Goal: Use online tool/utility: Utilize a website feature to perform a specific function

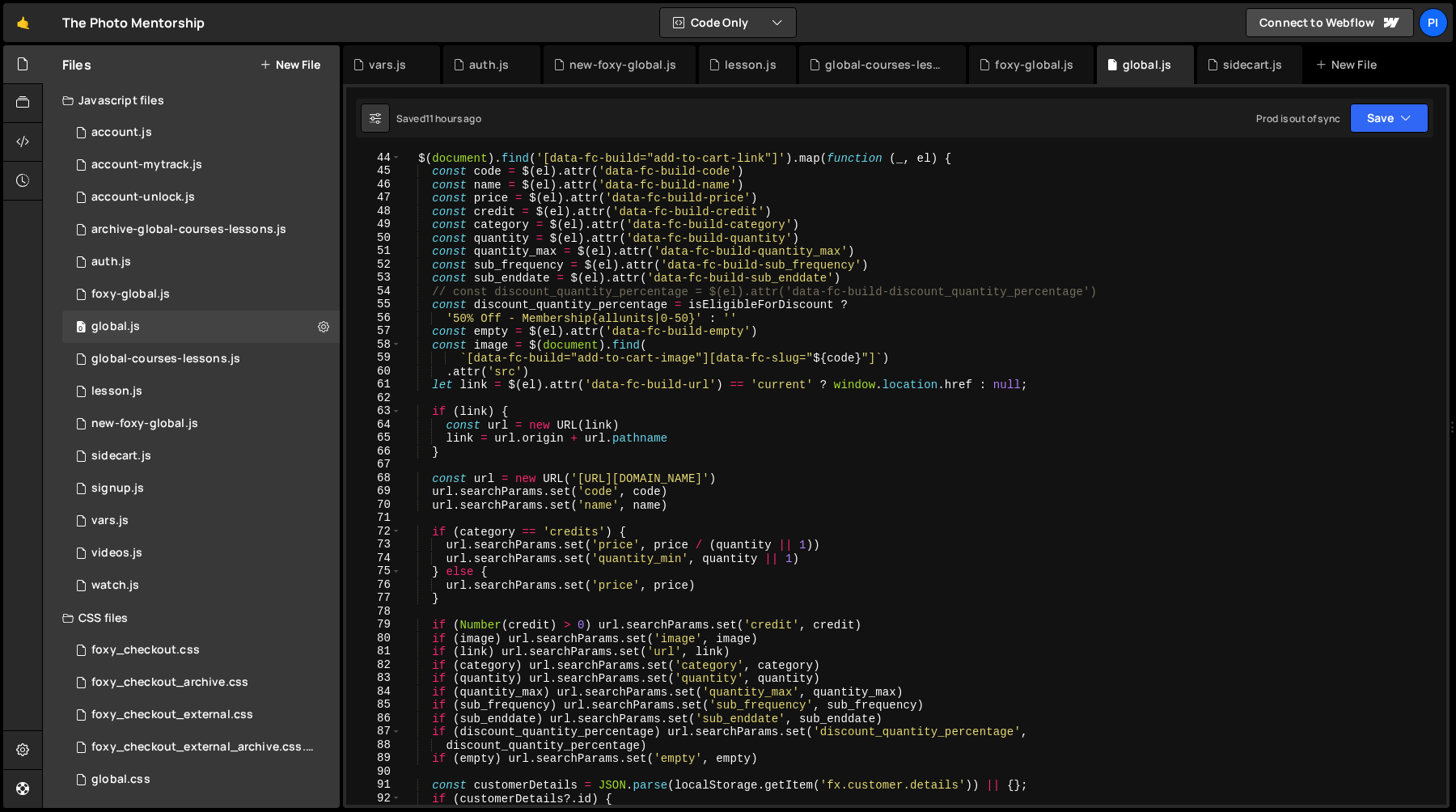
scroll to position [589, 0]
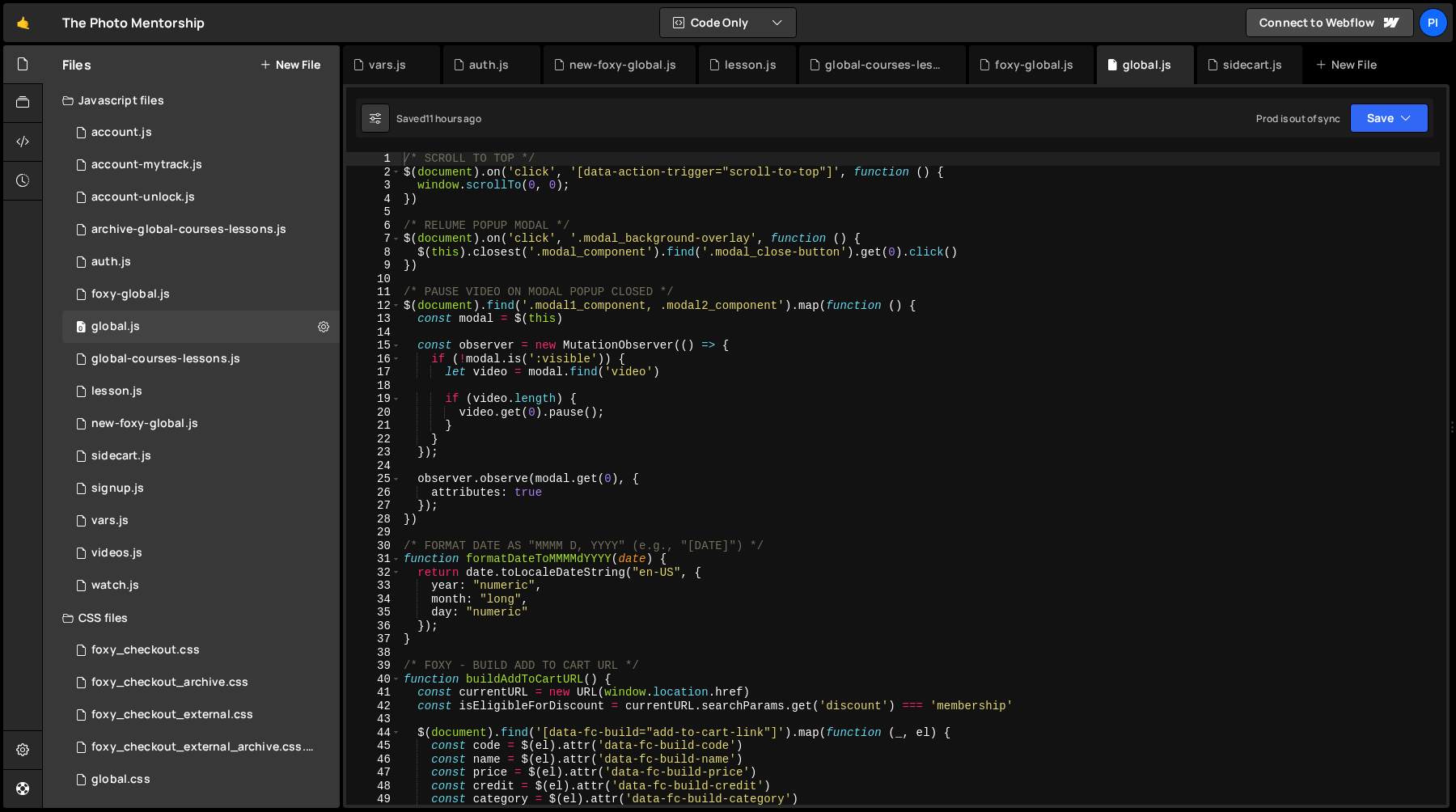
type textarea "if (!modal.is(':visible')) {"
click at [675, 363] on div "/* SCROLL TO TOP */ $ ( document ) . on ( 'click' , '[data-action-trigger="scro…" at bounding box center [920, 492] width 1040 height 679
click at [781, 468] on div "/* SCROLL TO TOP */ $ ( document ) . on ( 'click' , '[data-action-trigger="scro…" at bounding box center [920, 492] width 1040 height 679
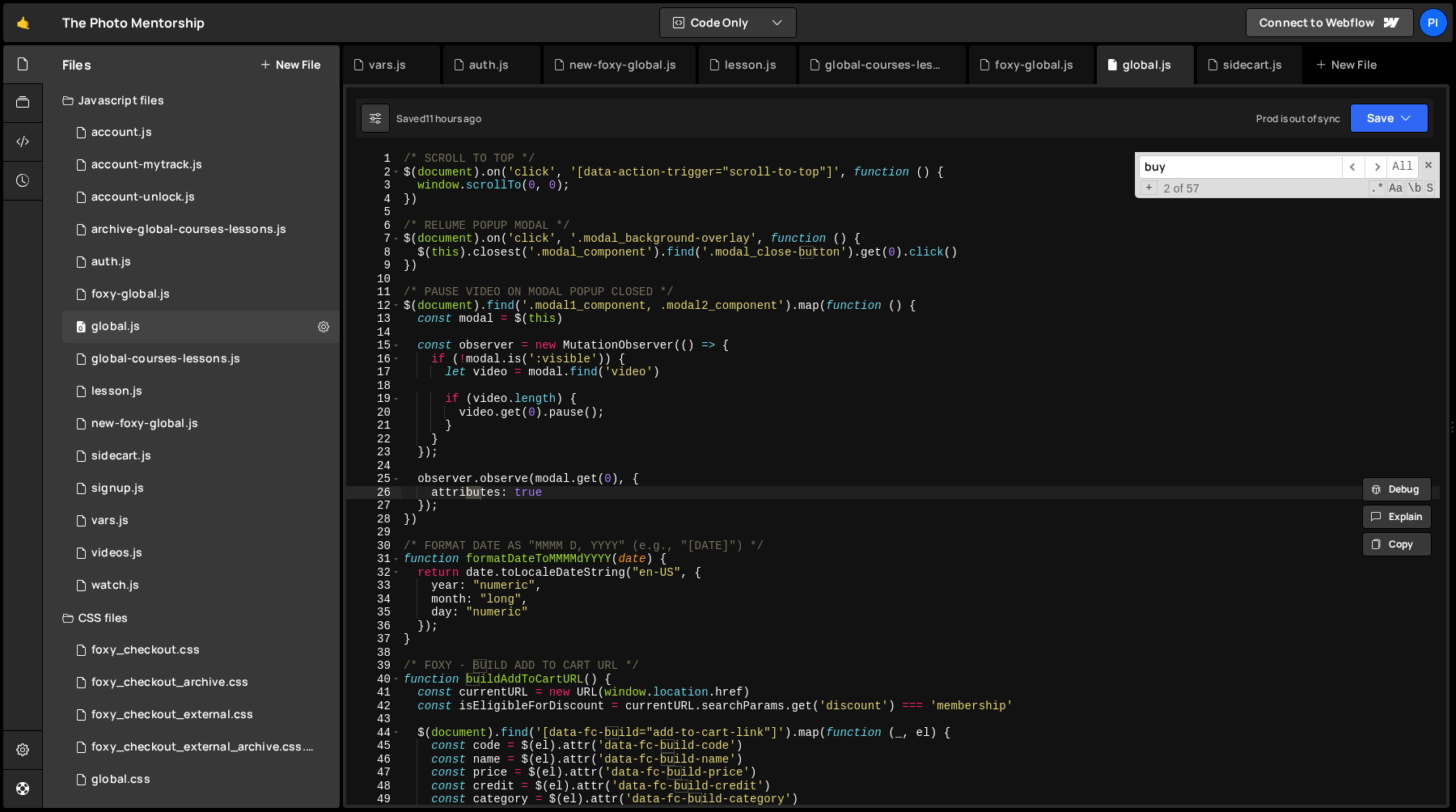
scroll to position [4211, 0]
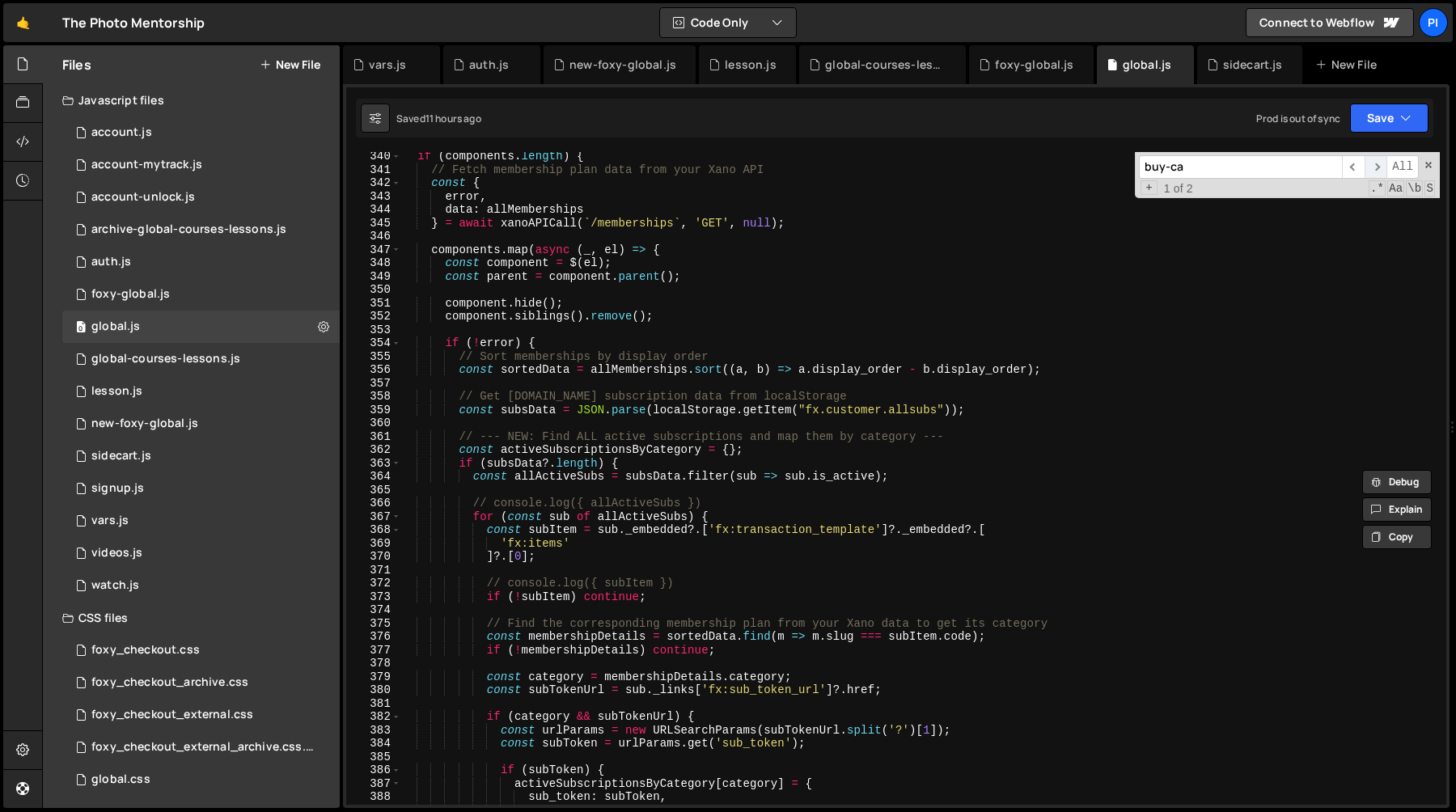
type input "buy-ca"
click at [1373, 167] on span "​" at bounding box center [1376, 167] width 22 height 23
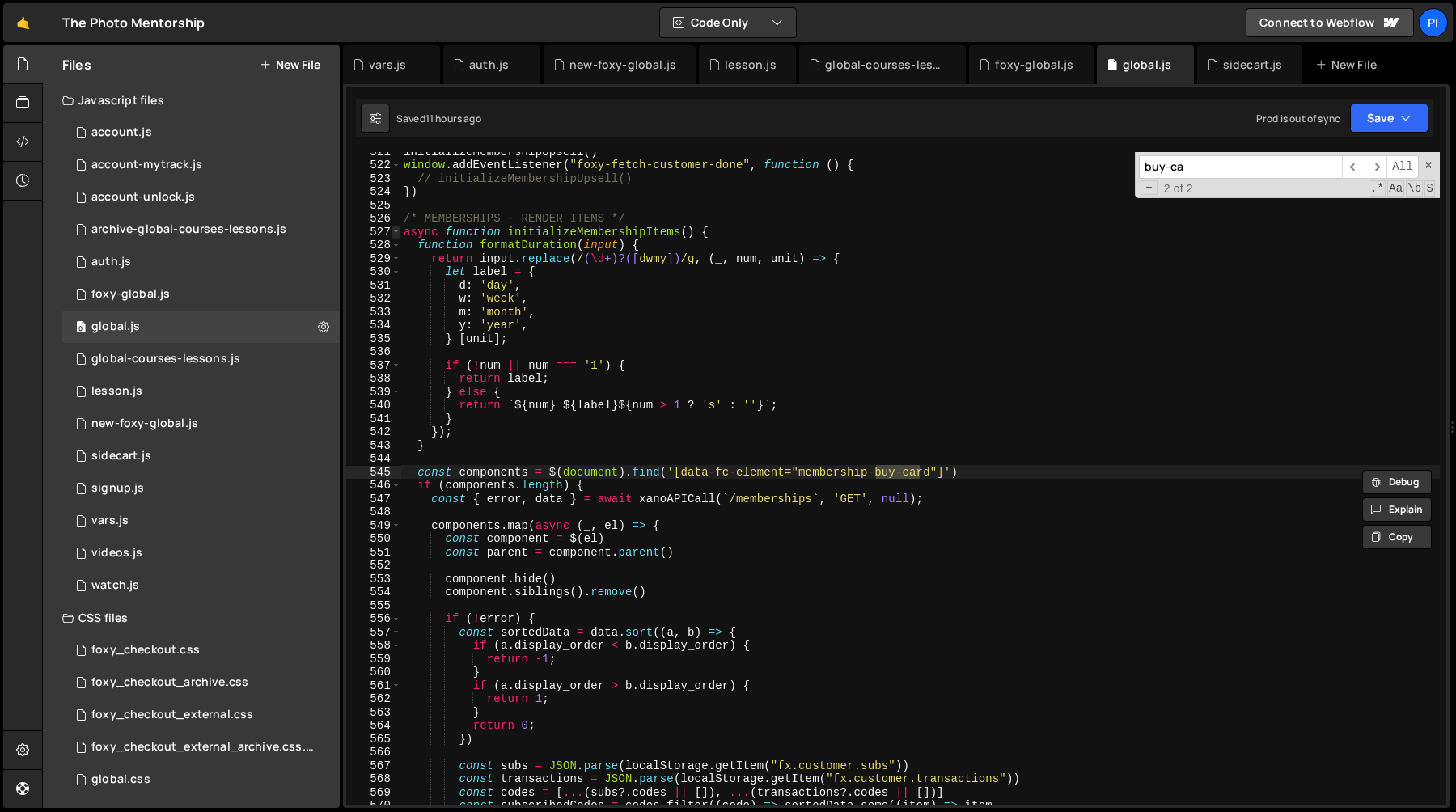
click at [393, 233] on span at bounding box center [396, 232] width 9 height 13
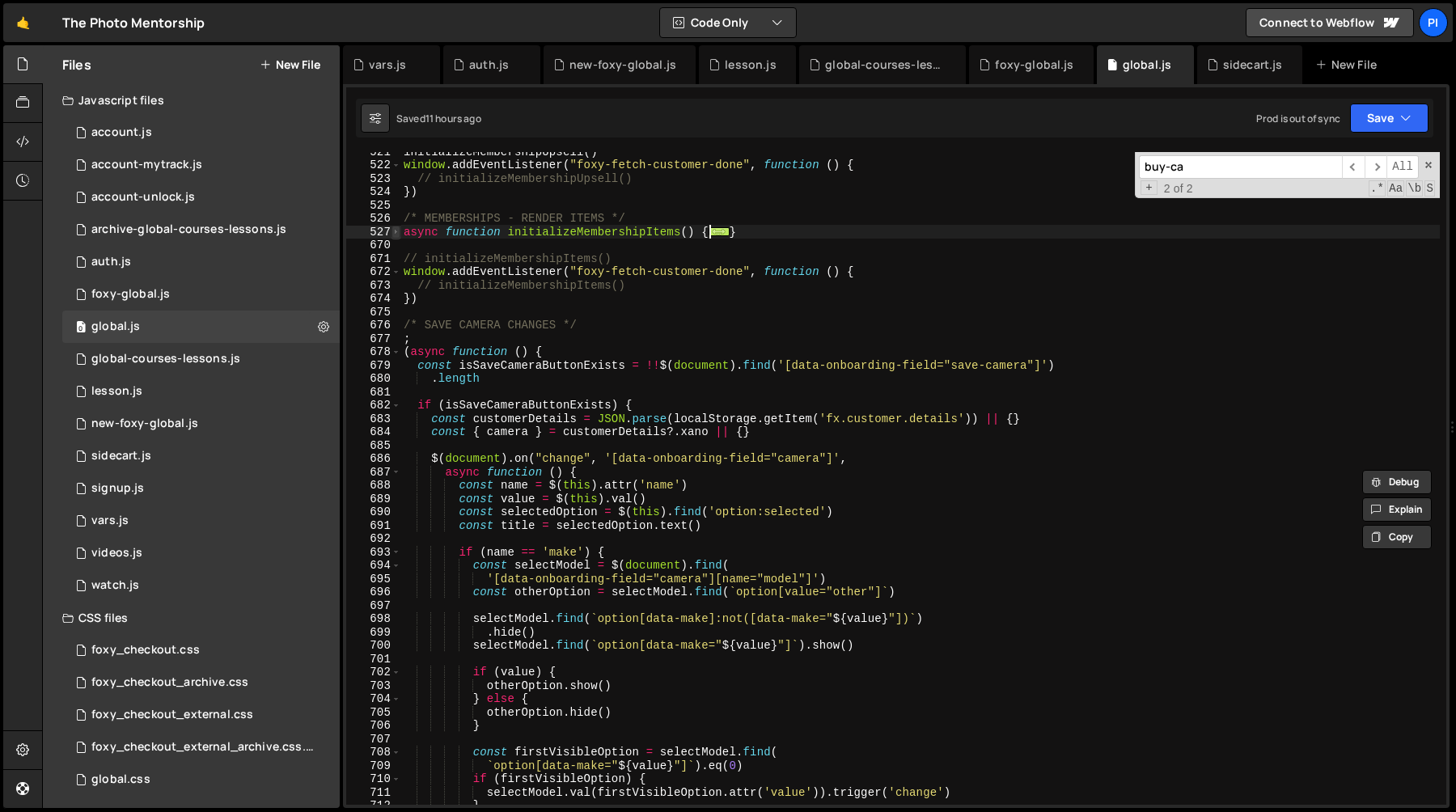
click at [393, 233] on span at bounding box center [396, 232] width 9 height 13
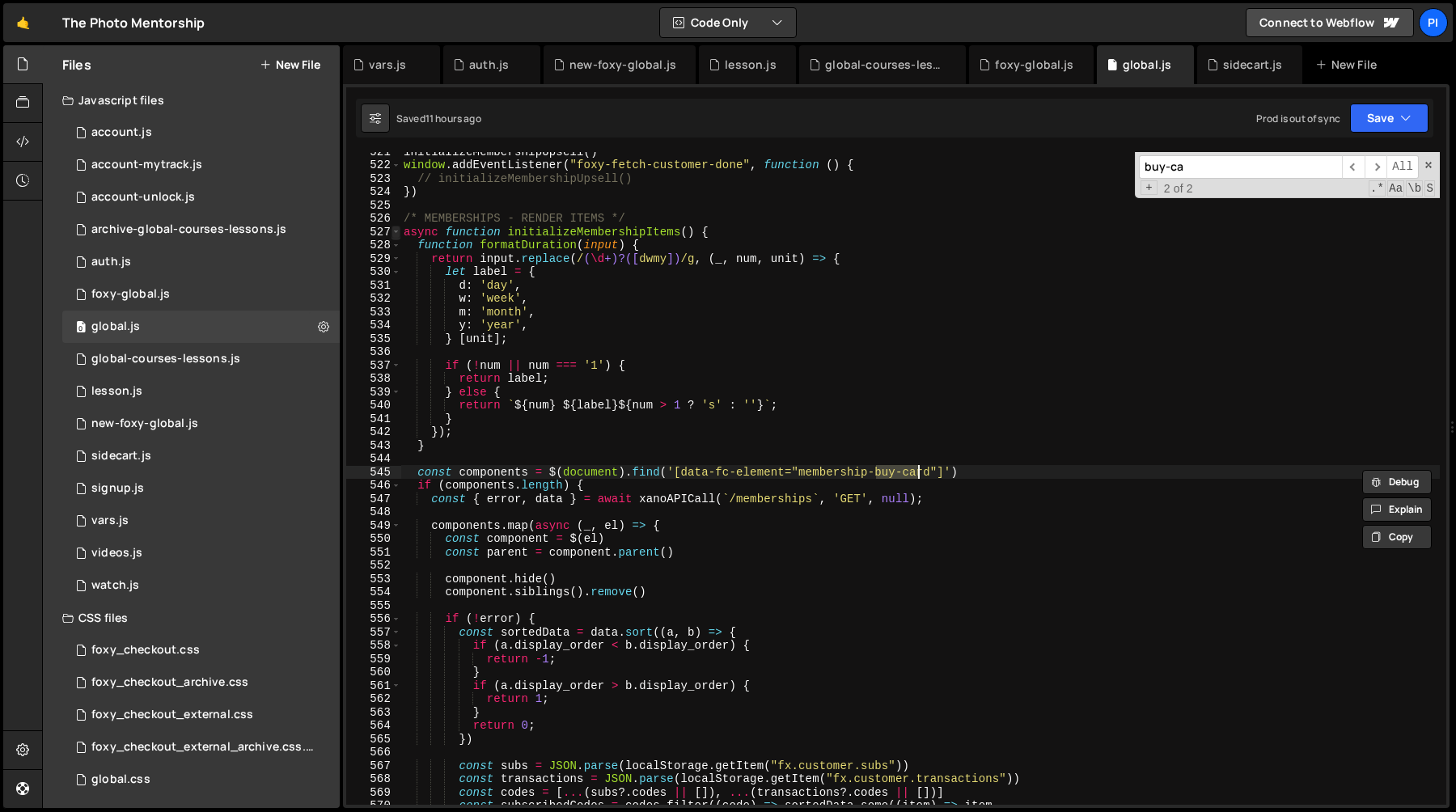
click at [393, 233] on span at bounding box center [396, 232] width 9 height 13
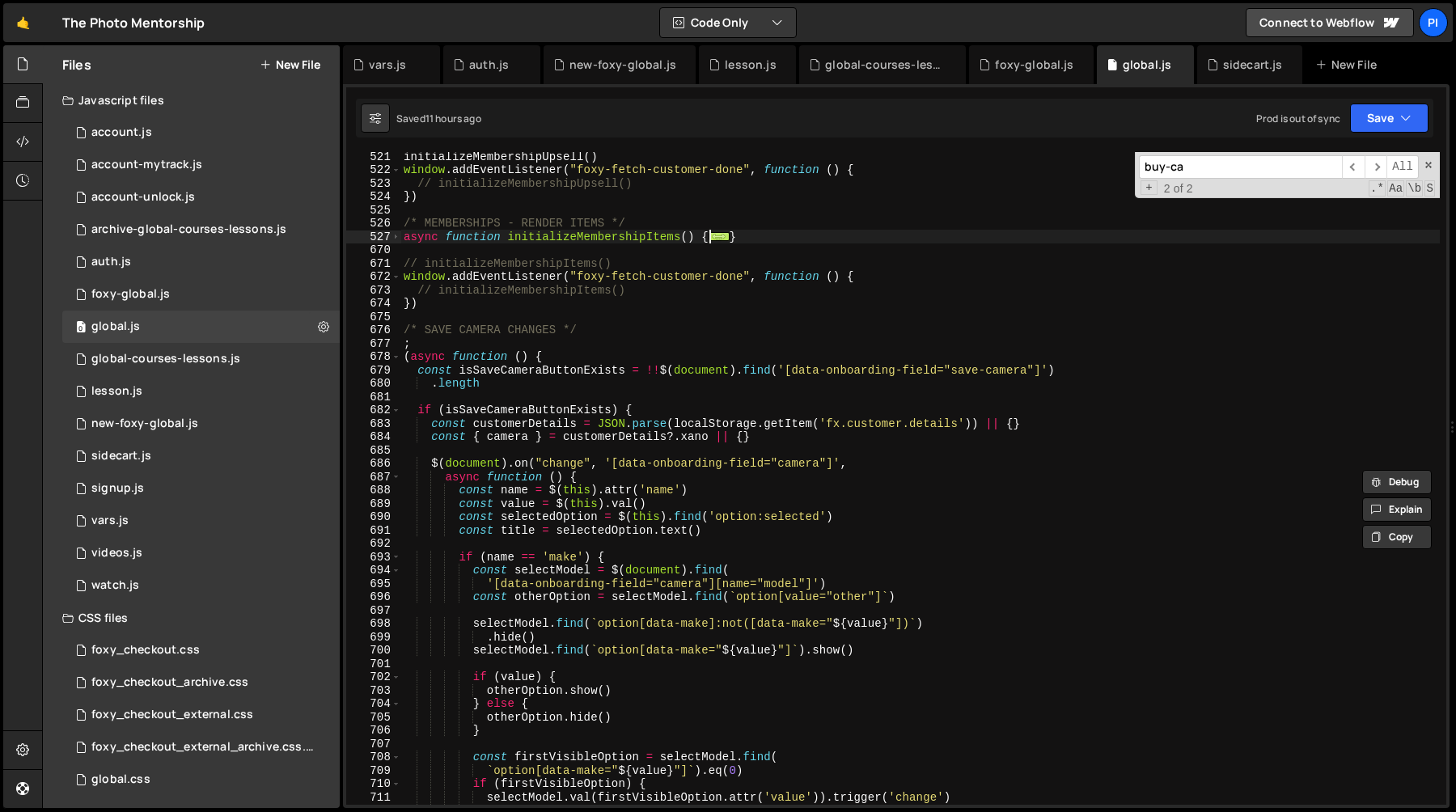
scroll to position [7150, 0]
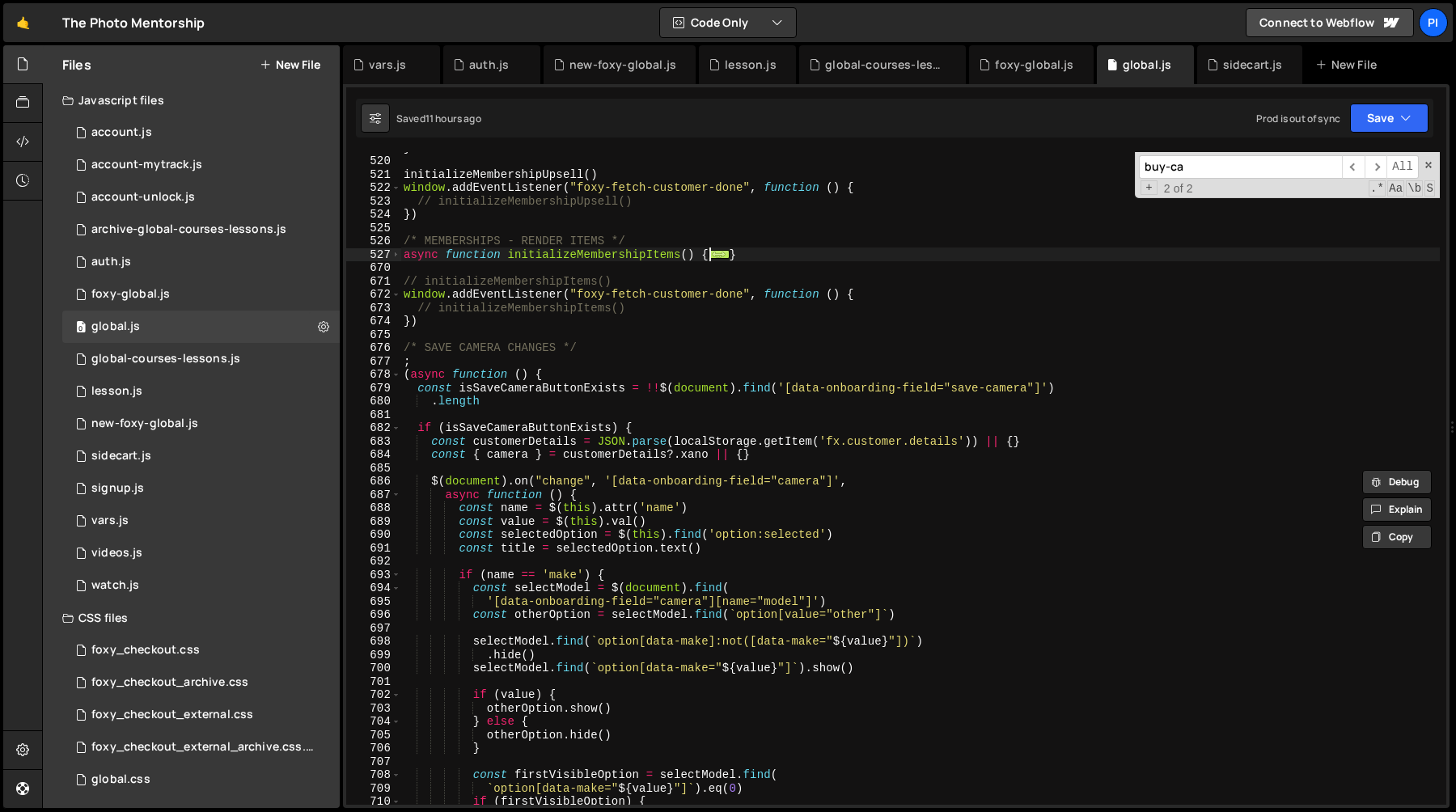
click at [605, 242] on div "} initializeMembershipUpsell ( ) window . addEventListener ( "foxy-fetch-custom…" at bounding box center [920, 480] width 1040 height 679
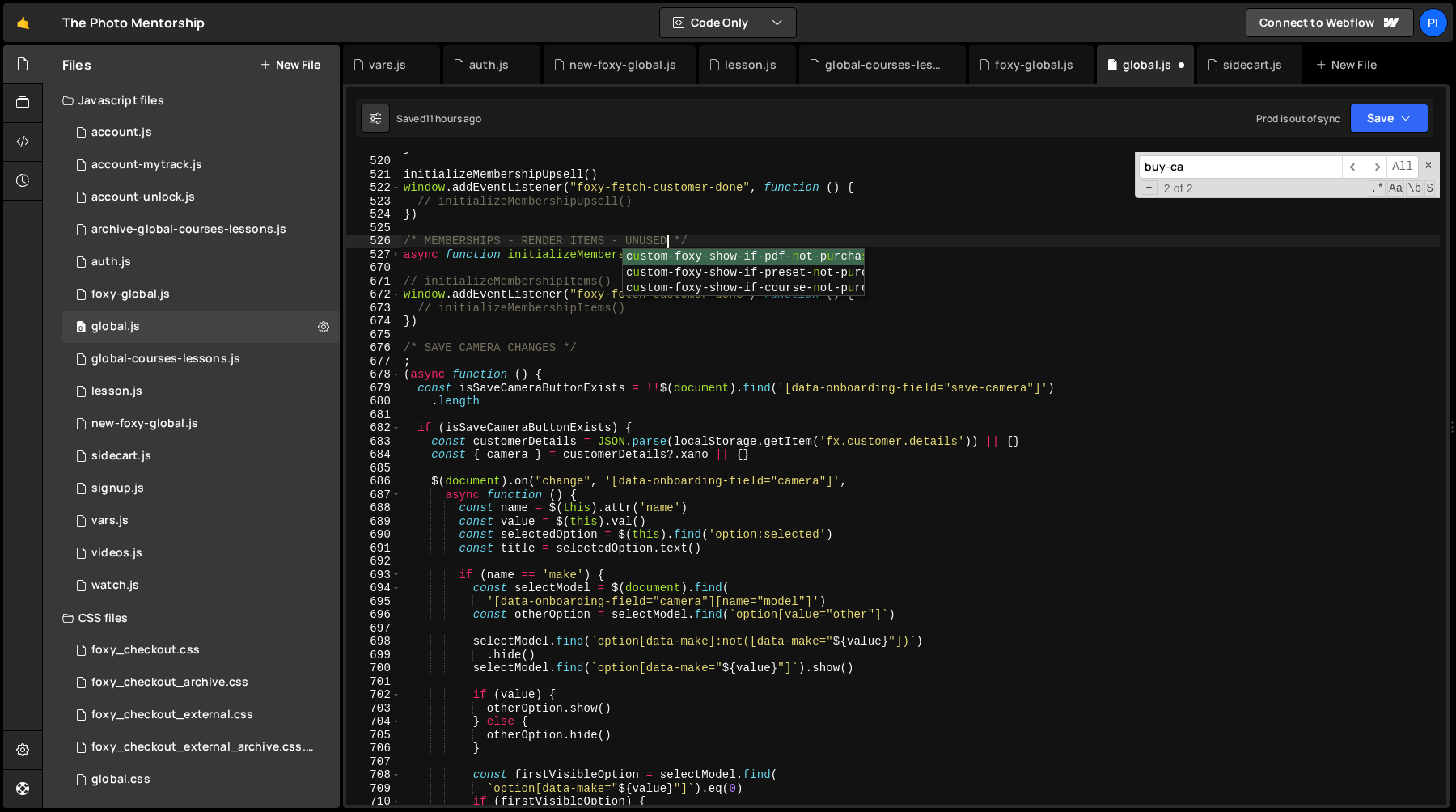
click at [680, 196] on div "} initializeMembershipUpsell ( ) window . addEventListener ( "foxy-fetch-custom…" at bounding box center [920, 480] width 1040 height 679
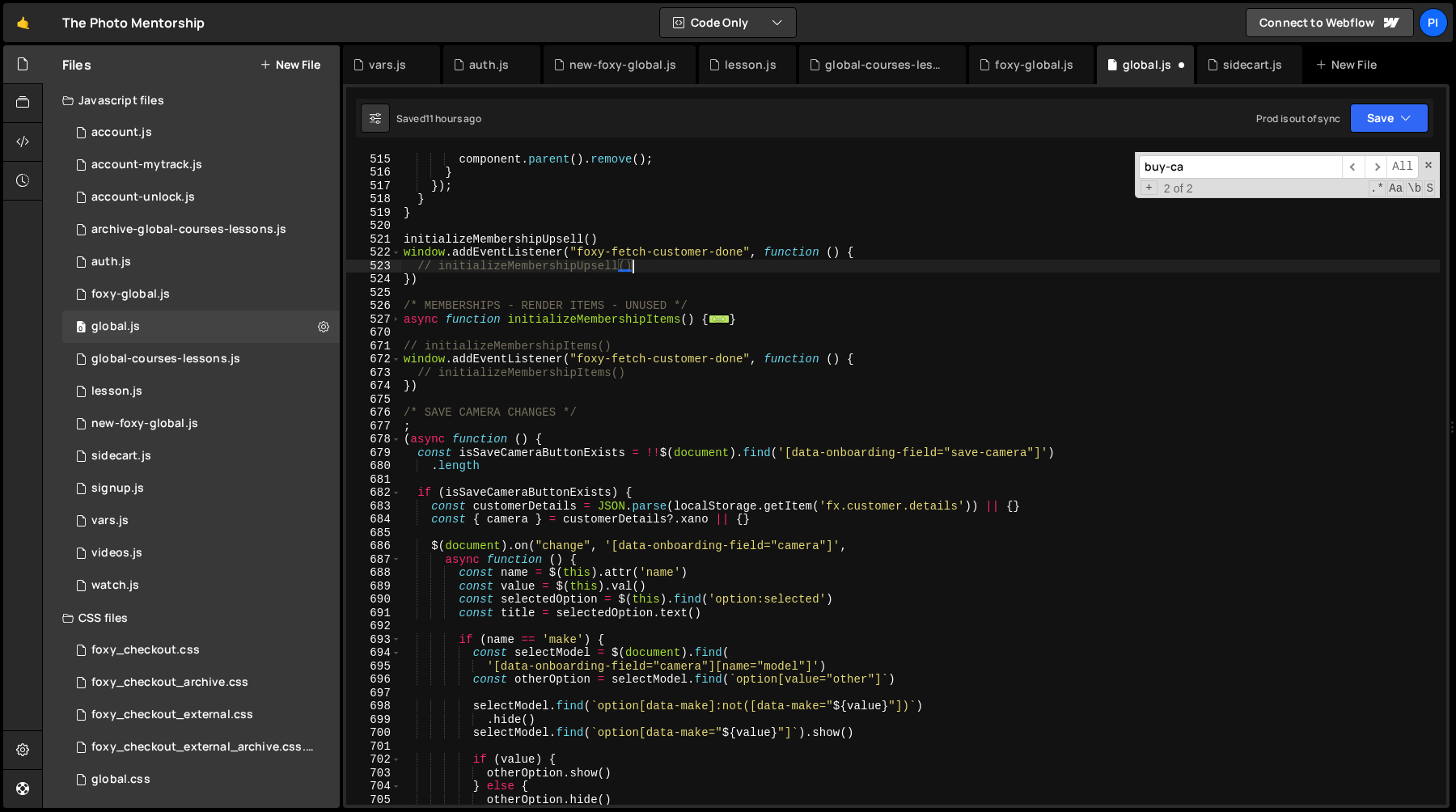
scroll to position [7050, 0]
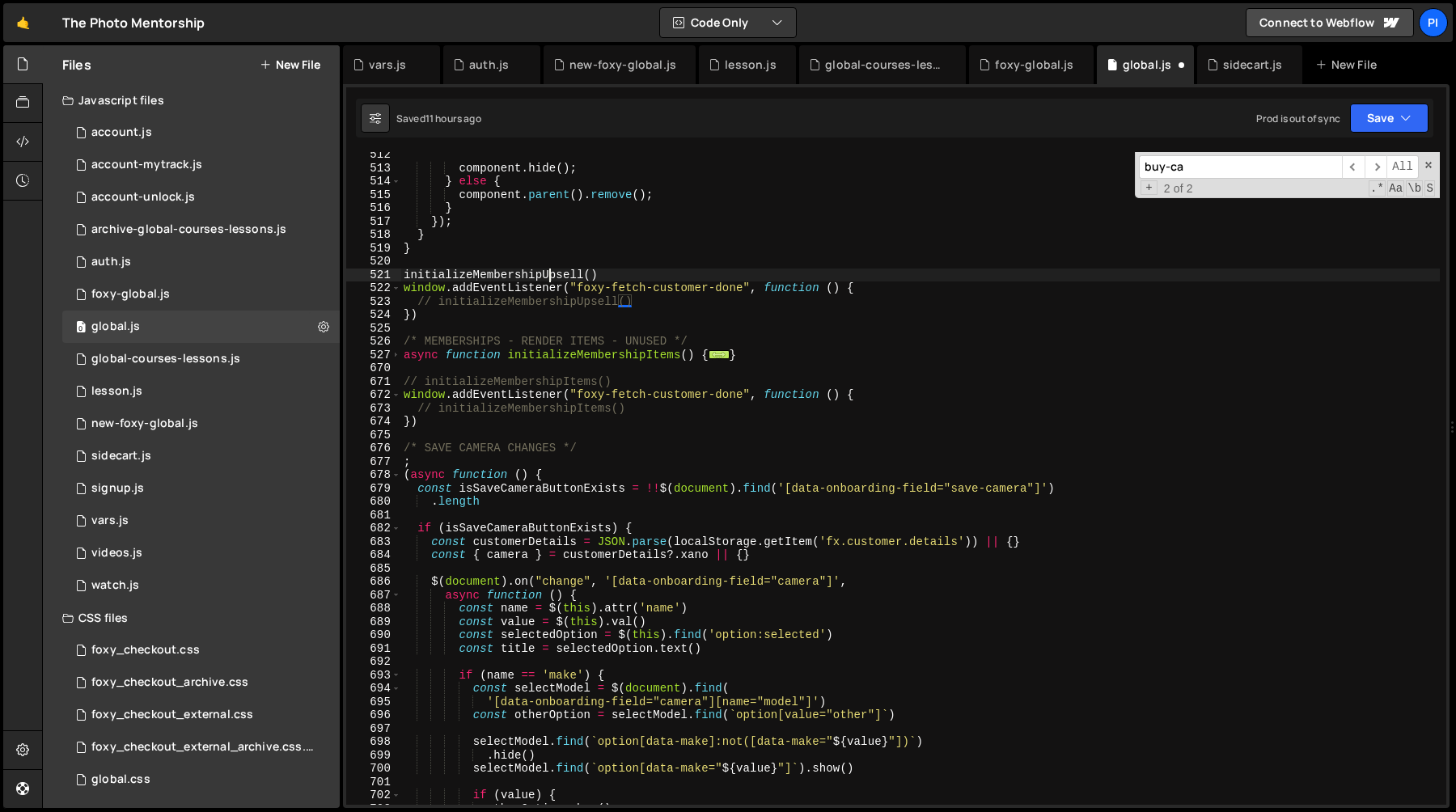
click at [551, 274] on div "component . hide ( ) ; } else { component . parent ( ) . remove ( ) ; } }) ; } …" at bounding box center [920, 488] width 1040 height 679
type textarea "initializeMembershipUpsell()"
click at [551, 274] on div "component . hide ( ) ; } else { component . parent ( ) . remove ( ) ; } }) ; } …" at bounding box center [920, 488] width 1040 height 679
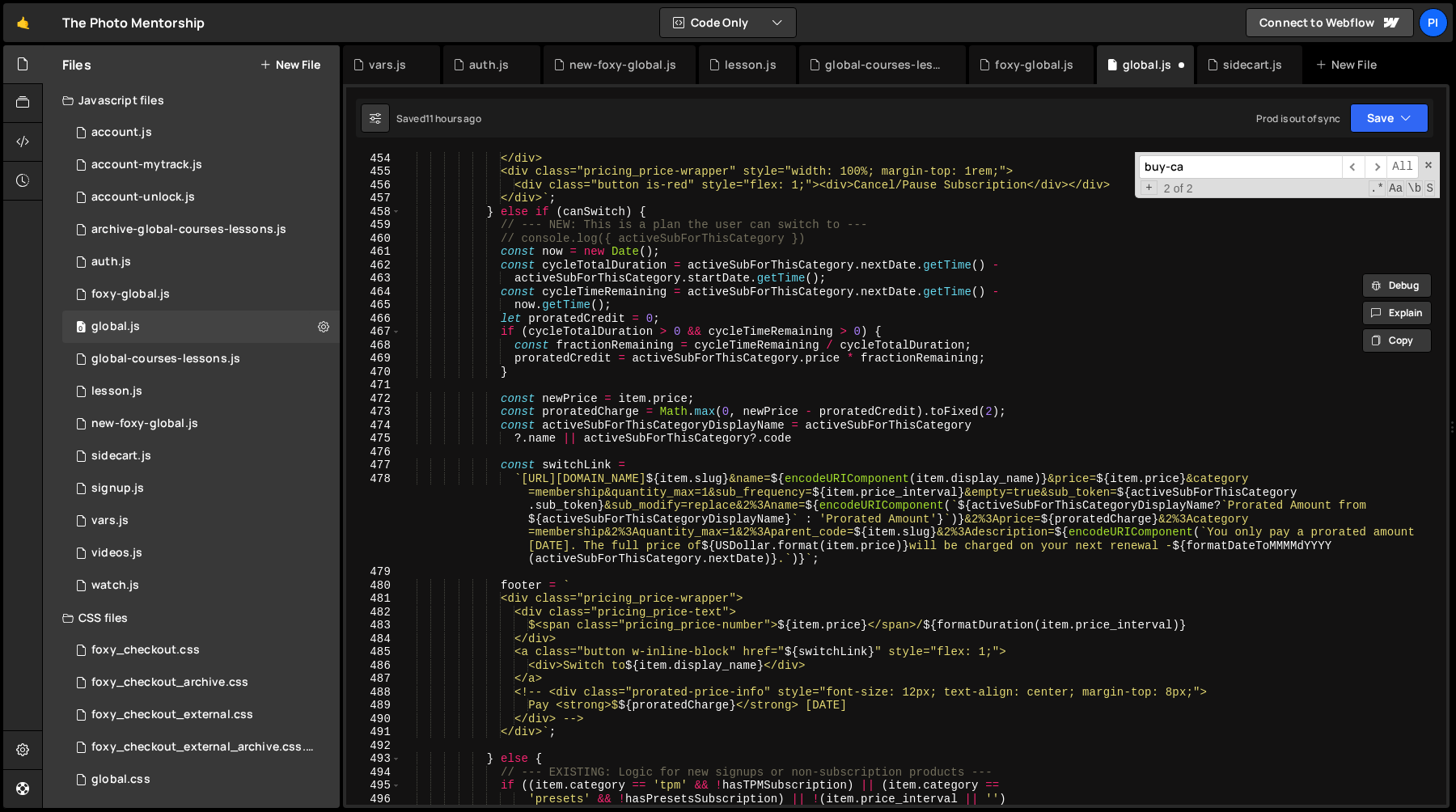
scroll to position [6057, 0]
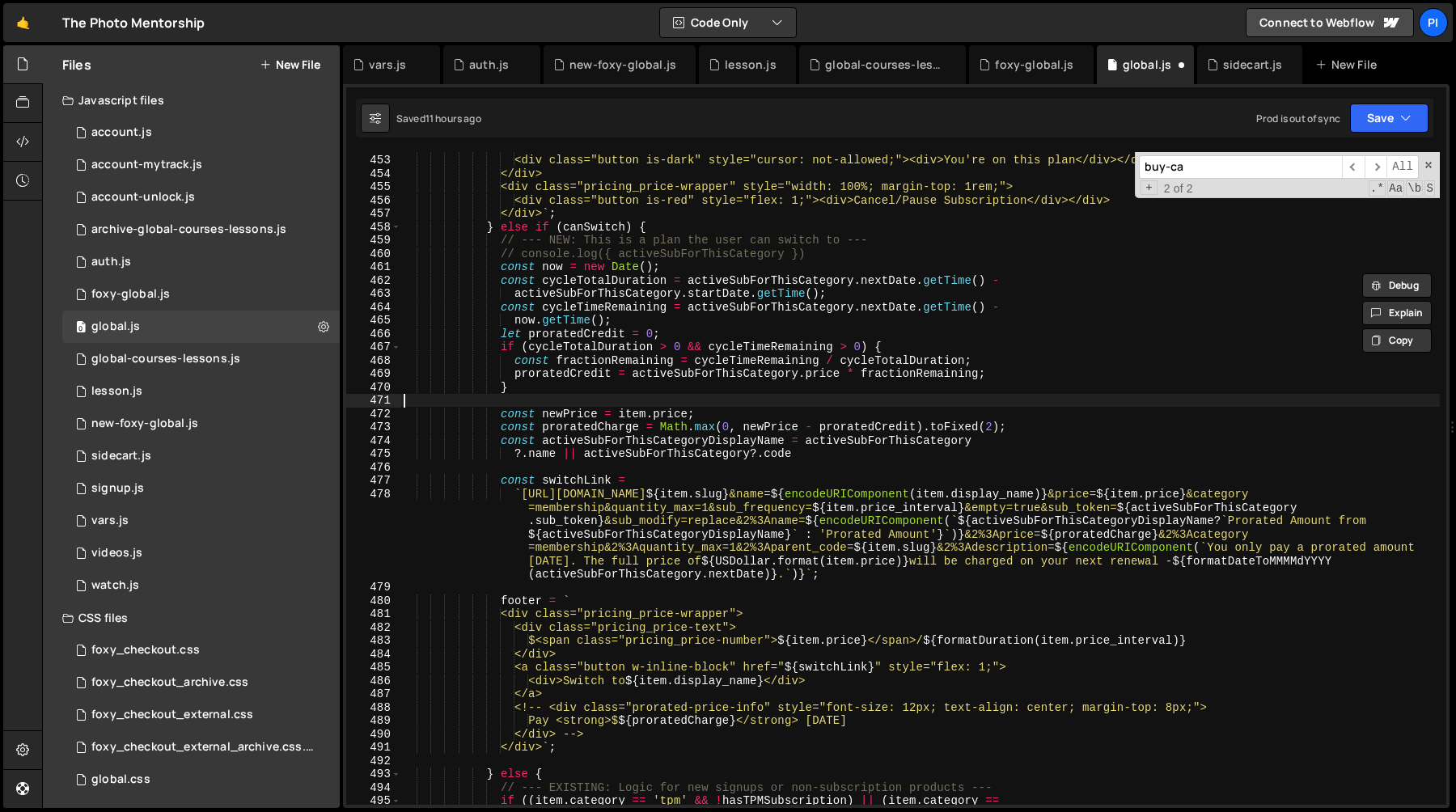
click at [626, 404] on div "</div> <div class="button is-dark" style="cursor: not-allowed;"><div>You're on …" at bounding box center [920, 480] width 1040 height 679
click at [761, 339] on div "</div> <div class="button is-dark" style="cursor: not-allowed;"><div>You're on …" at bounding box center [920, 480] width 1040 height 679
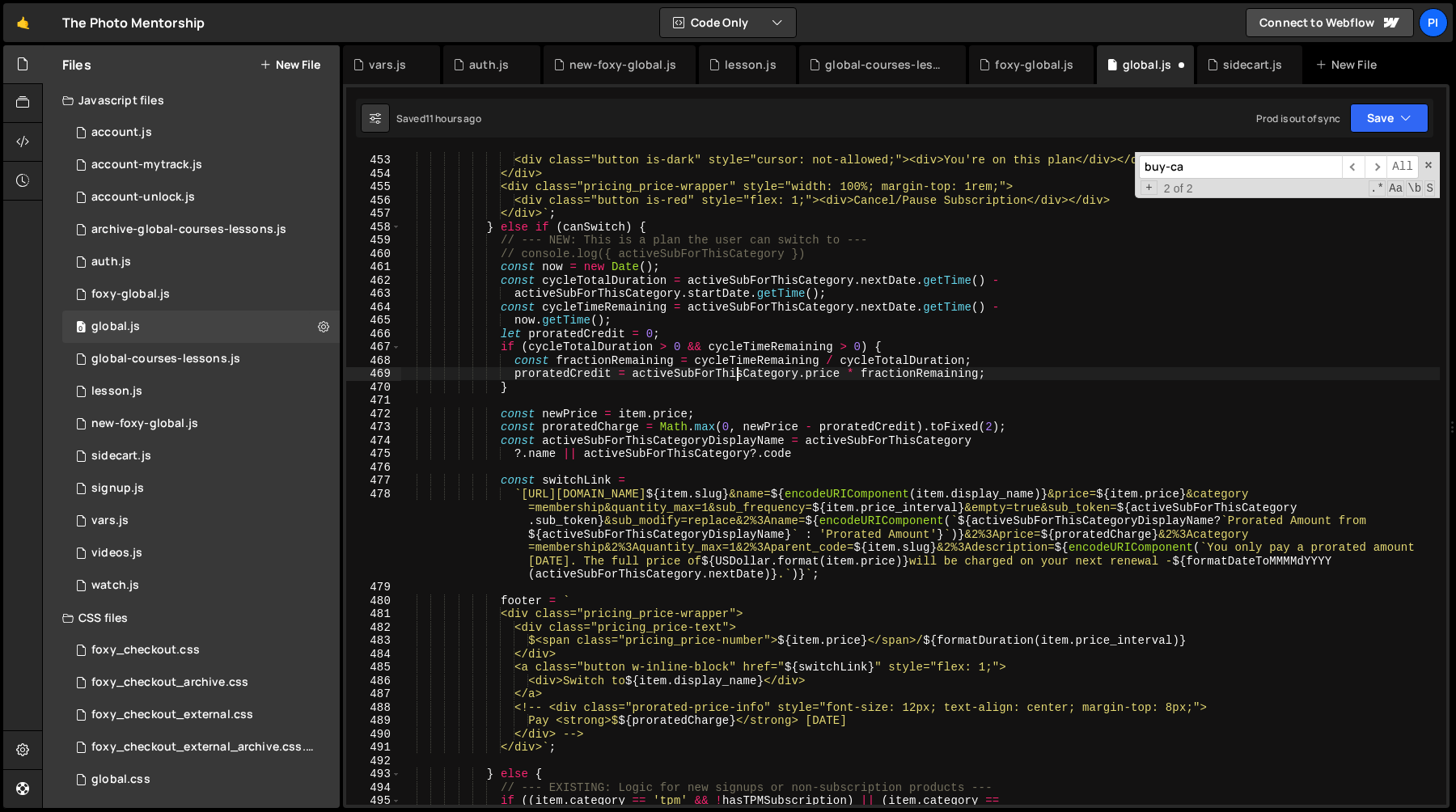
click at [738, 369] on div "</div> <div class="button is-dark" style="cursor: not-allowed;"><div>You're on …" at bounding box center [920, 480] width 1040 height 679
click at [791, 372] on div "</div> <div class="button is-dark" style="cursor: not-allowed;"><div>You're on …" at bounding box center [920, 480] width 1040 height 679
click at [901, 371] on div "</div> <div class="button is-dark" style="cursor: not-allowed;"><div>You're on …" at bounding box center [920, 480] width 1040 height 679
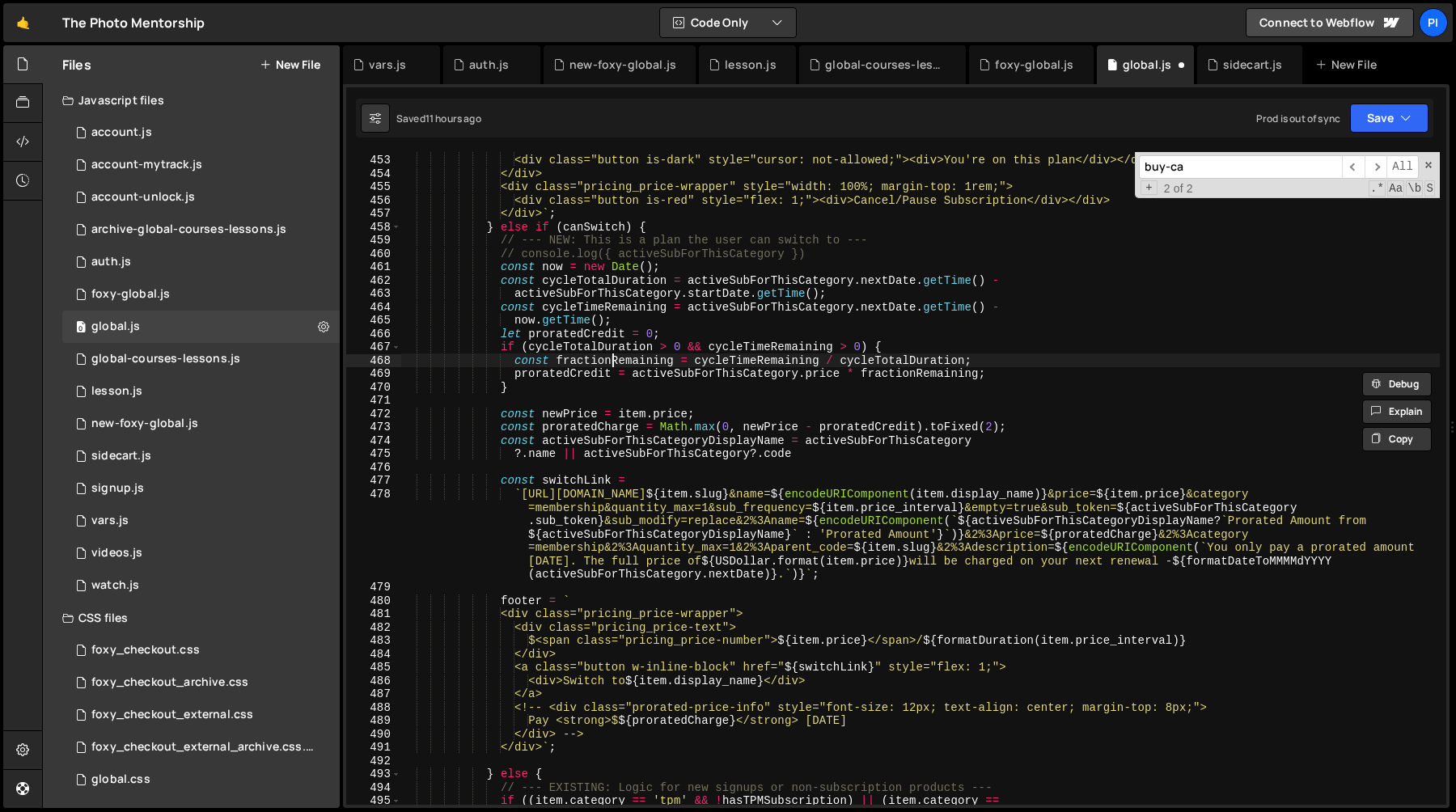
click at [609, 363] on div "</div> <div class="button is-dark" style="cursor: not-allowed;"><div>You're on …" at bounding box center [920, 480] width 1040 height 679
click at [591, 373] on div "</div> <div class="button is-dark" style="cursor: not-allowed;"><div>You're on …" at bounding box center [920, 480] width 1040 height 679
click at [843, 455] on div "</div> <div class="button is-dark" style="cursor: not-allowed;"><div>You're on …" at bounding box center [920, 480] width 1040 height 679
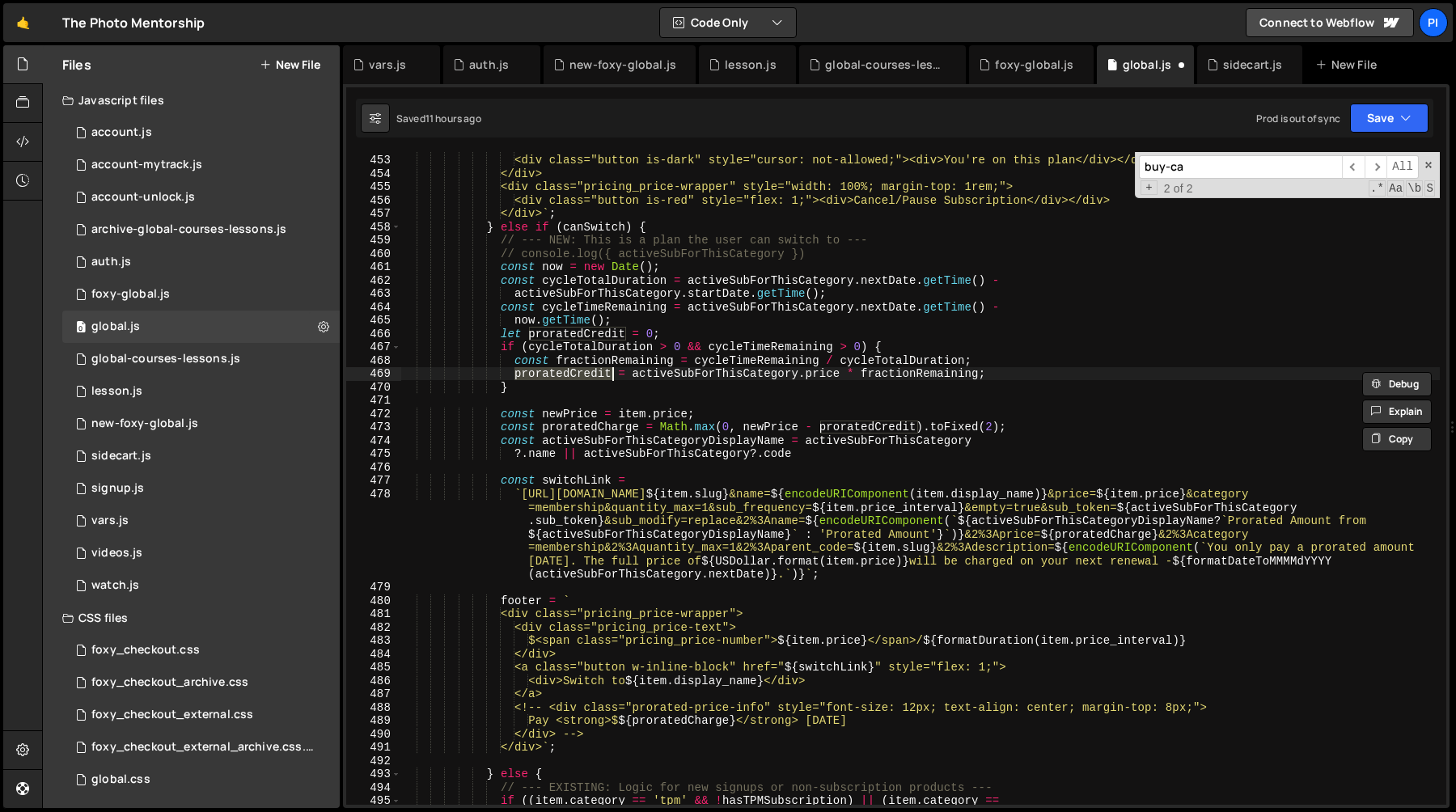
type textarea "?.name || activeSubForThisCategory?.code"
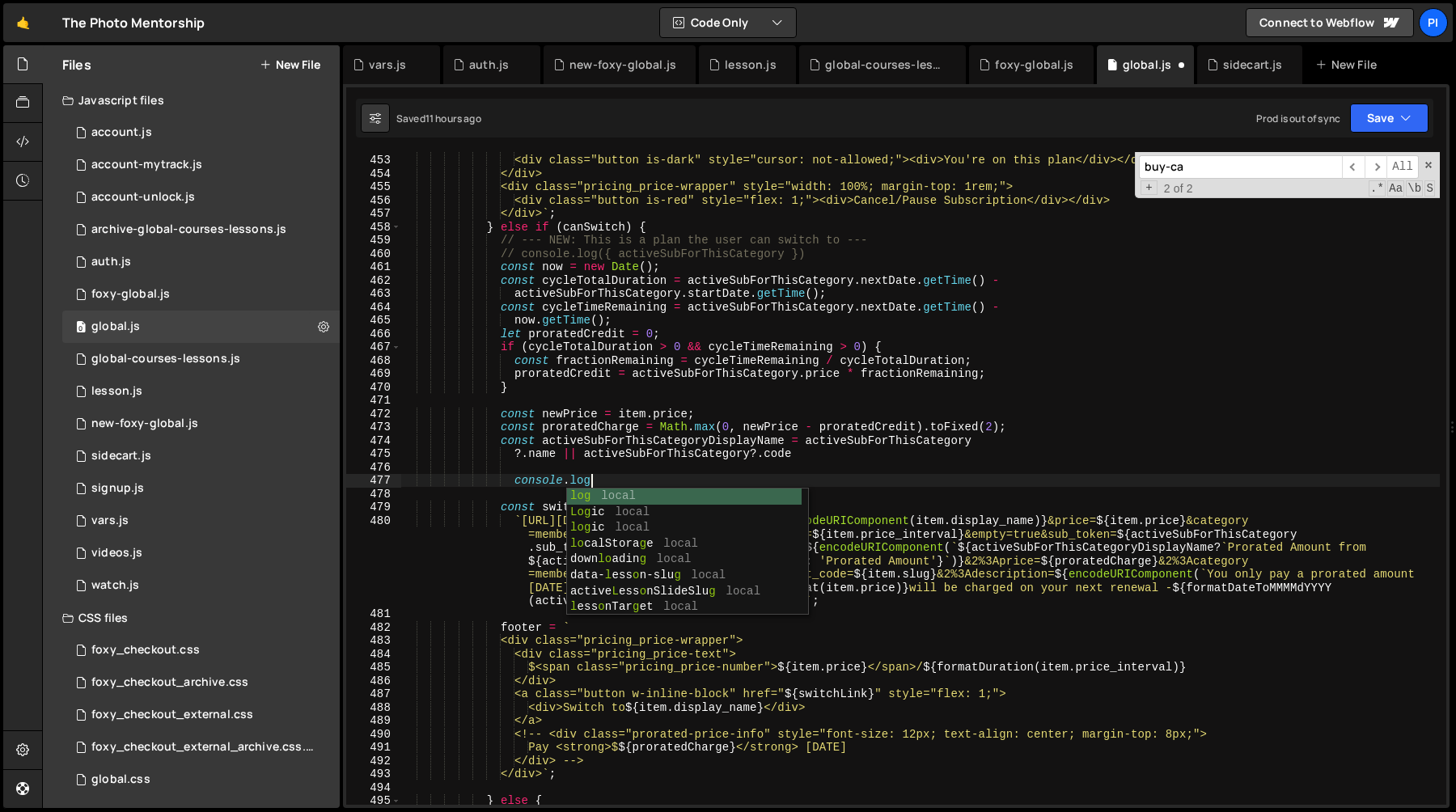
scroll to position [0, 13]
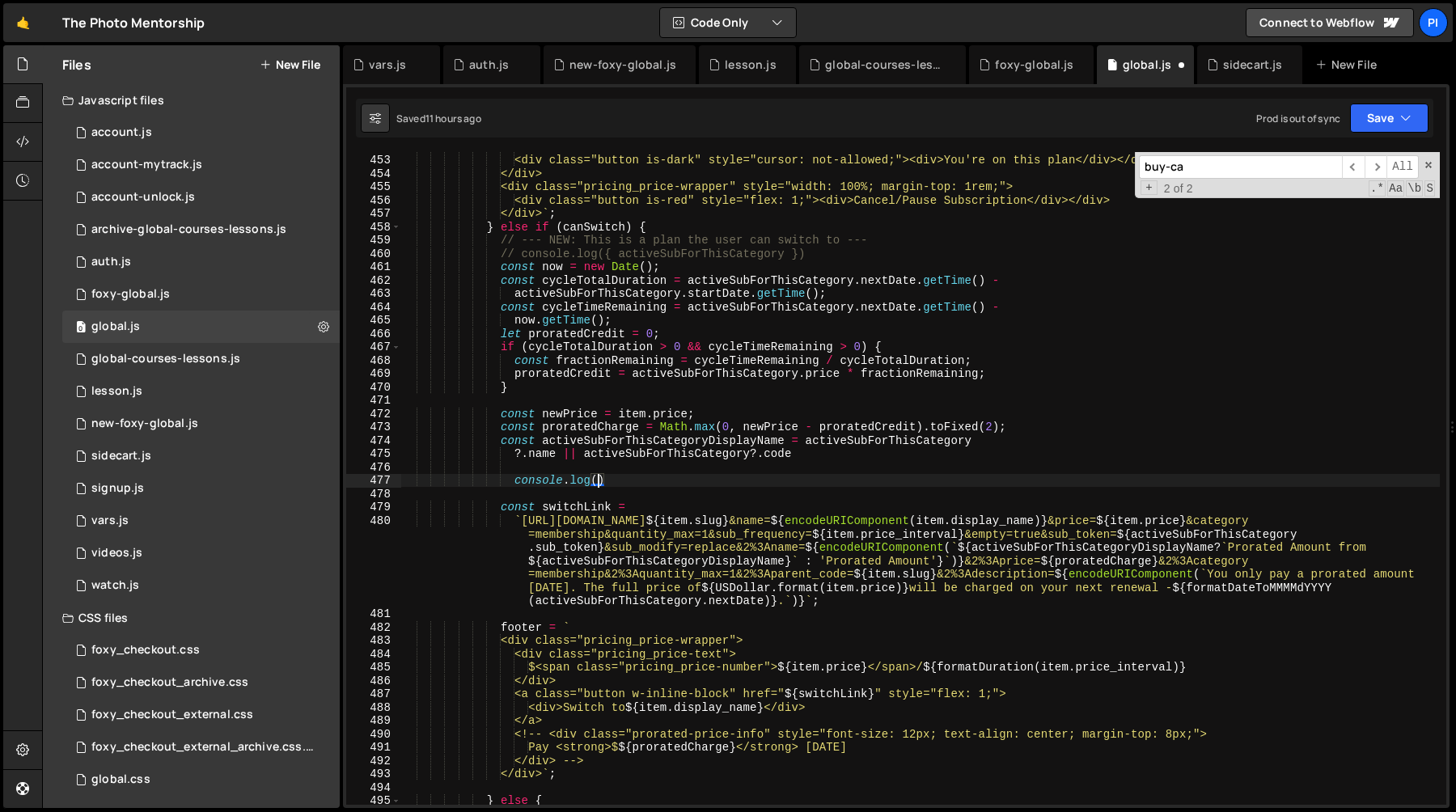
click at [575, 424] on div "</div> <div class="button is-dark" style="cursor: not-allowed;"><div>You're on …" at bounding box center [920, 480] width 1040 height 679
click at [599, 480] on div "</div> <div class="button is-dark" style="cursor: not-allowed;"><div>You're on …" at bounding box center [920, 480] width 1040 height 679
paste textarea "proratedCharge"
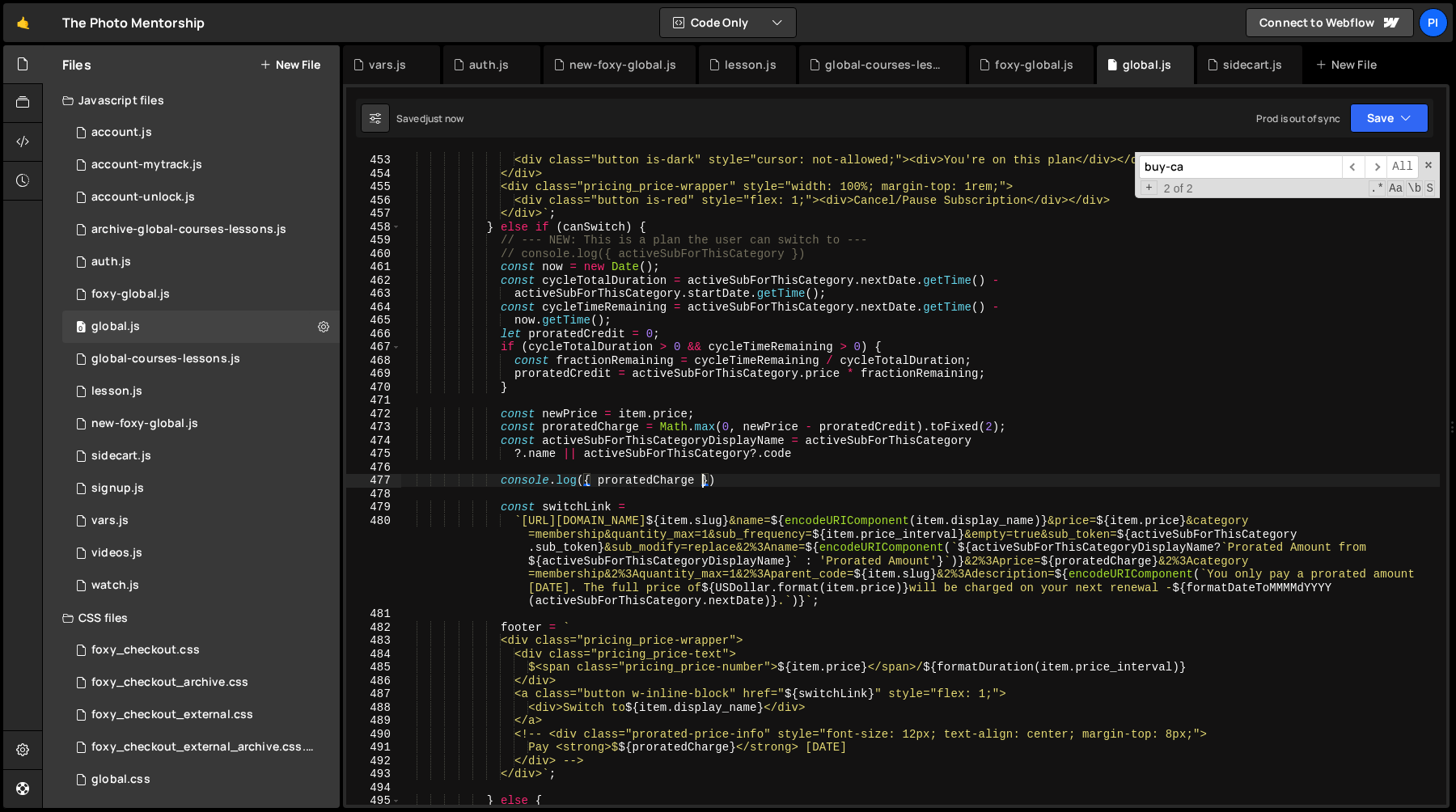
click at [562, 333] on div "</div> <div class="button is-dark" style="cursor: not-allowed;"><div>You're on …" at bounding box center [920, 480] width 1040 height 679
click at [599, 482] on div "</div> <div class="button is-dark" style="cursor: not-allowed;"><div>You're on …" at bounding box center [920, 480] width 1040 height 679
paste textarea "reditproratedC"
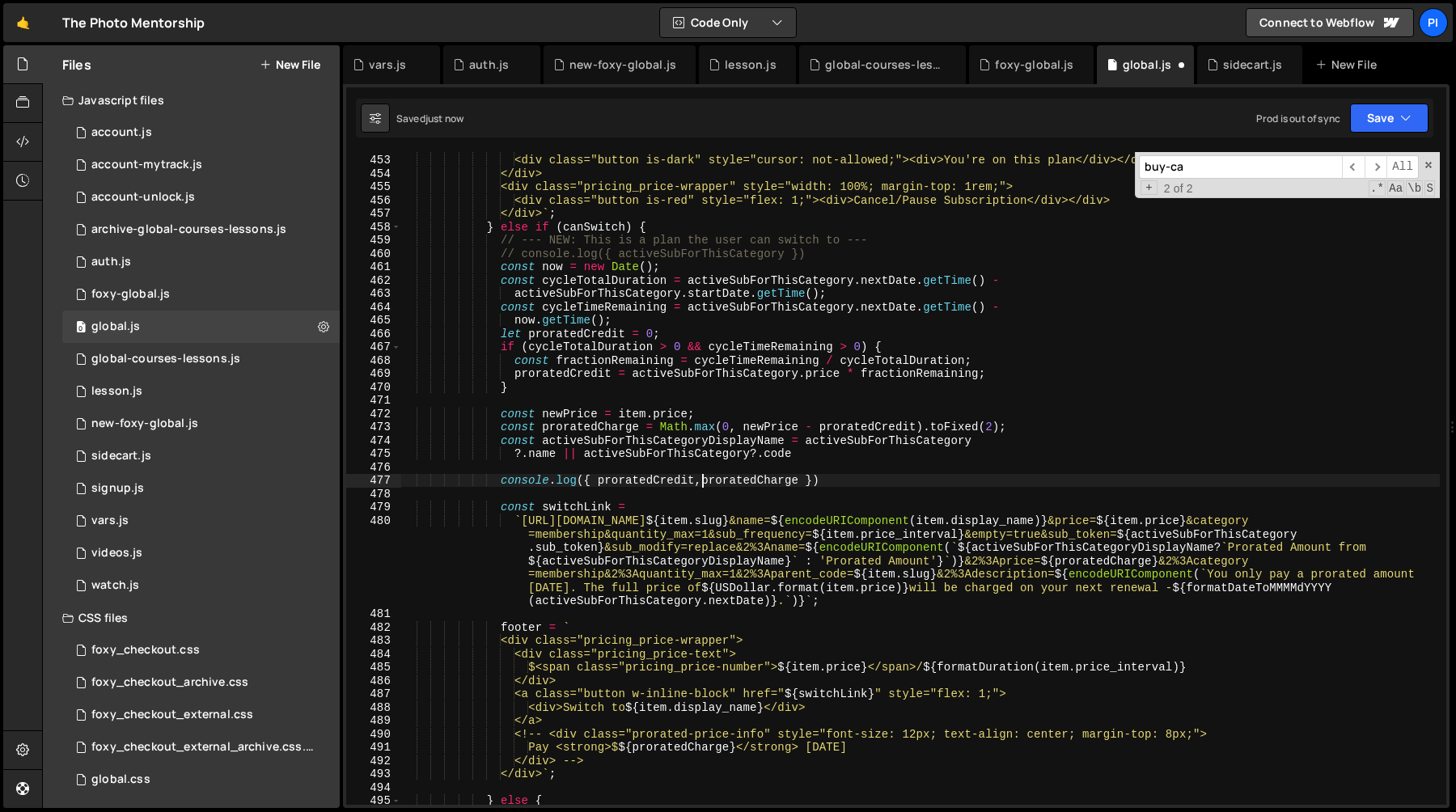
type textarea "console.log({ proratedCredit, proratedCharge })"
click at [638, 468] on div "</div> <div class="button is-dark" style="cursor: not-allowed;"><div>You're on …" at bounding box center [920, 480] width 1040 height 679
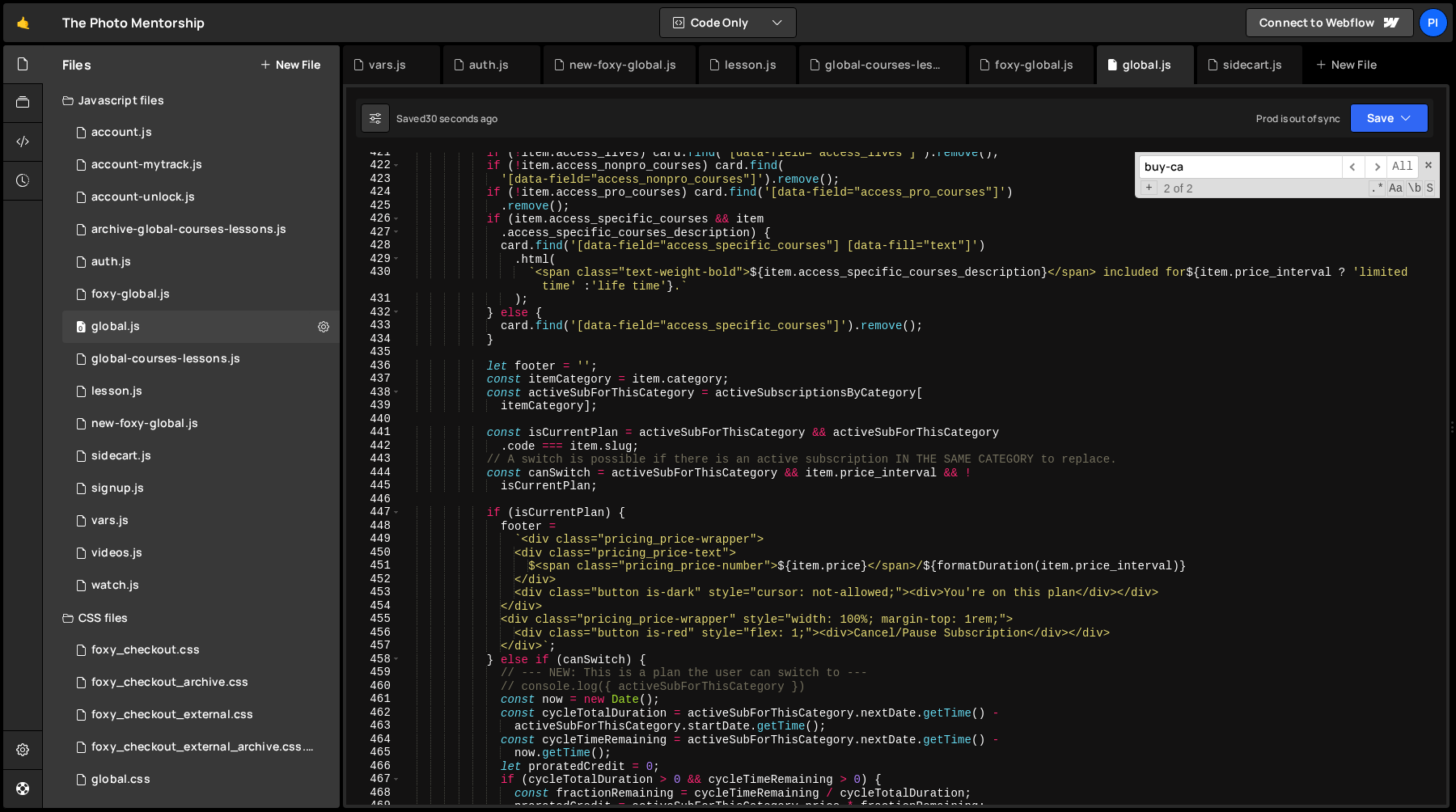
scroll to position [5625, 0]
click at [602, 393] on div "if ( ! item . access_lives ) card . find ( '[data-field="access_lives"]' ) . re…" at bounding box center [920, 485] width 1040 height 679
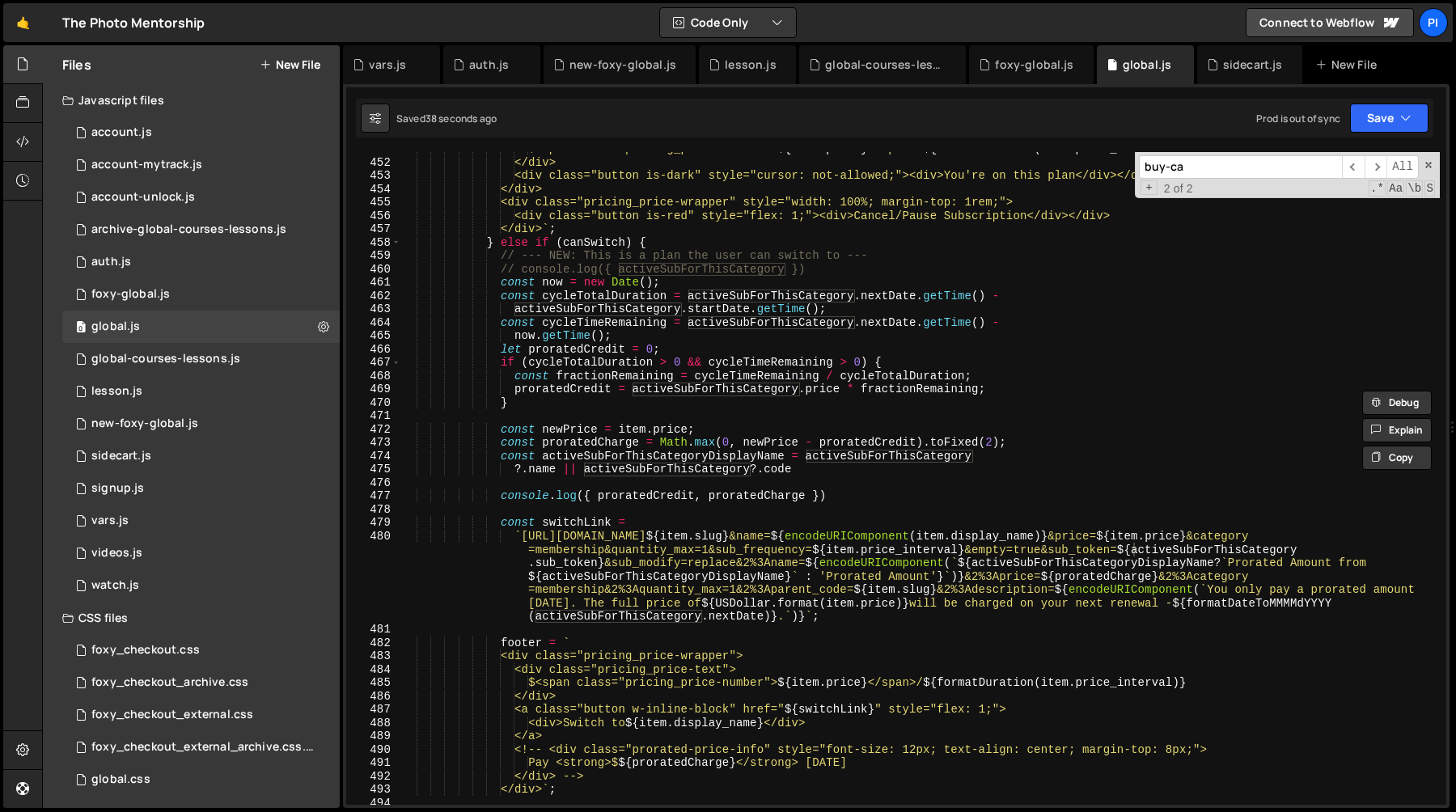
scroll to position [6041, 0]
click at [598, 495] on div "$<span class="pricing_price-number"> ${ item . price } </span>/ ${ formatDurati…" at bounding box center [920, 482] width 1040 height 679
paste textarea "activeSubForThisCategory"
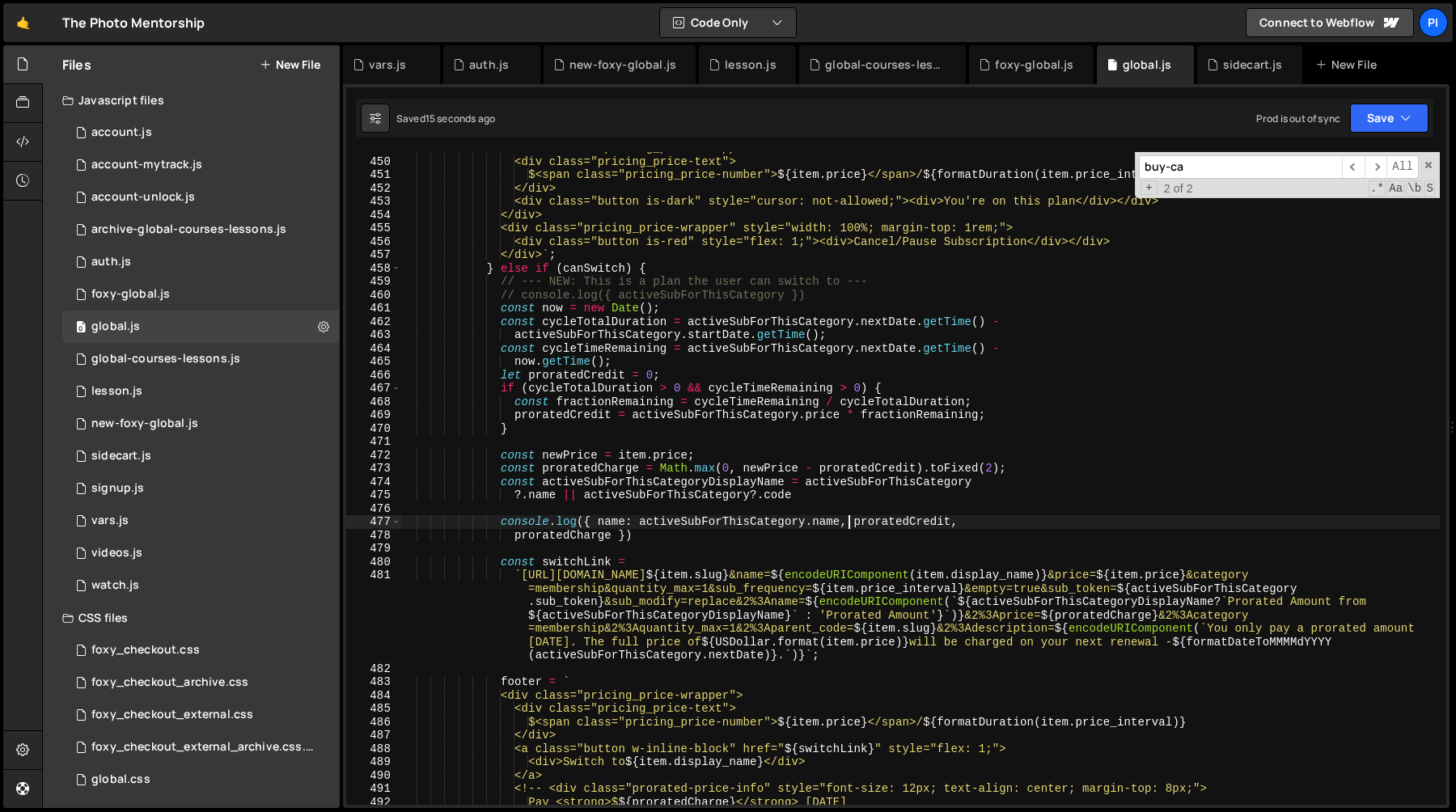
scroll to position [6082, 0]
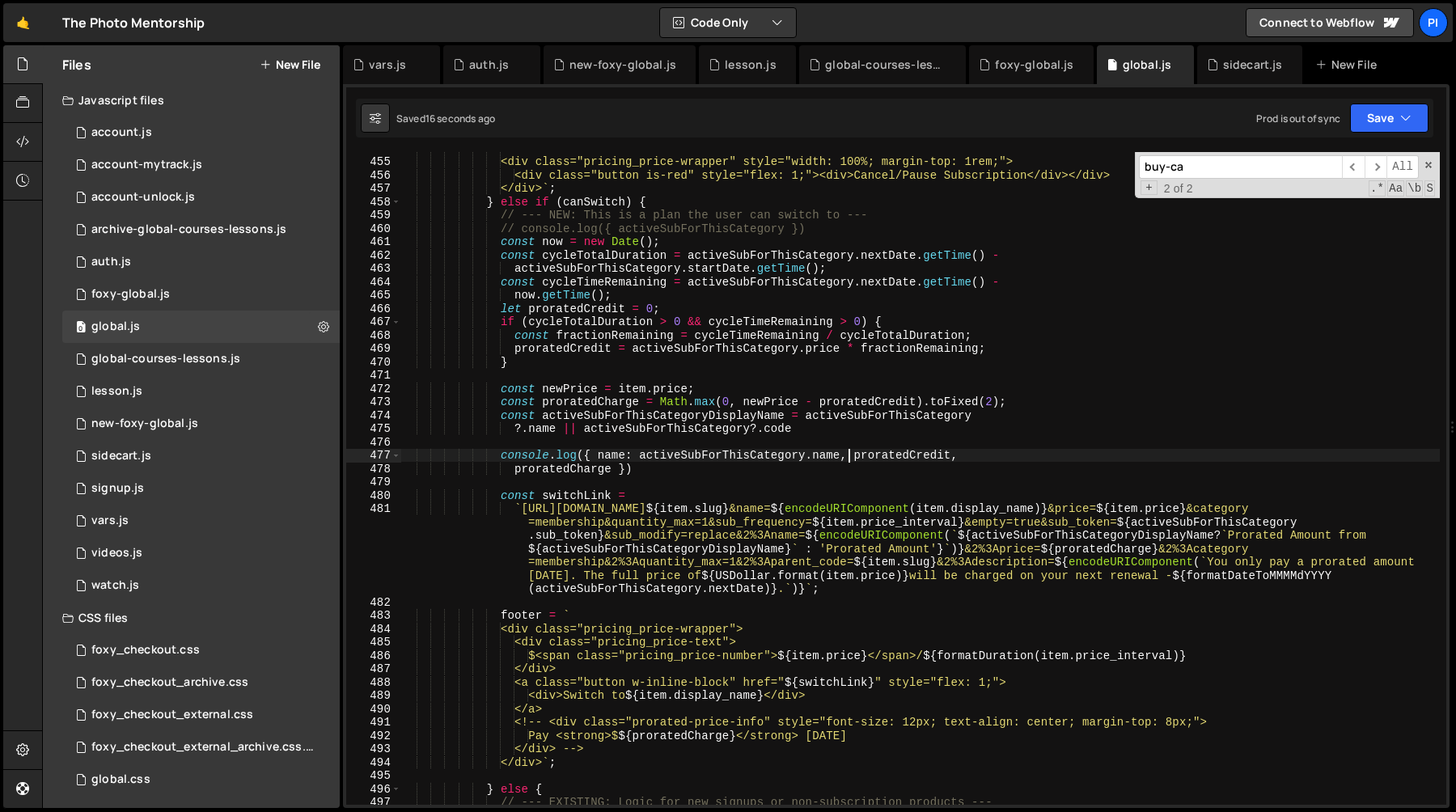
click at [697, 453] on div "</div> <div class="pricing_price-wrapper" style="width: 100%; margin-top: 1rem;…" at bounding box center [920, 481] width 1040 height 679
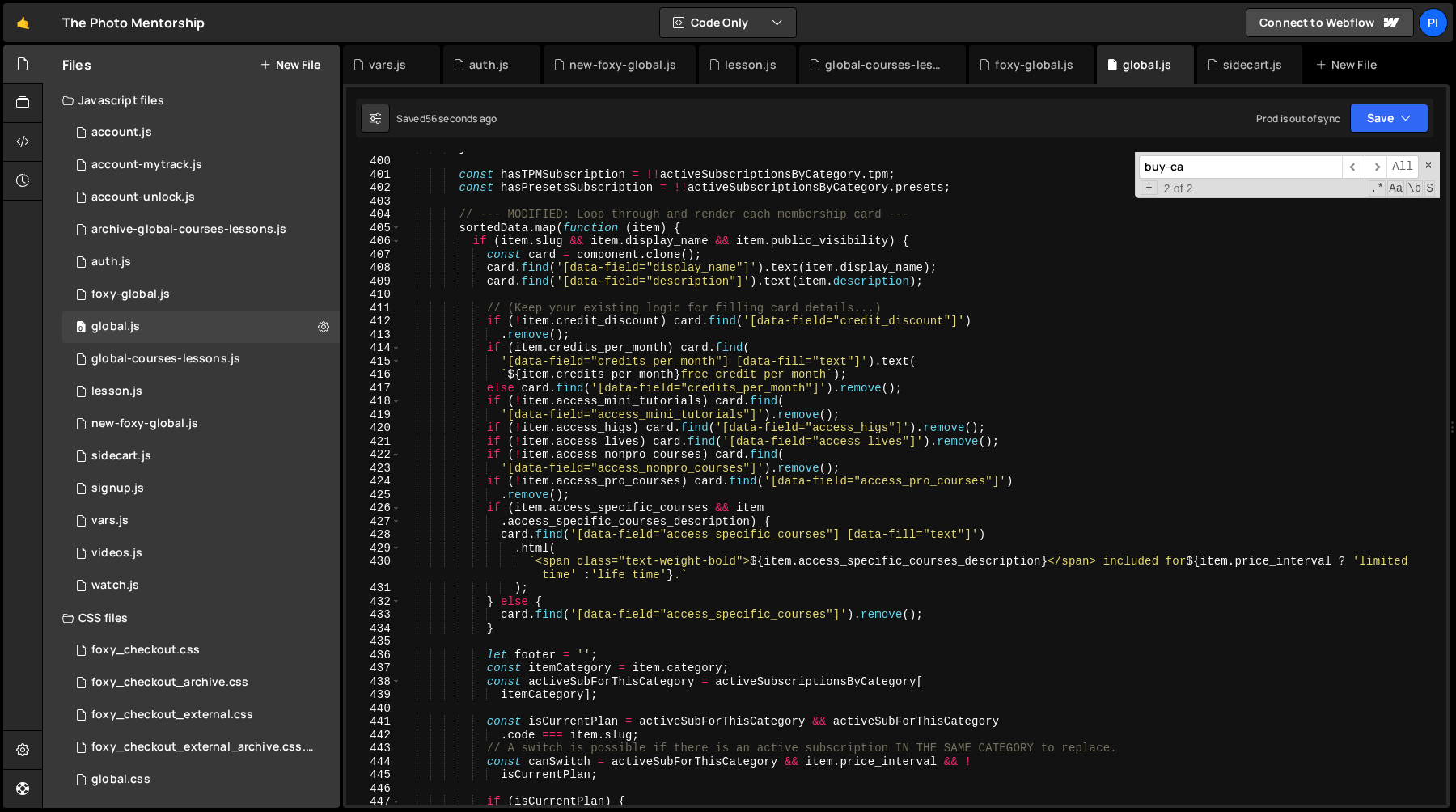
scroll to position [5340, 0]
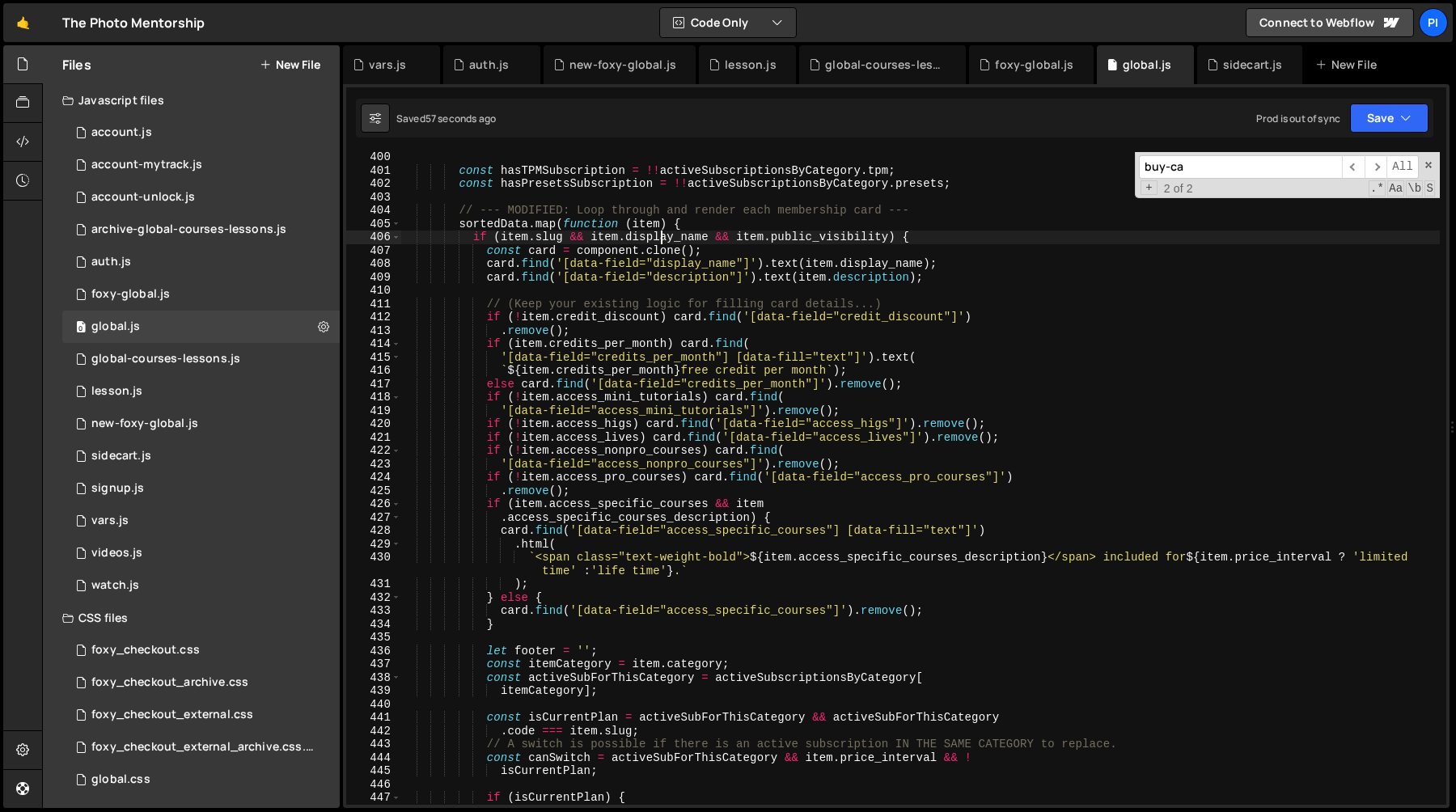
click at [663, 234] on div "const hasTPMSubscription = !! activeSubscriptionsByCategory . tpm ; const hasPr…" at bounding box center [920, 490] width 1040 height 679
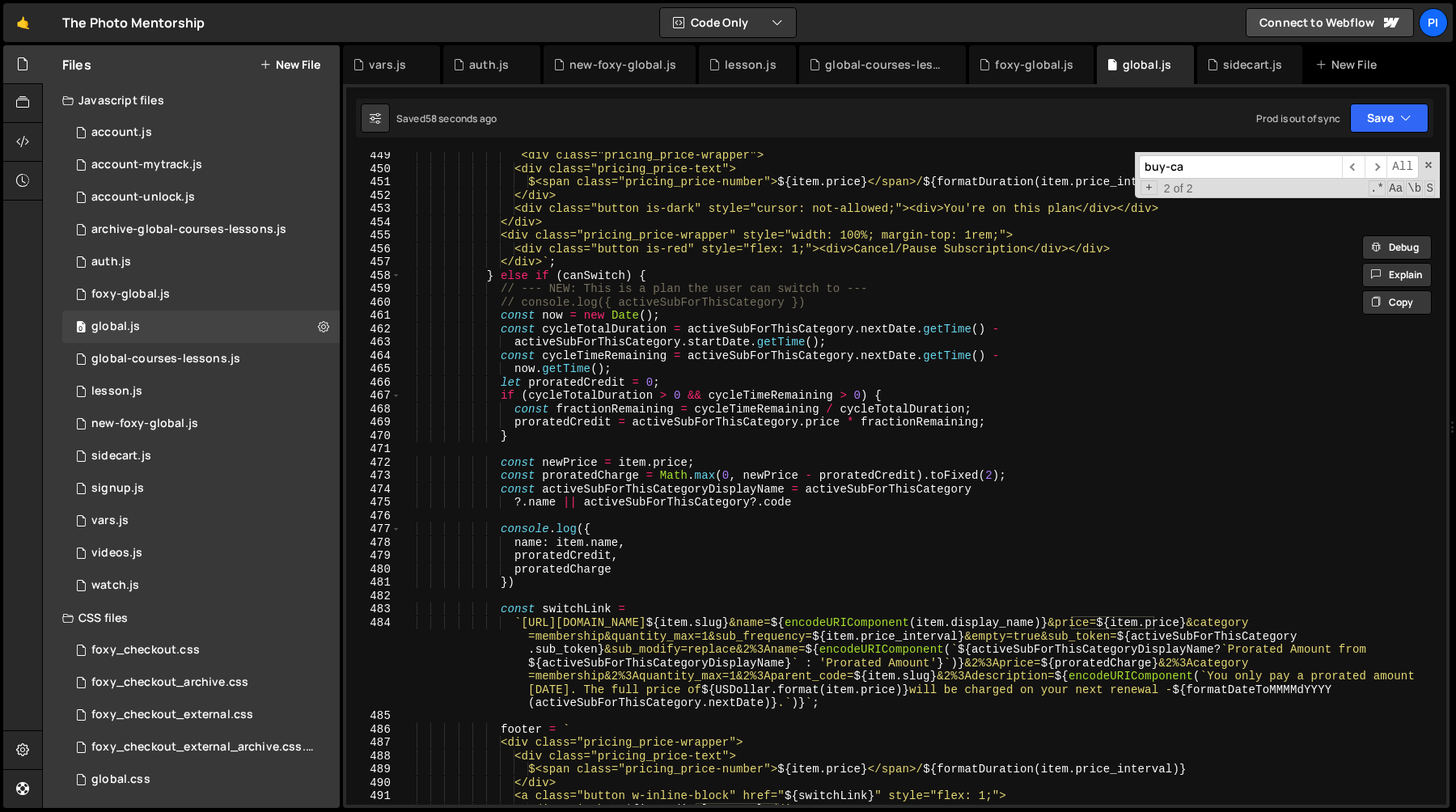
scroll to position [6023, 0]
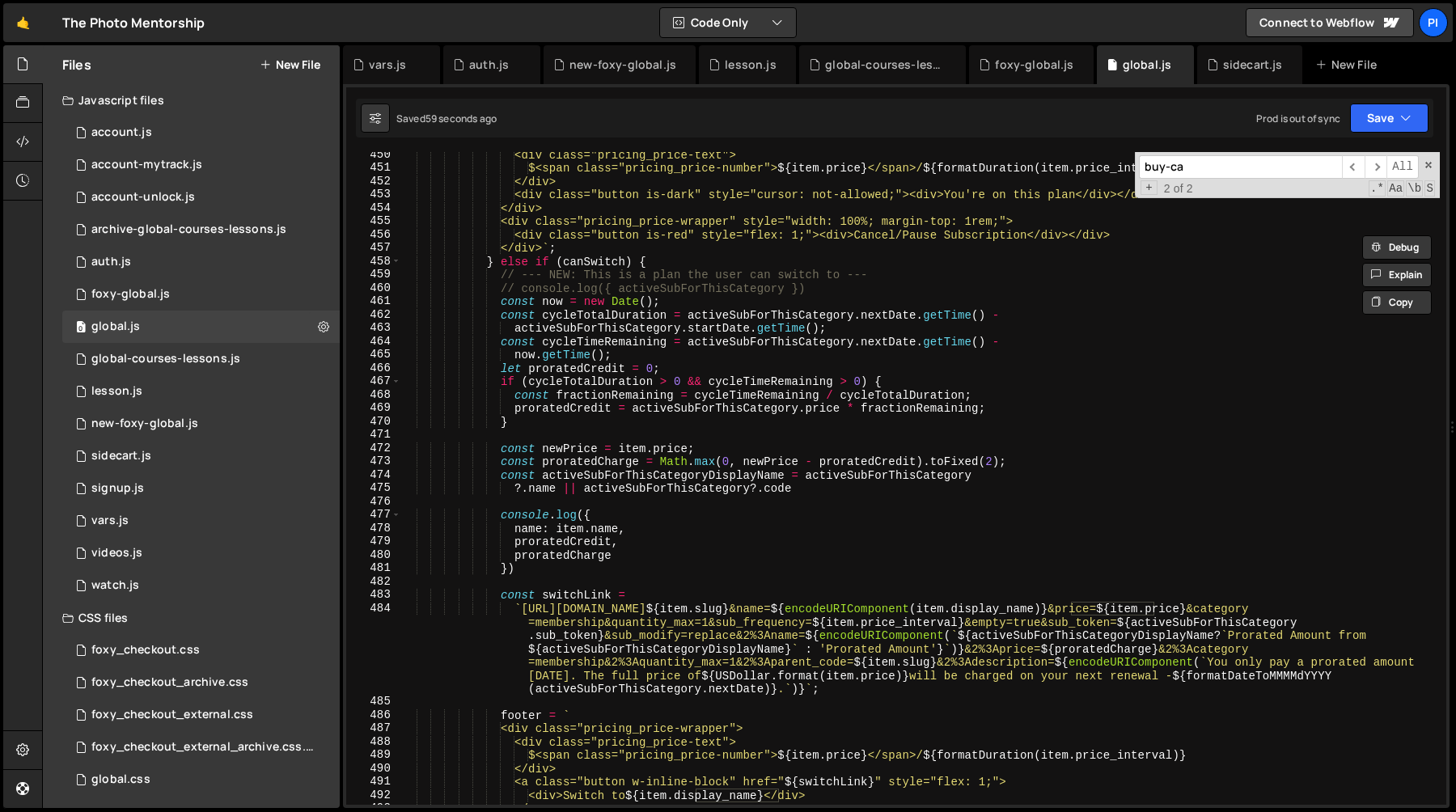
click at [600, 529] on div "<div class="pricing_price-text"> $<span class="pricing_price-number"> ${ item .…" at bounding box center [920, 488] width 1040 height 679
paste textarea "display_"
type textarea "name: item.display_name,"
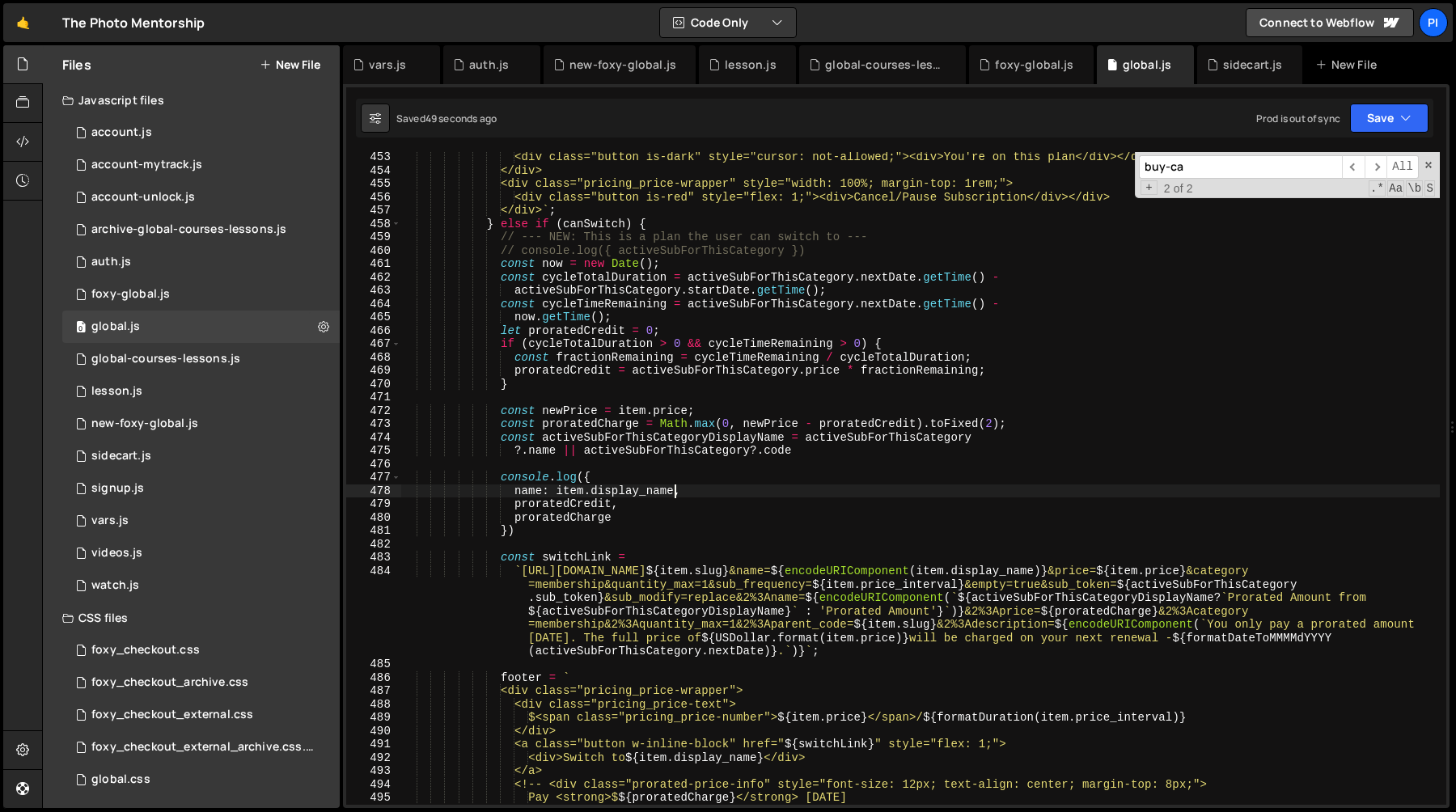
scroll to position [6069, 0]
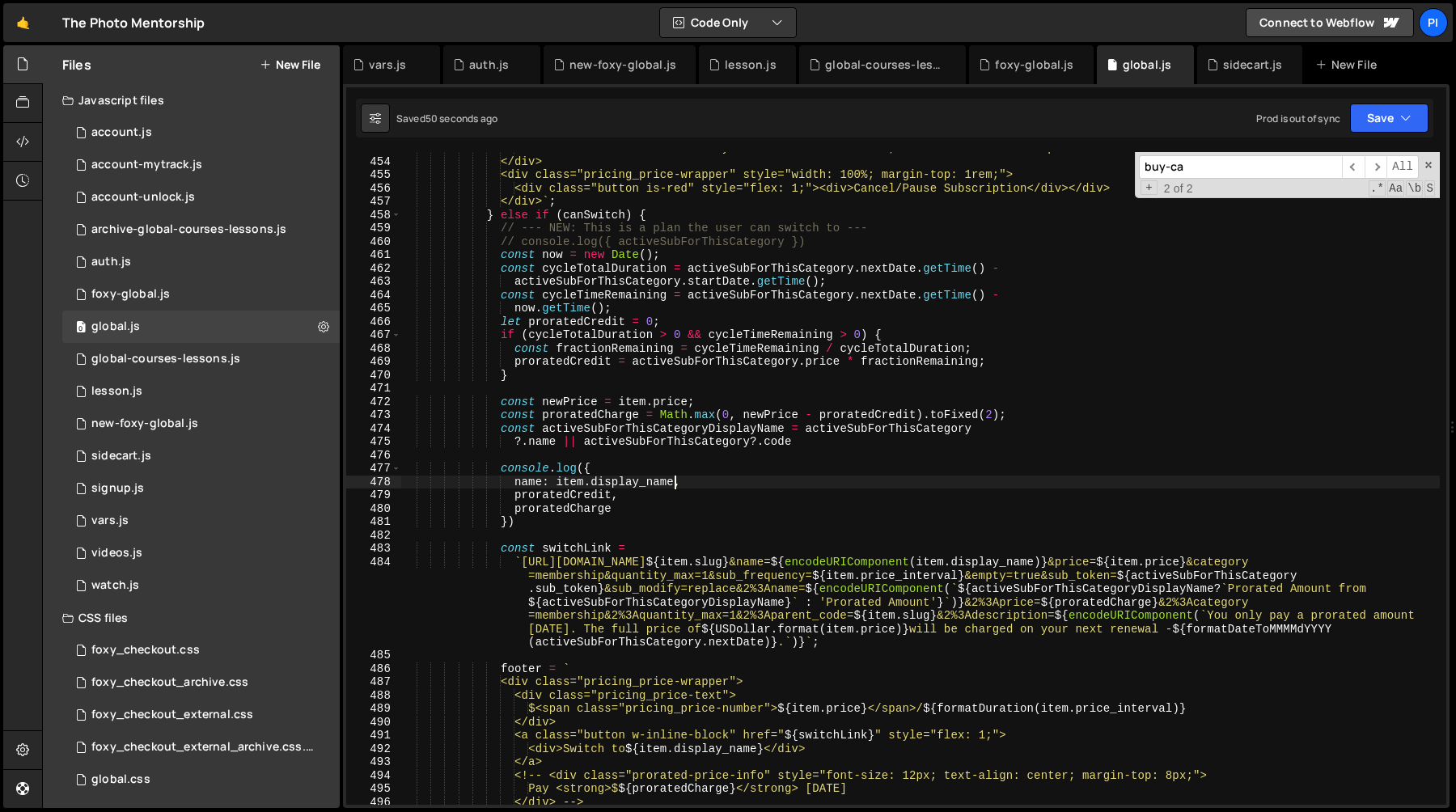
click at [1115, 602] on div "<div class="button is-dark" style="cursor: not-allowed;"><div>You're on this pl…" at bounding box center [920, 481] width 1040 height 679
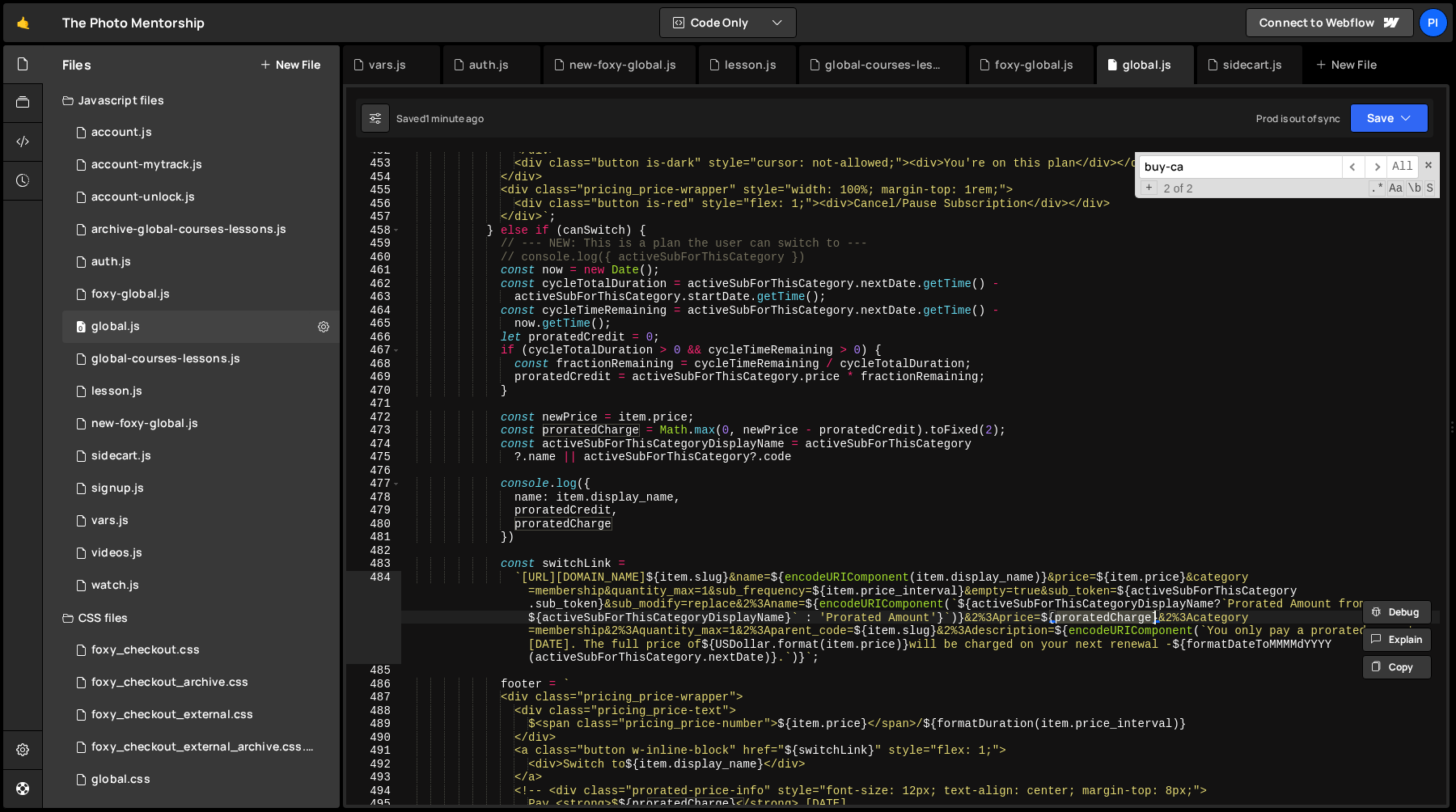
scroll to position [6049, 0]
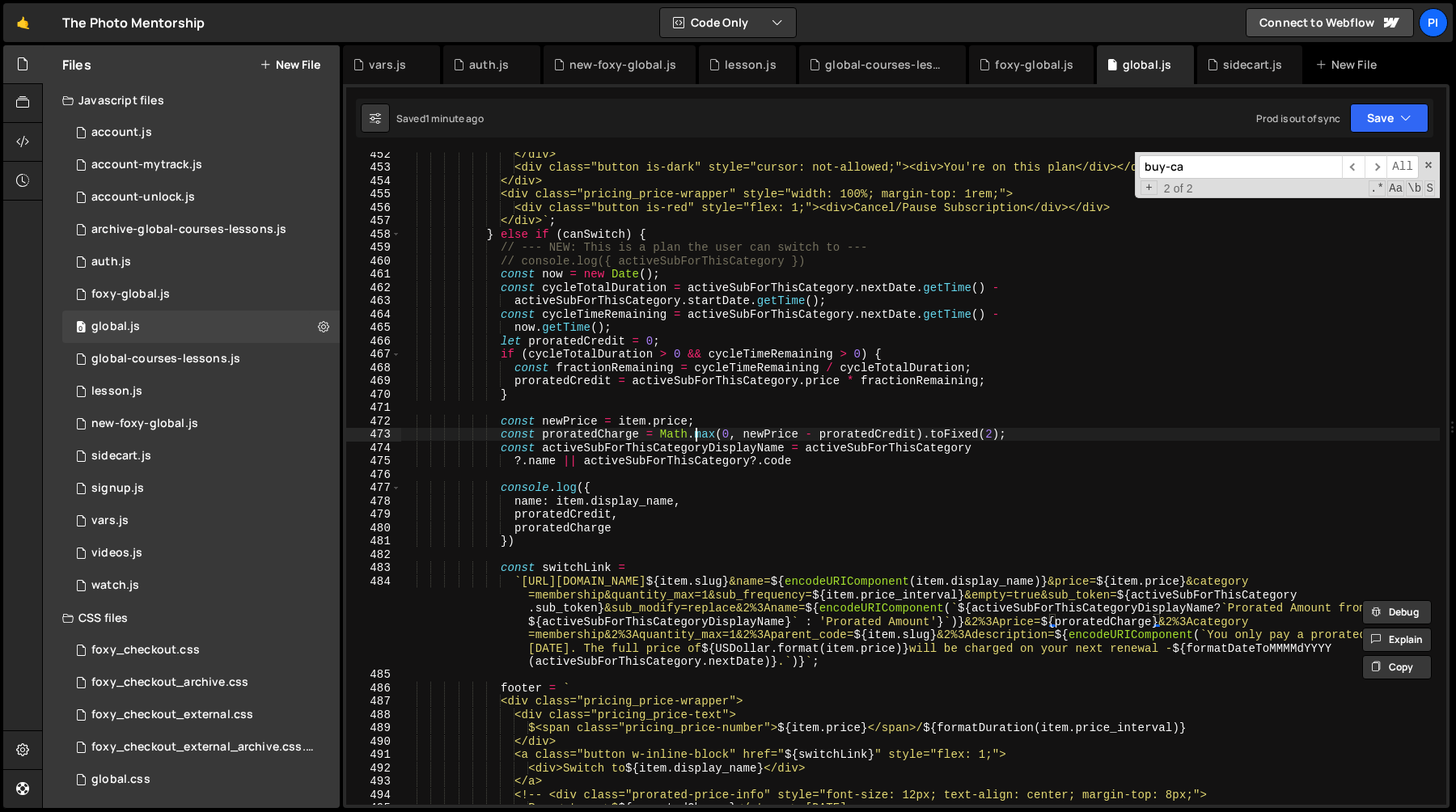
click at [695, 434] on div "</div> <div class="button is-dark" style="cursor: not-allowed;"><div>You're on …" at bounding box center [920, 487] width 1040 height 679
click at [775, 438] on div "</div> <div class="button is-dark" style="cursor: not-allowed;"><div>You're on …" at bounding box center [920, 487] width 1040 height 679
click at [628, 487] on div "</div> <div class="button is-dark" style="cursor: not-allowed;"><div>You're on …" at bounding box center [920, 487] width 1040 height 679
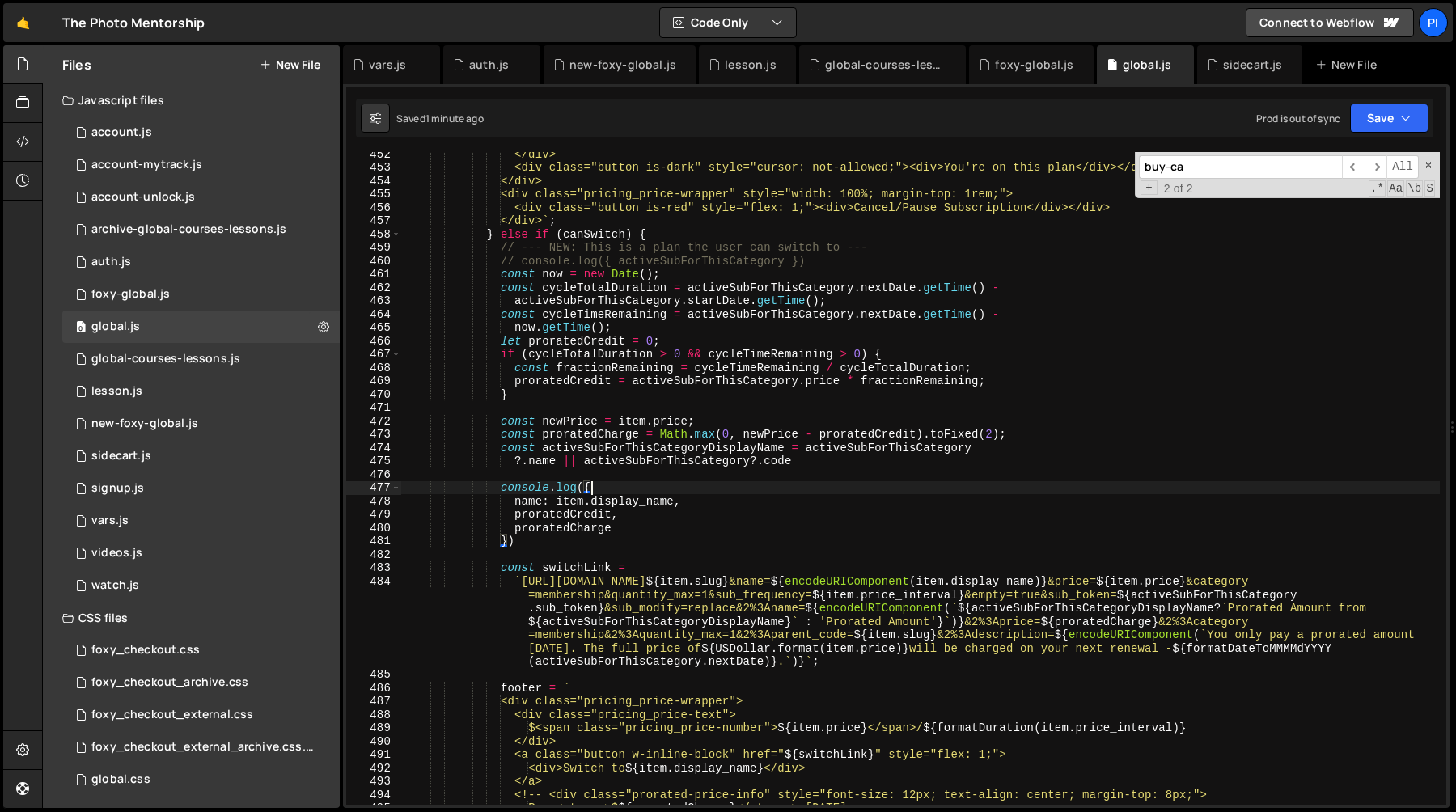
click at [720, 506] on div "</div> <div class="button is-dark" style="cursor: not-allowed;"><div>You're on …" at bounding box center [920, 487] width 1040 height 679
type textarea "name: item.display_name,"
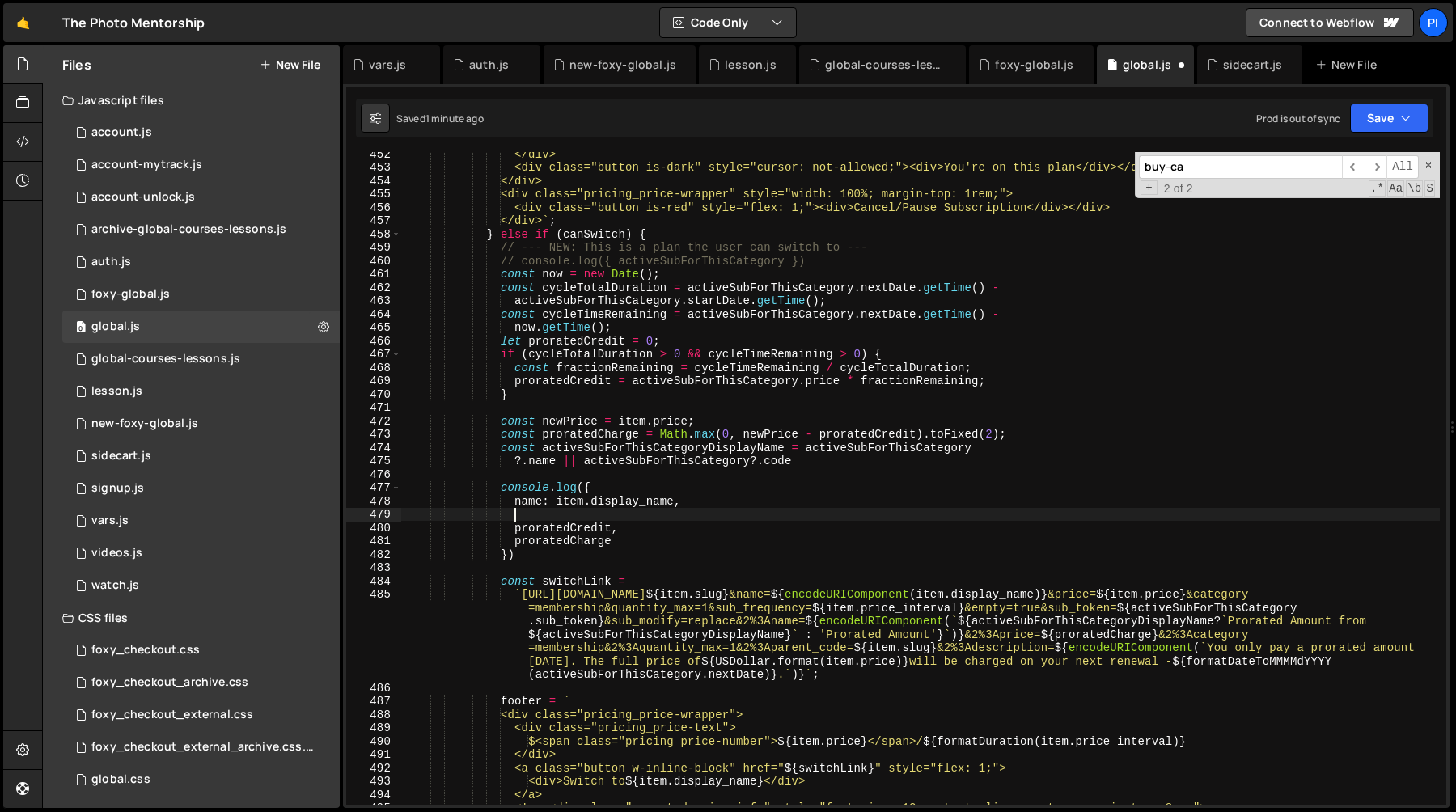
paste textarea "newPrice"
click at [644, 532] on div "</div> <div class="button is-dark" style="cursor: not-allowed;"><div>You're on …" at bounding box center [920, 487] width 1040 height 679
click at [549, 521] on div "</div> <div class="button is-dark" style="cursor: not-allowed;"><div>You're on …" at bounding box center [920, 487] width 1040 height 679
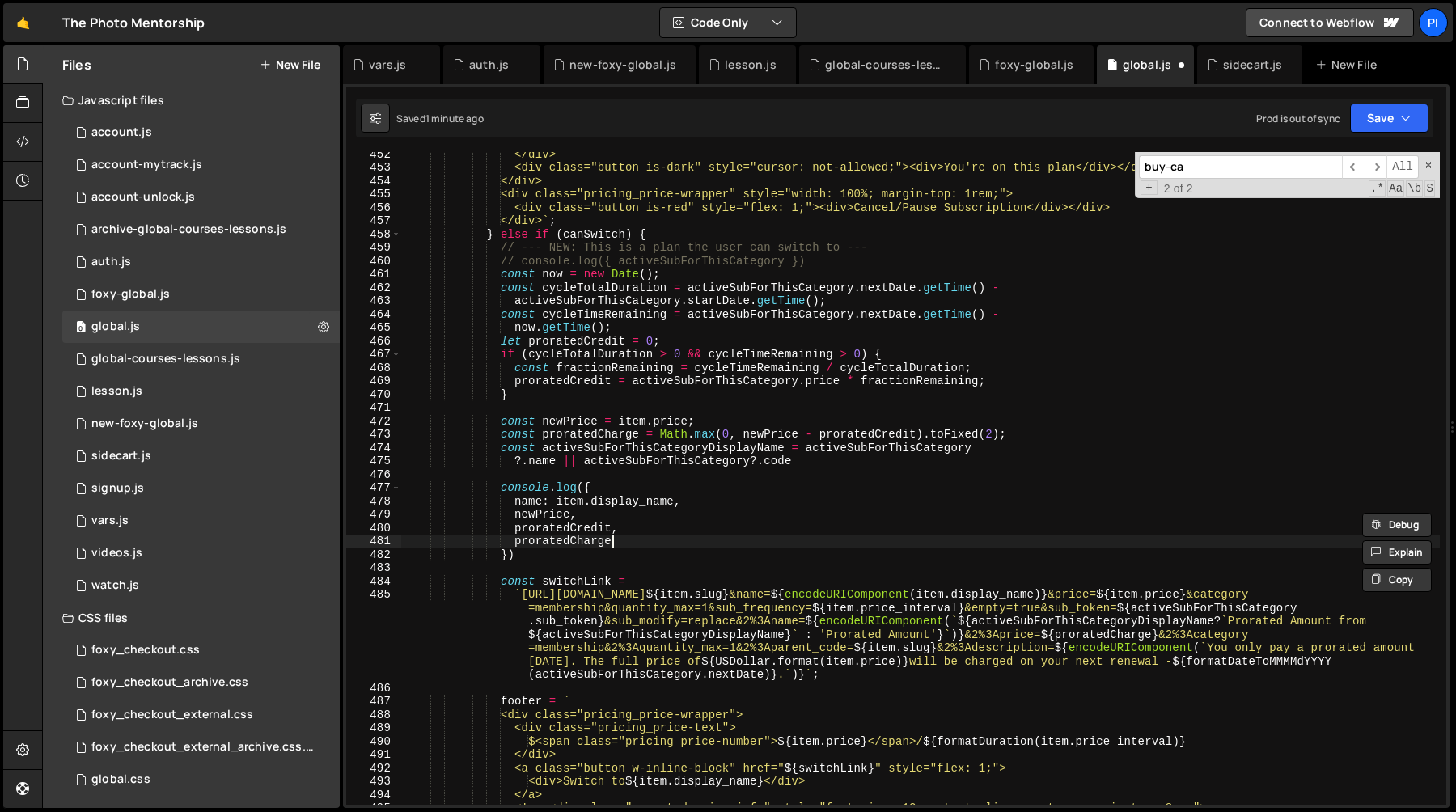
click at [664, 537] on div "</div> <div class="button is-dark" style="cursor: not-allowed;"><div>You're on …" at bounding box center [920, 487] width 1040 height 679
click at [546, 526] on div "</div> <div class="button is-dark" style="cursor: not-allowed;"><div>You're on …" at bounding box center [920, 487] width 1040 height 679
click at [579, 532] on div "</div> <div class="button is-dark" style="cursor: not-allowed;"><div>You're on …" at bounding box center [920, 487] width 1040 height 679
type textarea "proratedCredit,"
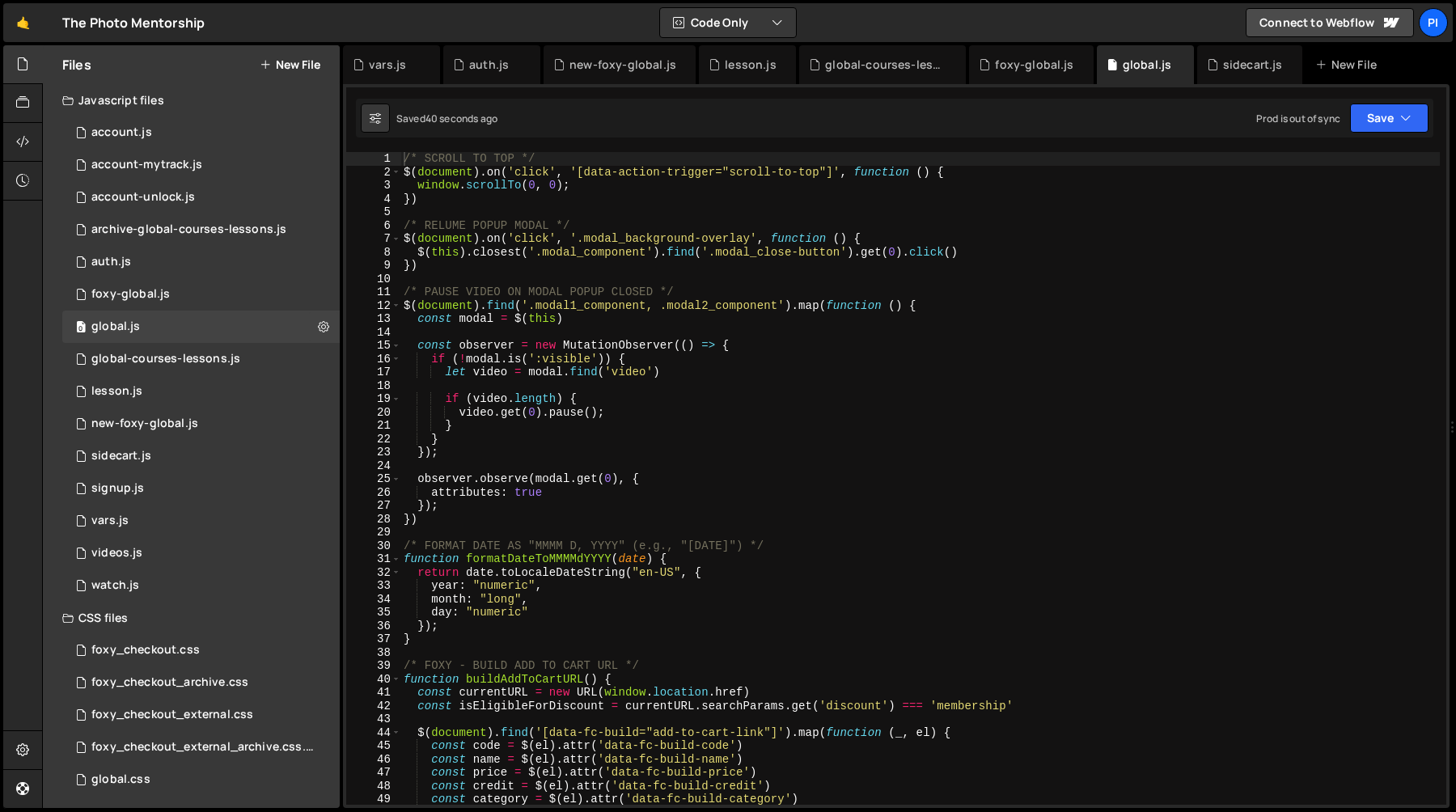
click at [611, 593] on div "/* SCROLL TO TOP */ $ ( document ) . on ( 'click' , '[data-action-trigger="scro…" at bounding box center [920, 492] width 1040 height 679
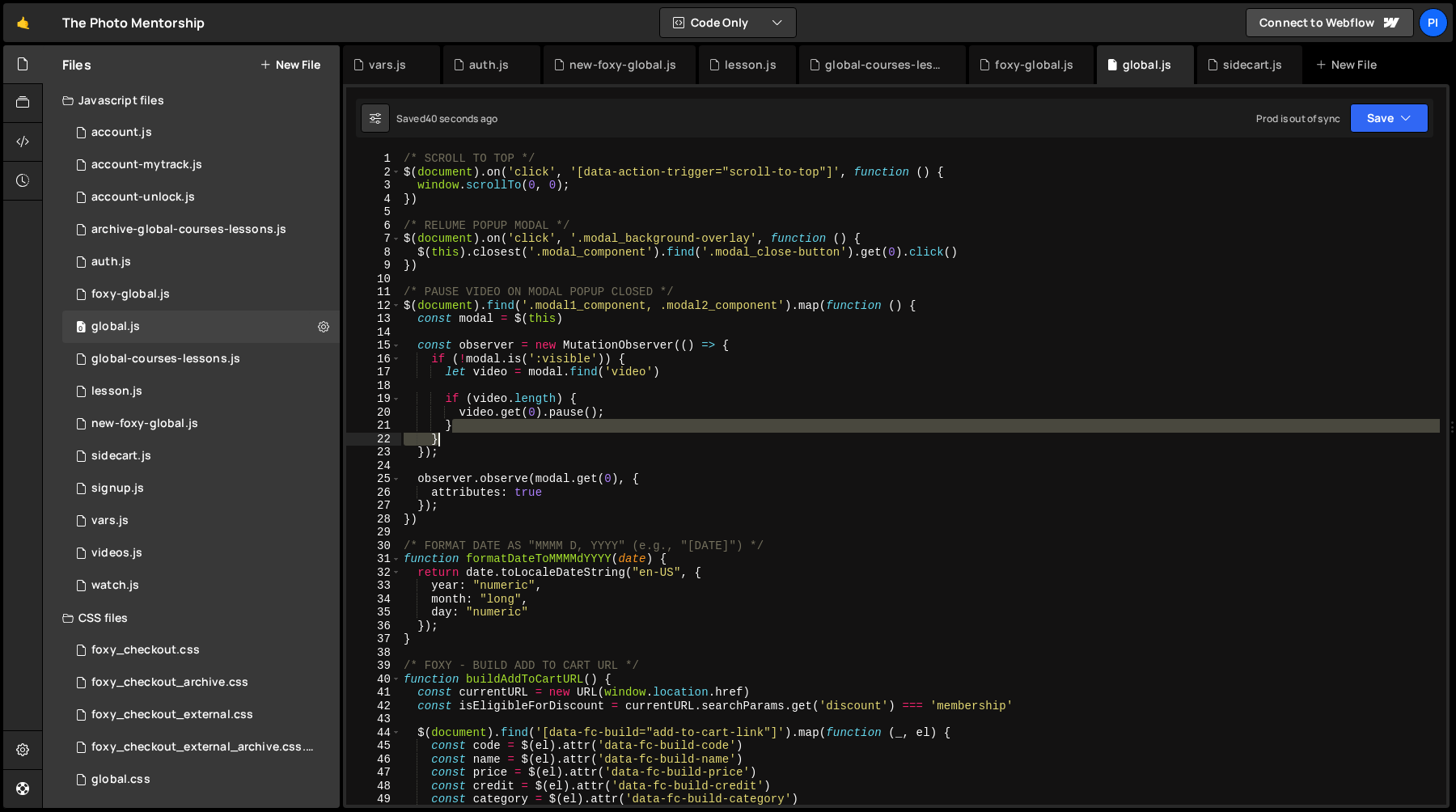
click at [650, 432] on div "/* SCROLL TO TOP */ $ ( document ) . on ( 'click' , '[data-action-trigger="scro…" at bounding box center [920, 492] width 1040 height 679
type textarea "} }"
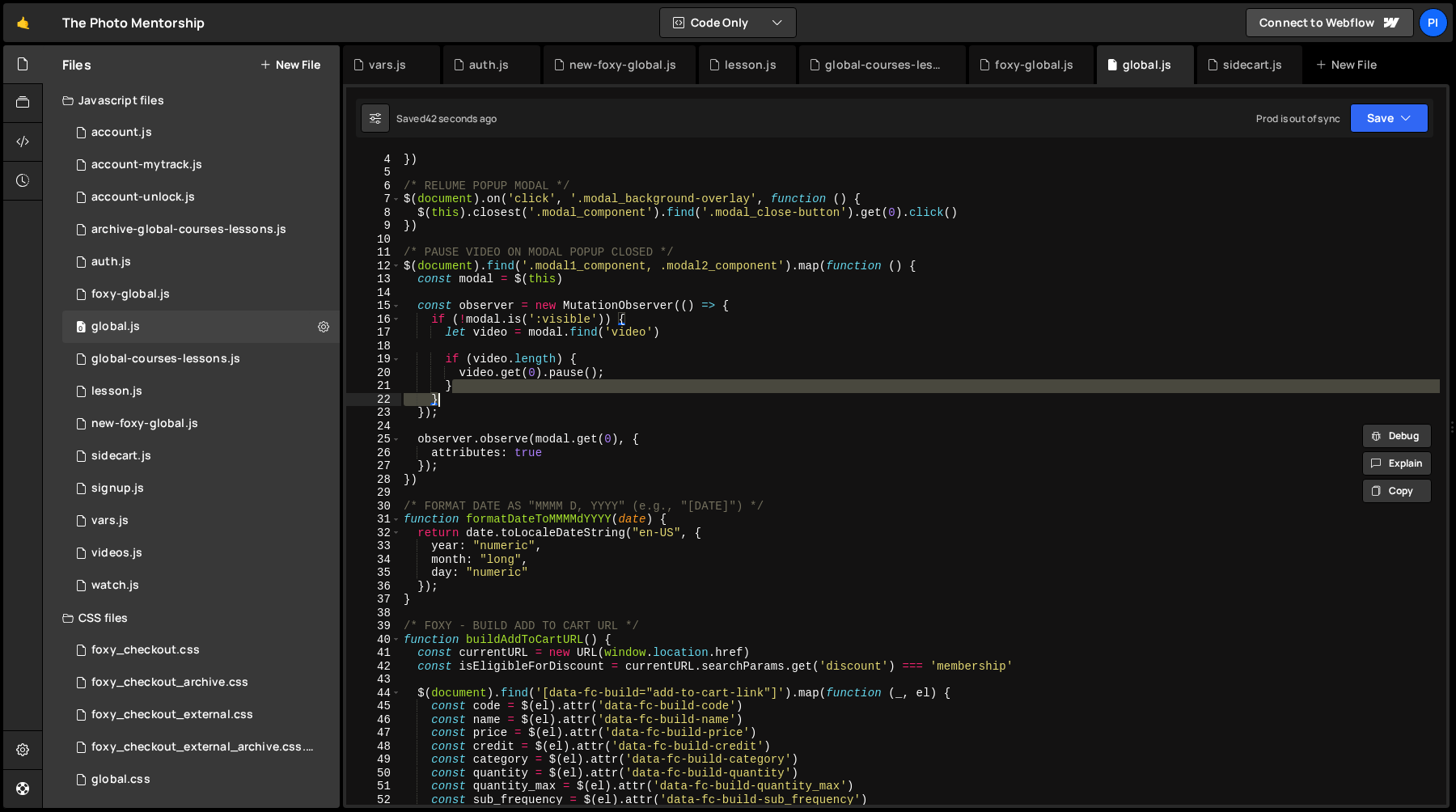
scroll to position [44, 0]
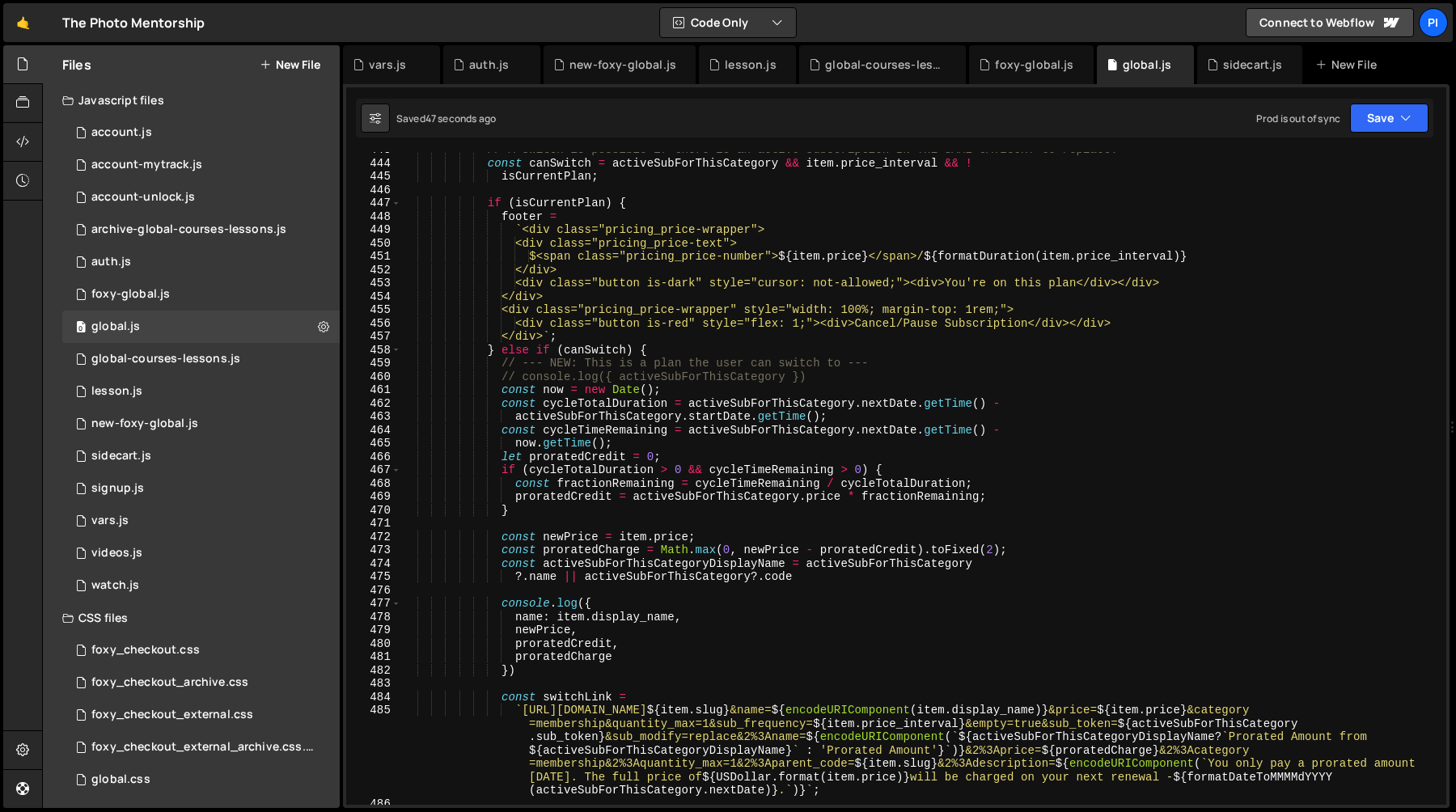
scroll to position [5934, 0]
click at [633, 599] on div "// A switch is possible if there is an active subscription IN THE SAME CATEGORY…" at bounding box center [920, 483] width 1039 height 679
click at [553, 646] on div "// A switch is possible if there is an active subscription IN THE SAME CATEGORY…" at bounding box center [920, 483] width 1039 height 679
click at [557, 665] on div "// A switch is possible if there is an active subscription IN THE SAME CATEGORY…" at bounding box center [920, 483] width 1039 height 679
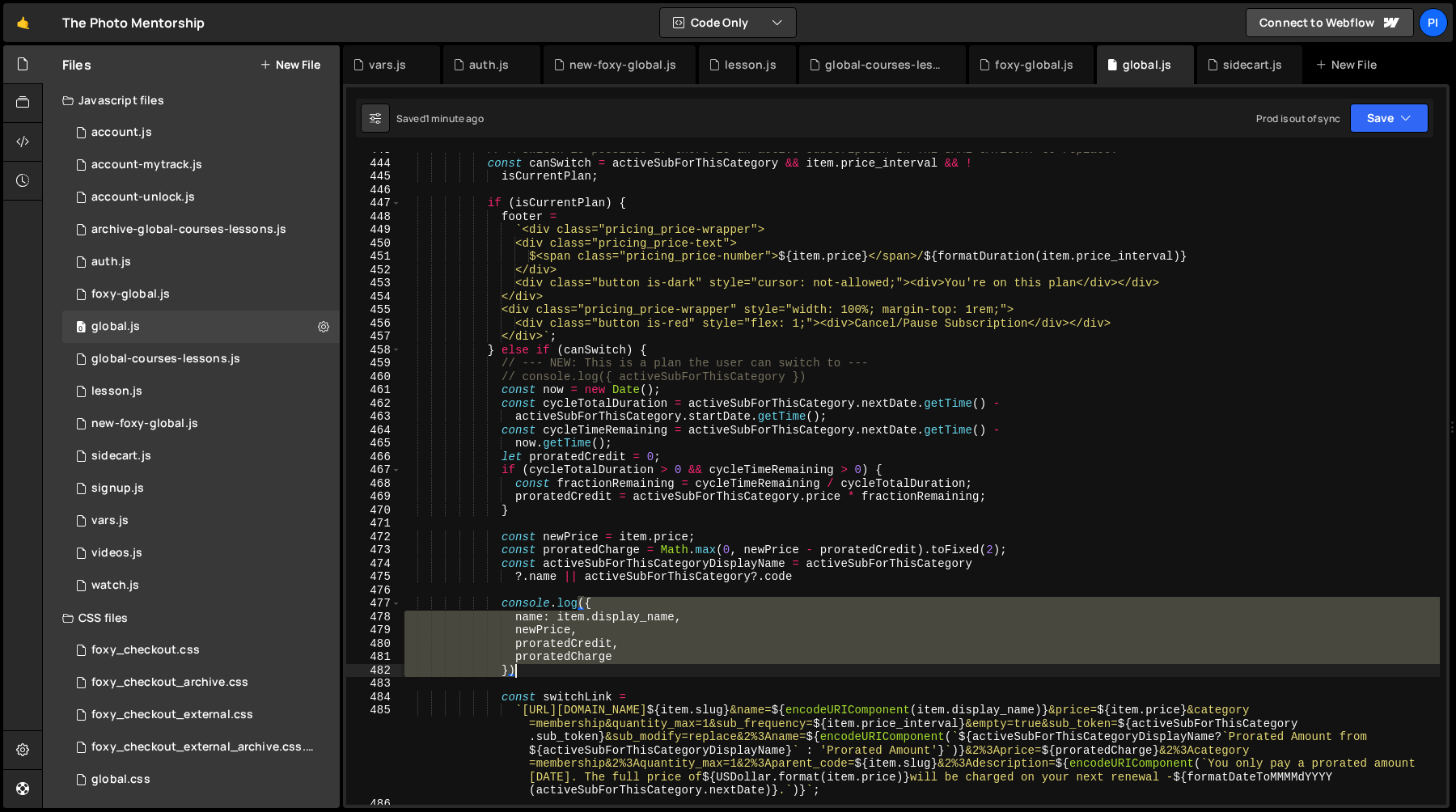
click at [557, 665] on div "// A switch is possible if there is an active subscription IN THE SAME CATEGORY…" at bounding box center [920, 483] width 1039 height 679
click at [557, 657] on div "// A switch is possible if there is an active subscription IN THE SAME CATEGORY…" at bounding box center [920, 479] width 1039 height 652
click at [557, 657] on div "// A switch is possible if there is an active subscription IN THE SAME CATEGORY…" at bounding box center [920, 483] width 1039 height 679
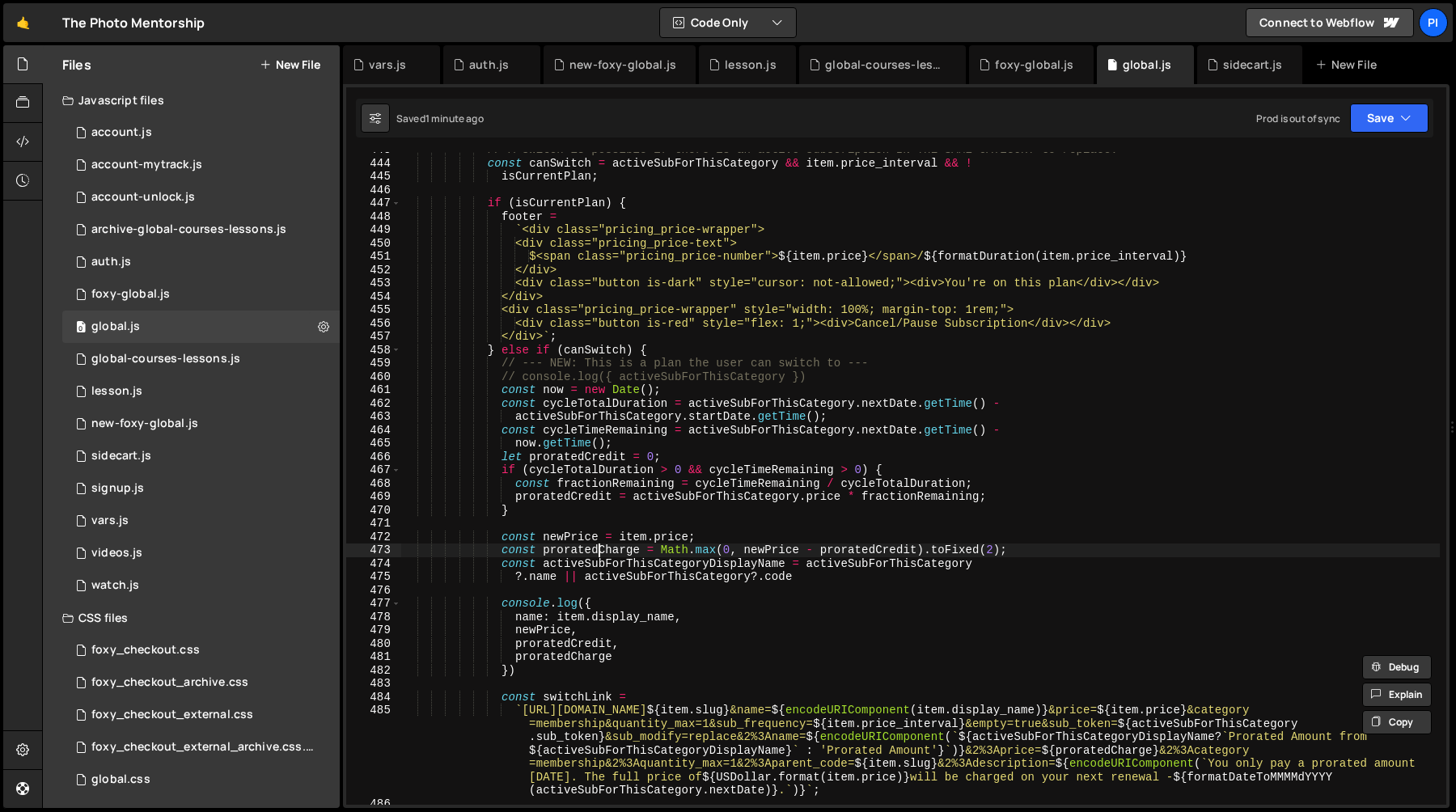
click at [596, 546] on div "// A switch is possible if there is an active subscription IN THE SAME CATEGORY…" at bounding box center [920, 483] width 1039 height 679
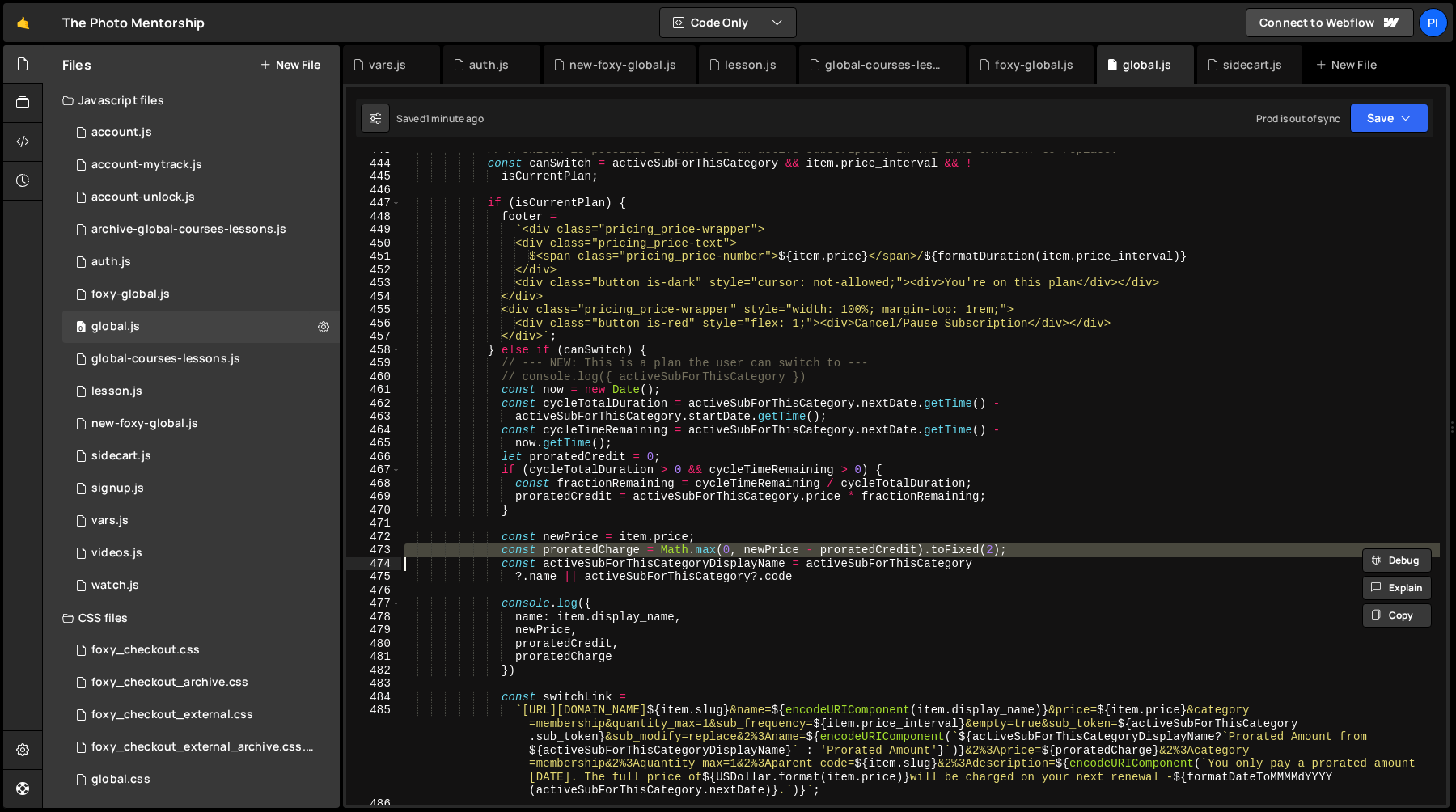
click at [596, 546] on div "// A switch is possible if there is an active subscription IN THE SAME CATEGORY…" at bounding box center [920, 483] width 1039 height 679
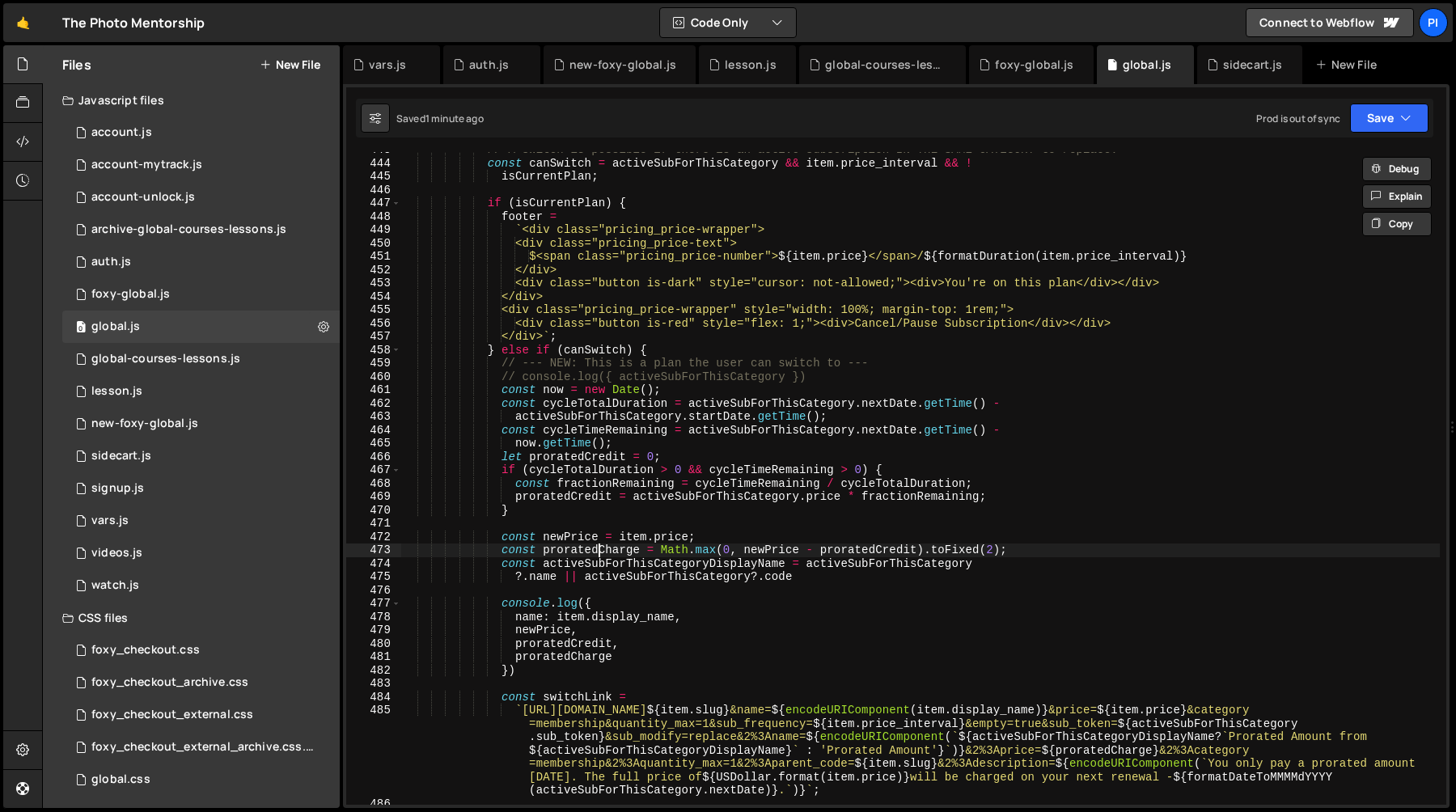
click at [596, 546] on div "// A switch is possible if there is an active subscription IN THE SAME CATEGORY…" at bounding box center [920, 483] width 1039 height 679
click at [741, 557] on div "// A switch is possible if there is an active subscription IN THE SAME CATEGORY…" at bounding box center [920, 483] width 1039 height 679
click at [742, 552] on div "// A switch is possible if there is an active subscription IN THE SAME CATEGORY…" at bounding box center [920, 483] width 1039 height 679
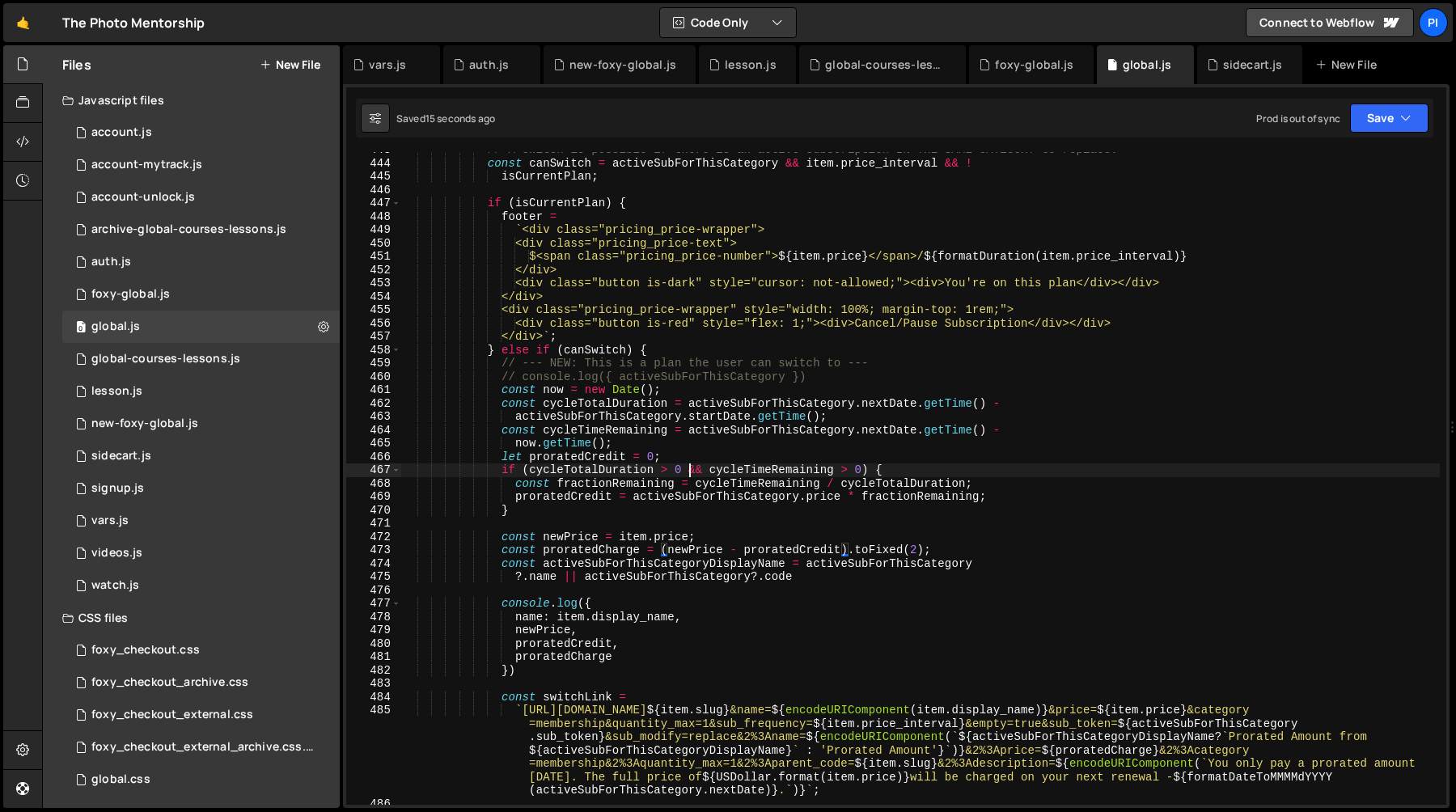
click at [692, 469] on div "// A switch is possible if there is an active subscription IN THE SAME CATEGORY…" at bounding box center [920, 483] width 1039 height 679
type textarea "if (cycleTotalDuration > 0 && cycleTimeRemaining > 0) {"
click at [694, 518] on div "// A switch is possible if there is an active subscription IN THE SAME CATEGORY…" at bounding box center [920, 483] width 1039 height 679
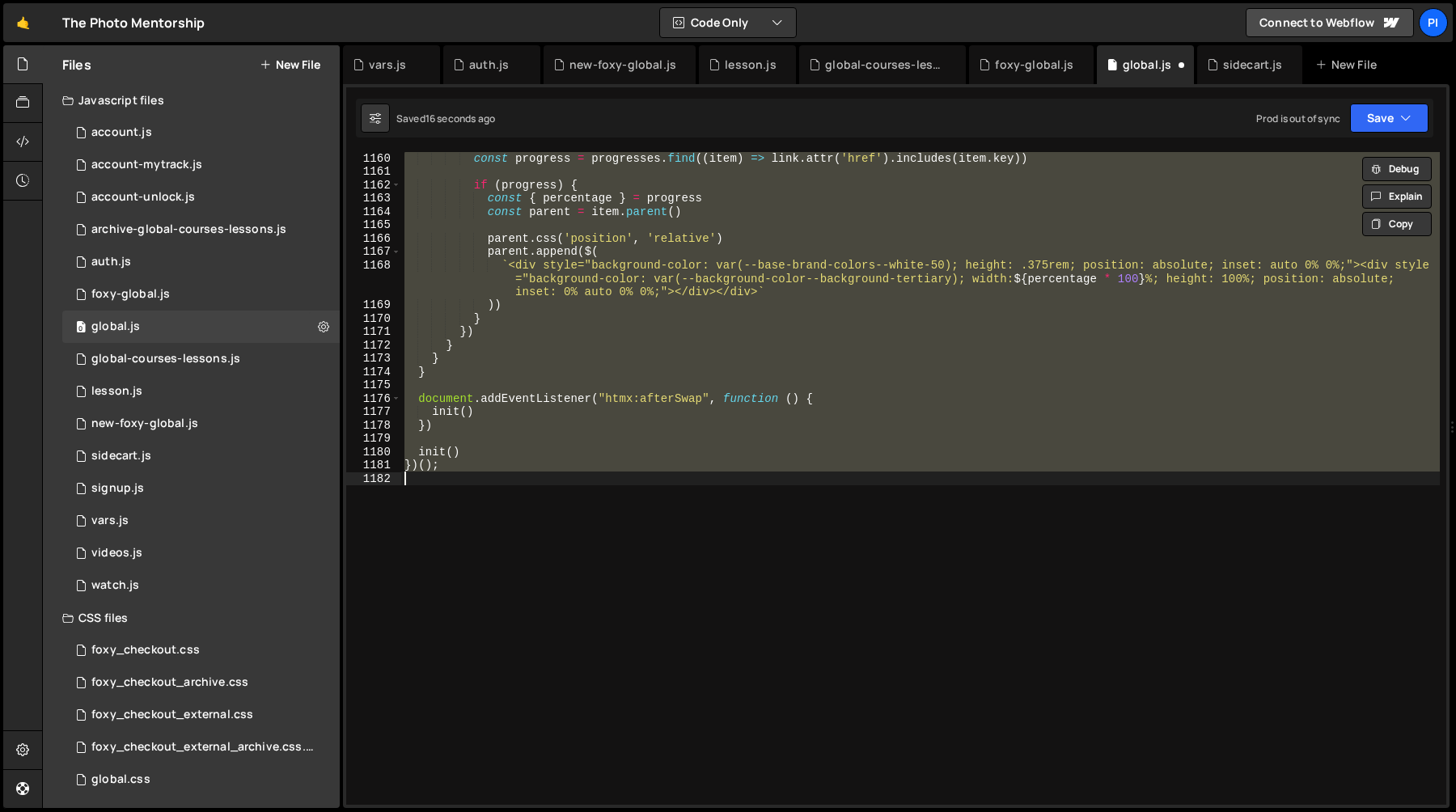
scroll to position [5999, 0]
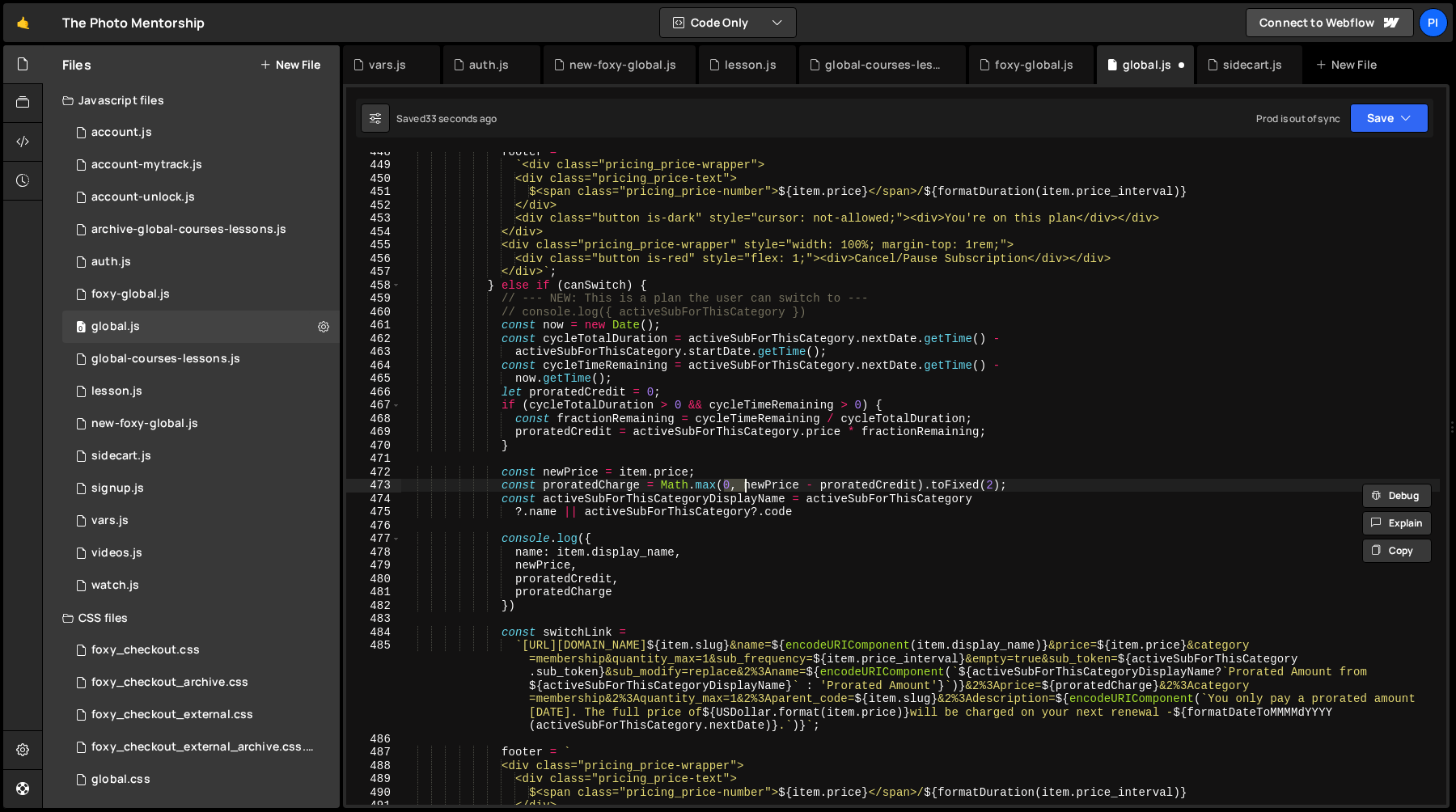
click at [582, 491] on div "footer = ` <div class="pricing_price-wrapper"> <div class="pricing_price-text">…" at bounding box center [920, 484] width 1039 height 679
click at [1043, 489] on div "footer = ` <div class="pricing_price-wrapper"> <div class="pricing_price-text">…" at bounding box center [920, 484] width 1039 height 679
type textarea "const newPrice = item.price;"
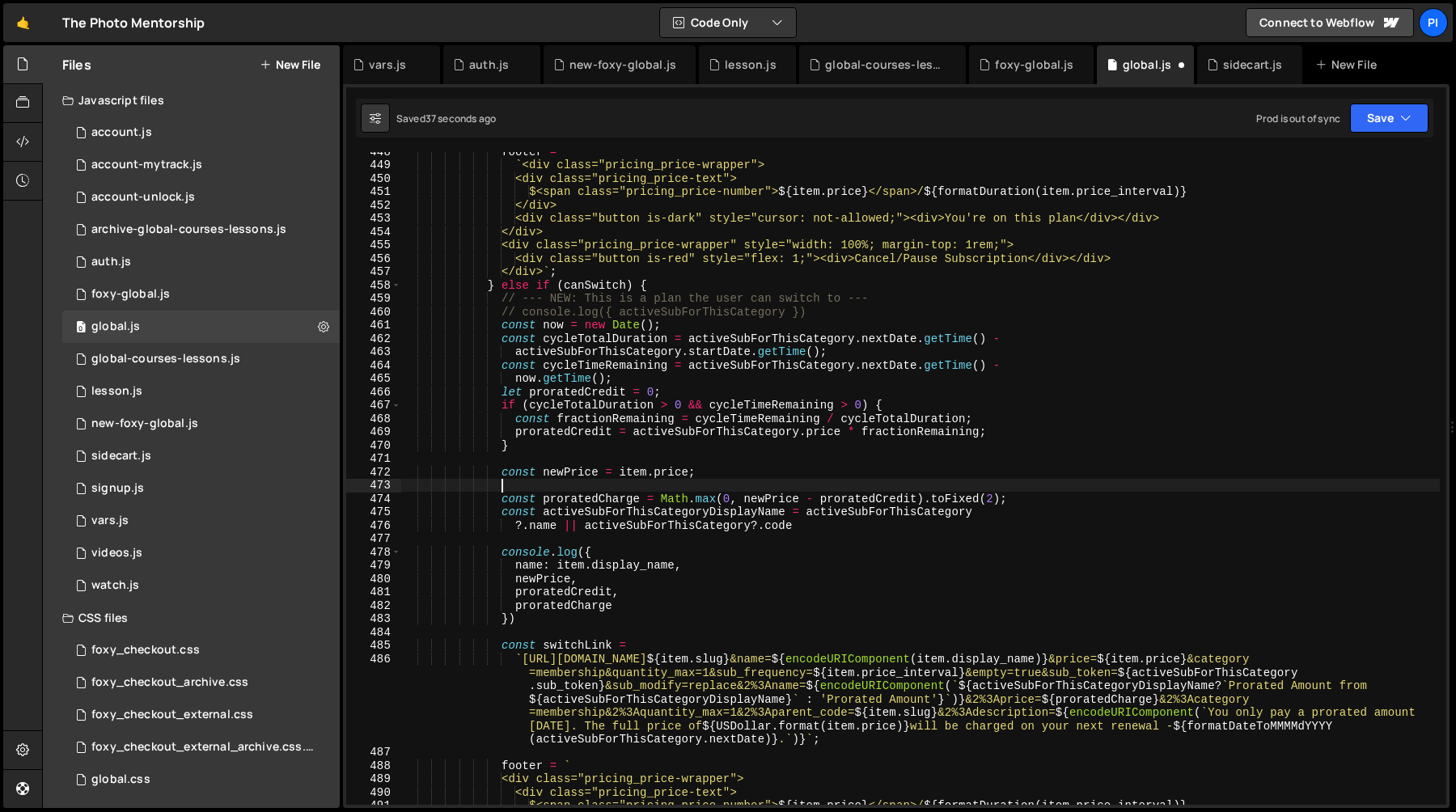
paste textarea "const proratedCharge = Math.max(0, newPrice - proratedCredit).toFixed(2);"
click at [547, 485] on div "footer = ` <div class="pricing_price-wrapper"> <div class="pricing_price-text">…" at bounding box center [920, 484] width 1039 height 679
click at [716, 489] on div "footer = ` <div class="pricing_price-wrapper"> <div class="pricing_price-text">…" at bounding box center [920, 484] width 1039 height 679
click at [577, 490] on div "footer = ` <div class="pricing_price-wrapper"> <div class="pricing_price-text">…" at bounding box center [920, 484] width 1039 height 679
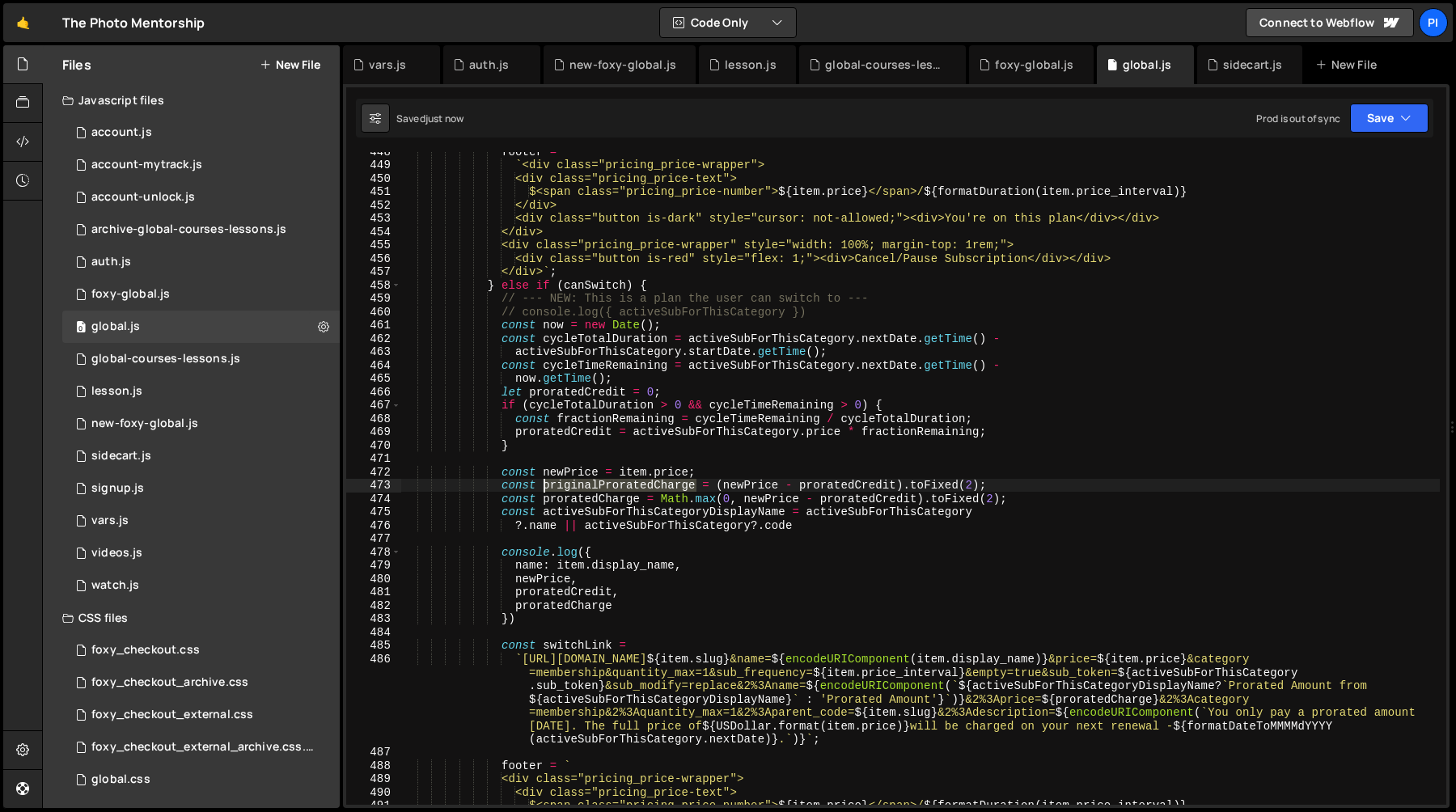
click at [577, 490] on div "footer = ` <div class="pricing_price-wrapper"> <div class="pricing_price-text">…" at bounding box center [920, 484] width 1039 height 679
click at [607, 581] on div "footer = ` <div class="pricing_price-wrapper"> <div class="pricing_price-text">…" at bounding box center [920, 484] width 1039 height 679
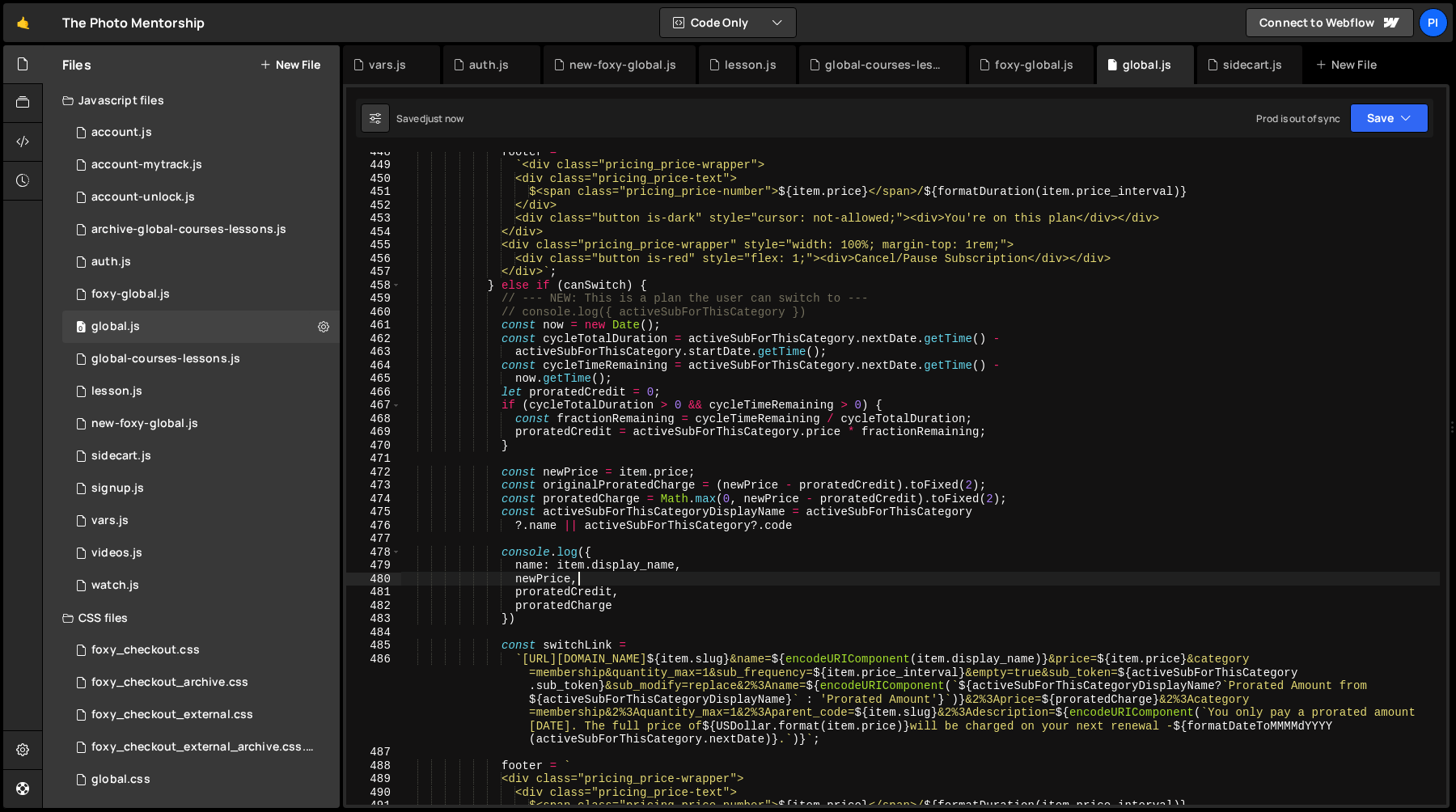
scroll to position [0, 12]
click at [616, 588] on div "footer = ` <div class="pricing_price-wrapper"> <div class="pricing_price-text">…" at bounding box center [920, 484] width 1039 height 679
type textarea "proratedCredit,"
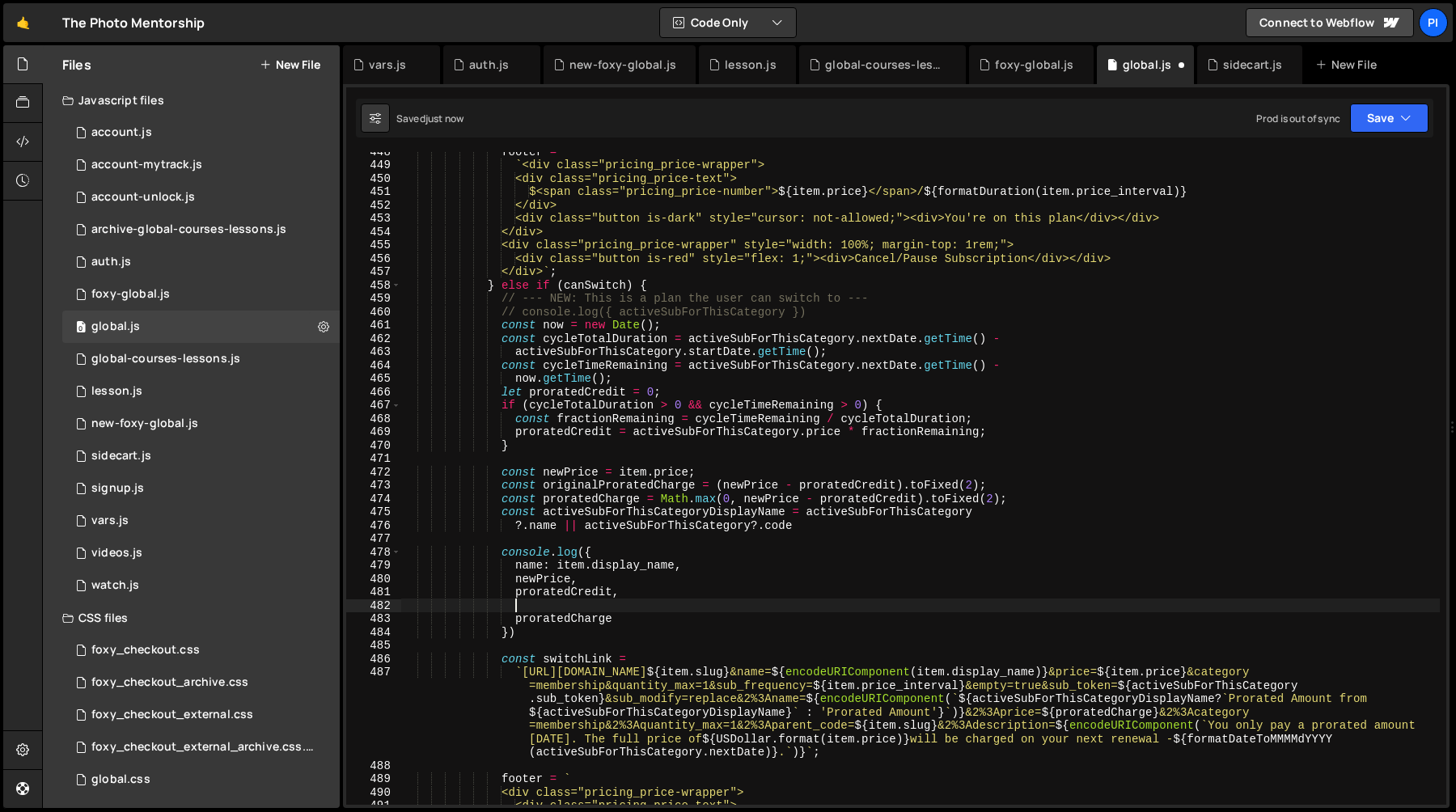
paste textarea "originalProratedCharge"
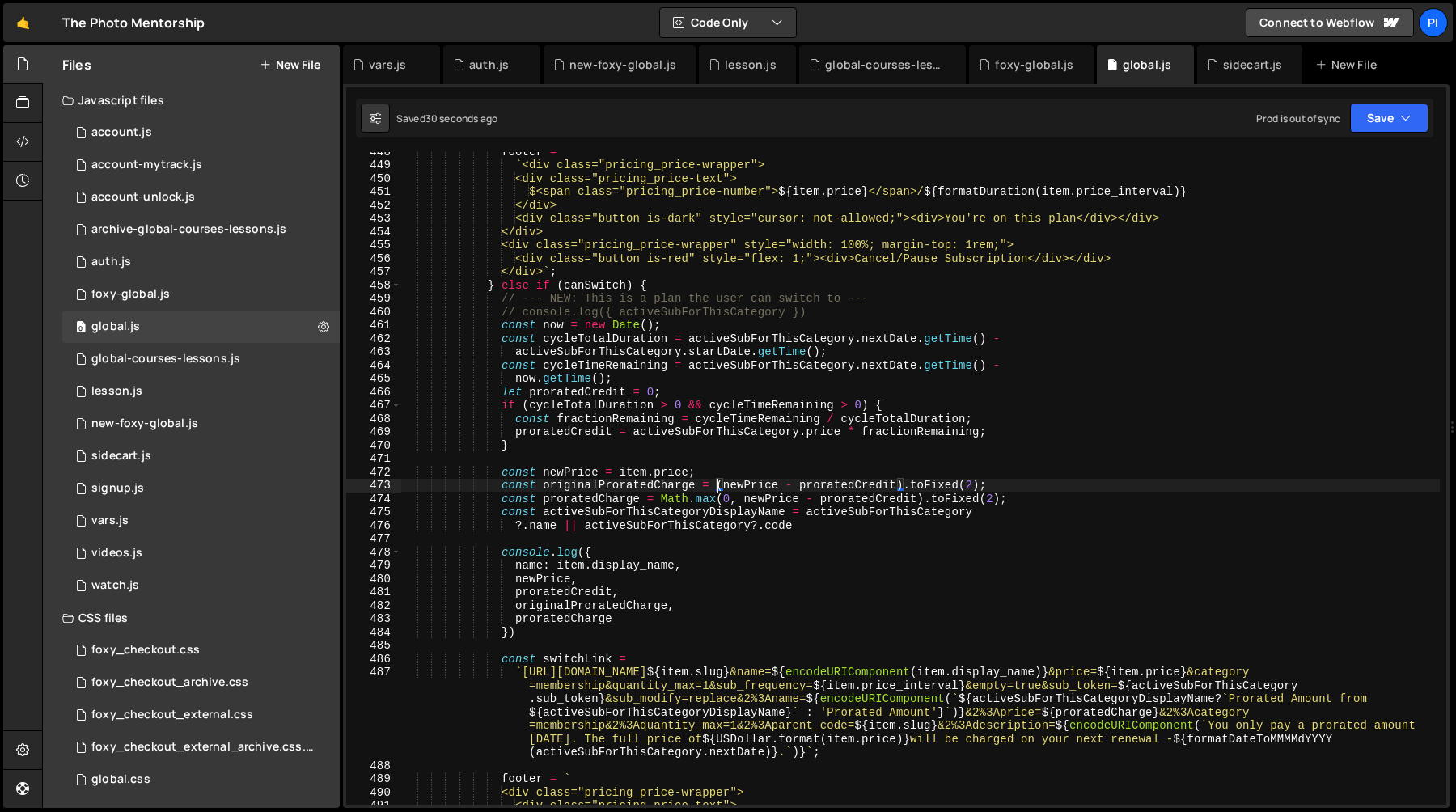
click at [719, 488] on div "footer = ` <div class="pricing_price-wrapper"> <div class="pricing_price-text">…" at bounding box center [920, 484] width 1039 height 679
click at [659, 492] on div "footer = ` <div class="pricing_price-wrapper"> <div class="pricing_price-text">…" at bounding box center [920, 484] width 1039 height 679
click at [794, 501] on div "footer = ` <div class="pricing_price-wrapper"> <div class="pricing_price-text">…" at bounding box center [920, 484] width 1039 height 679
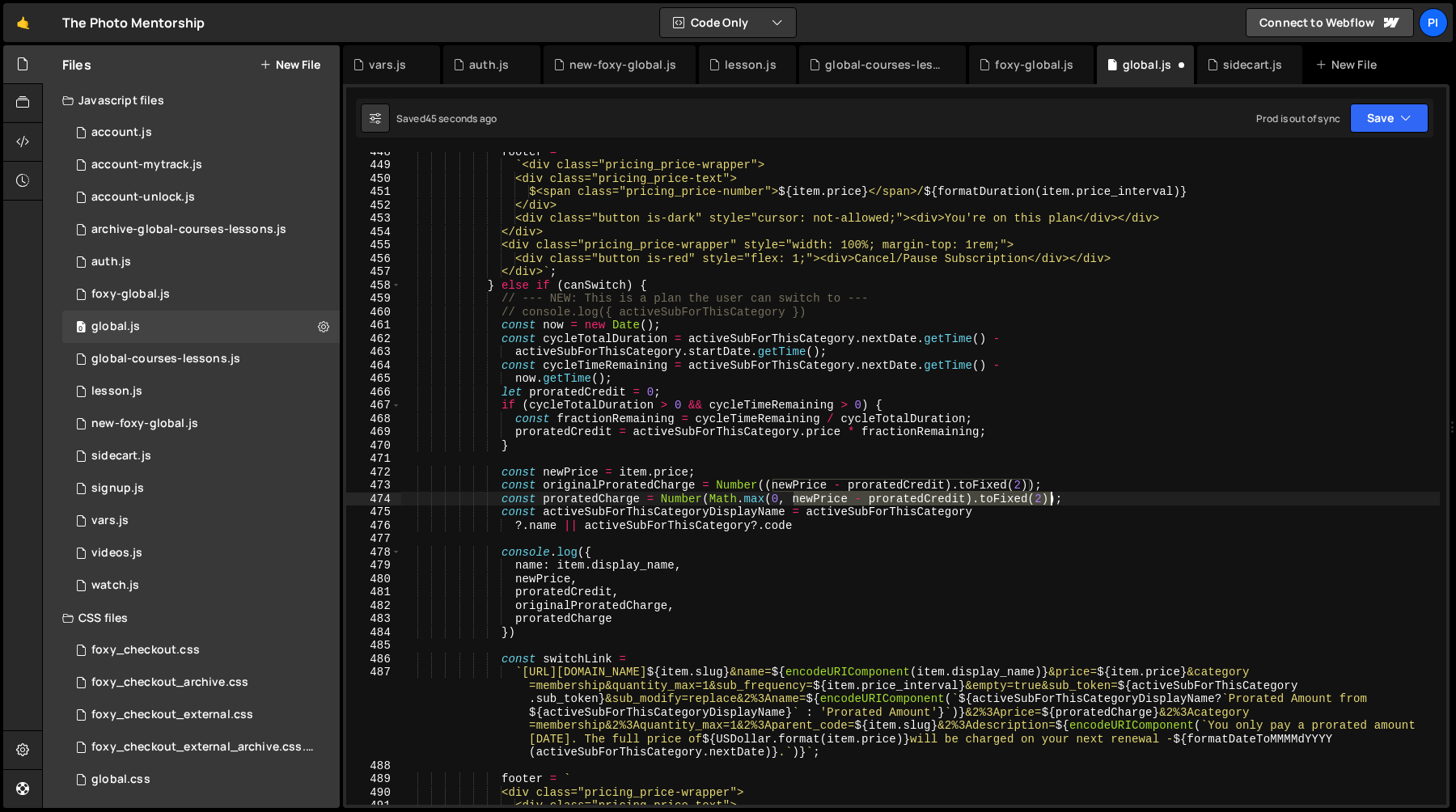
click at [1052, 500] on div "footer = ` <div class="pricing_price-wrapper"> <div class="pricing_price-text">…" at bounding box center [920, 484] width 1039 height 679
click at [966, 497] on div "footer = ` <div class="pricing_price-wrapper"> <div class="pricing_price-text">…" at bounding box center [920, 479] width 1039 height 652
click at [794, 503] on div "footer = ` <div class="pricing_price-wrapper"> <div class="pricing_price-text">…" at bounding box center [920, 484] width 1039 height 679
click at [926, 500] on div "footer = ` <div class="pricing_price-wrapper"> <div class="pricing_price-text">…" at bounding box center [920, 484] width 1039 height 679
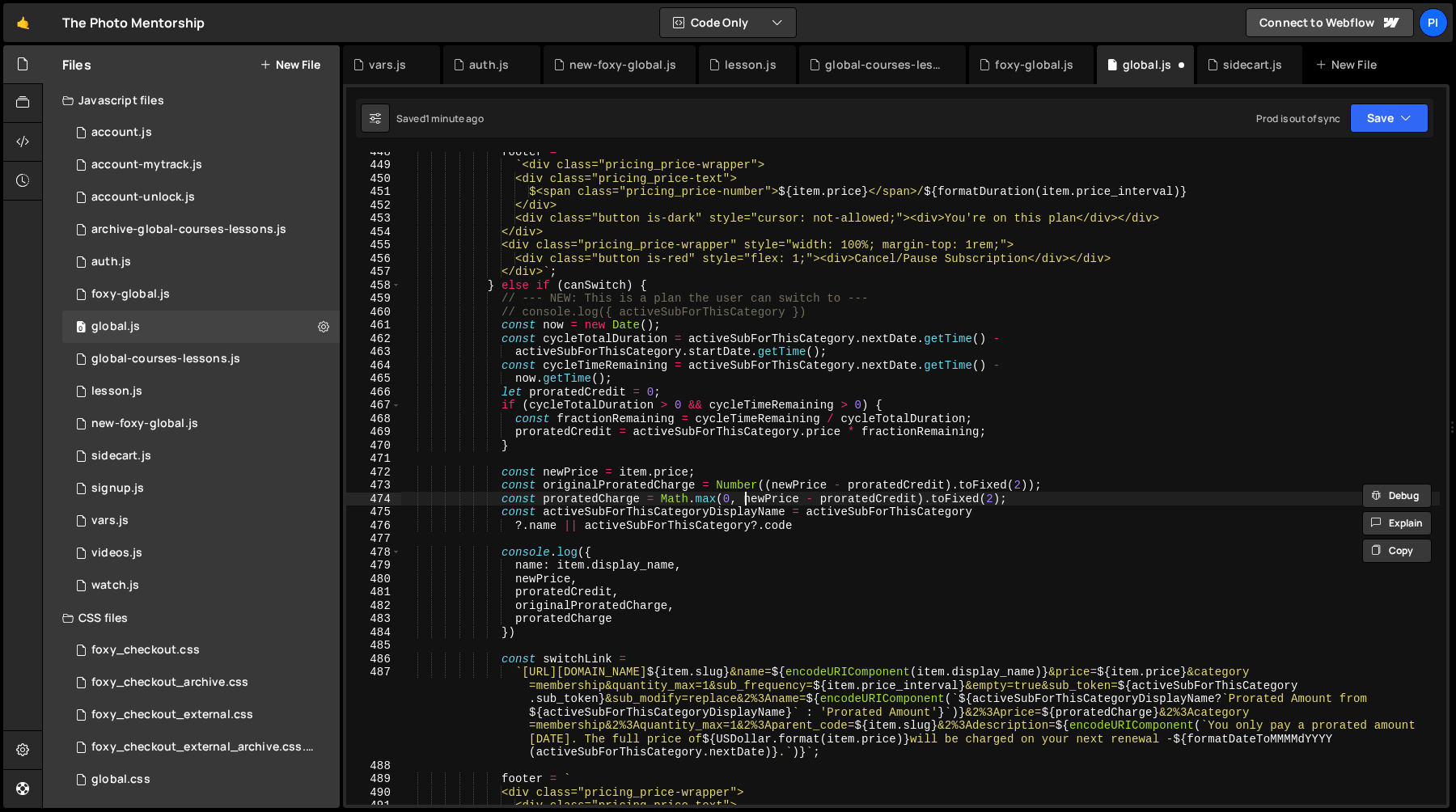
click at [743, 502] on div "footer = ` <div class="pricing_price-wrapper"> <div class="pricing_price-text">…" at bounding box center [920, 484] width 1039 height 679
click at [917, 502] on div "footer = ` <div class="pricing_price-wrapper"> <div class="pricing_price-text">…" at bounding box center [920, 484] width 1039 height 679
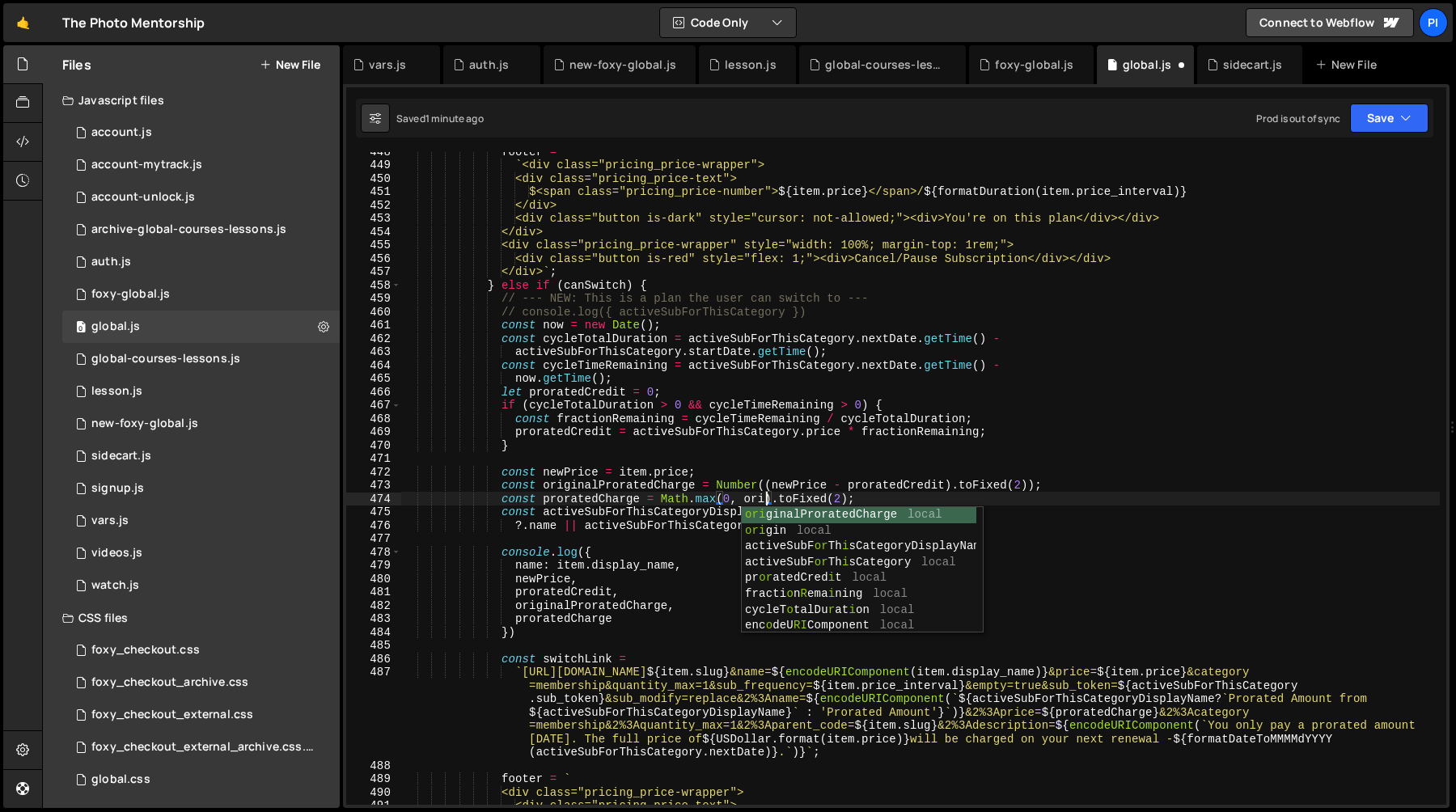
scroll to position [0, 26]
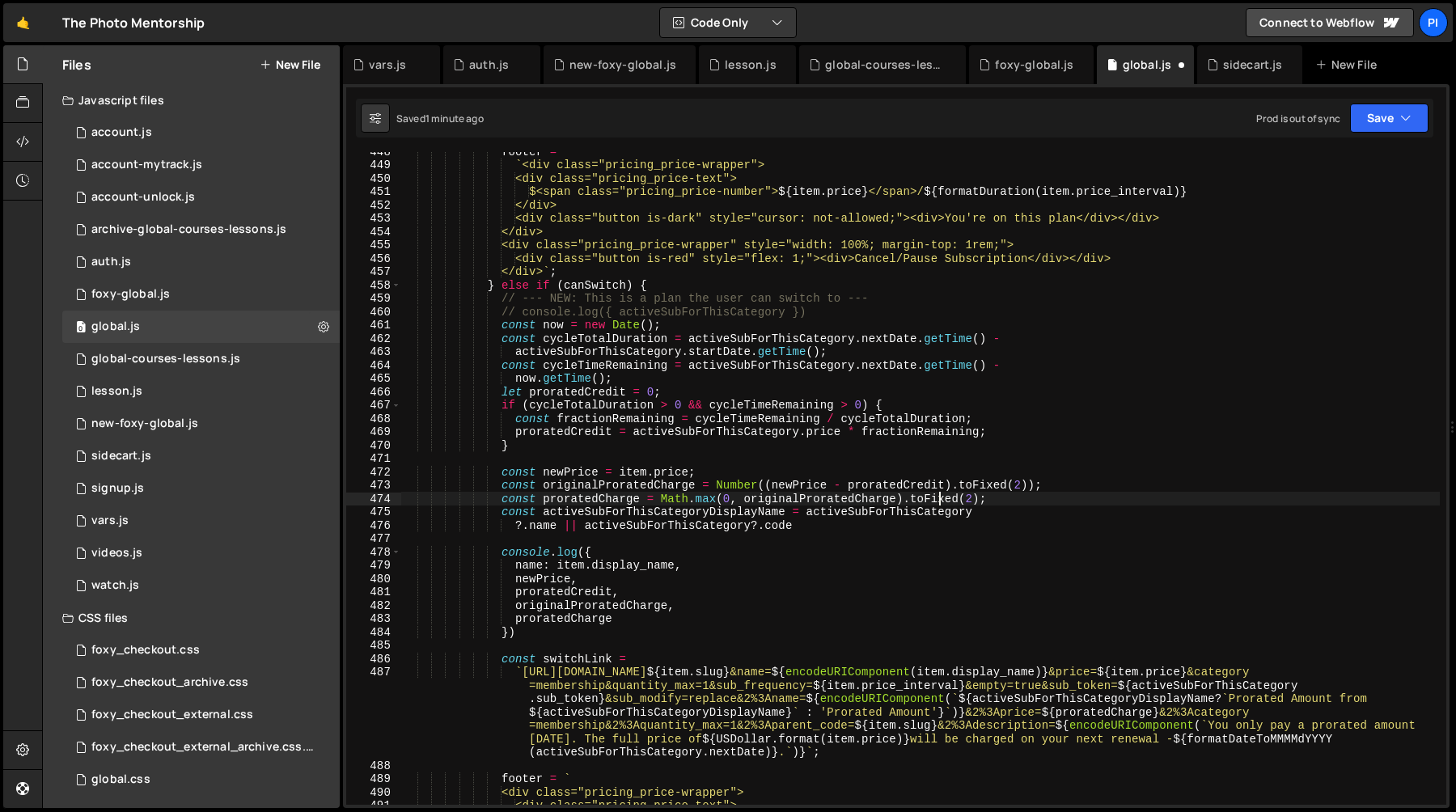
click at [942, 501] on div "footer = ` <div class="pricing_price-wrapper"> <div class="pricing_price-text">…" at bounding box center [920, 484] width 1039 height 679
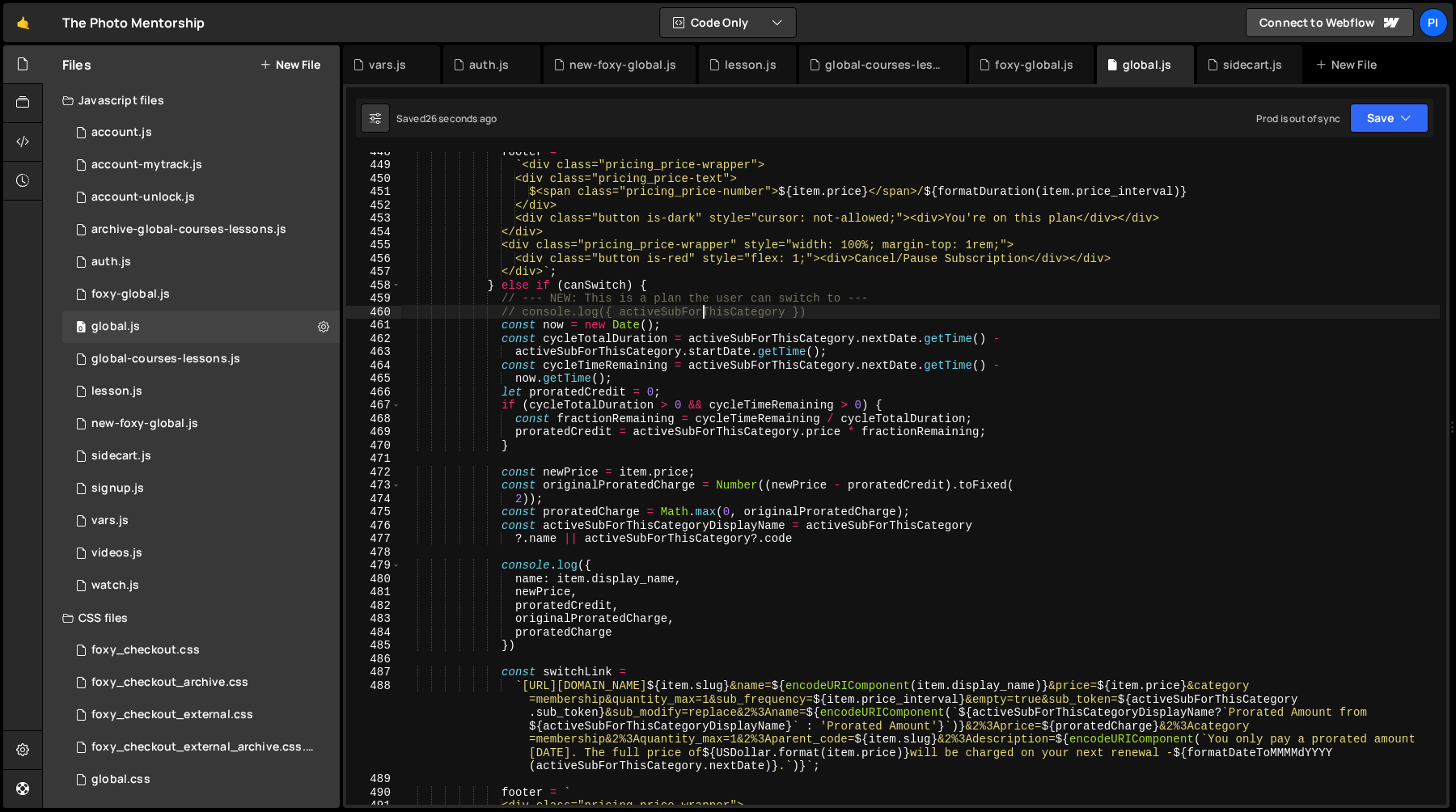
click at [706, 312] on div "footer = ` <div class="pricing_price-wrapper"> <div class="pricing_price-text">…" at bounding box center [920, 484] width 1039 height 679
click at [815, 312] on div "footer = ` <div class="pricing_price-wrapper"> <div class="pricing_price-text">…" at bounding box center [920, 484] width 1039 height 679
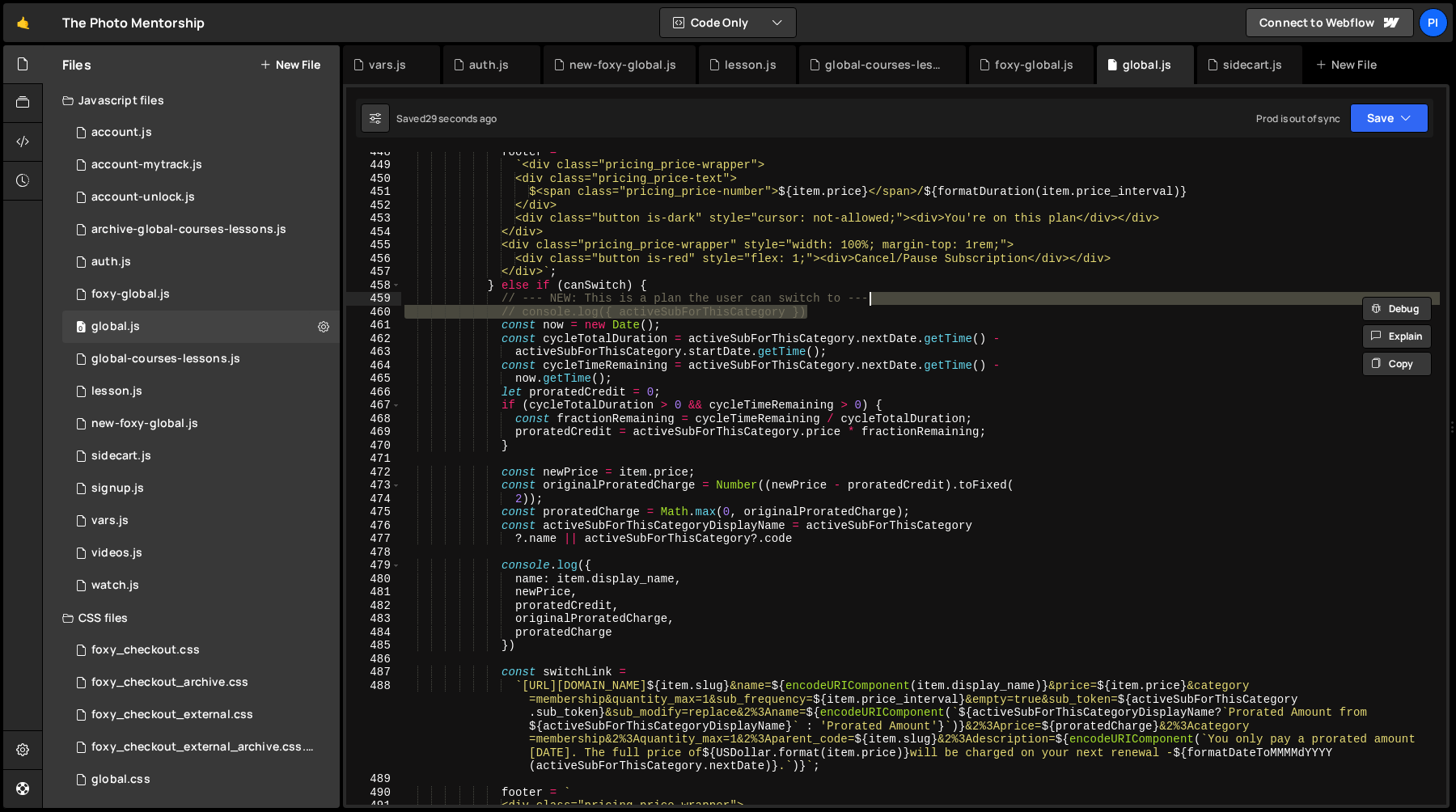
type textarea "// --- NEW: This is a plan the user can switch to ---"
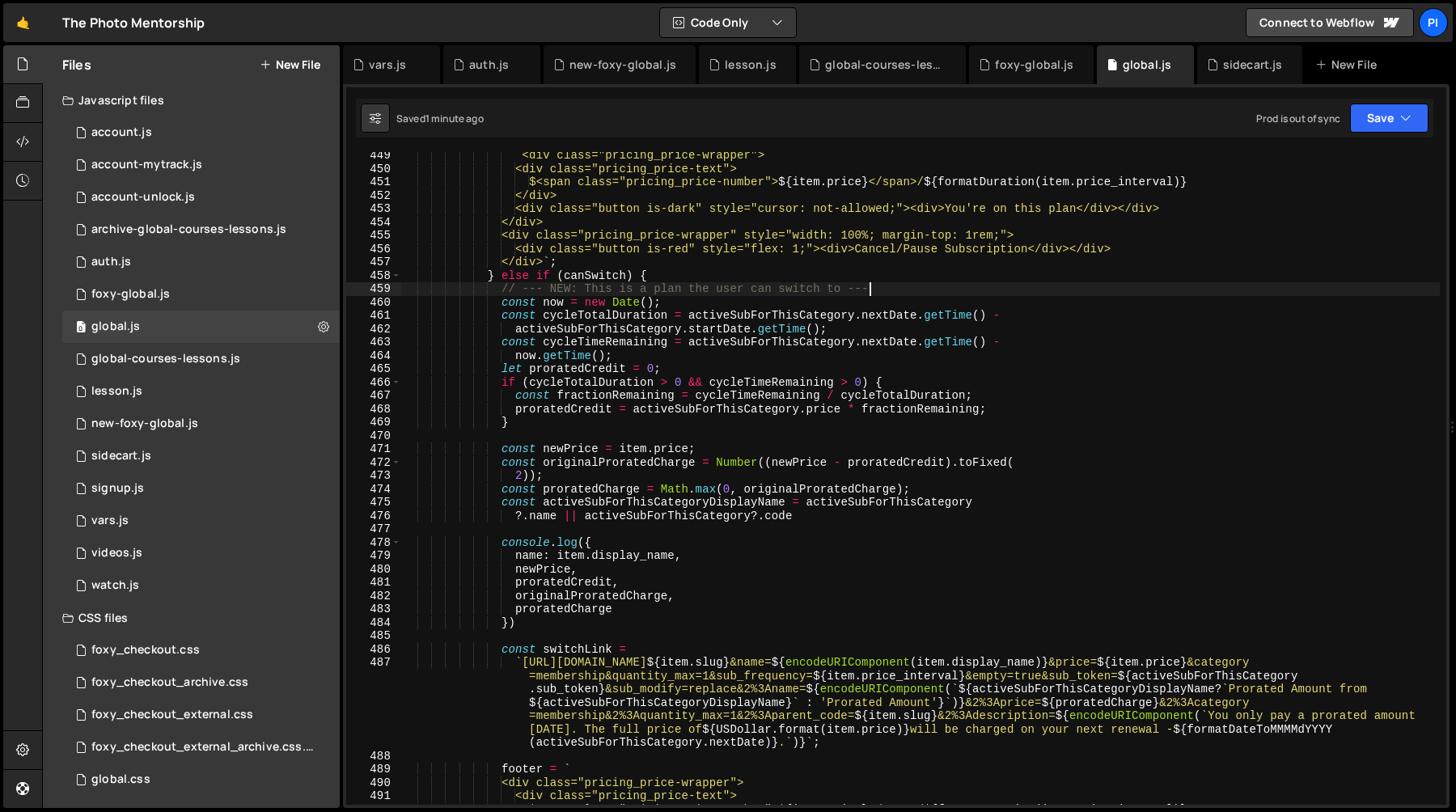
scroll to position [6008, 0]
click at [529, 530] on div "` <div class="pricing_price-wrapper"> <div class="pricing_price-text"> $<span c…" at bounding box center [920, 488] width 1039 height 679
click at [538, 623] on div "` <div class="pricing_price-wrapper"> <div class="pricing_price-text"> $<span c…" at bounding box center [920, 488] width 1039 height 679
type textarea "proratedCharge })"
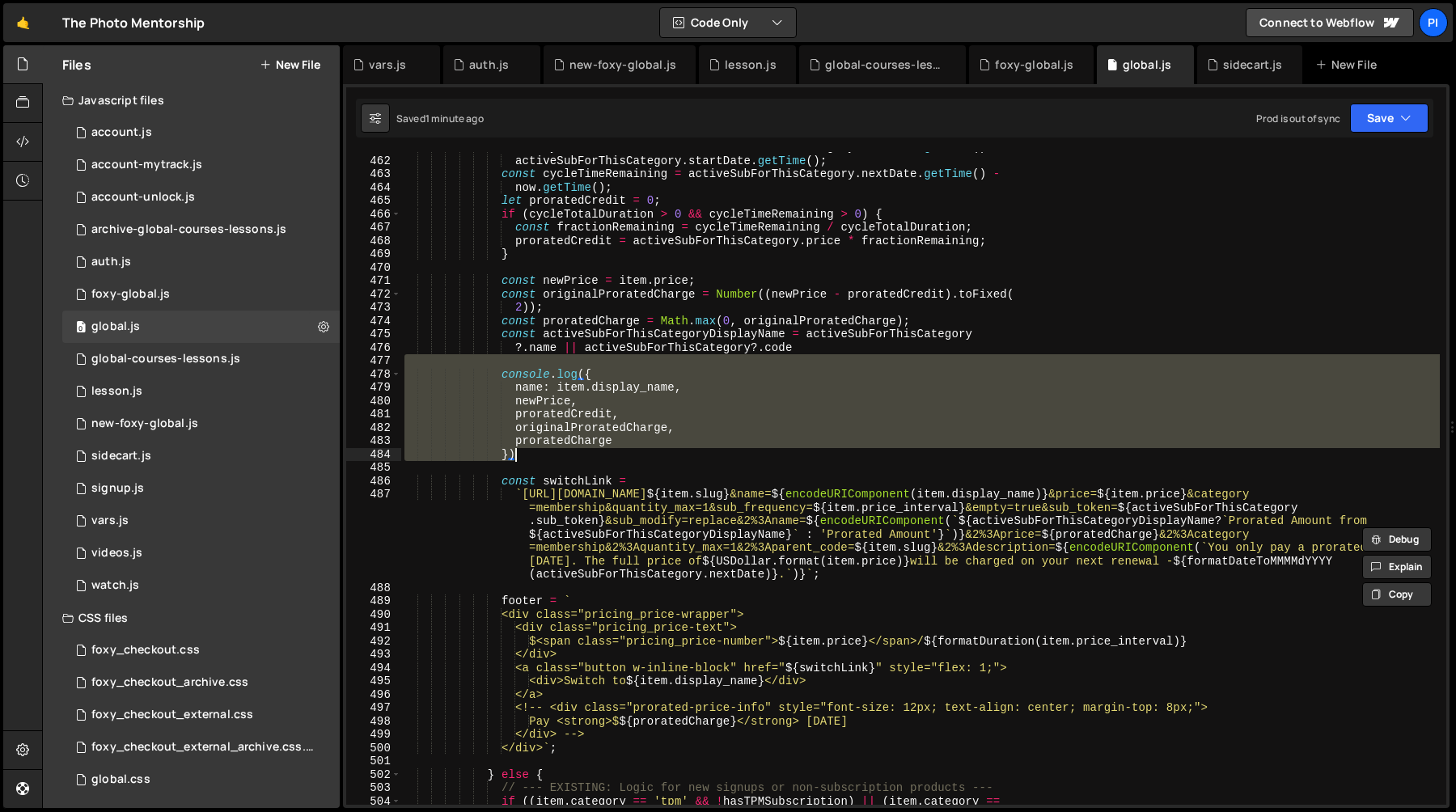
scroll to position [6177, 0]
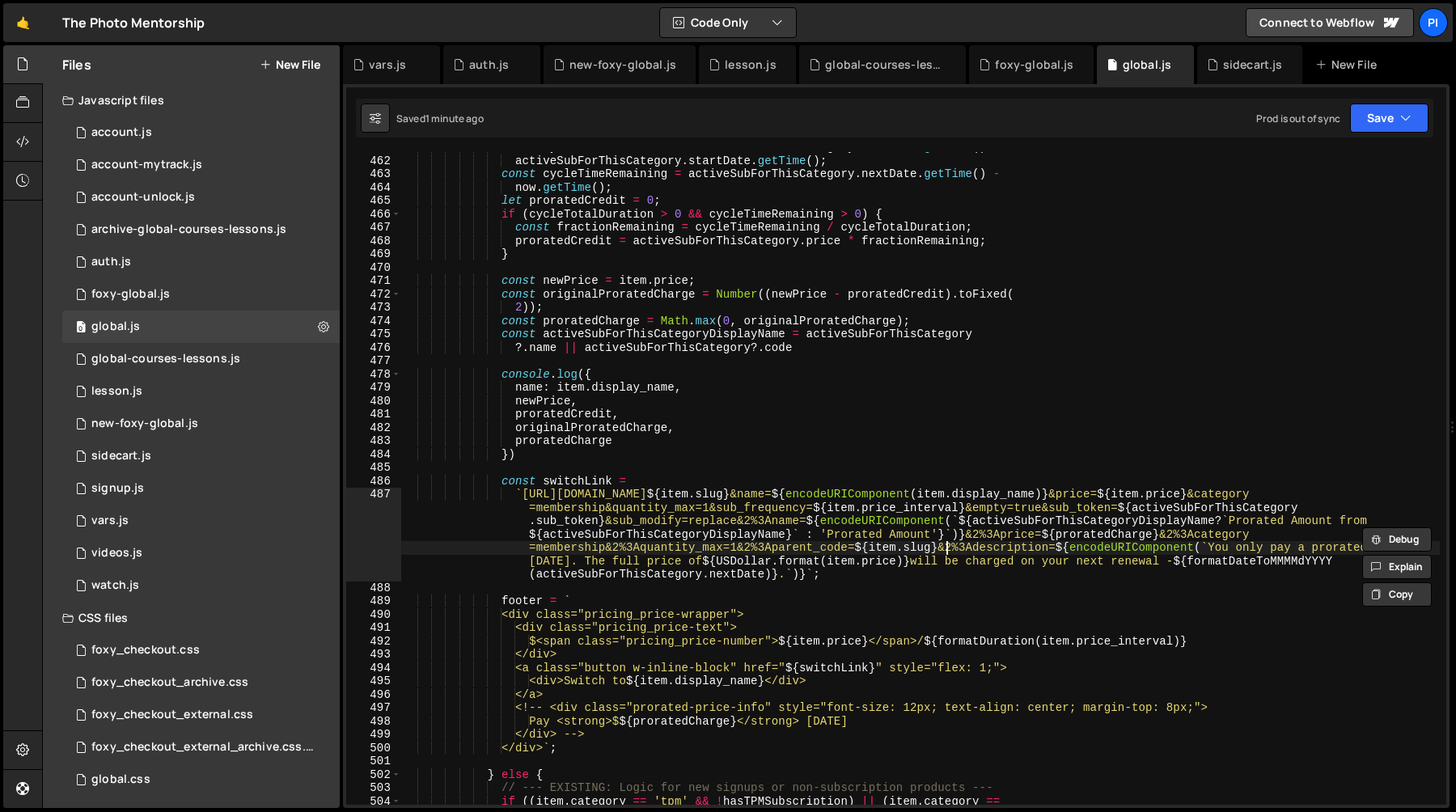
click at [947, 547] on div "const cycleTotalDuration = activeSubForThisCategory . nextDate . getTime ( ) - …" at bounding box center [920, 480] width 1039 height 679
click at [967, 547] on div "const cycleTotalDuration = activeSubForThisCategory . nextDate . getTime ( ) - …" at bounding box center [920, 480] width 1039 height 679
click at [974, 550] on div "const cycleTotalDuration = activeSubForThisCategory . nextDate . getTime ( ) - …" at bounding box center [920, 480] width 1039 height 679
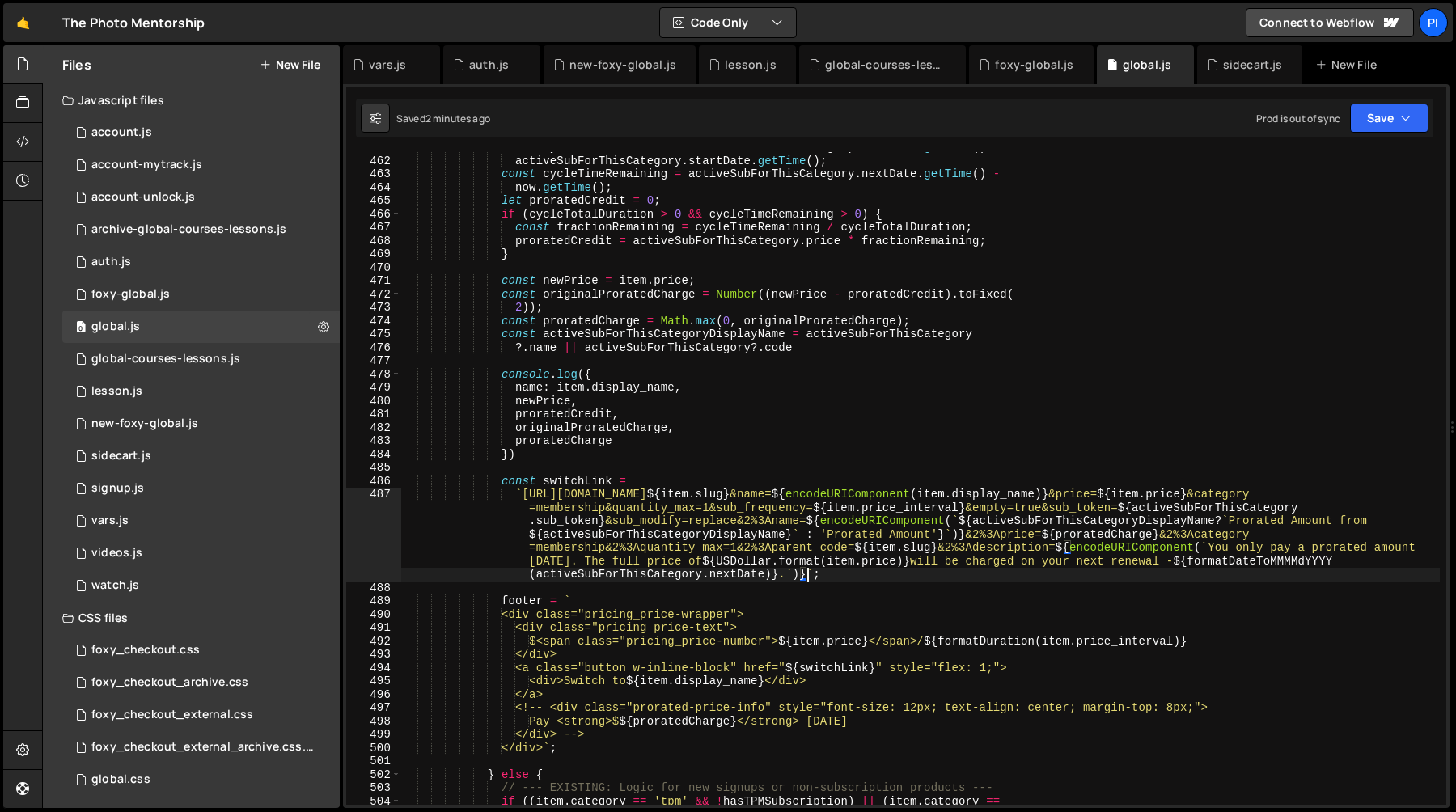
click at [807, 575] on div "const cycleTotalDuration = activeSubForThisCategory . nextDate . getTime ( ) - …" at bounding box center [920, 480] width 1039 height 679
click at [948, 548] on div "const cycleTotalDuration = activeSubForThisCategory . nextDate . getTime ( ) - …" at bounding box center [920, 480] width 1039 height 679
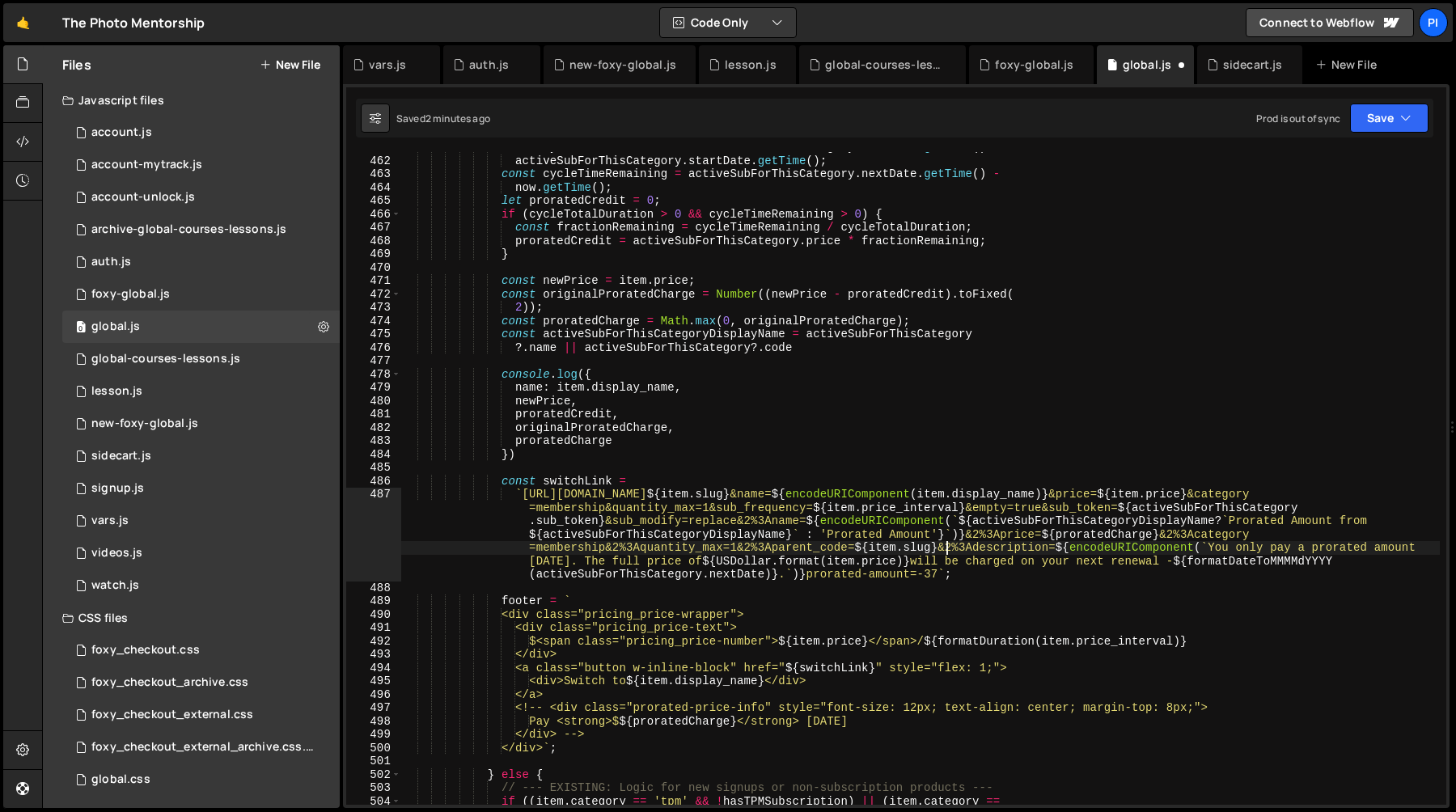
click at [976, 549] on div "const cycleTotalDuration = activeSubForThisCategory . nextDate . getTime ( ) - …" at bounding box center [920, 480] width 1039 height 679
click at [939, 550] on div "const cycleTotalDuration = activeSubForThisCategory . nextDate . getTime ( ) - …" at bounding box center [920, 480] width 1039 height 679
click at [807, 578] on div "const cycleTotalDuration = activeSubForThisCategory . nextDate . getTime ( ) - …" at bounding box center [920, 480] width 1039 height 679
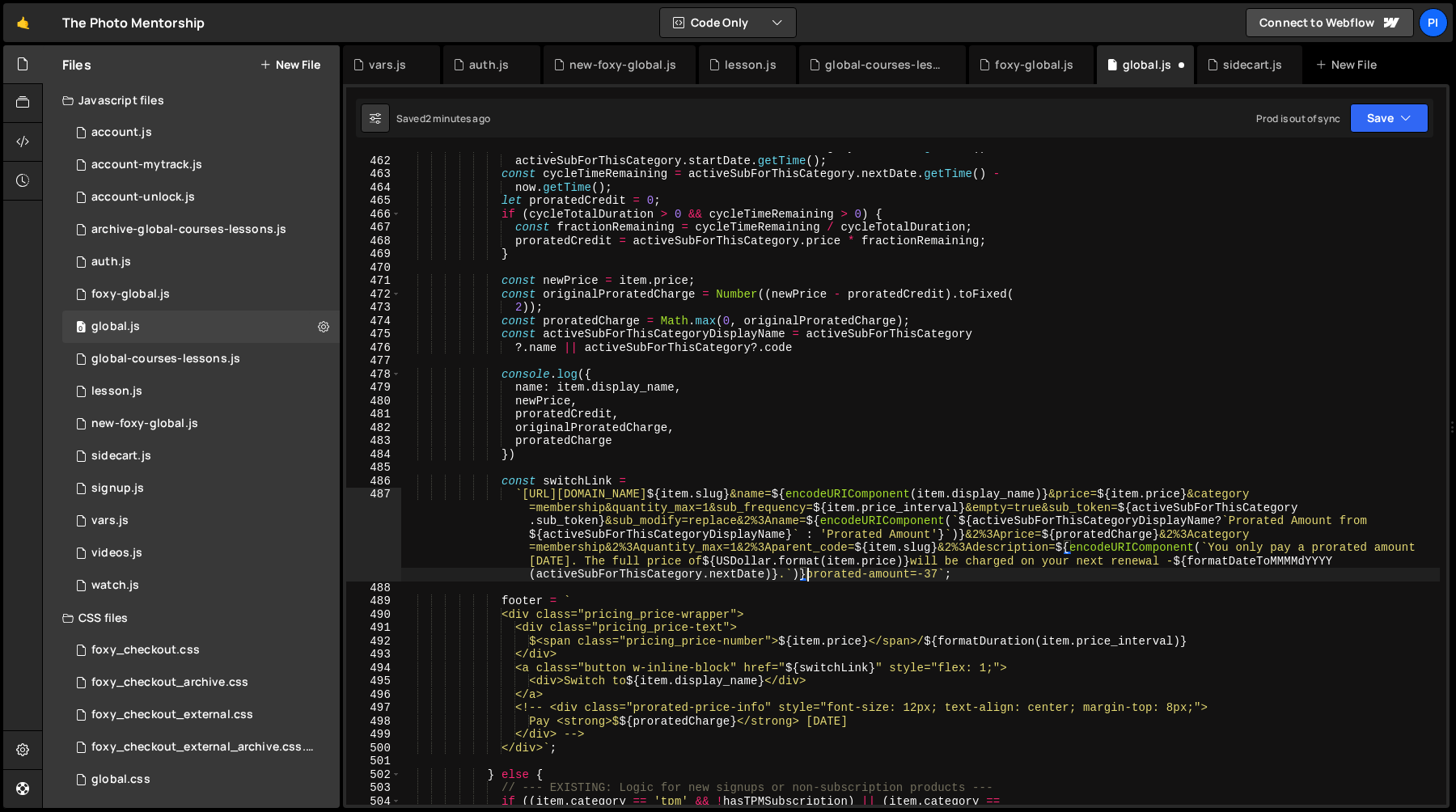
paste textarea "$"
click at [970, 575] on div "const cycleTotalDuration = activeSubForThisCategory . nextDate . getTime ( ) - …" at bounding box center [920, 480] width 1039 height 679
type textarea "${}"
click at [592, 422] on div "const cycleTotalDuration = activeSubForThisCategory . nextDate . getTime ( ) - …" at bounding box center [920, 480] width 1039 height 679
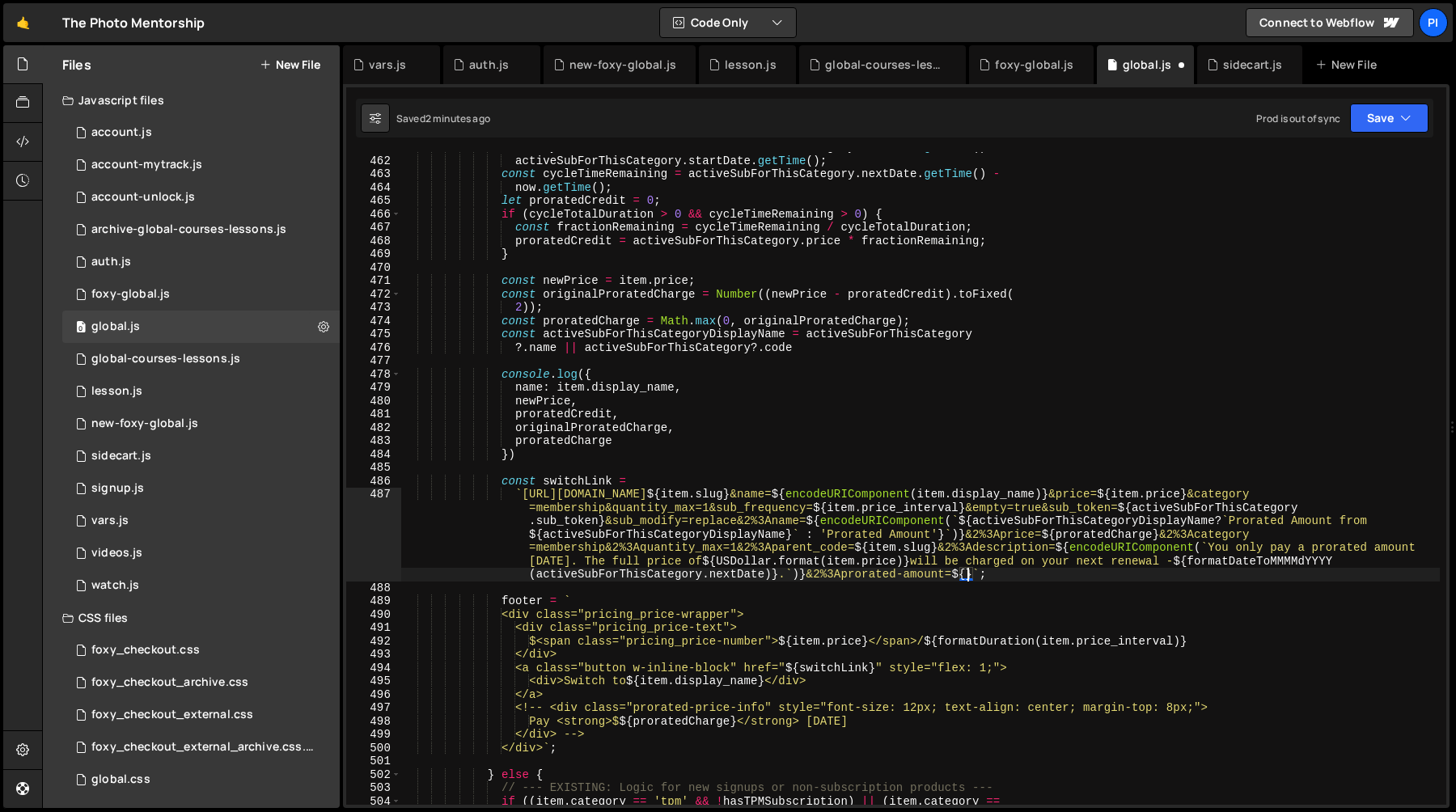
type textarea "originalProratedCharge,"
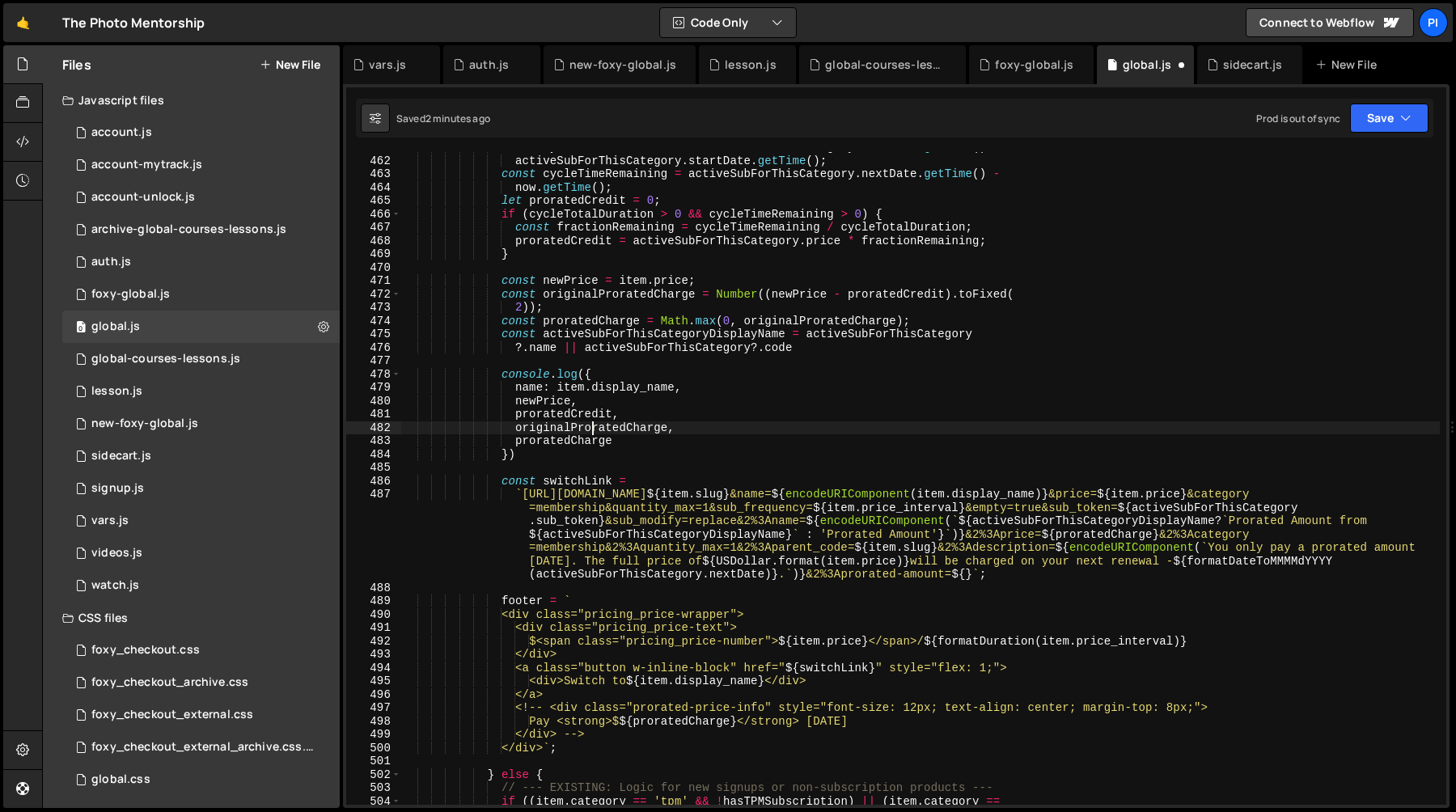
click at [592, 422] on div "const cycleTotalDuration = activeSubForThisCategory . nextDate . getTime ( ) - …" at bounding box center [920, 480] width 1039 height 679
click at [968, 574] on div "const cycleTotalDuration = activeSubForThisCategory . nextDate . getTime ( ) - …" at bounding box center [920, 480] width 1039 height 679
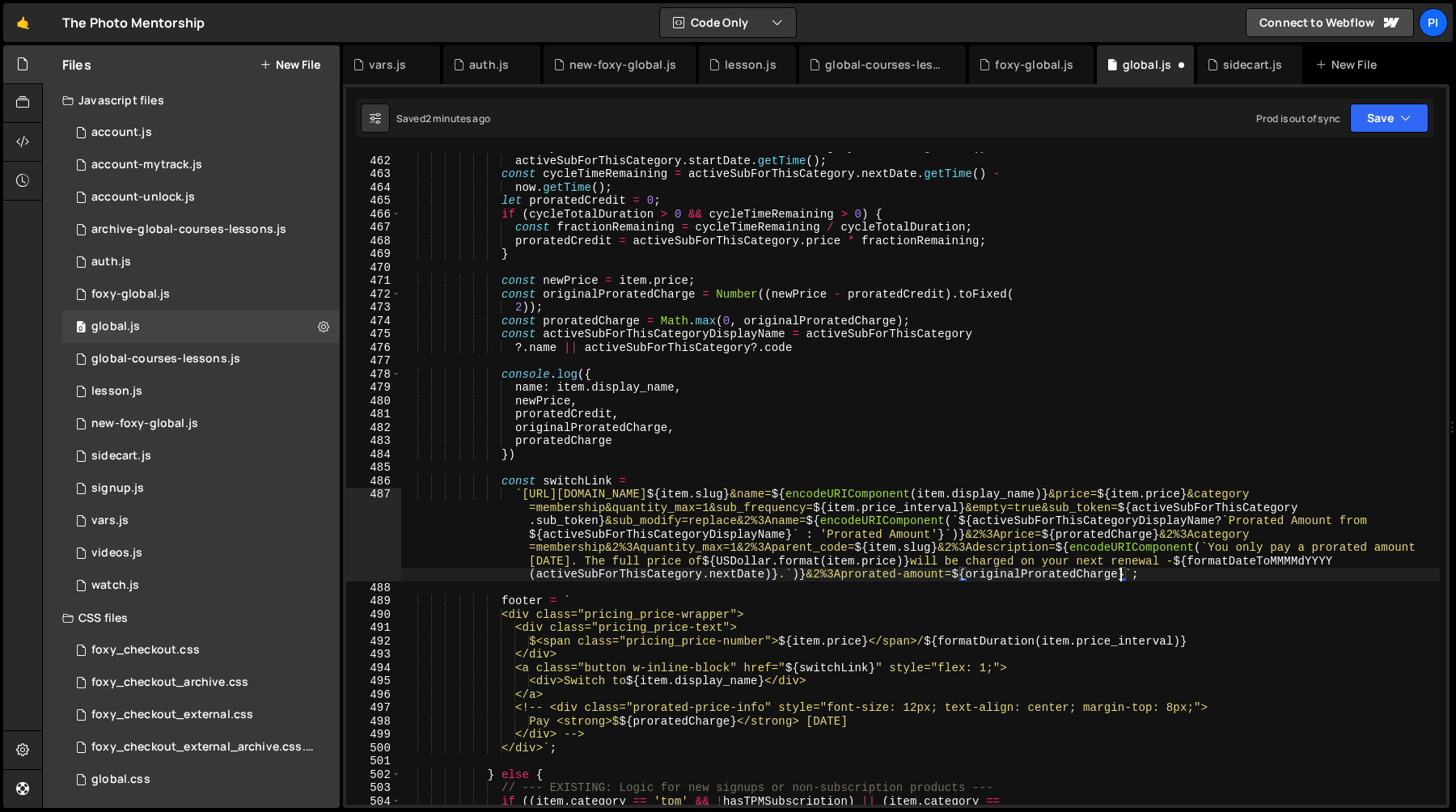
click at [1000, 575] on div "const cycleTotalDuration = activeSubForThisCategory . nextDate . getTime ( ) - …" at bounding box center [920, 480] width 1039 height 679
click at [843, 576] on div "const cycleTotalDuration = activeSubForThisCategory . nextDate . getTime ( ) - …" at bounding box center [920, 480] width 1039 height 679
type textarea "refund"
click at [922, 576] on div "const cycleTotalDuration = activeSubForThisCategory . nextDate . getTime ( ) - …" at bounding box center [920, 479] width 1039 height 652
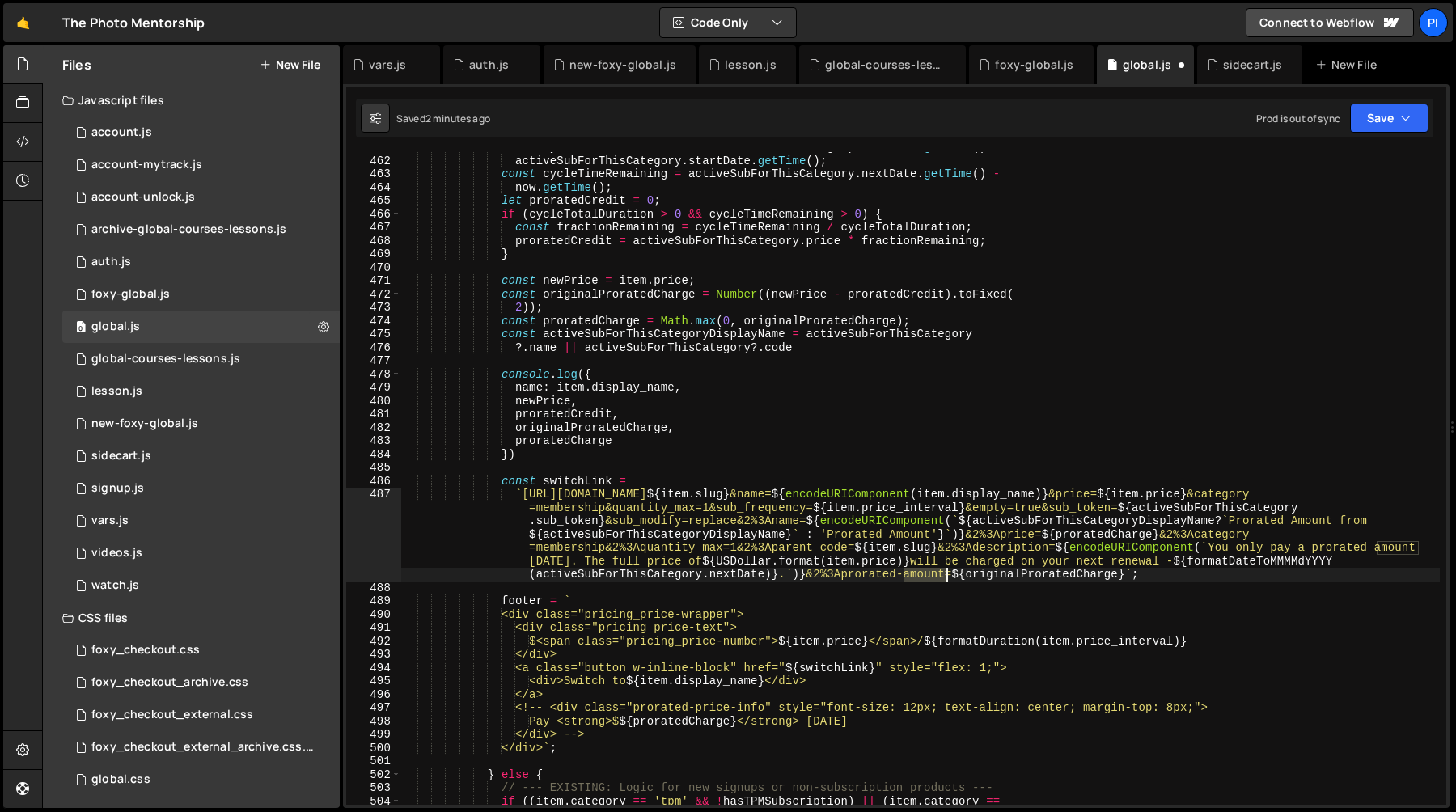
click at [922, 576] on div "const cycleTotalDuration = activeSubForThisCategory . nextDate . getTime ( ) - …" at bounding box center [920, 480] width 1039 height 679
type textarea "_re"
type textarea "amount"
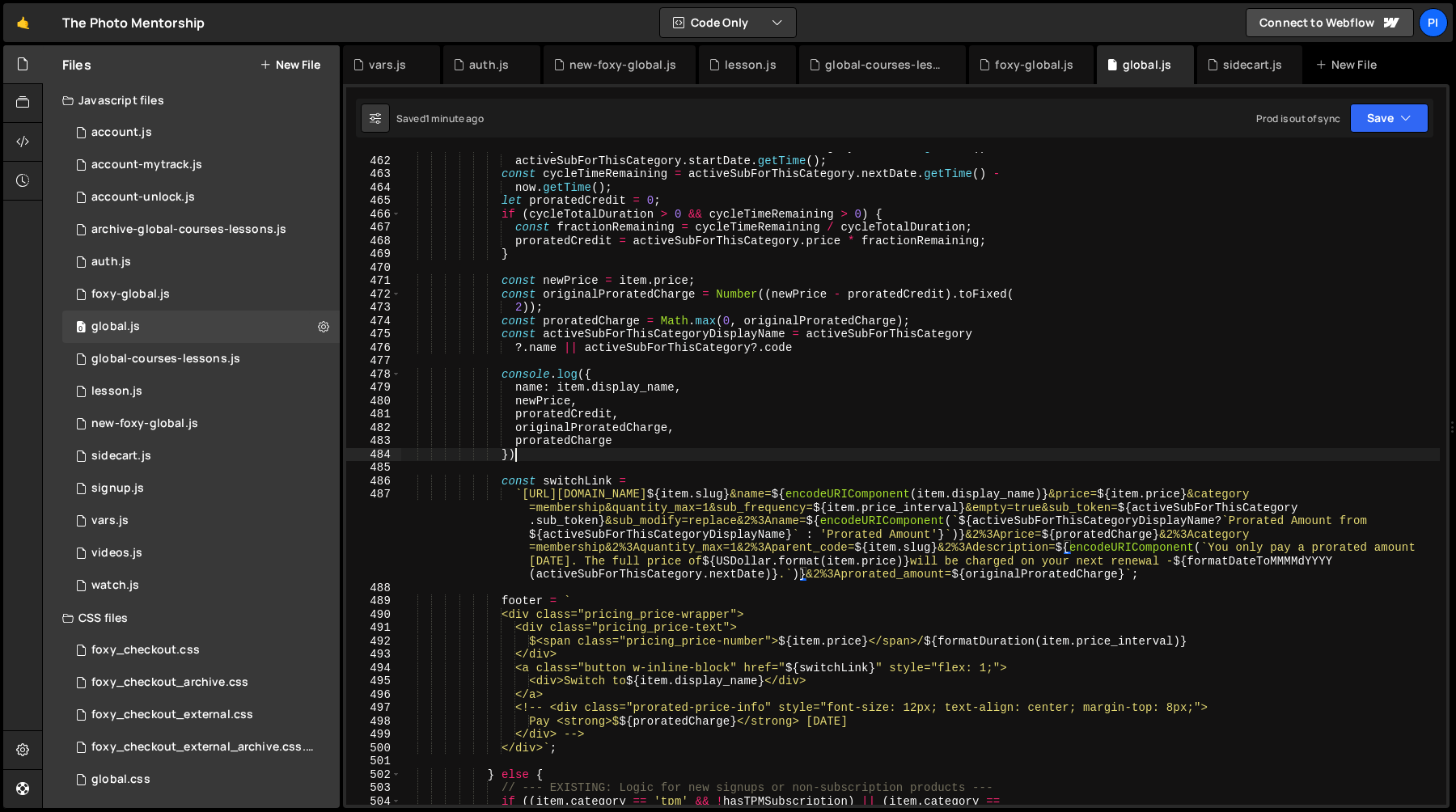
click at [670, 455] on div "const cycleTotalDuration = activeSubForThisCategory . nextDate . getTime ( ) - …" at bounding box center [920, 480] width 1039 height 679
paste textarea "- [URL][DOMAIN_NAME]"
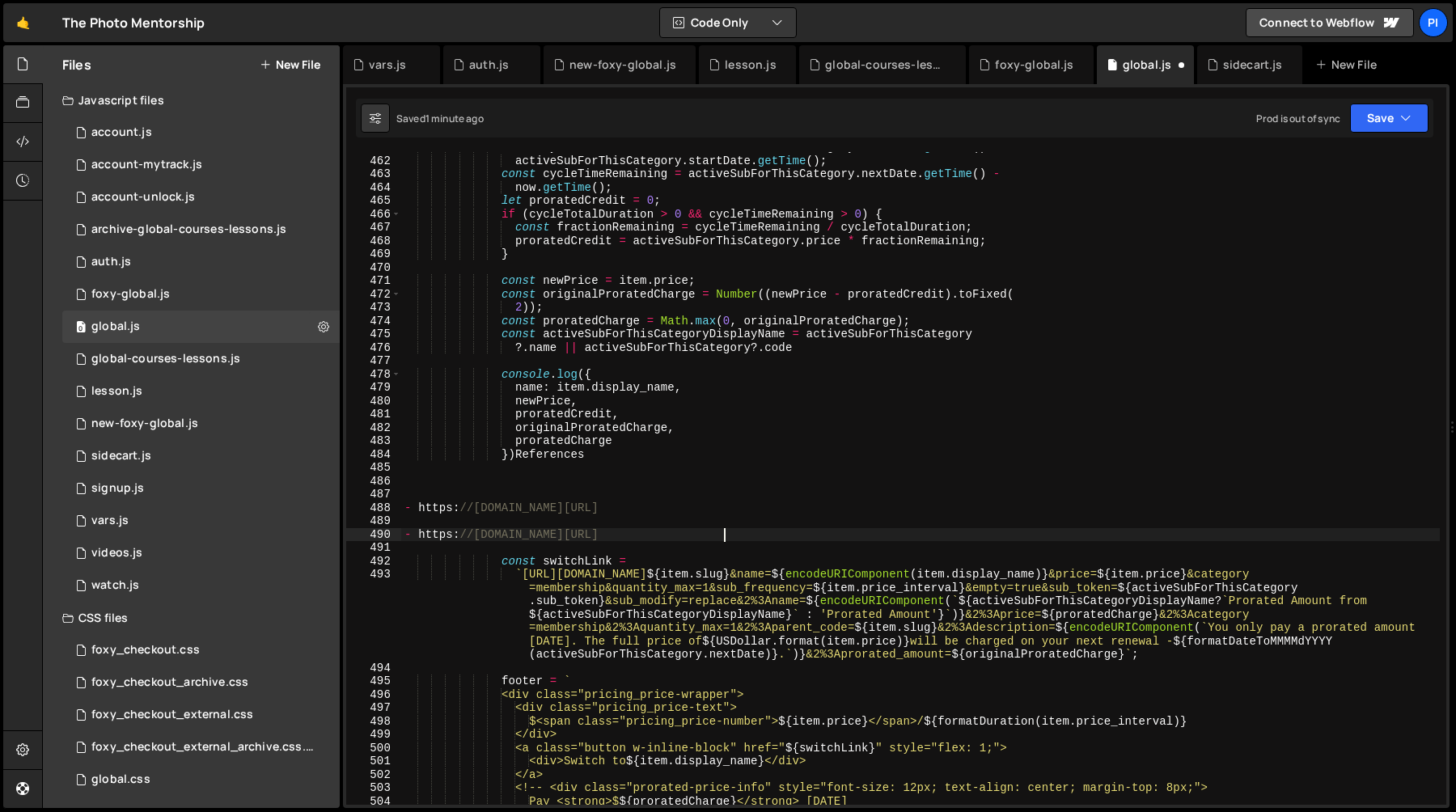
type textarea "})"
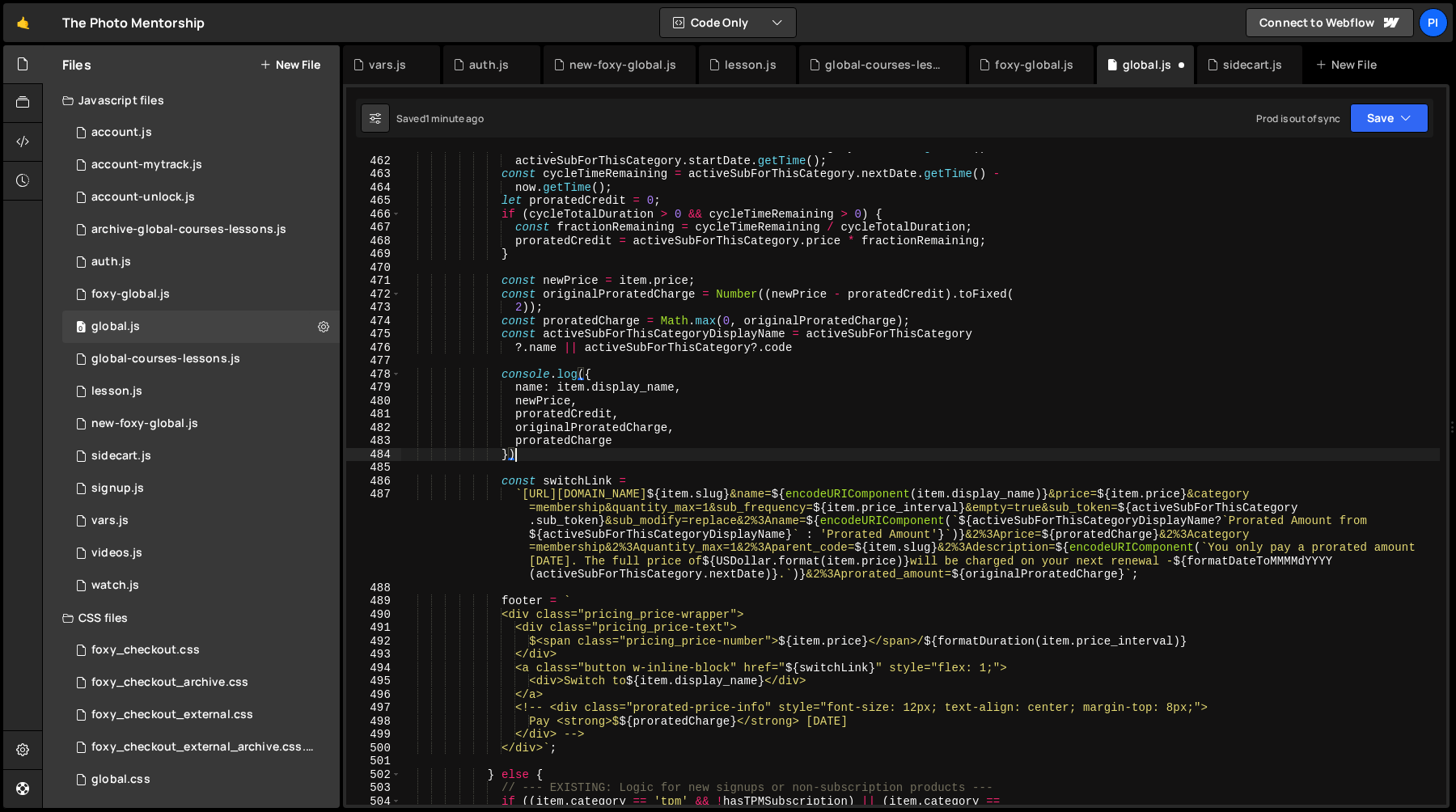
scroll to position [0, 5]
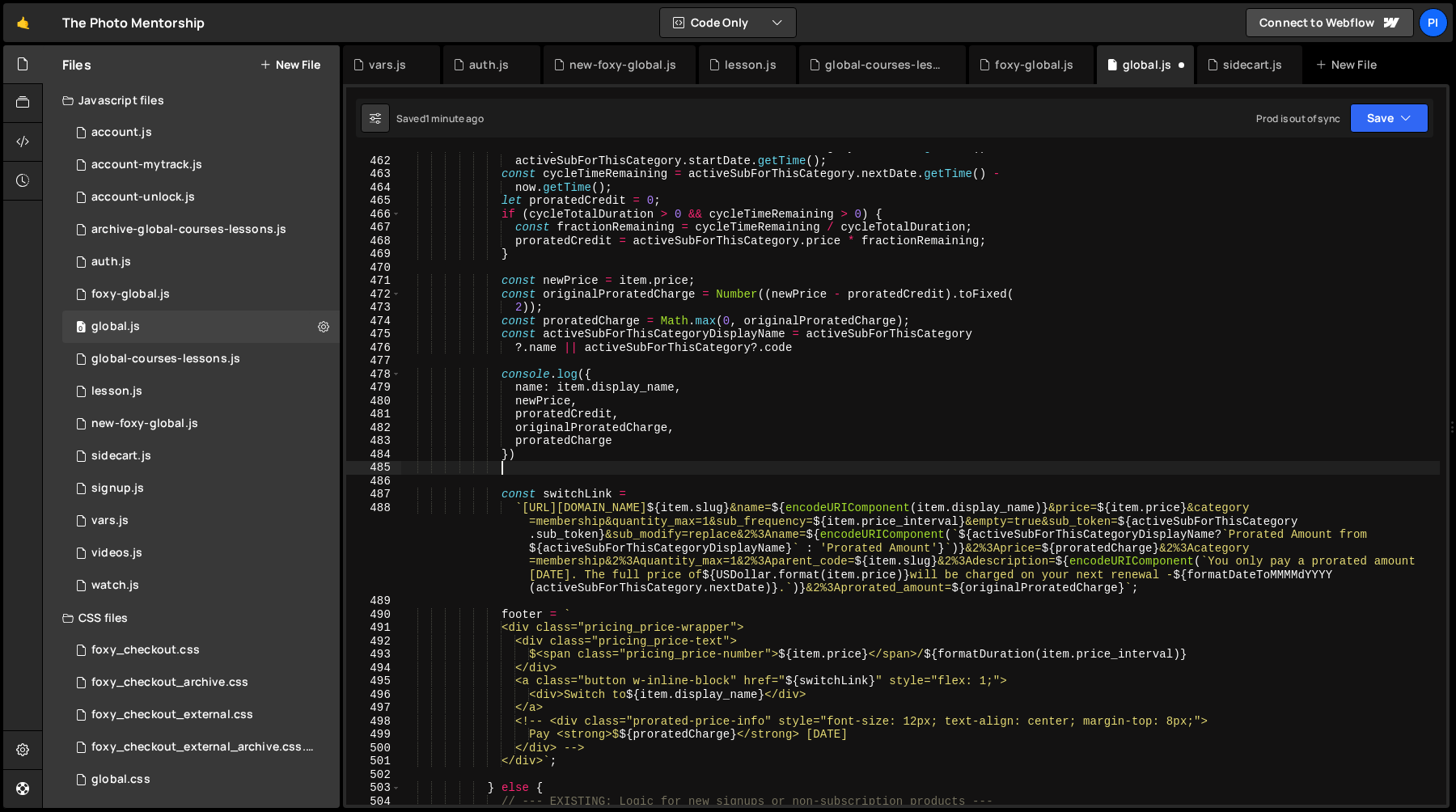
paste textarea "- [URL][DOMAIN_NAME]"
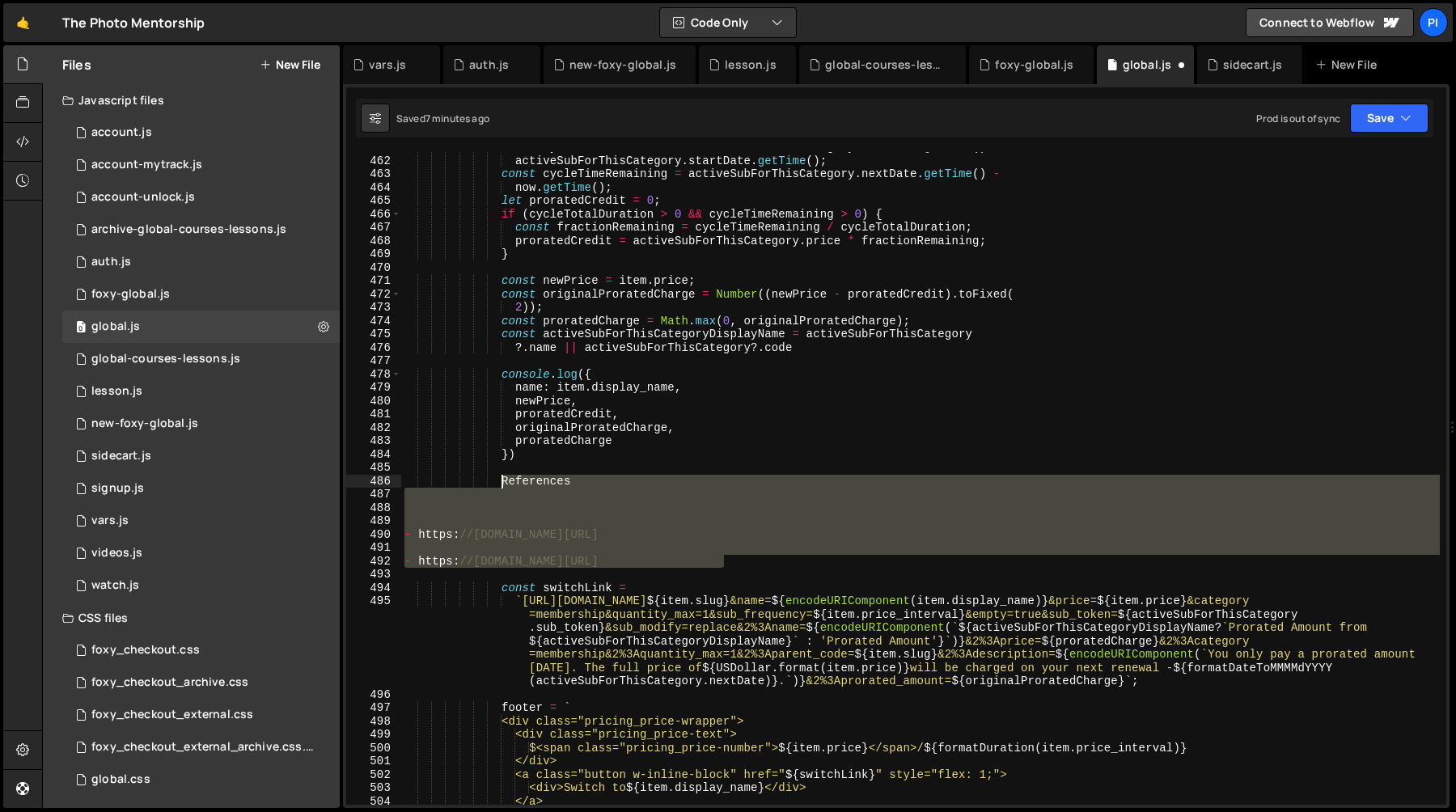
click at [501, 482] on div "const cycleTotalDuration = activeSubForThisCategory . nextDate . getTime ( ) - …" at bounding box center [920, 480] width 1039 height 679
type textarea "References"
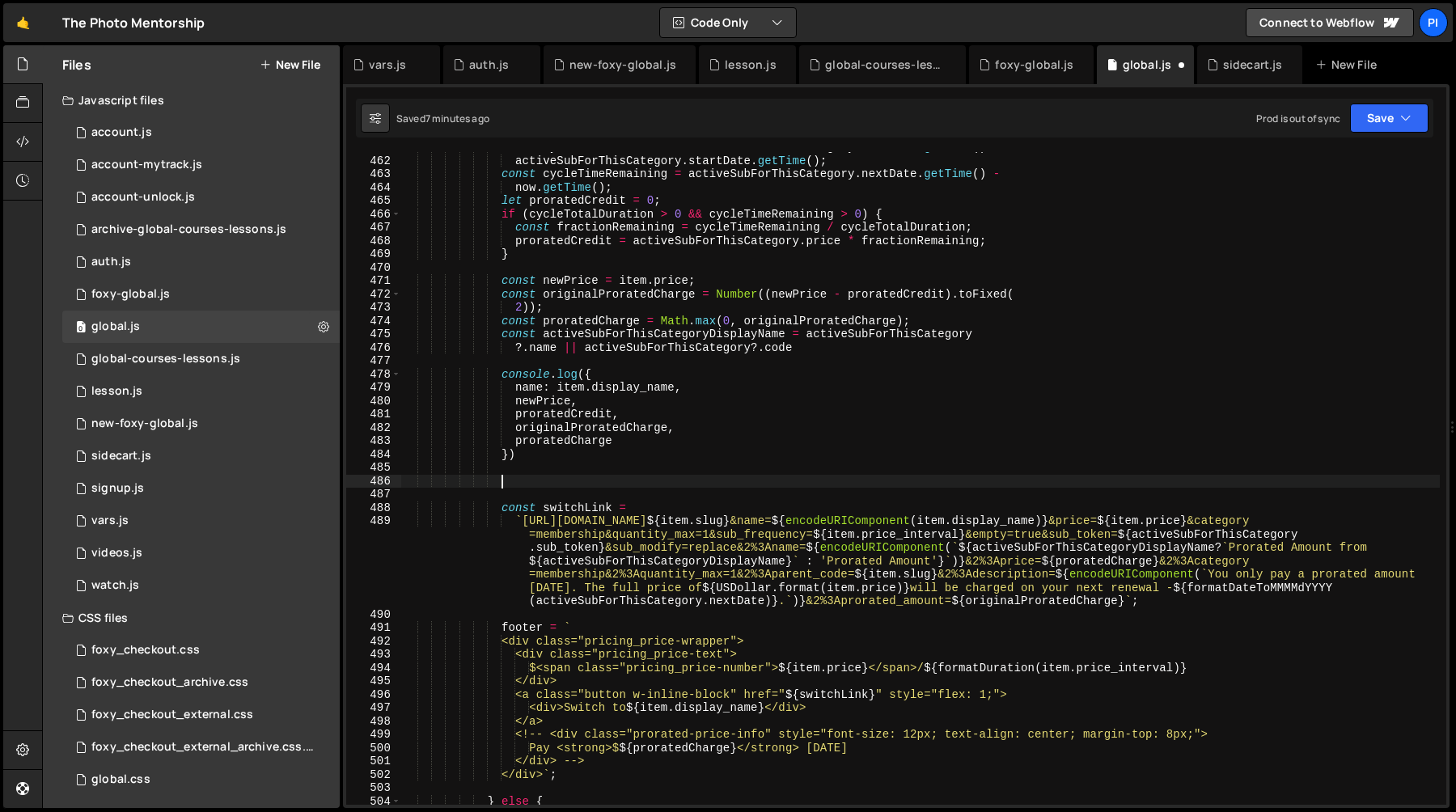
type textarea "})"
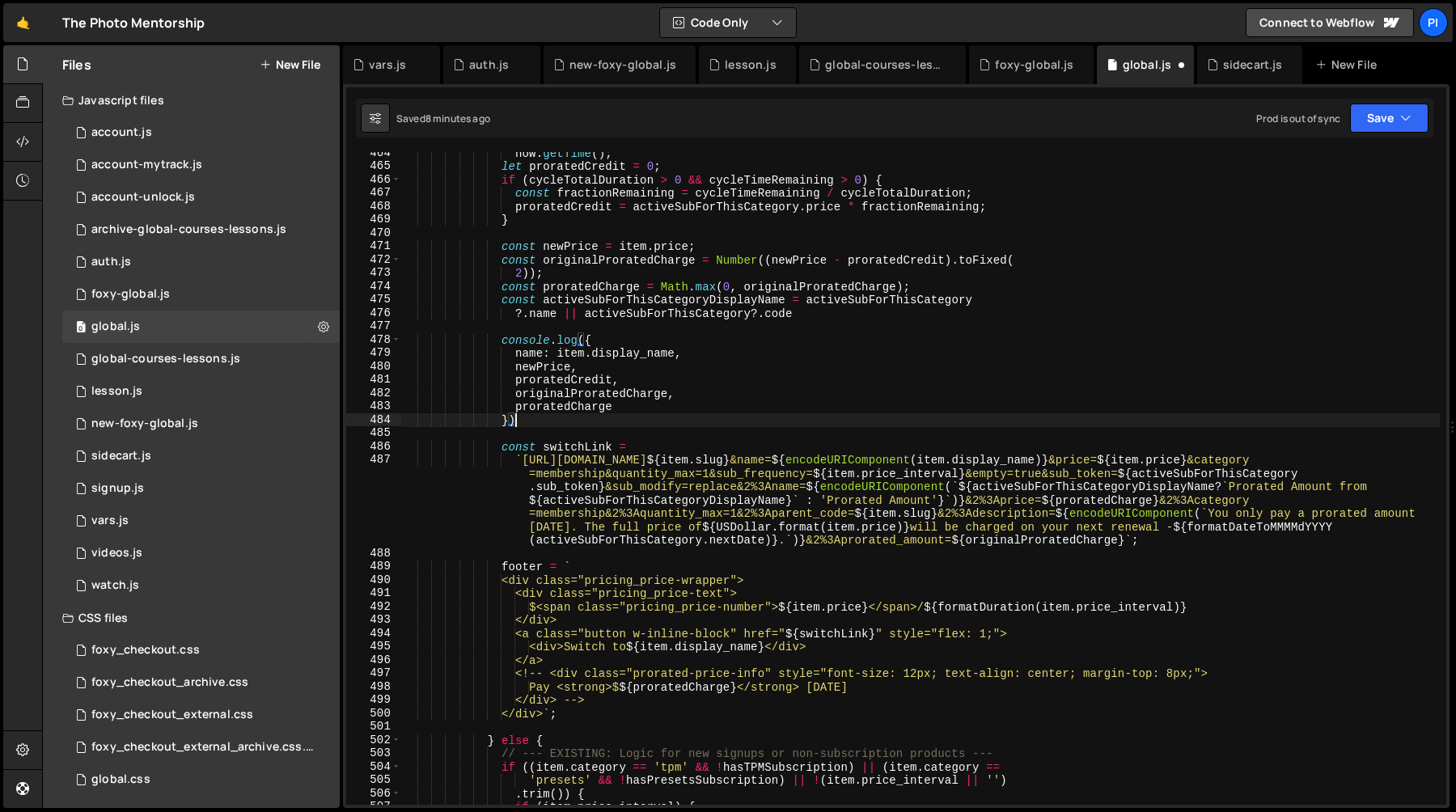
scroll to position [6211, 0]
click at [1205, 519] on div "now . getTime ( ) ; let proratedCredit = 0 ; if ( cycleTotalDuration > 0 && cyc…" at bounding box center [920, 486] width 1039 height 679
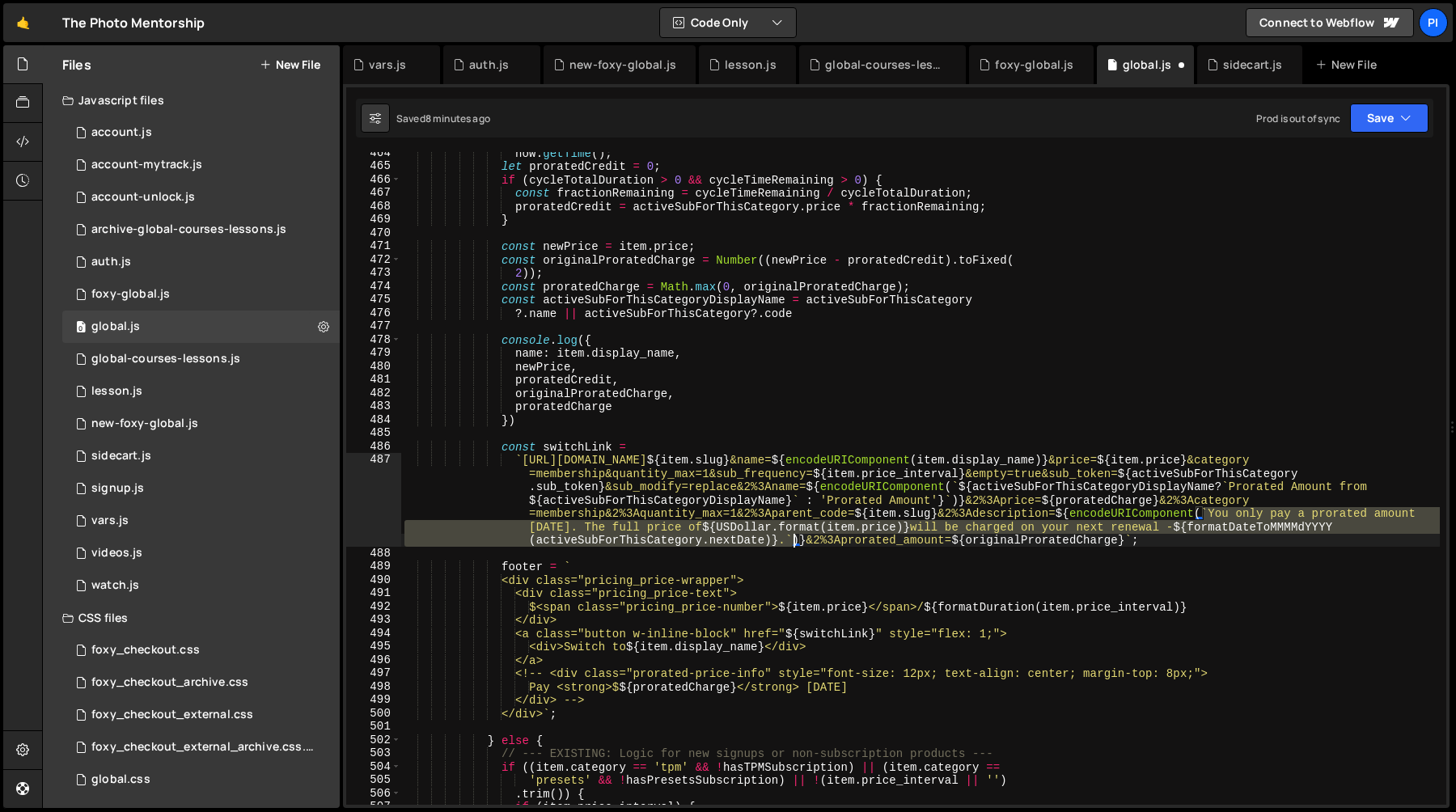
click at [792, 541] on div "now . getTime ( ) ; let proratedCredit = 0 ; if ( cycleTotalDuration > 0 && cyc…" at bounding box center [920, 486] width 1039 height 679
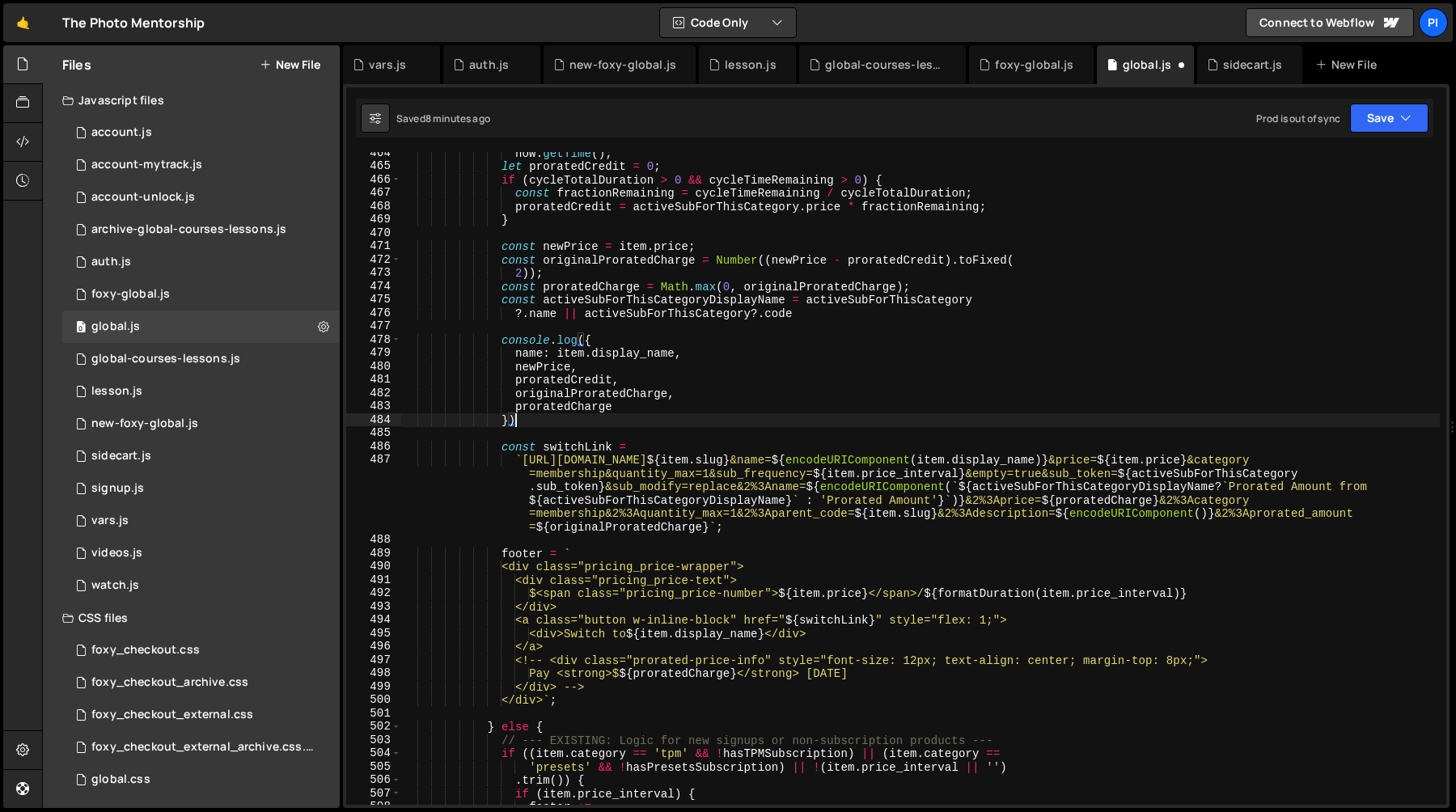
click at [572, 420] on div "now . getTime ( ) ; let proratedCredit = 0 ; if ( cycleTotalDuration > 0 && cyc…" at bounding box center [920, 486] width 1039 height 679
type textarea "})"
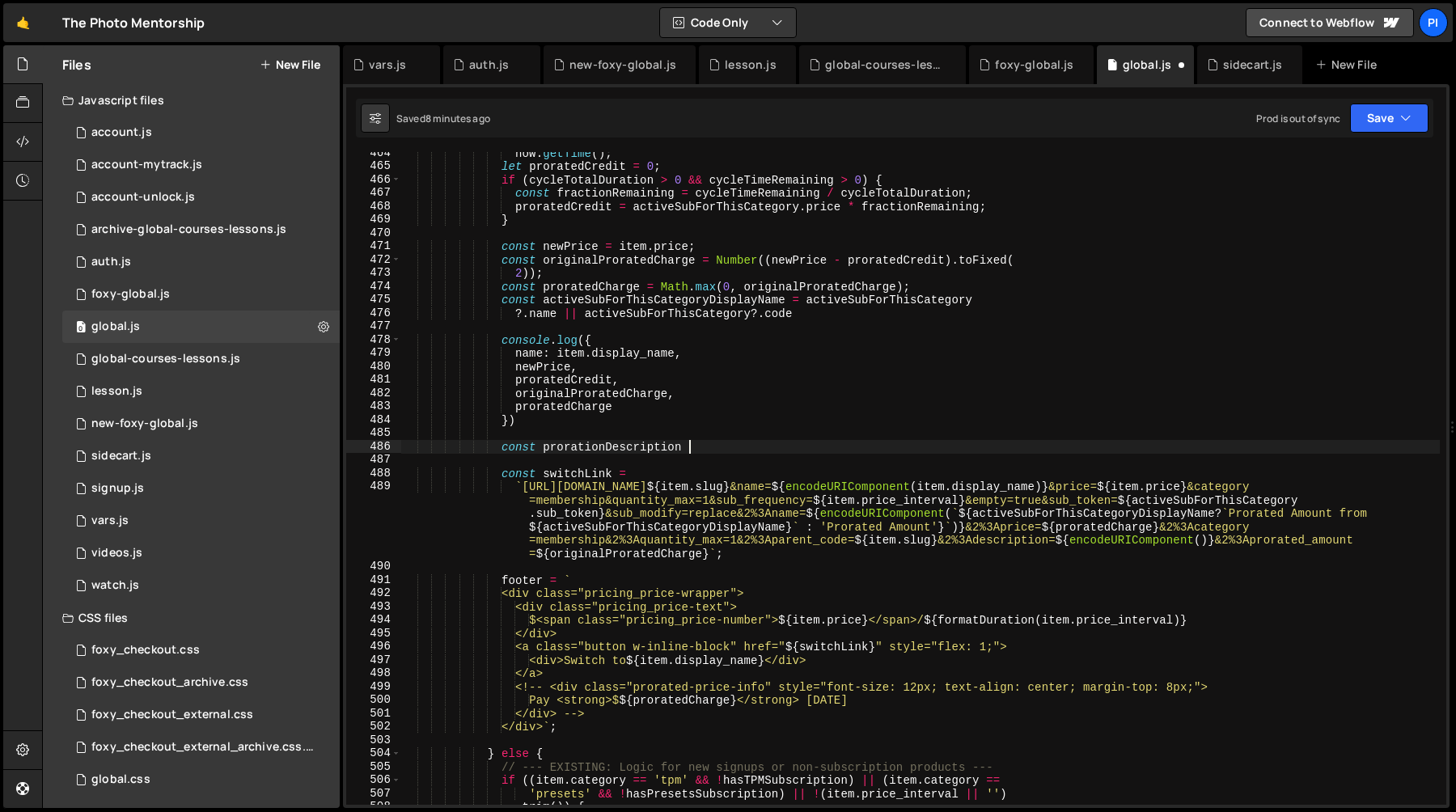
scroll to position [0, 20]
paste textarea "`You only pay a prorated amount [DATE]. The full price of ${USDollar.format(ite…"
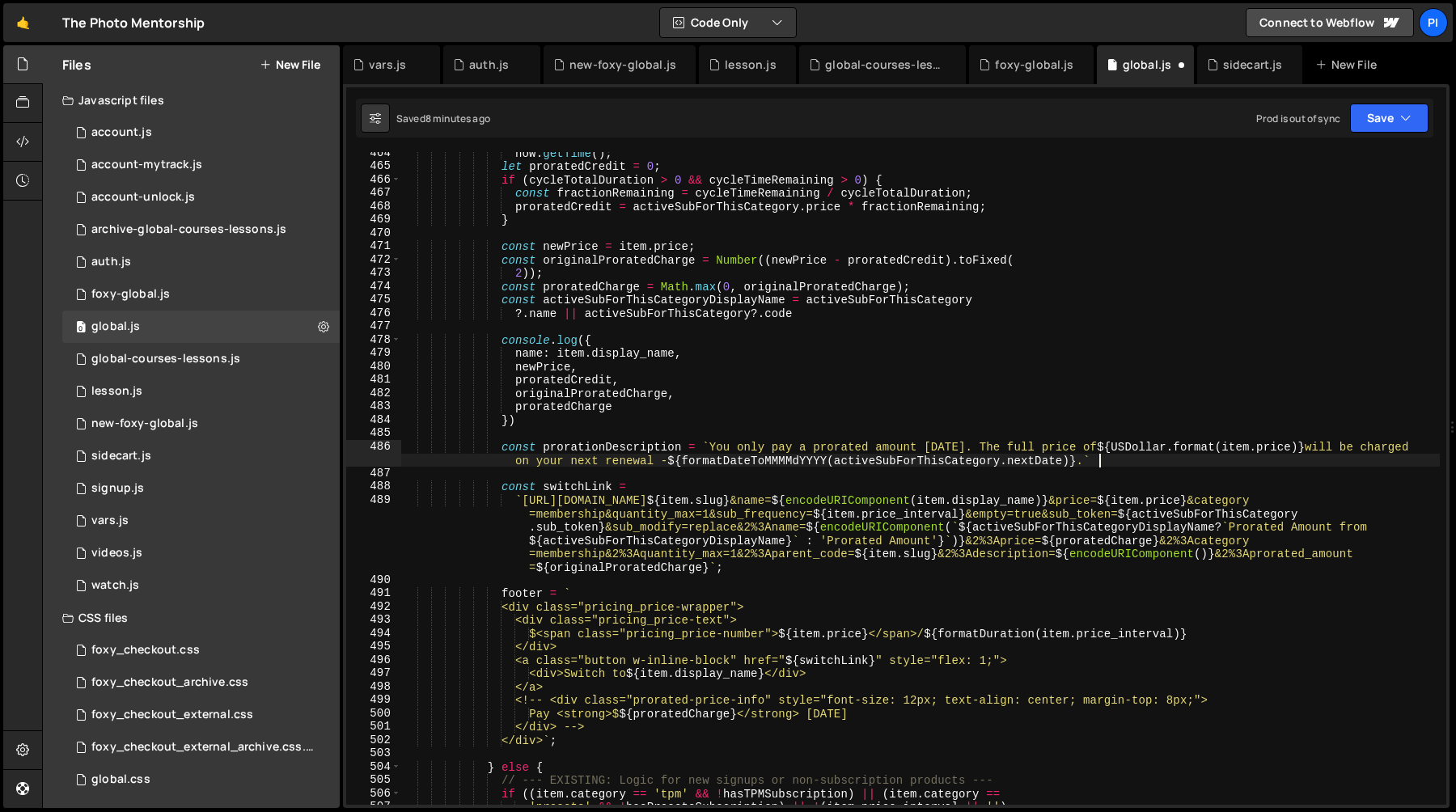
click at [704, 448] on div "now . getTime ( ) ; let proratedCredit = 0 ; if ( cycleTotalDuration > 0 && cyc…" at bounding box center [920, 486] width 1039 height 679
click at [617, 445] on div "now . getTime ( ) ; let proratedCredit = 0 ; if ( cycleTotalDuration > 0 && cyc…" at bounding box center [920, 486] width 1039 height 679
click at [606, 449] on div "now . getTime ( ) ; let proratedCredit = 0 ; if ( cycleTotalDuration > 0 && cyc…" at bounding box center [920, 479] width 1039 height 652
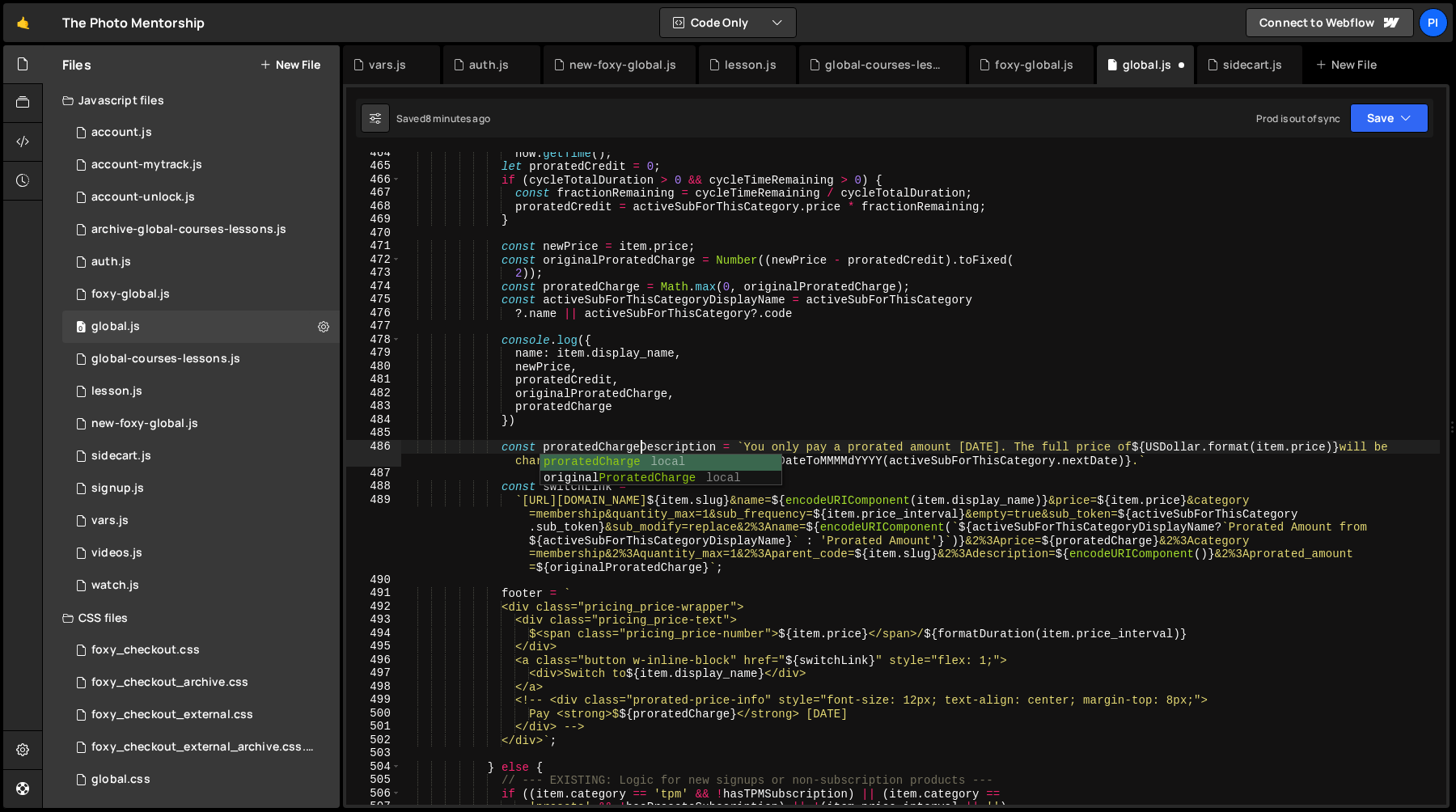
scroll to position [0, 16]
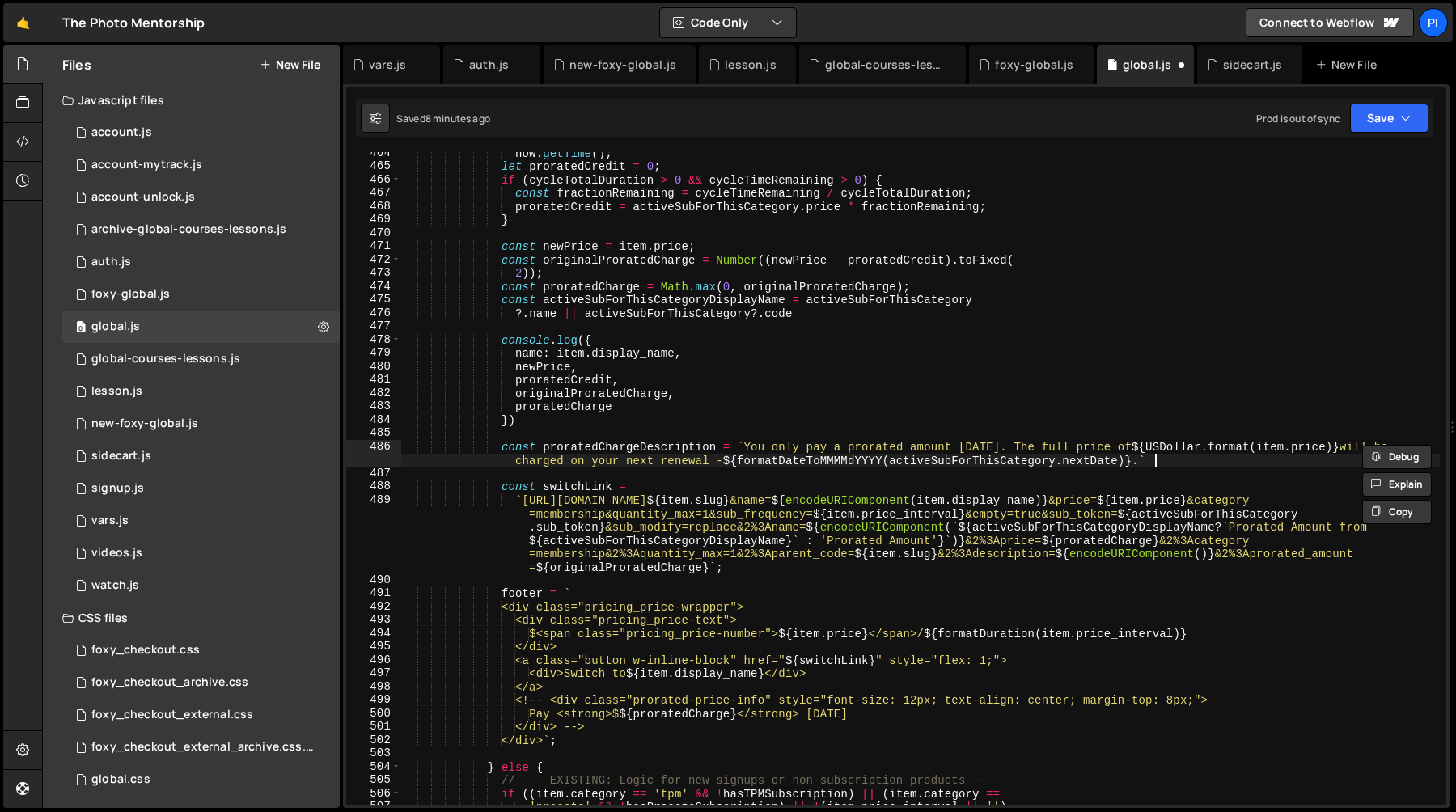
click at [1171, 465] on div "now . getTime ( ) ; let proratedCredit = 0 ; if ( cycleTotalDuration > 0 && cyc…" at bounding box center [920, 486] width 1039 height 679
click at [586, 256] on div "now . getTime ( ) ; let proratedCredit = 0 ; if ( cycleTotalDuration > 0 && cyc…" at bounding box center [920, 486] width 1039 height 679
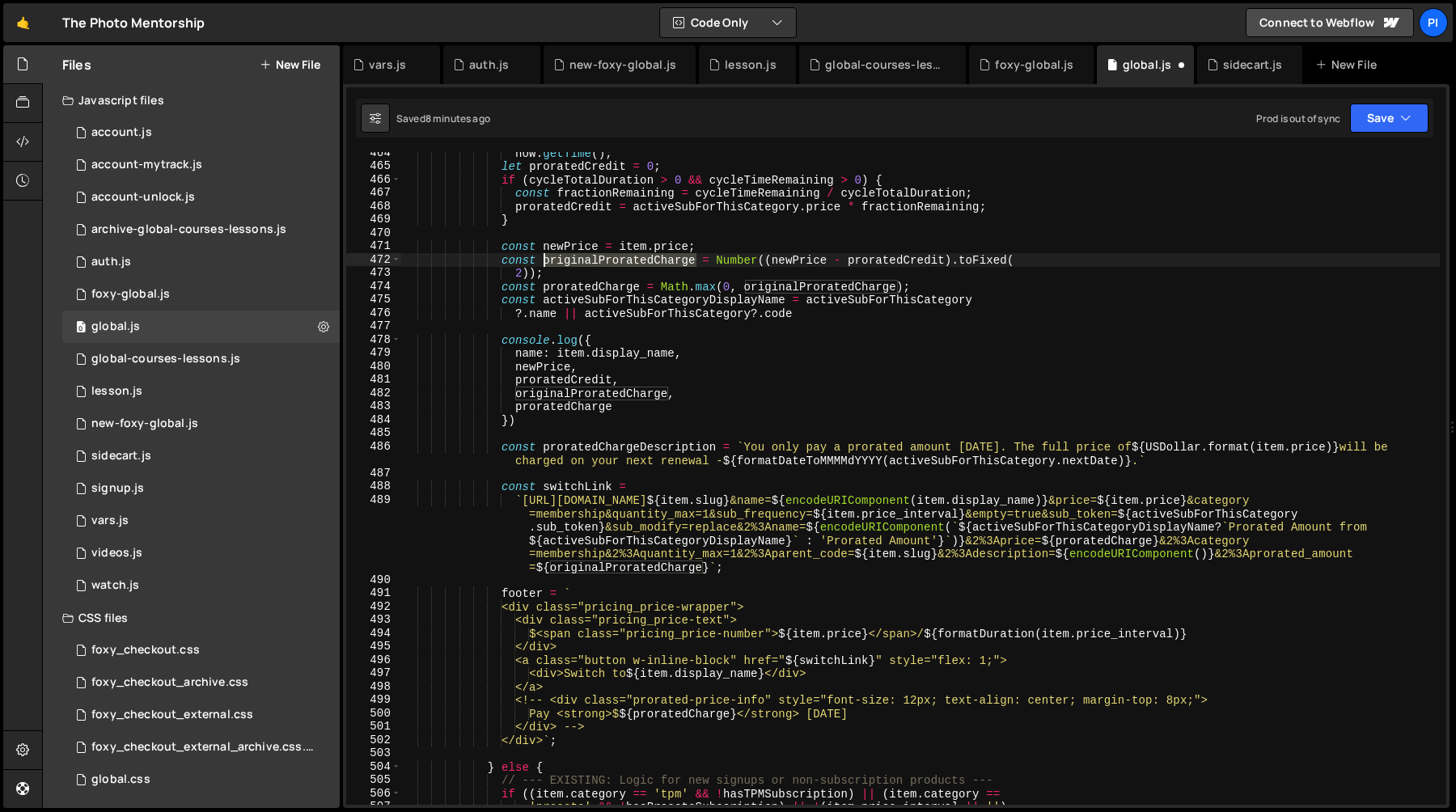
click at [586, 256] on div "now . getTime ( ) ; let proratedCredit = 0 ; if ( cycleTotalDuration > 0 && cyc…" at bounding box center [920, 486] width 1039 height 679
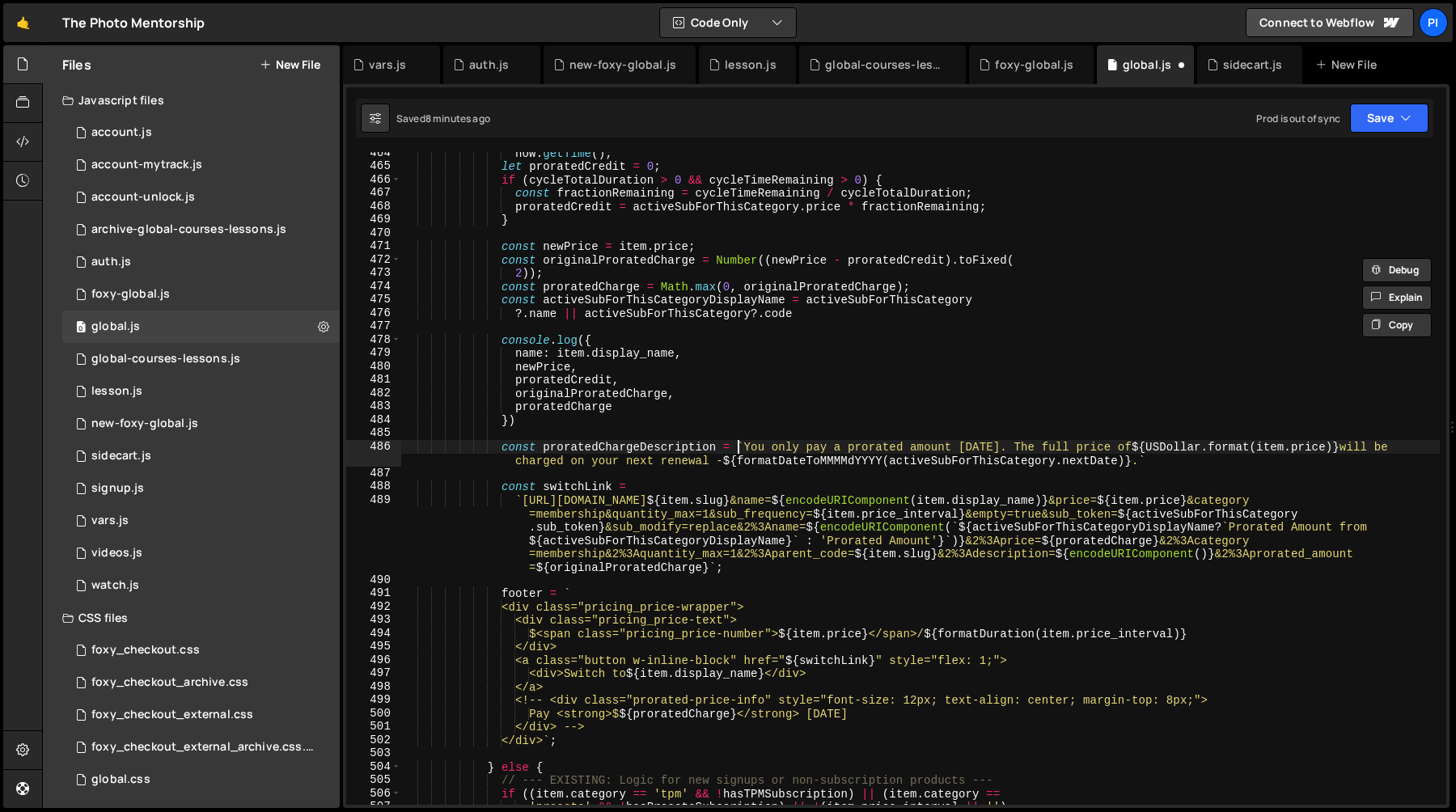
click at [738, 441] on div "now . getTime ( ) ; let proratedCredit = 0 ; if ( cycleTotalDuration > 0 && cyc…" at bounding box center [920, 486] width 1039 height 679
paste textarea "originalProratedCharge"
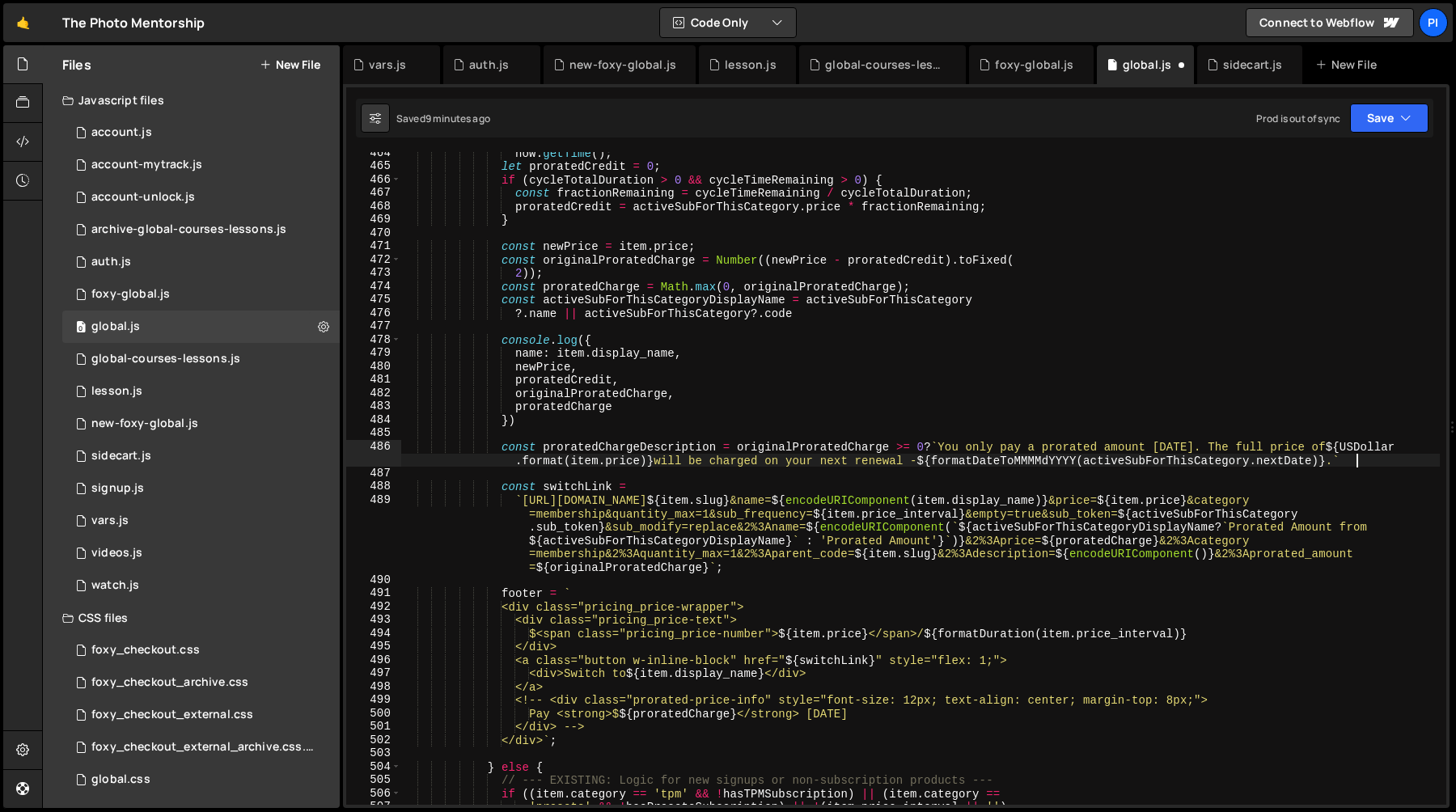
scroll to position [0, 128]
paste textarea "originalProratedCharge"
click at [934, 445] on div "now . getTime ( ) ; let proratedCredit = 0 ; if ( cycleTotalDuration > 0 && cyc…" at bounding box center [920, 486] width 1039 height 679
click at [1356, 458] on div "now . getTime ( ) ; let proratedCredit = 0 ; if ( cycleTotalDuration > 0 && cyc…" at bounding box center [920, 486] width 1039 height 679
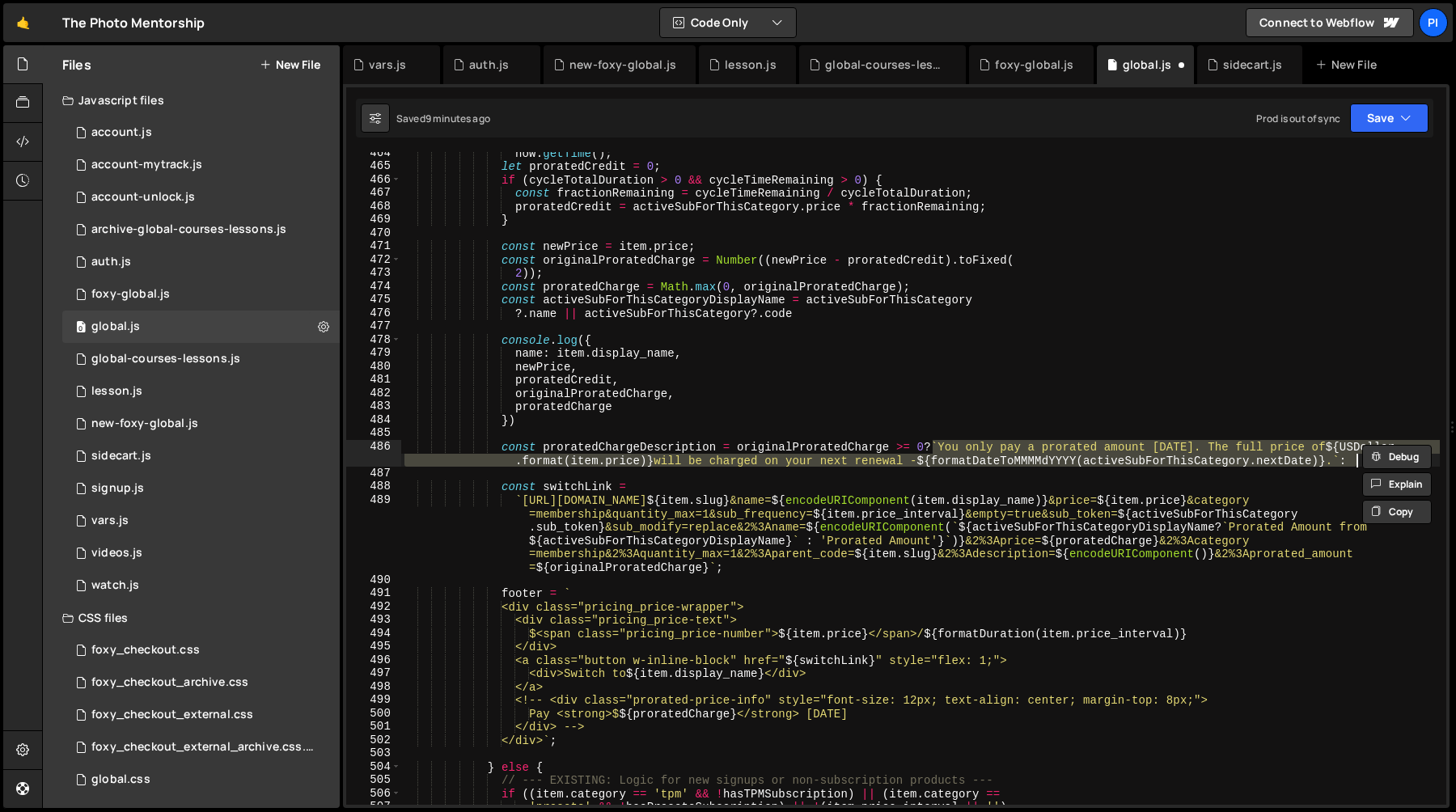
type textarea "const proratedChargeDescription = originalProratedCharge >= 0?`You only pay a p…"
click at [1344, 463] on div "now . getTime ( ) ; let proratedCredit = 0 ; if ( cycleTotalDuration > 0 && cyc…" at bounding box center [920, 479] width 1039 height 652
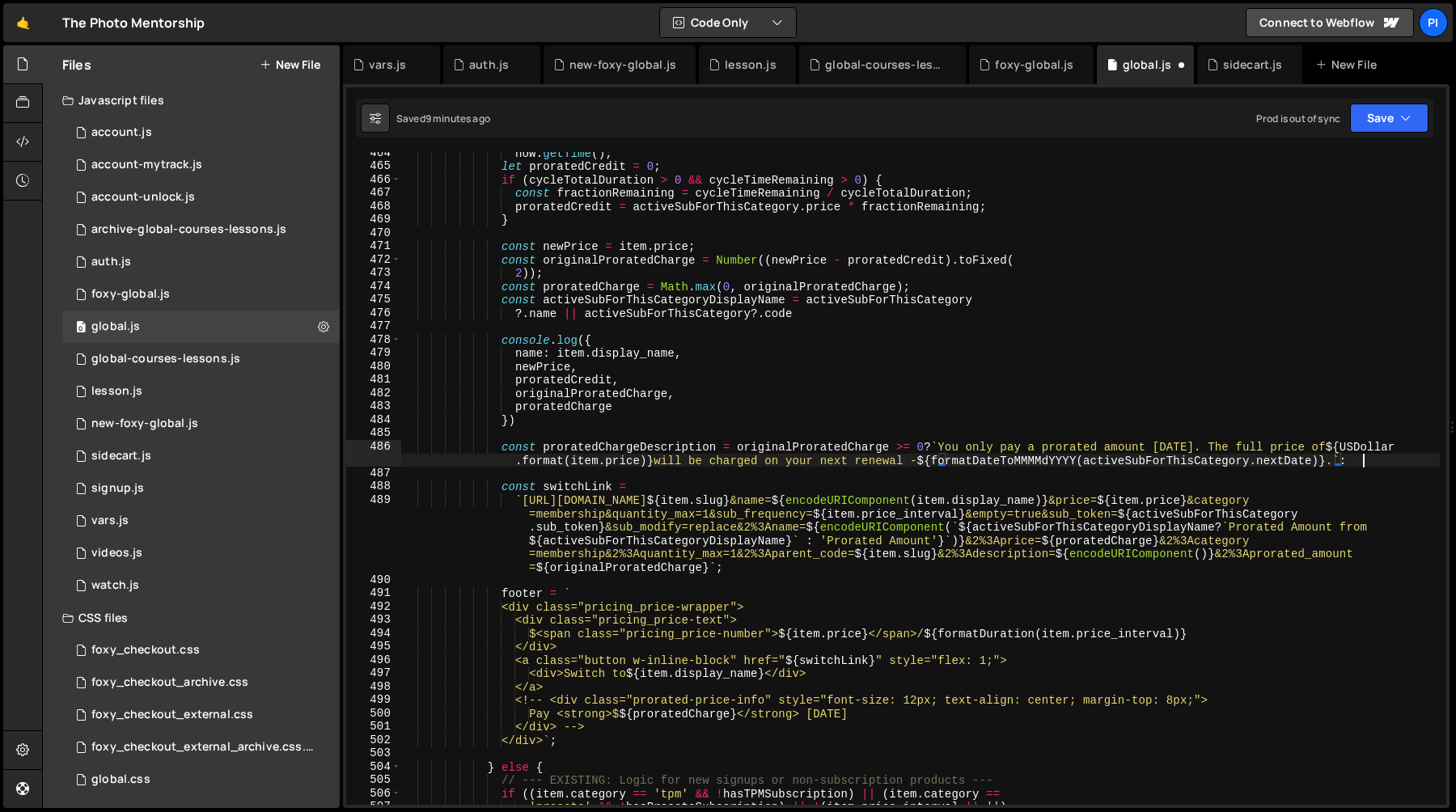
click at [1372, 463] on div "now . getTime ( ) ; let proratedCredit = 0 ; if ( cycleTotalDuration > 0 && cyc…" at bounding box center [920, 486] width 1039 height 679
paste textarea
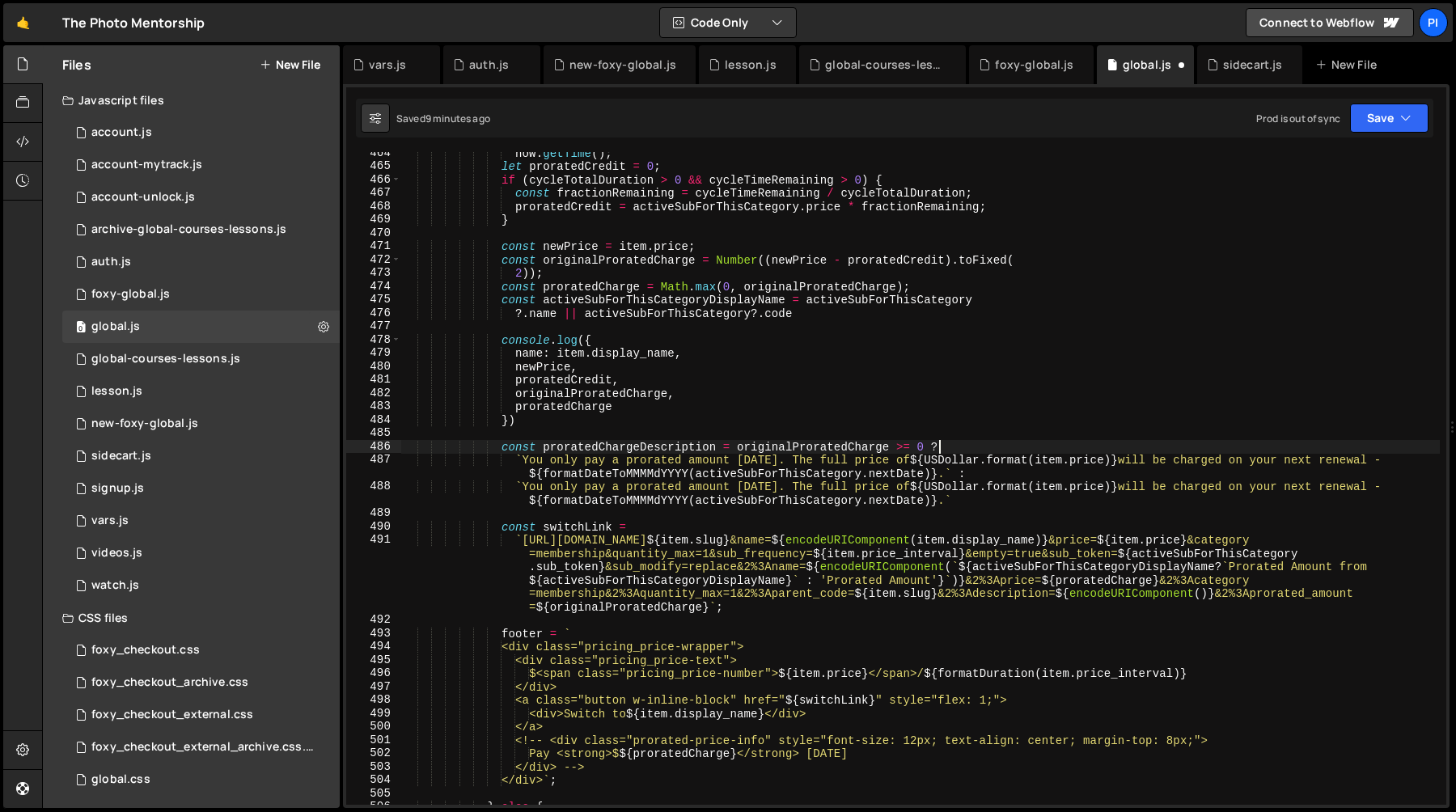
scroll to position [6231, 0]
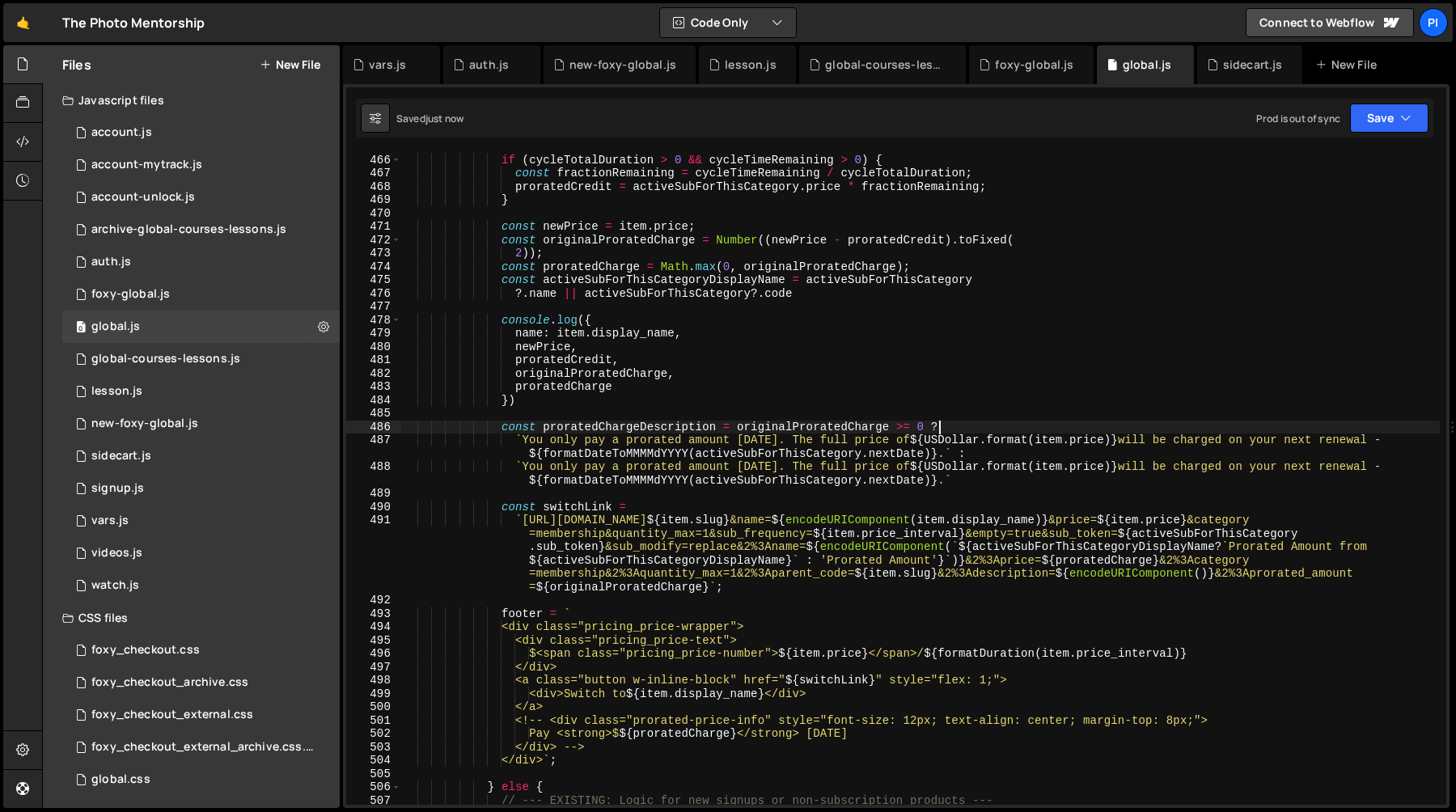
click at [818, 466] on div "let proratedCredit = 0 ; if ( cycleTotalDuration > 0 && cycleTimeRemaining > 0 …" at bounding box center [920, 480] width 1039 height 679
type textarea "`You only pay a prorated amount [DATE]. The full price of ${USDollar.format(ite…"
click at [956, 572] on div "let proratedCredit = 0 ; if ( cycleTotalDuration > 0 && cycleTimeRemaining > 0 …" at bounding box center [920, 480] width 1039 height 679
click at [961, 563] on div "let proratedCredit = 0 ; if ( cycleTotalDuration > 0 && cycleTimeRemaining > 0 …" at bounding box center [920, 480] width 1039 height 679
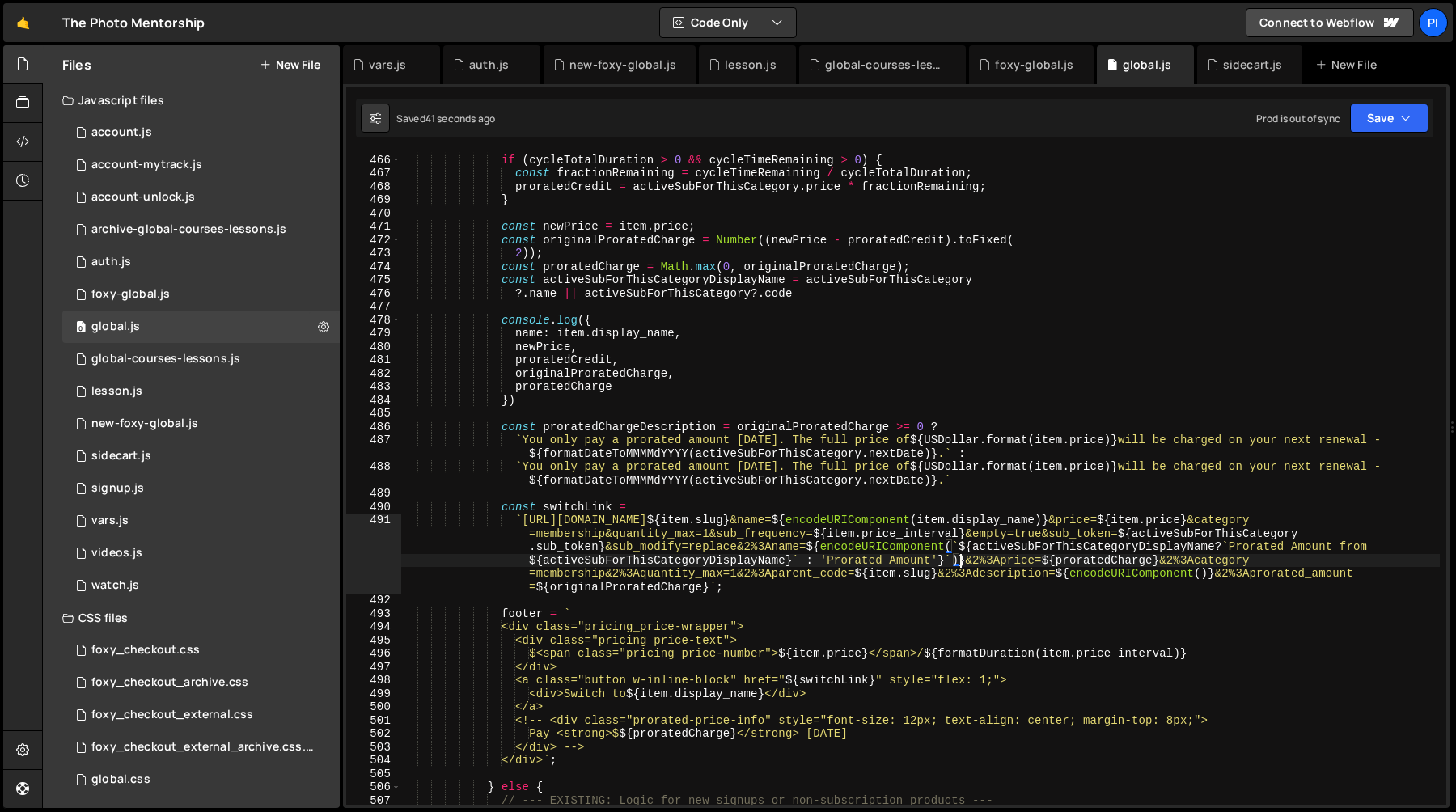
click at [967, 562] on div "let proratedCredit = 0 ; if ( cycleTotalDuration > 0 && cycleTimeRemaining > 0 …" at bounding box center [920, 480] width 1039 height 679
click at [1179, 537] on div "let proratedCredit = 0 ; if ( cycleTotalDuration > 0 && cycleTimeRemaining > 0 …" at bounding box center [920, 480] width 1039 height 679
type textarea "`https://[DOMAIN_NAME]/cart?code=${item.slug}&name=${encodeURIComponent(item.di…"
click at [1107, 532] on div "let proratedCredit = 0 ; if ( cycleTotalDuration > 0 && cycleTimeRemaining > 0 …" at bounding box center [920, 480] width 1039 height 679
click at [1216, 547] on div "let proratedCredit = 0 ; if ( cycleTotalDuration > 0 && cycleTimeRemaining > 0 …" at bounding box center [920, 480] width 1039 height 679
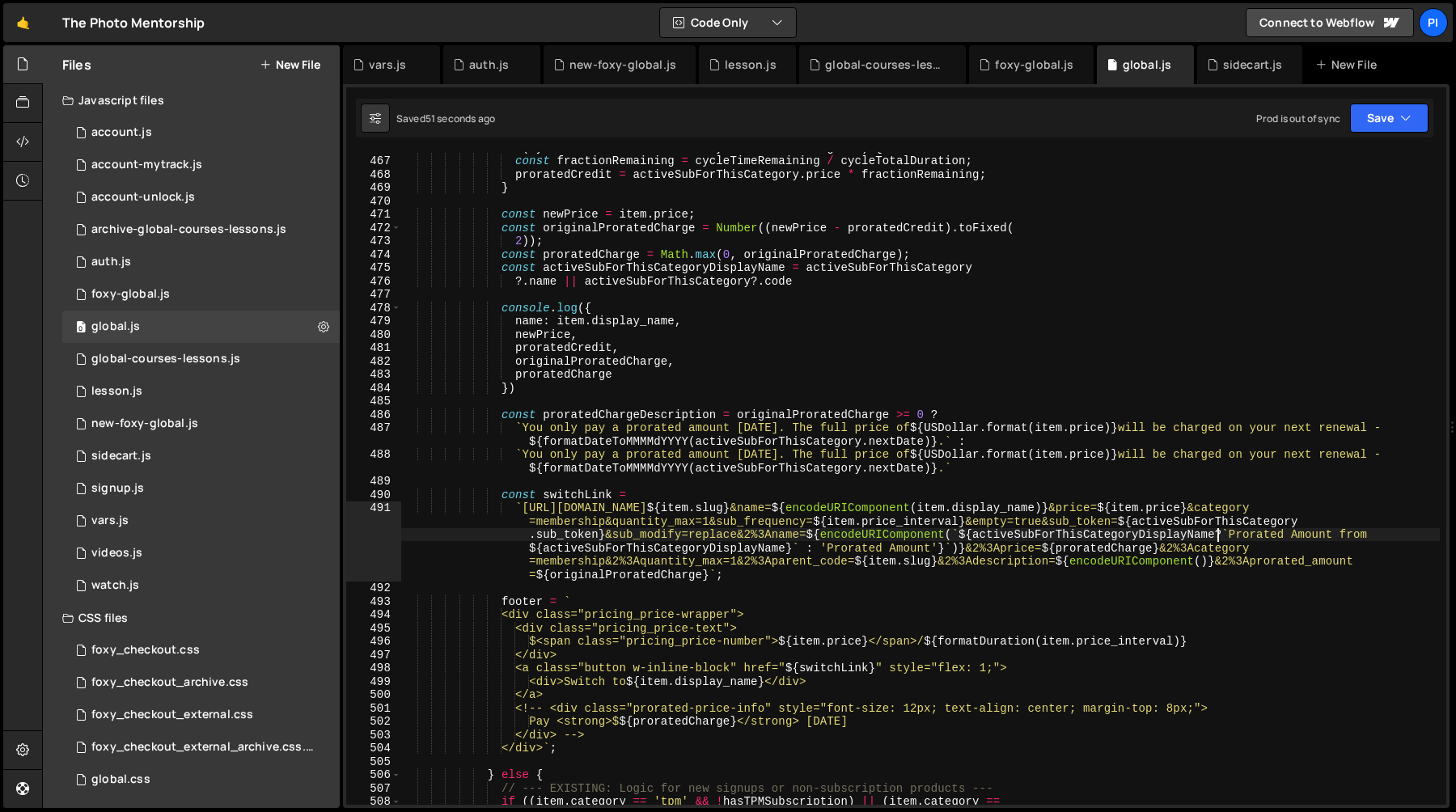
scroll to position [6244, 0]
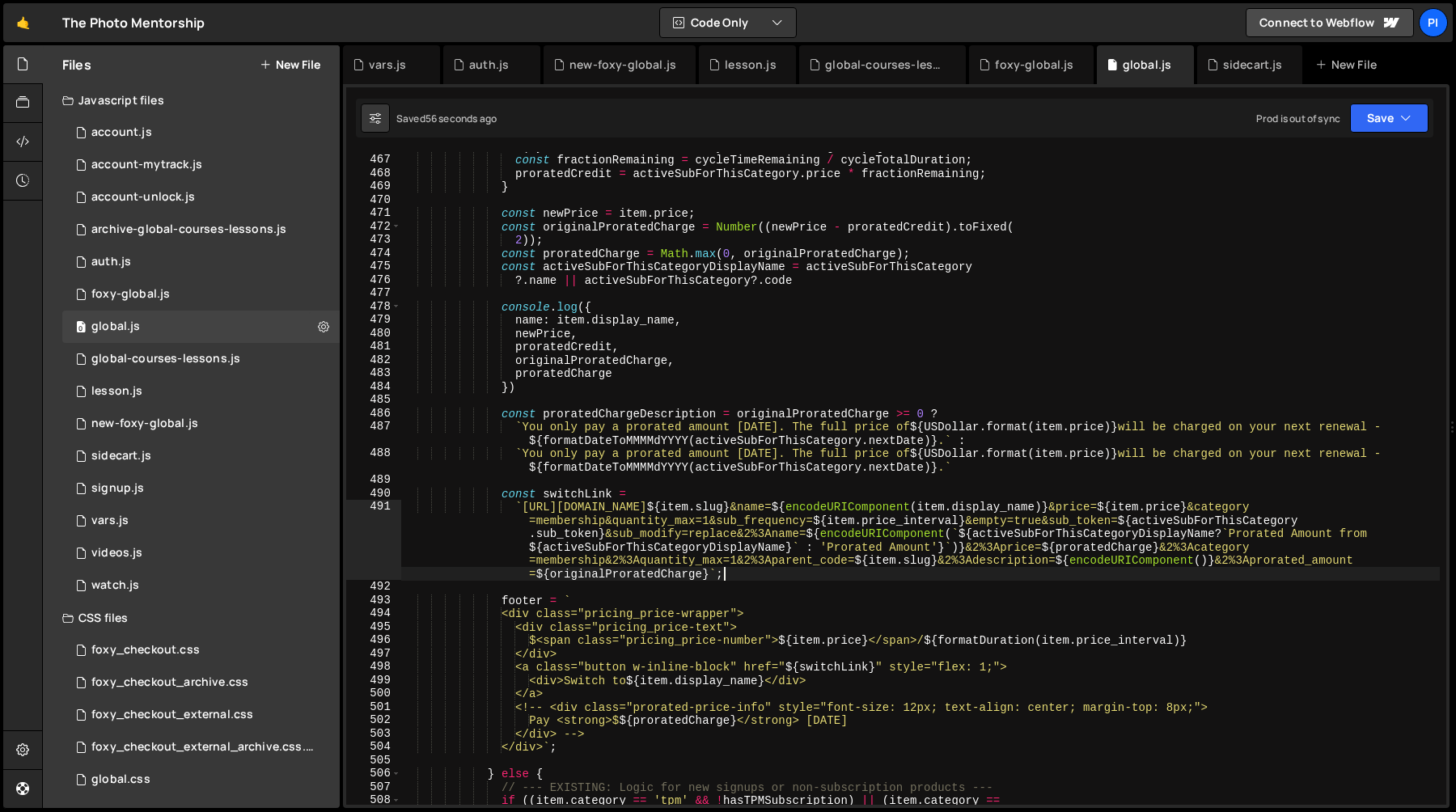
click at [967, 569] on div "if ( cycleTotalDuration > 0 && cycleTimeRemaining > 0 ) { const fractionRemaini…" at bounding box center [920, 480] width 1039 height 679
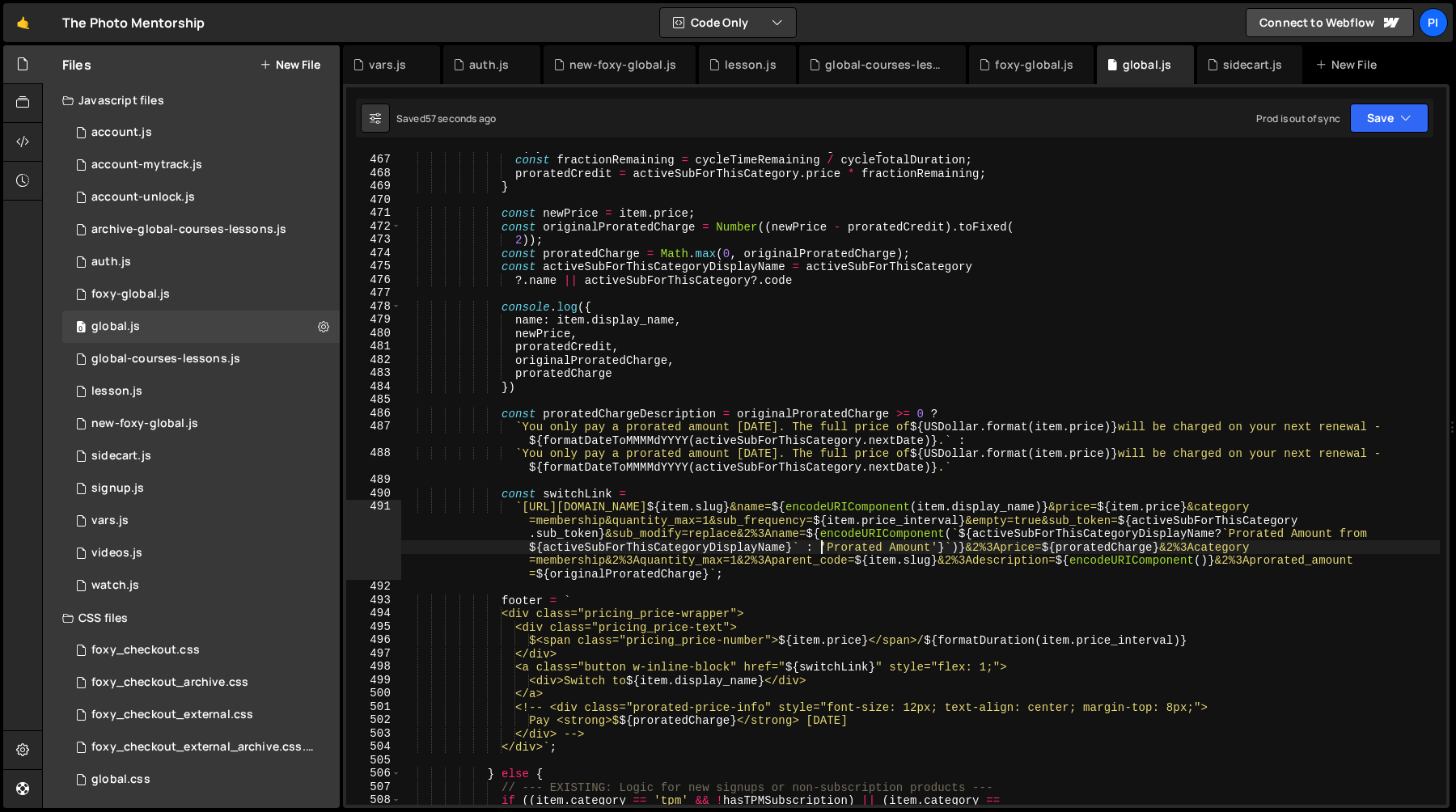
click at [819, 545] on div "if ( cycleTotalDuration > 0 && cycleTimeRemaining > 0 ) { const fractionRemaini…" at bounding box center [920, 480] width 1039 height 679
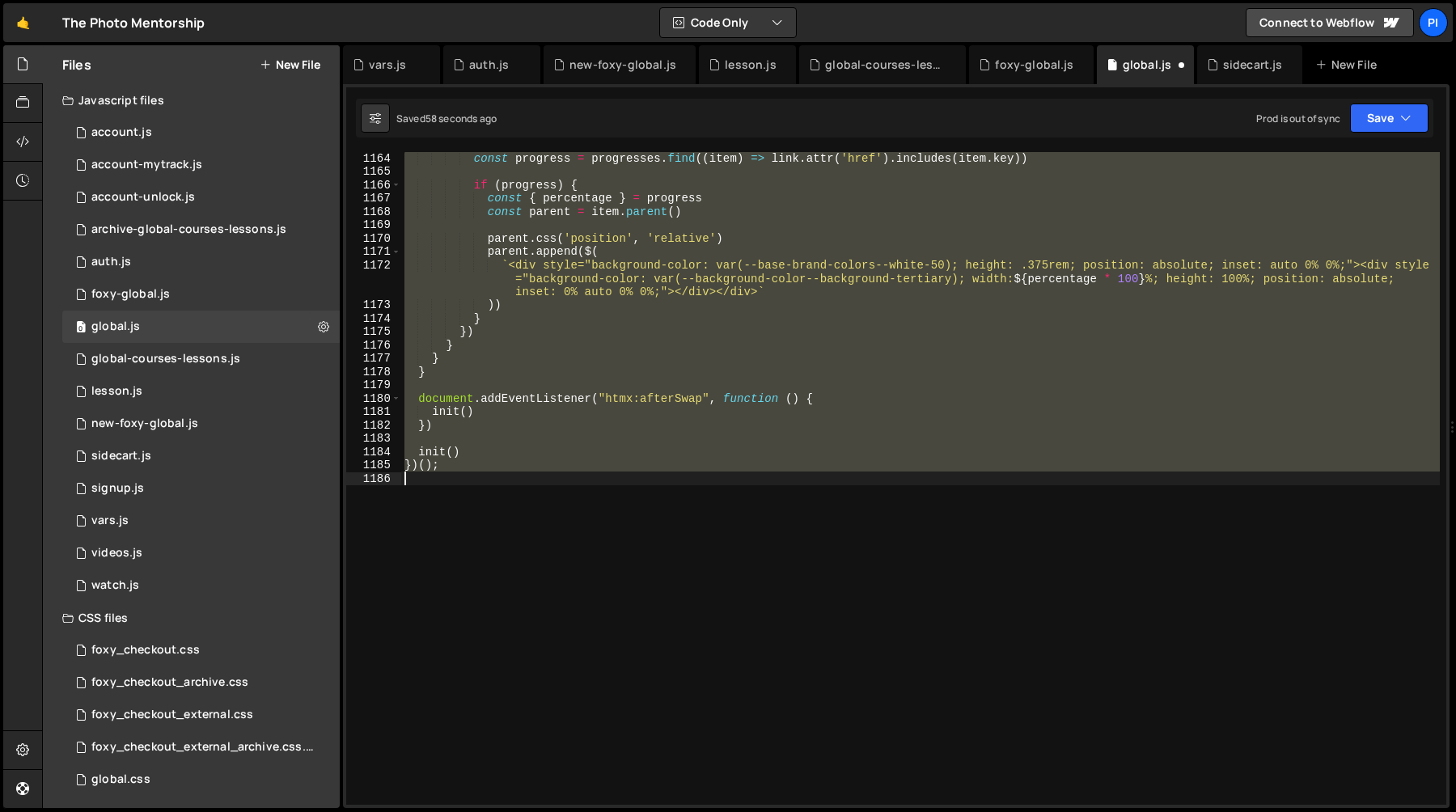
scroll to position [6186, 0]
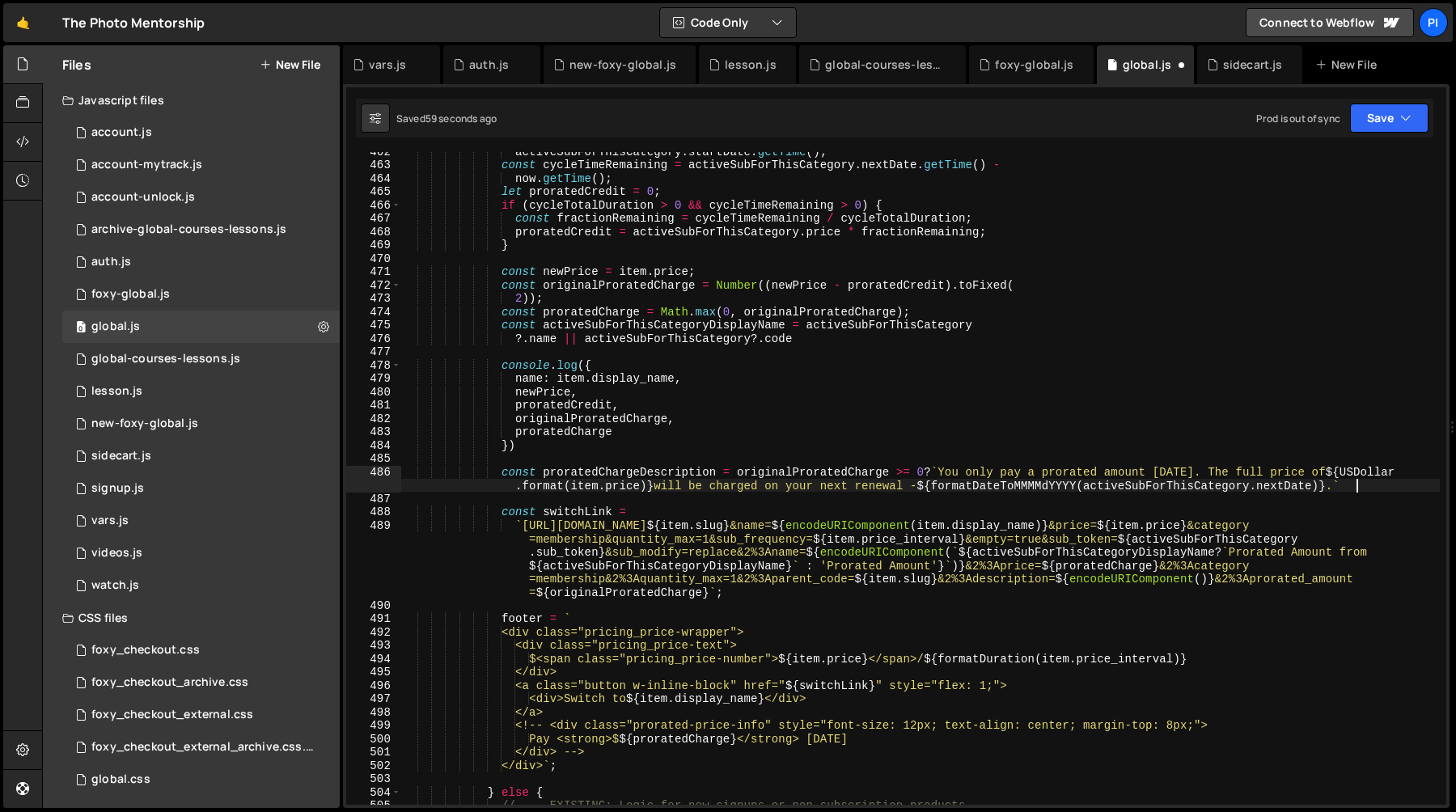
type textarea "const proratedChargeDescription = originalProratedCharge >= 0?`You only pay a p…"
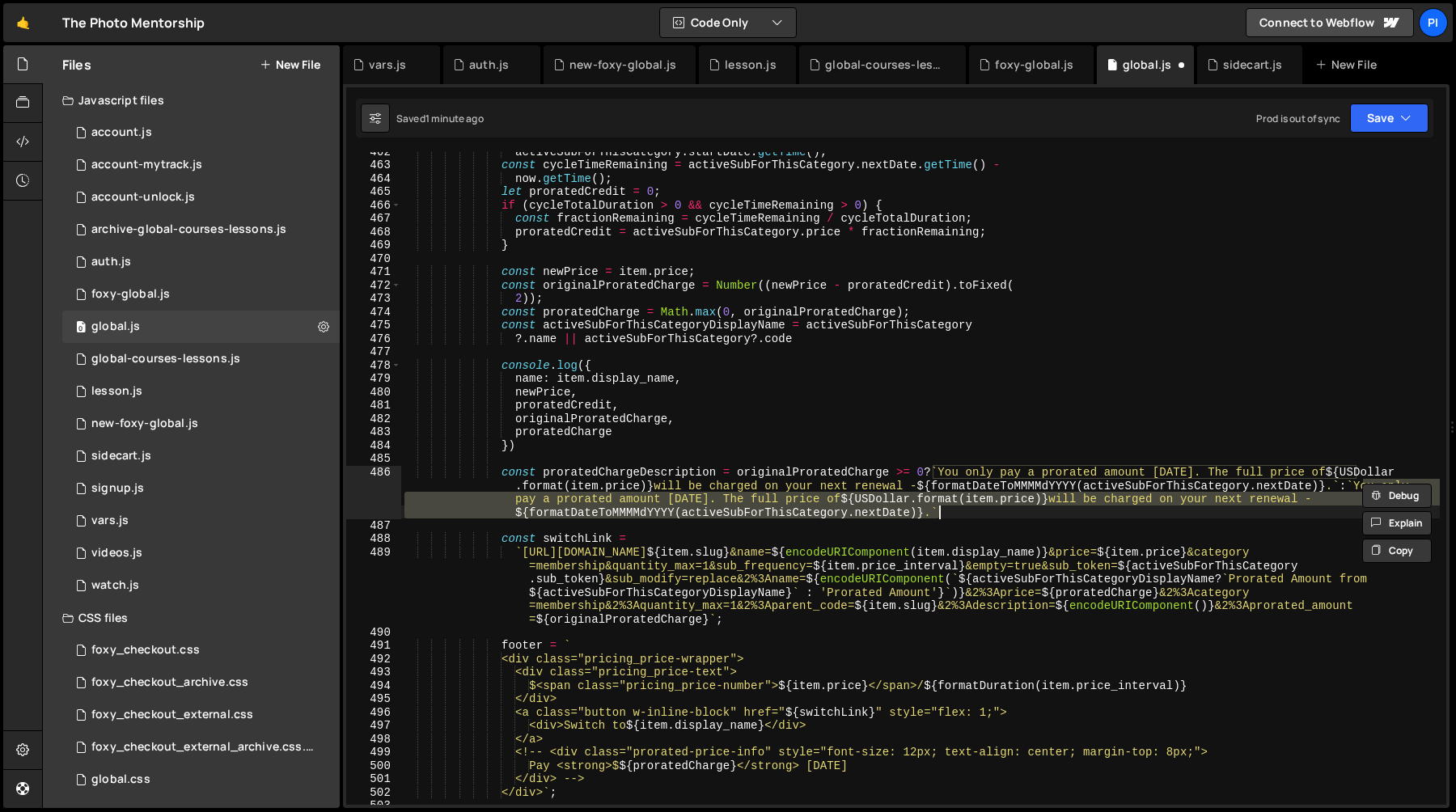
click at [958, 523] on div "activeSubForThisCategory . startDate . getTime ( ) ; const cycleTimeRemaining =…" at bounding box center [920, 484] width 1039 height 679
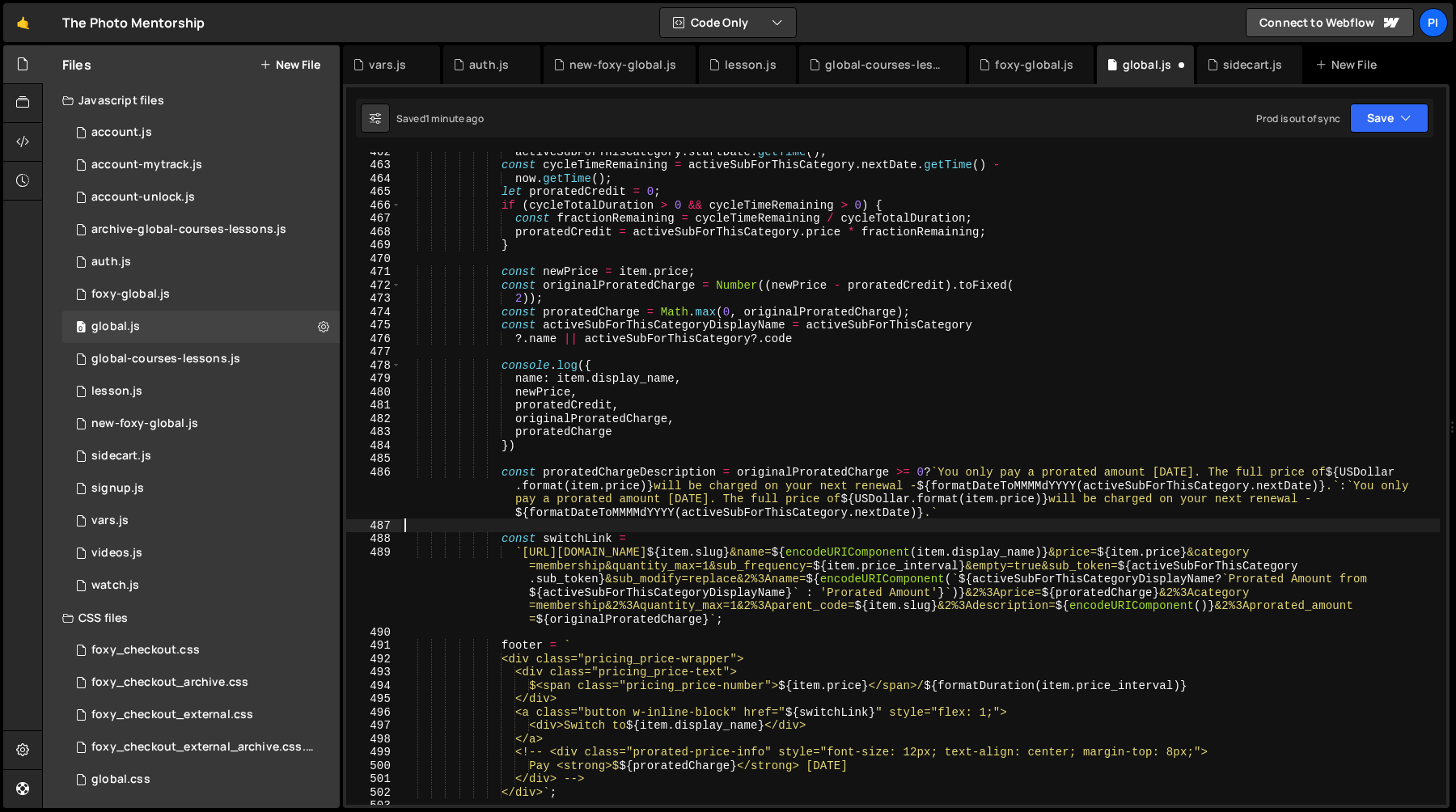
click at [1218, 578] on div "activeSubForThisCategory . startDate . getTime ( ) ; const cycleTimeRemaining =…" at bounding box center [920, 484] width 1039 height 679
type textarea "`https://[DOMAIN_NAME]/cart?code=${item.slug}&name=${encodeURIComponent(item.di…"
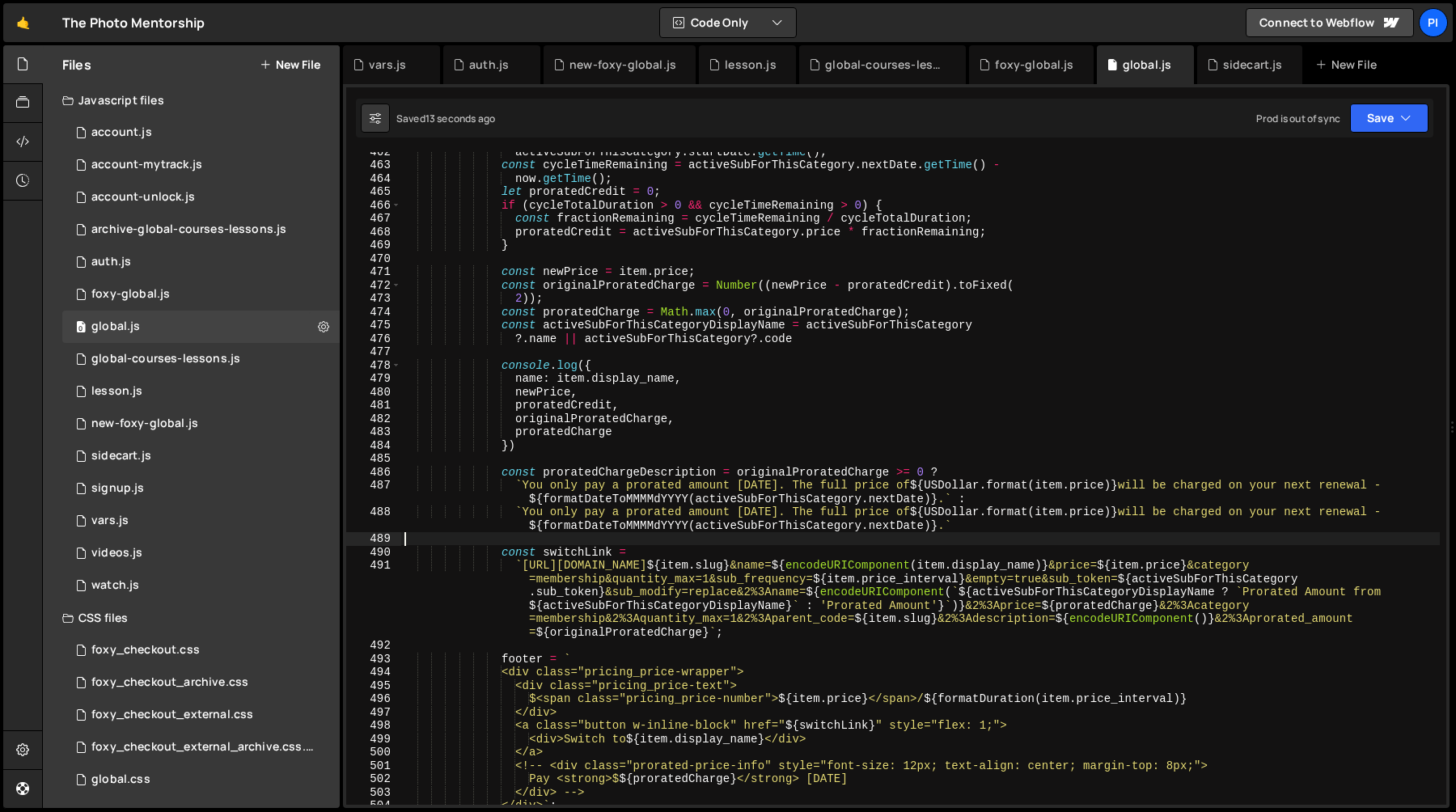
click at [537, 520] on div "activeSubForThisCategory . startDate . getTime ( ) ; const cycleTimeRemaining =…" at bounding box center [920, 484] width 1039 height 679
click at [525, 514] on div "activeSubForThisCategory . startDate . getTime ( ) ; const cycleTimeRemaining =…" at bounding box center [920, 484] width 1039 height 679
click at [773, 510] on div "activeSubForThisCategory . startDate . getTime ( ) ; const cycleTimeRemaining =…" at bounding box center [920, 484] width 1039 height 679
paste textarea "We'll send a $32.00 refund for the difference right back to your account balance"
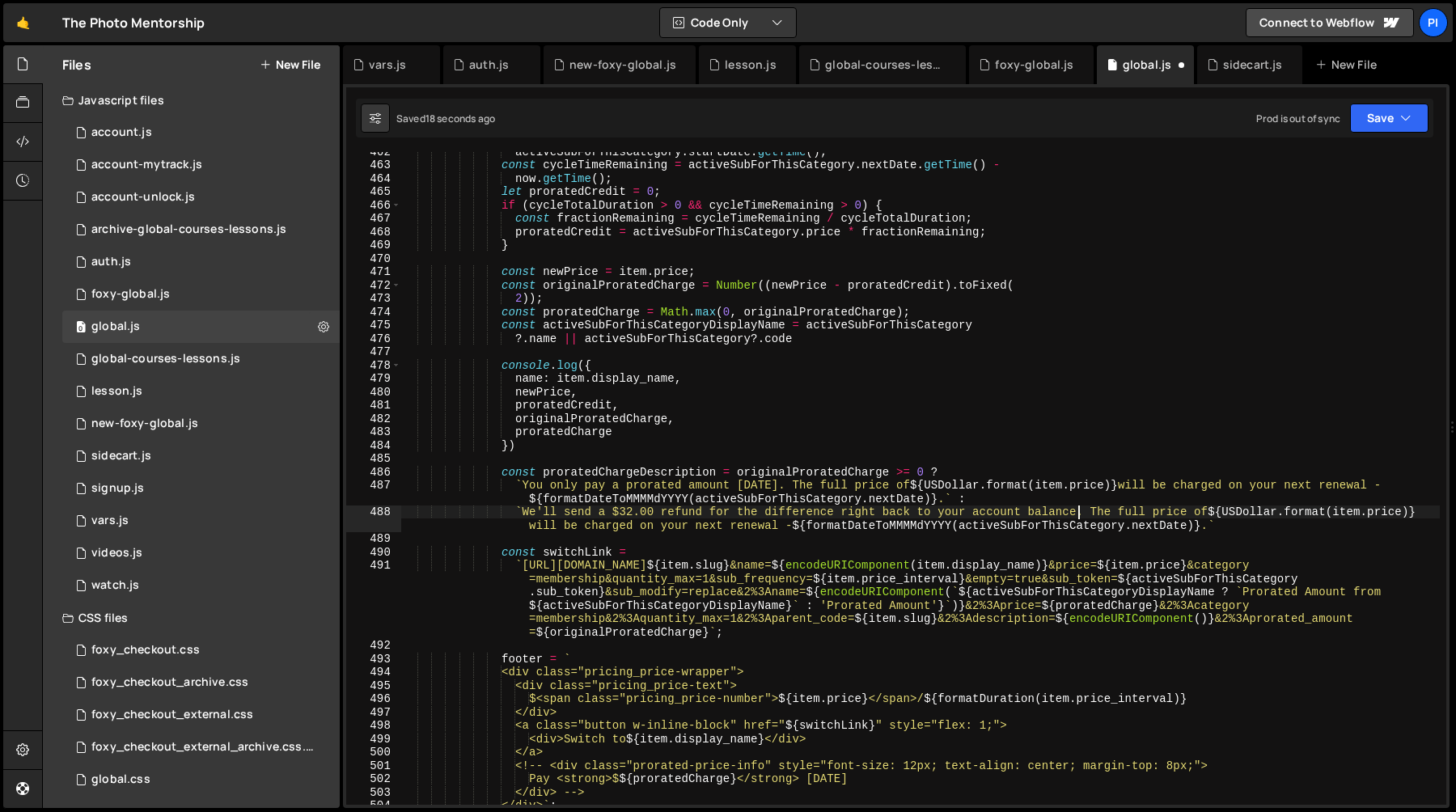
click at [617, 514] on div "activeSubForThisCategory . startDate . getTime ( ) ; const cycleTimeRemaining =…" at bounding box center [920, 484] width 1039 height 679
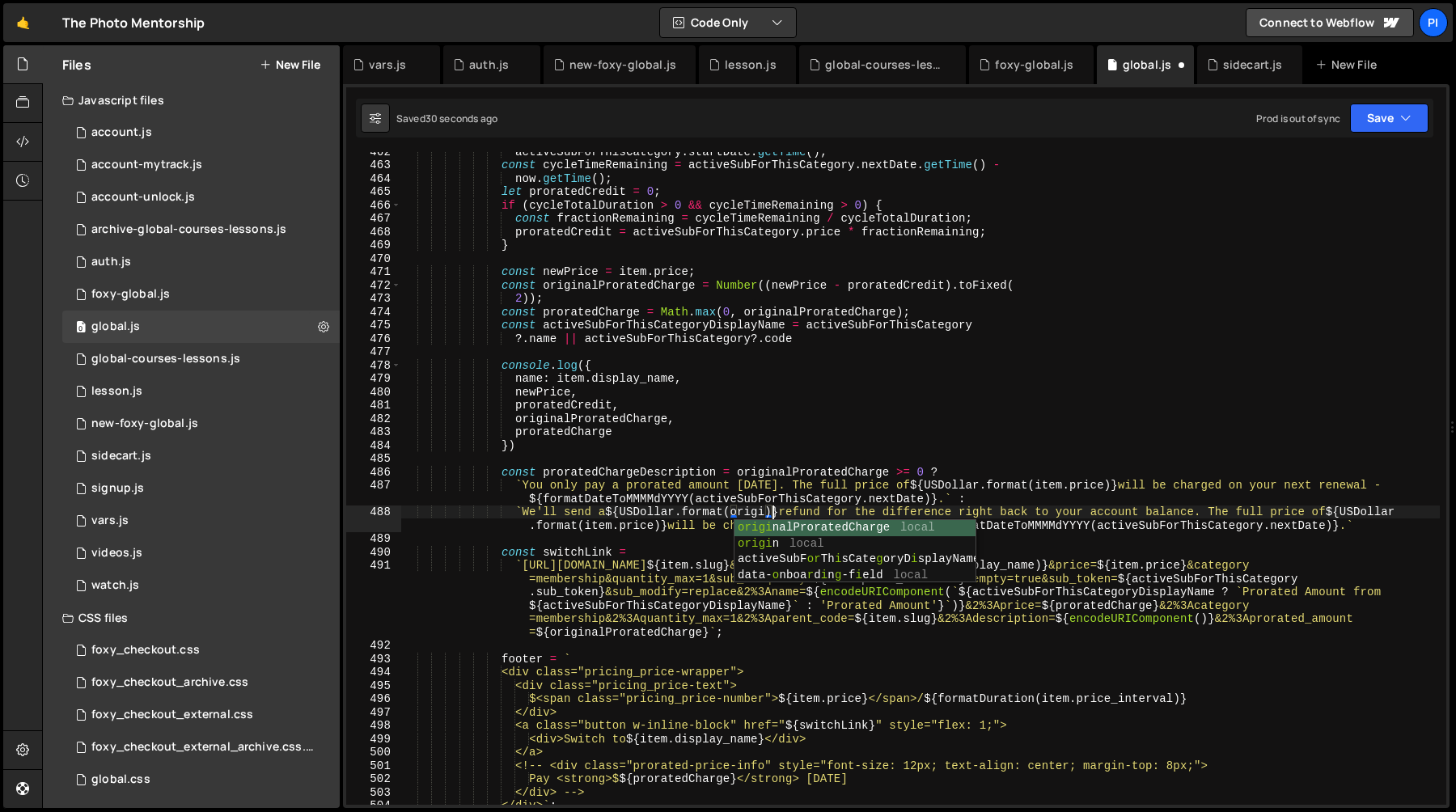
scroll to position [0, 25]
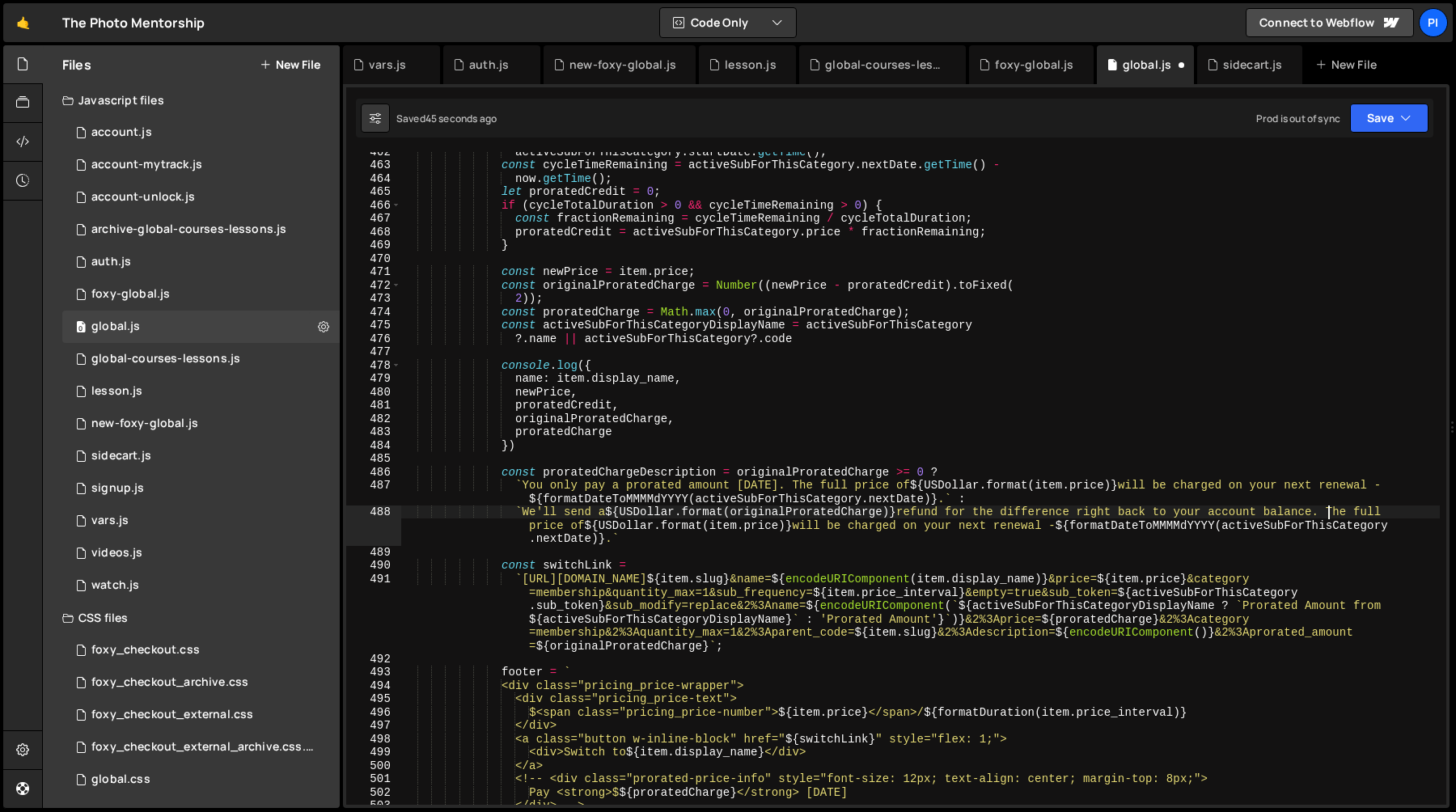
click at [1330, 517] on div "activeSubForThisCategory . startDate . getTime ( ) ; const cycleTimeRemaining =…" at bounding box center [920, 484] width 1039 height 679
paste textarea "It’ll be automatically applied to your next membership checkout"
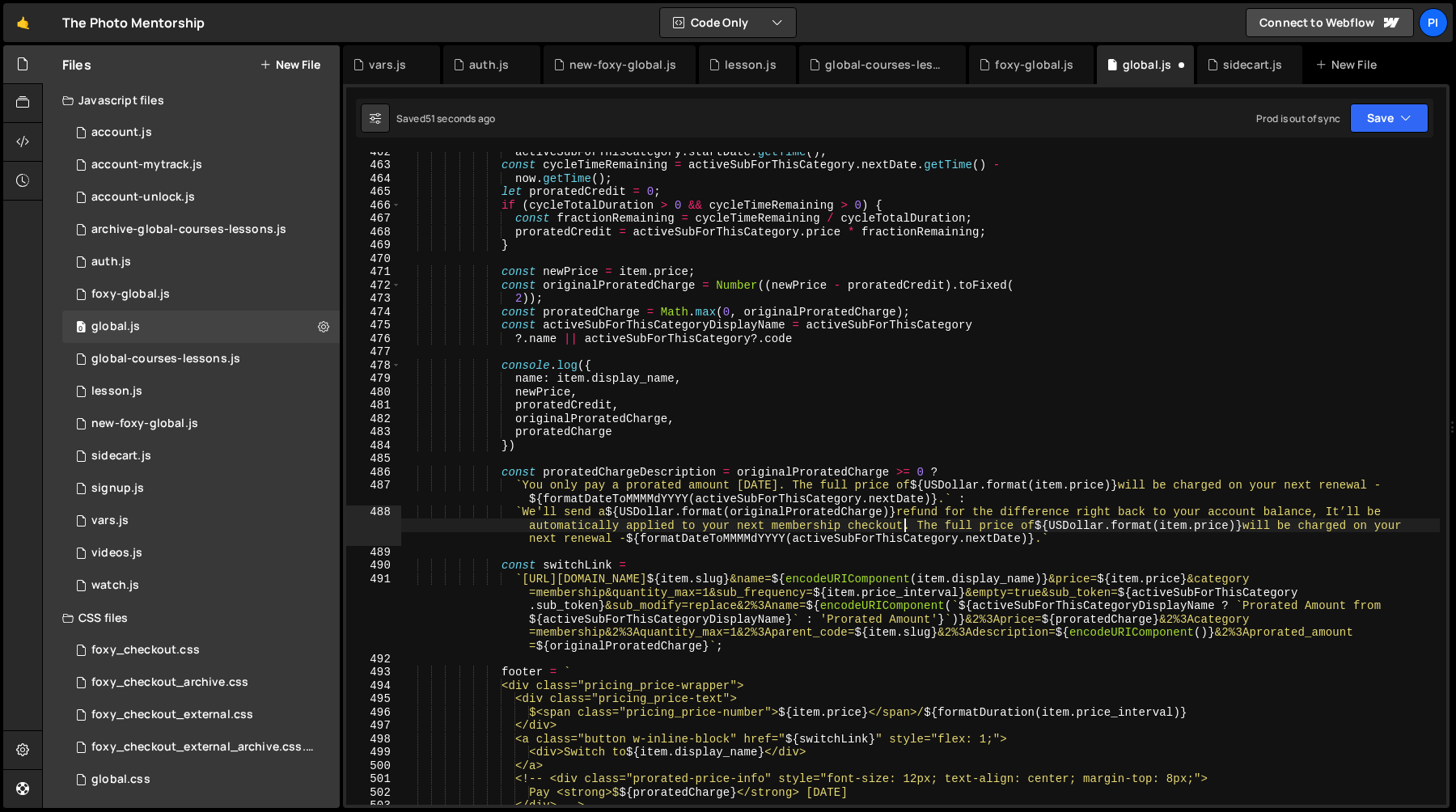
type textarea "`We'll send a ${USDollar.format(originalProratedCharge)} refund for the differe…"
click at [920, 529] on div "activeSubForThisCategory . startDate . getTime ( ) ; const cycleTimeRemaining =…" at bounding box center [920, 484] width 1039 height 679
click at [990, 527] on div "activeSubForThisCategory . startDate . getTime ( ) ; const cycleTimeRemaining =…" at bounding box center [920, 484] width 1039 height 679
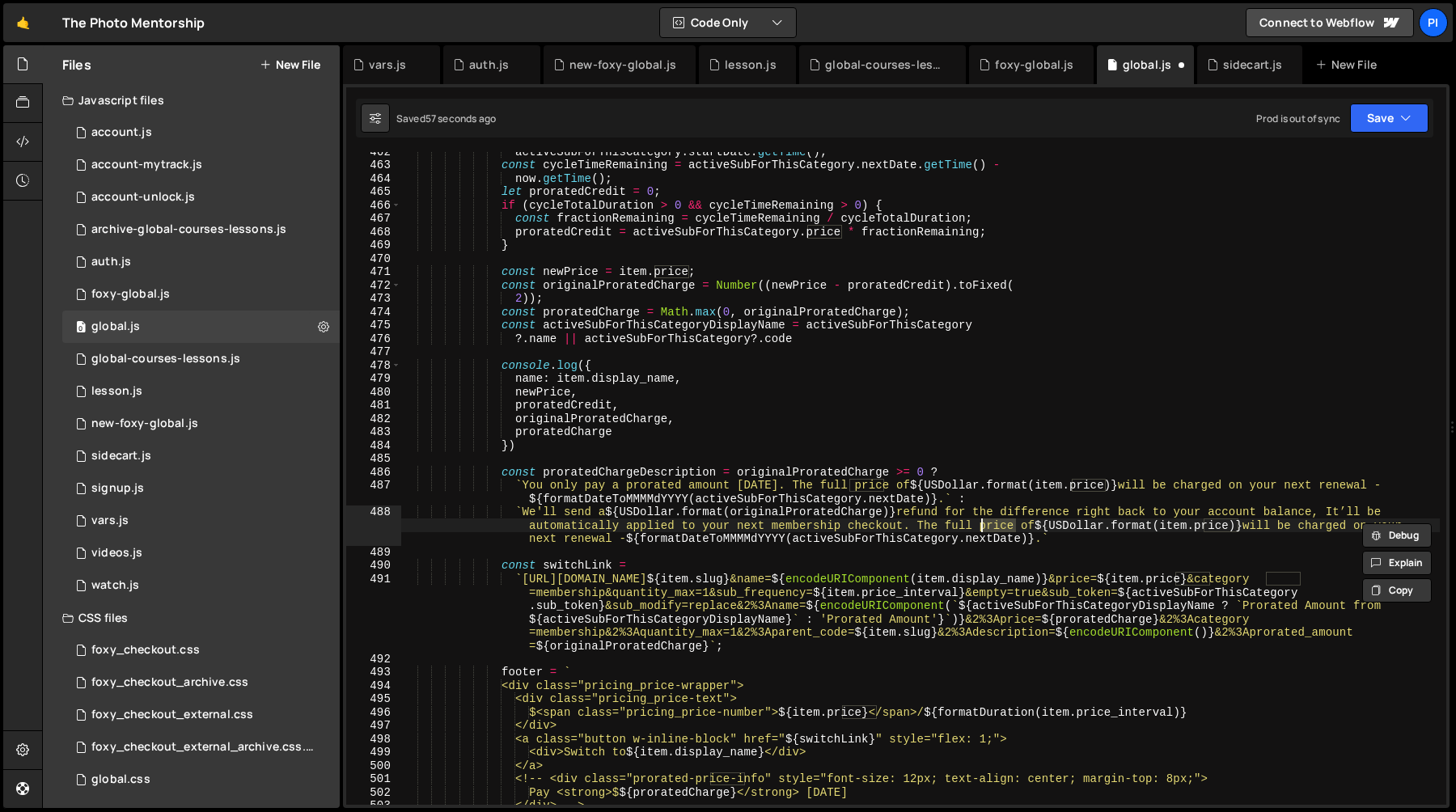
click at [1028, 526] on div "activeSubForThisCategory . startDate . getTime ( ) ; const cycleTimeRemaining =…" at bounding box center [920, 484] width 1039 height 679
click at [979, 513] on div "activeSubForThisCategory . startDate . getTime ( ) ; const cycleTimeRemaining =…" at bounding box center [920, 484] width 1039 height 679
click at [1018, 519] on div "activeSubForThisCategory . startDate . getTime ( ) ; const cycleTimeRemaining =…" at bounding box center [920, 484] width 1039 height 679
click at [1243, 62] on div "sidecart.js" at bounding box center [1253, 65] width 60 height 16
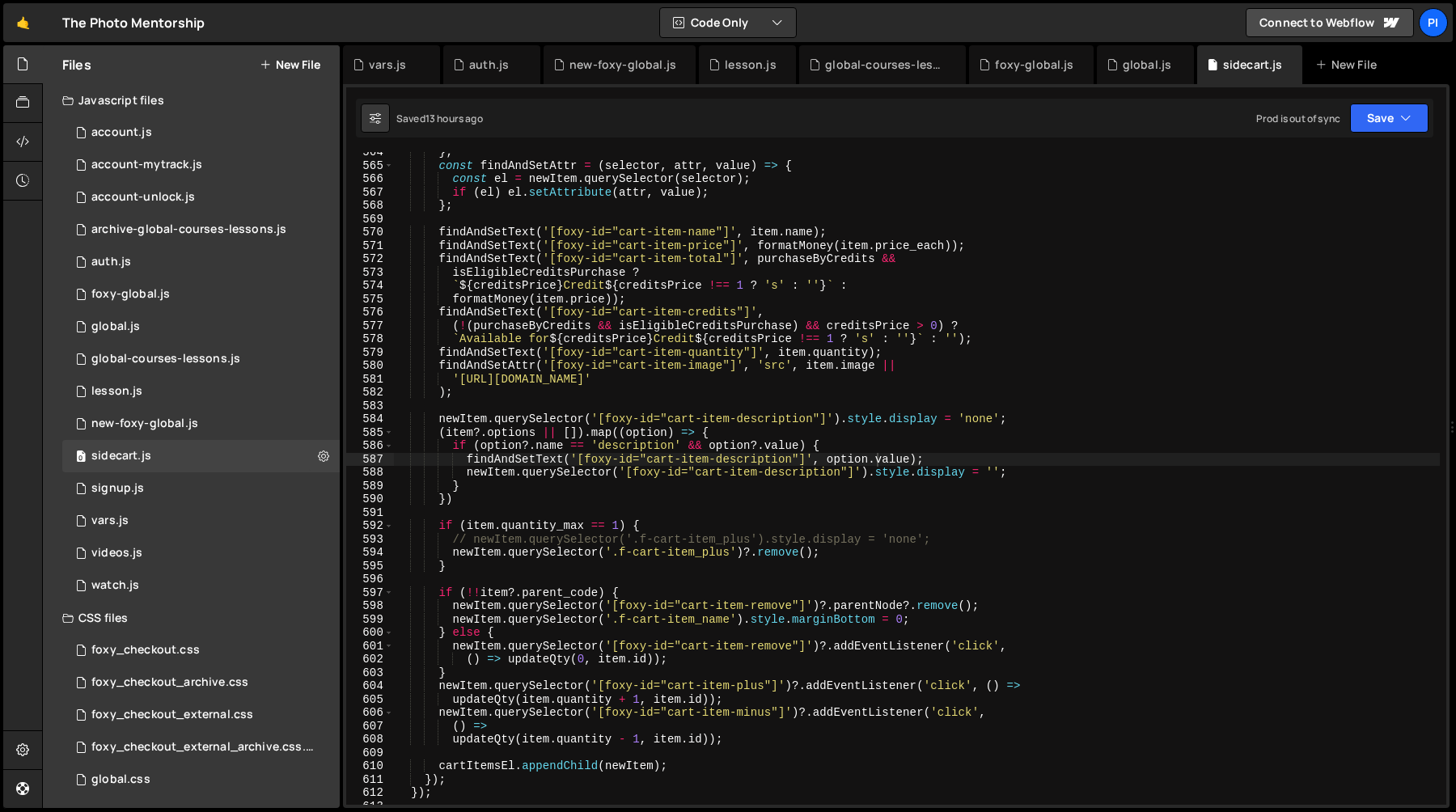
scroll to position [7541, 0]
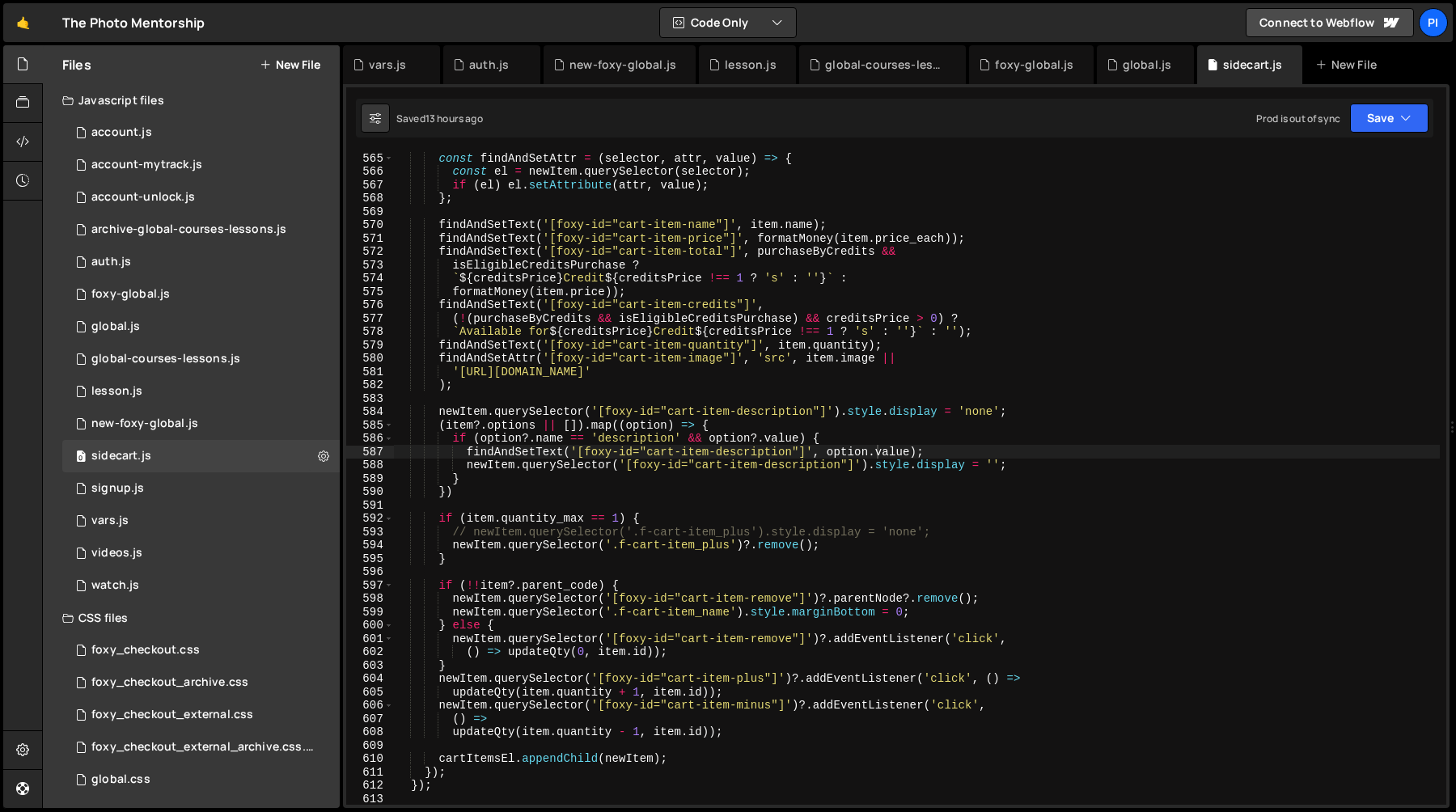
click at [551, 493] on div "const findAndSetAttr = ( selector , attr , value ) => { const el = newItem . qu…" at bounding box center [917, 491] width 1046 height 679
click at [438, 521] on div "const findAndSetAttr = ( selector , attr , value ) => { const el = newItem . qu…" at bounding box center [917, 491] width 1046 height 679
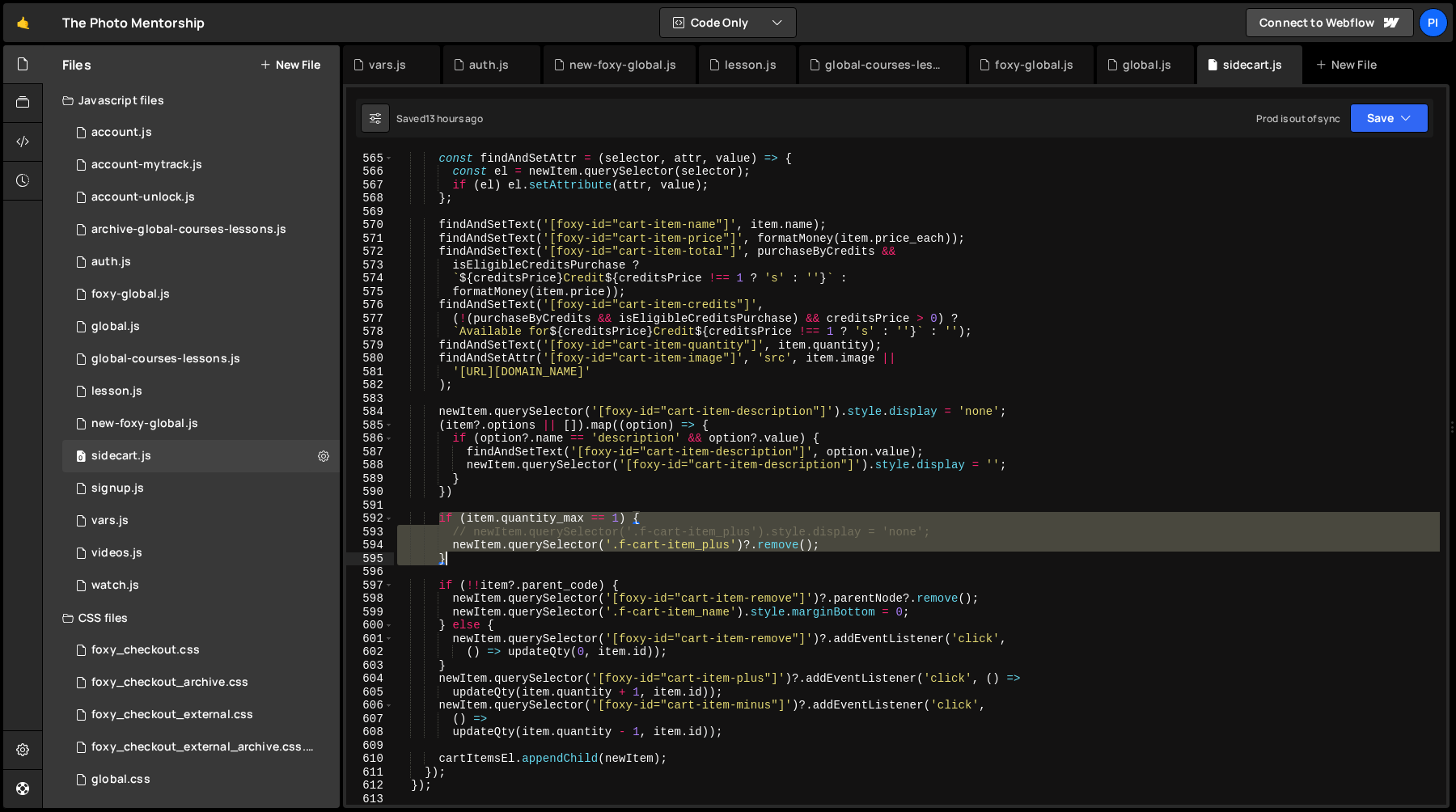
click at [476, 558] on div "const findAndSetAttr = ( selector , attr , value ) => { const el = newItem . qu…" at bounding box center [917, 491] width 1046 height 679
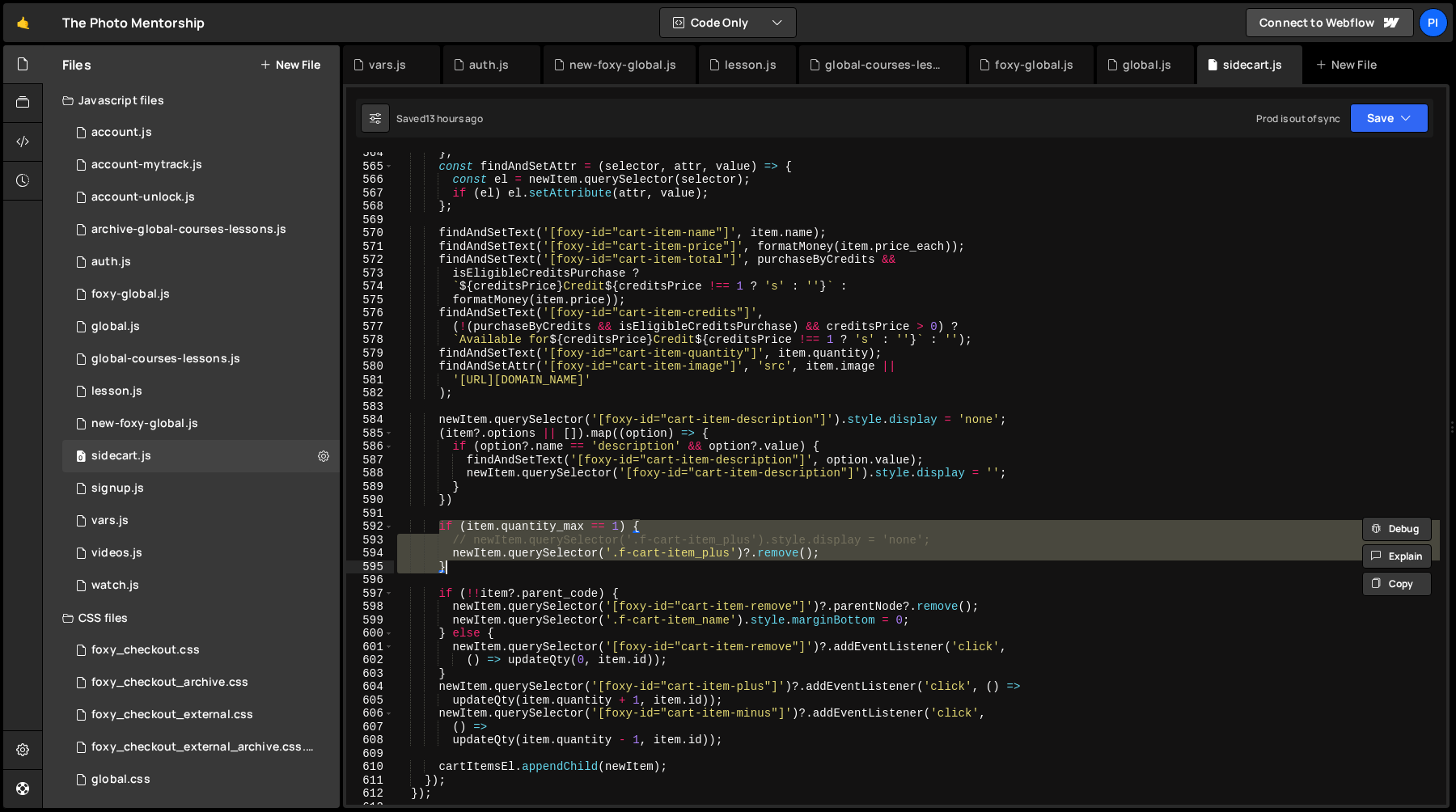
scroll to position [7528, 0]
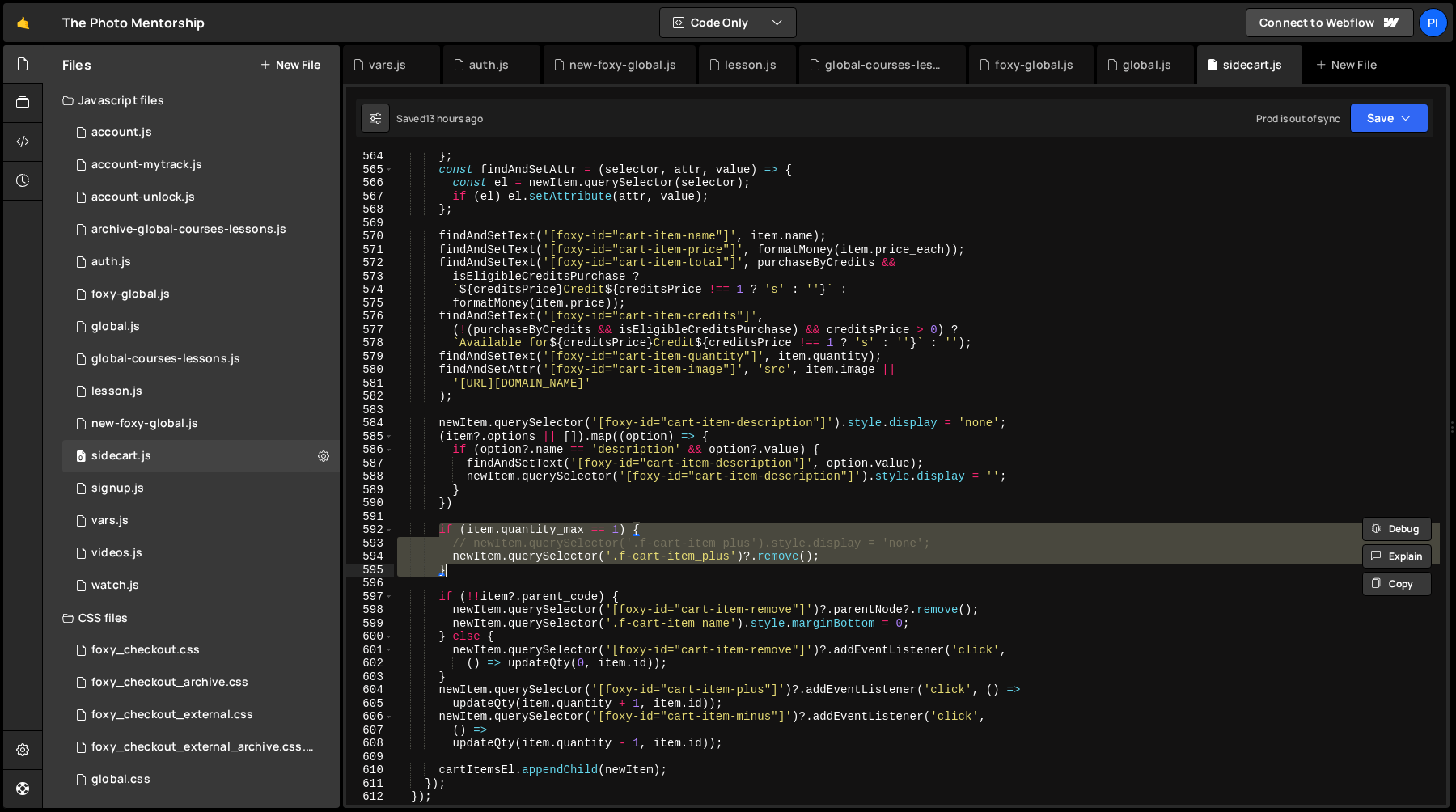
click at [450, 448] on div "} ; const findAndSetAttr = ( selector , attr , value ) => { const el = newItem …" at bounding box center [917, 489] width 1046 height 679
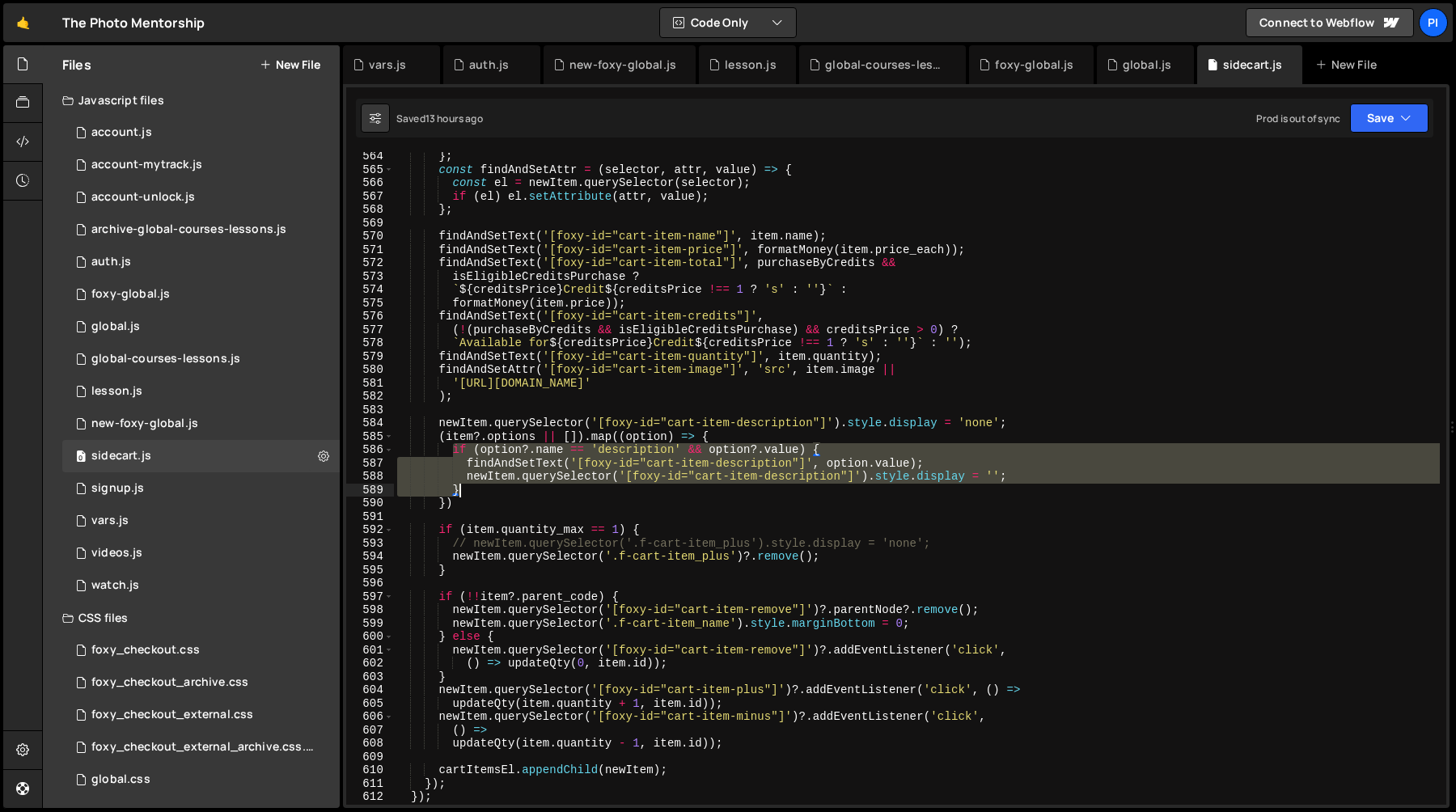
click at [475, 494] on div "} ; const findAndSetAttr = ( selector , attr , value ) => { const el = newItem …" at bounding box center [917, 489] width 1046 height 679
click at [475, 494] on div "} ; const findAndSetAttr = ( selector , attr , value ) => { const el = newItem …" at bounding box center [917, 479] width 1046 height 652
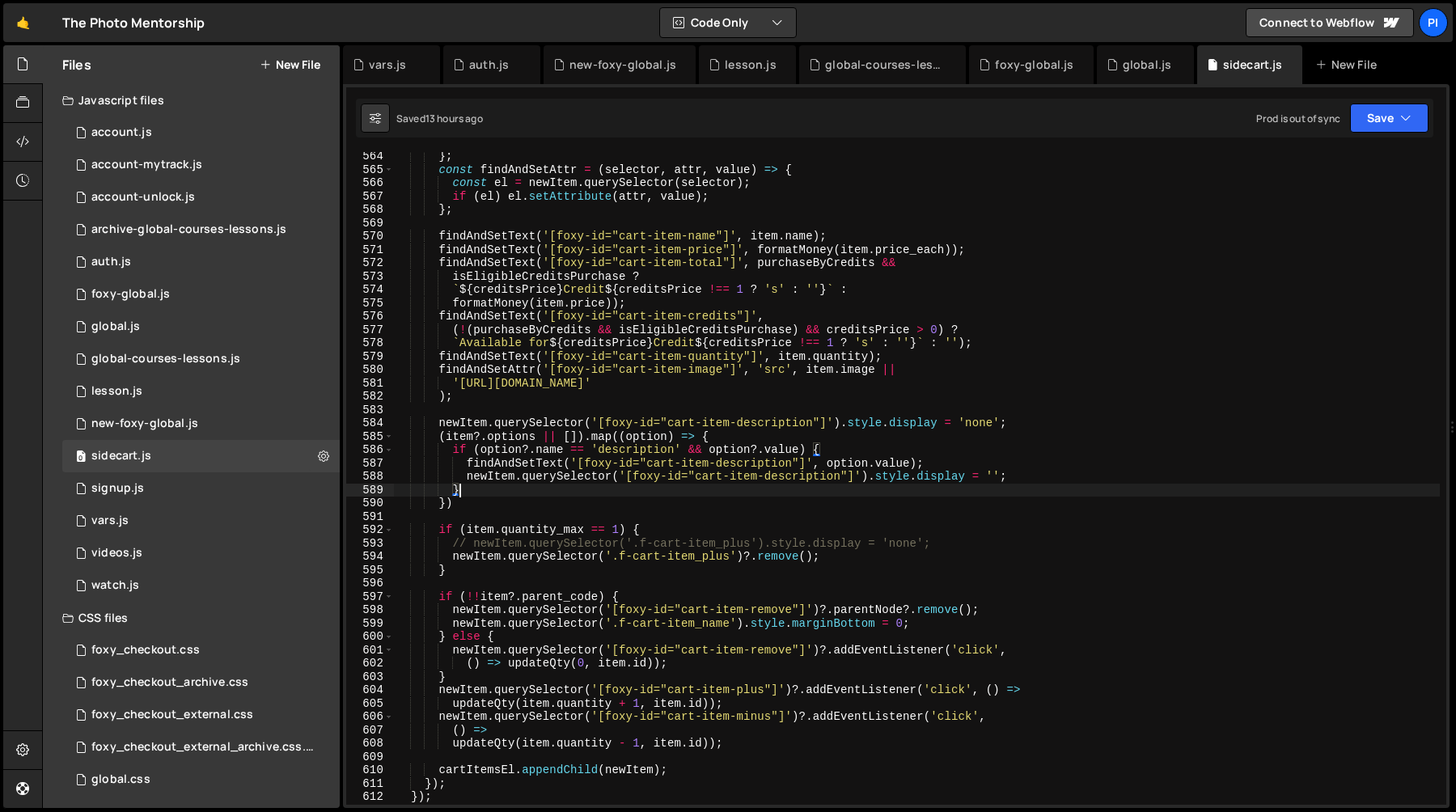
click at [1000, 245] on div "} ; const findAndSetAttr = ( selector , attr , value ) => { const el = newItem …" at bounding box center [917, 489] width 1046 height 679
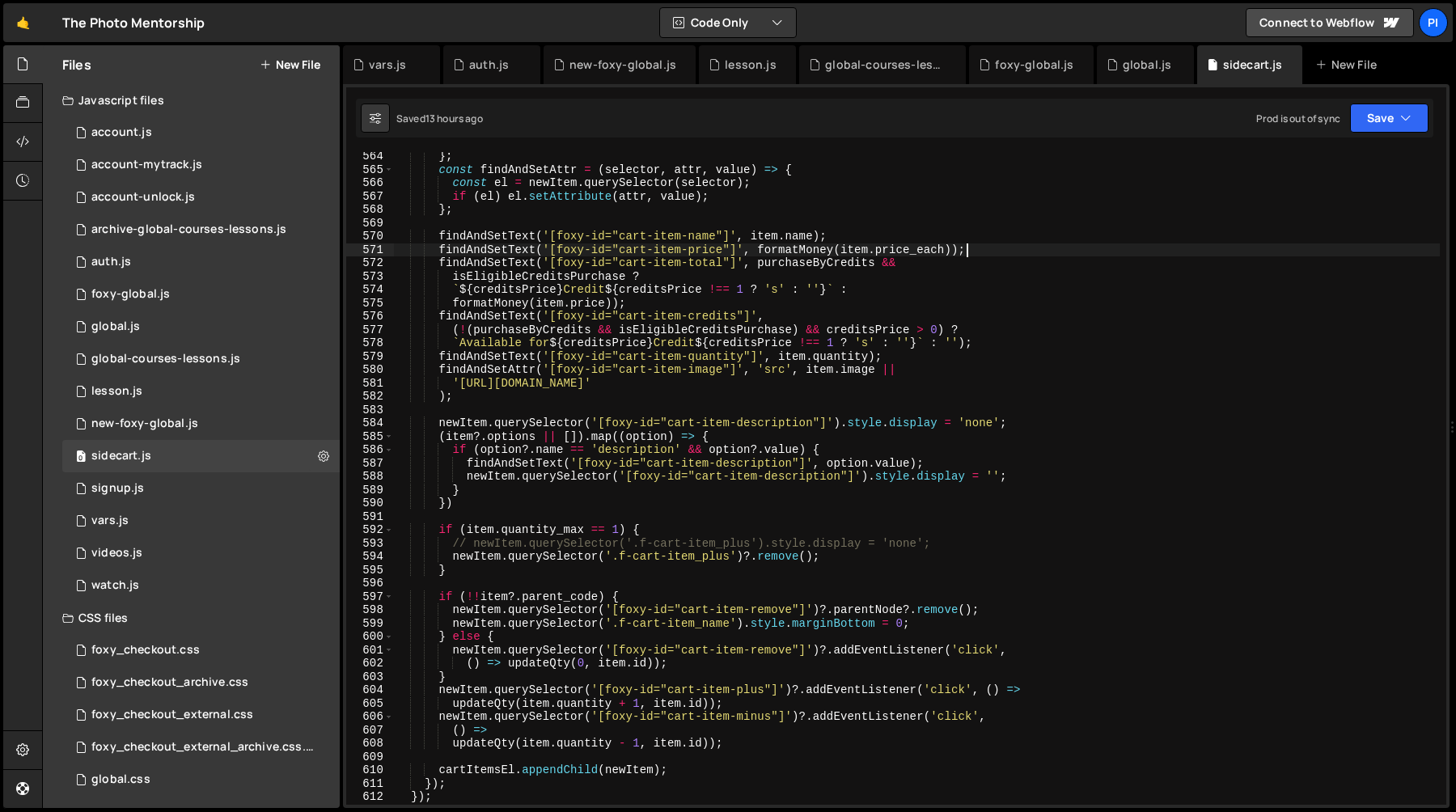
click at [438, 249] on div "} ; const findAndSetAttr = ( selector , attr , value ) => { const el = newItem …" at bounding box center [917, 489] width 1046 height 679
click at [477, 485] on div "} ; const findAndSetAttr = ( selector , attr , value ) => { const el = newItem …" at bounding box center [917, 489] width 1046 height 679
type textarea "}"
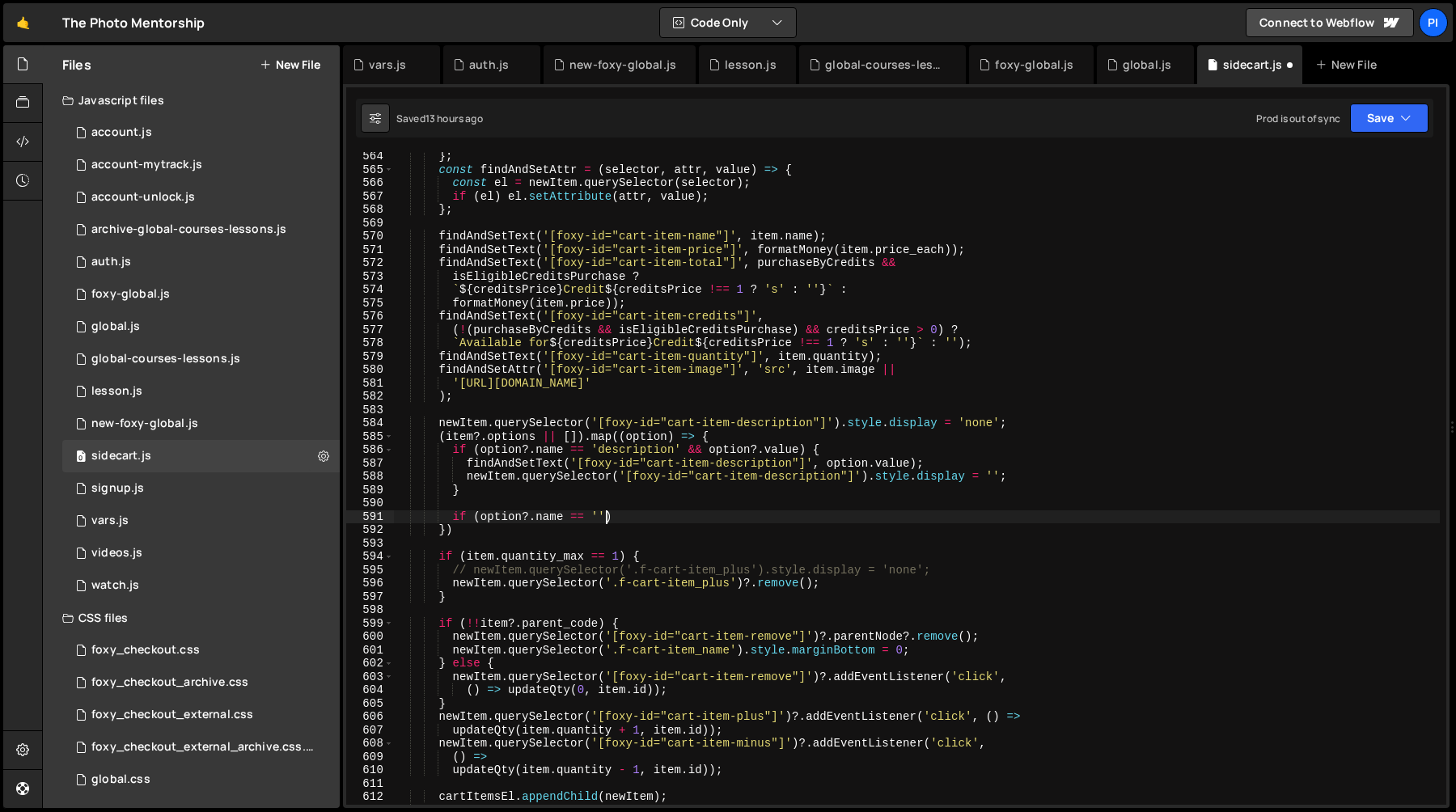
scroll to position [0, 13]
click at [1123, 74] on div "global.js" at bounding box center [1145, 65] width 97 height 39
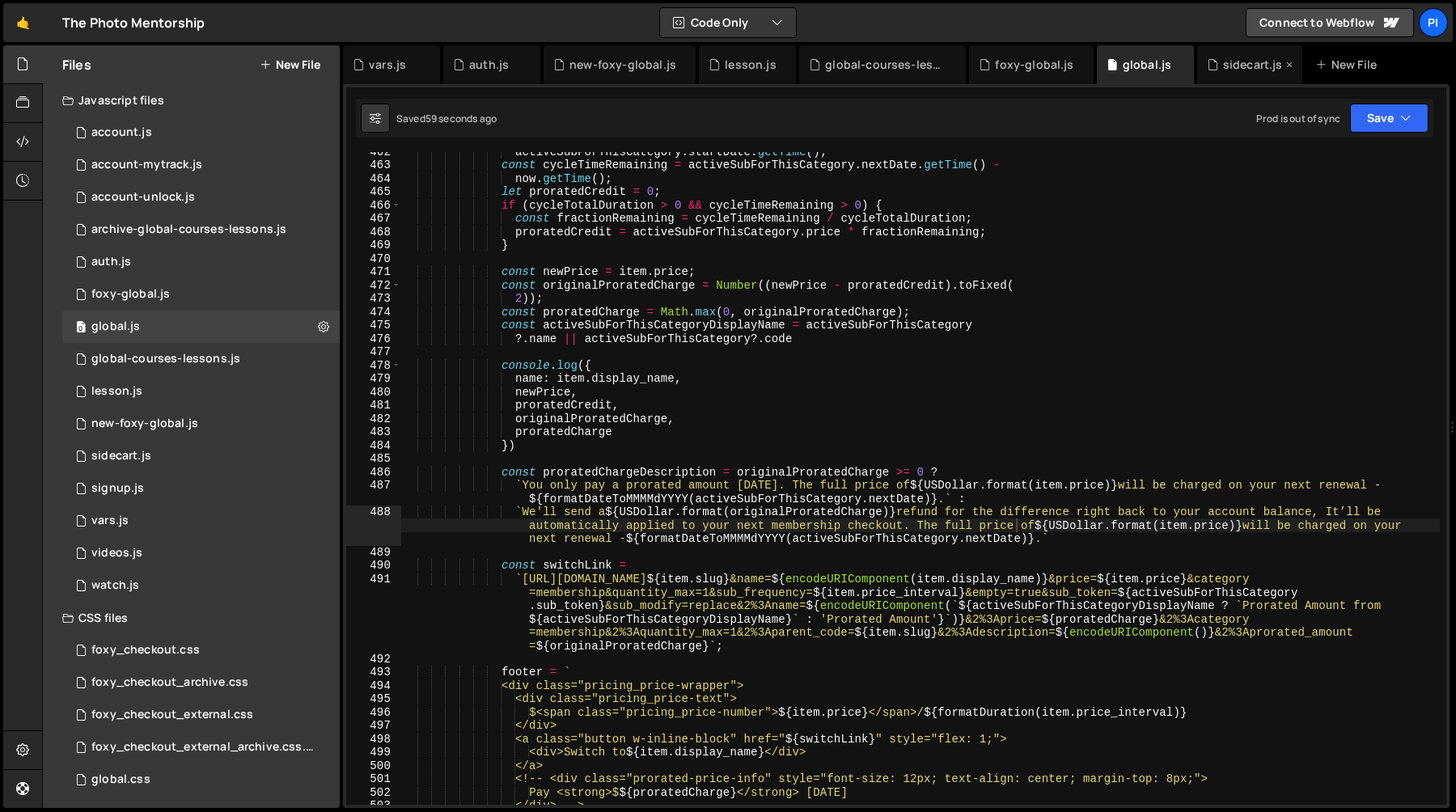
click at [1223, 66] on div "sidecart.js" at bounding box center [1253, 65] width 60 height 16
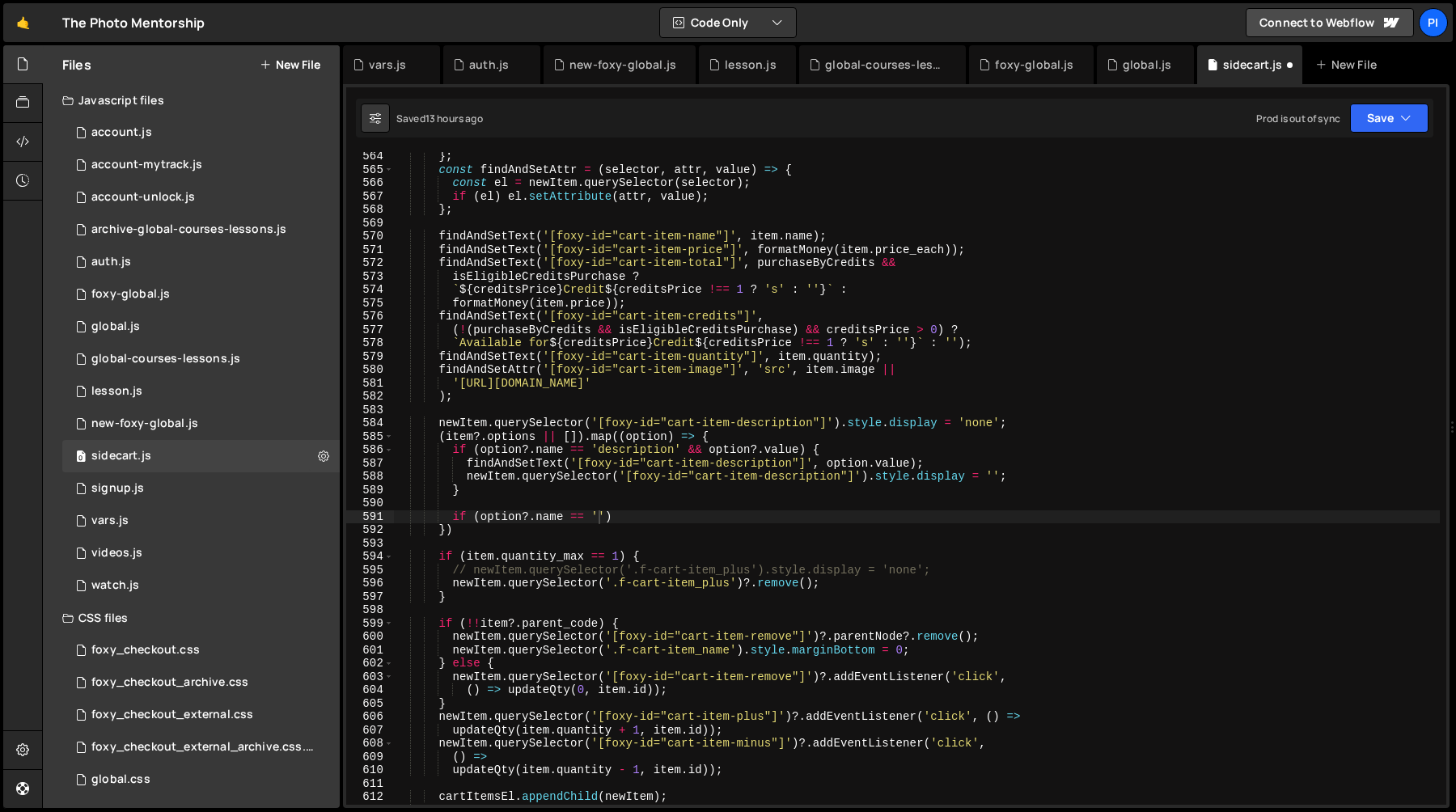
scroll to position [429, 0]
click at [598, 521] on div "} ; const findAndSetAttr = ( selector , attr , value ) => { const el = newItem …" at bounding box center [917, 489] width 1046 height 679
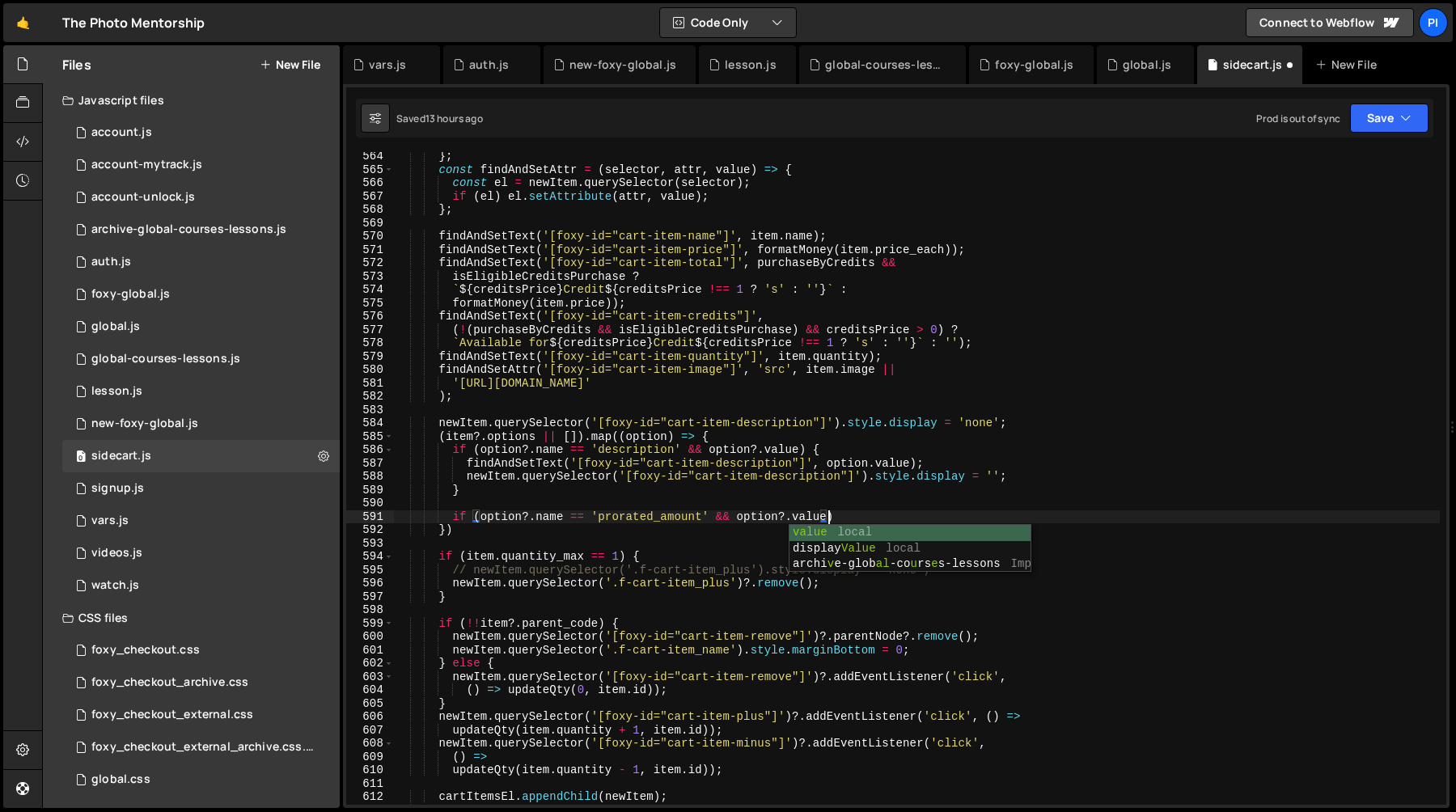
scroll to position [0, 29]
type textarea "if (option?.name == 'prorated_amount' && option?.value){"
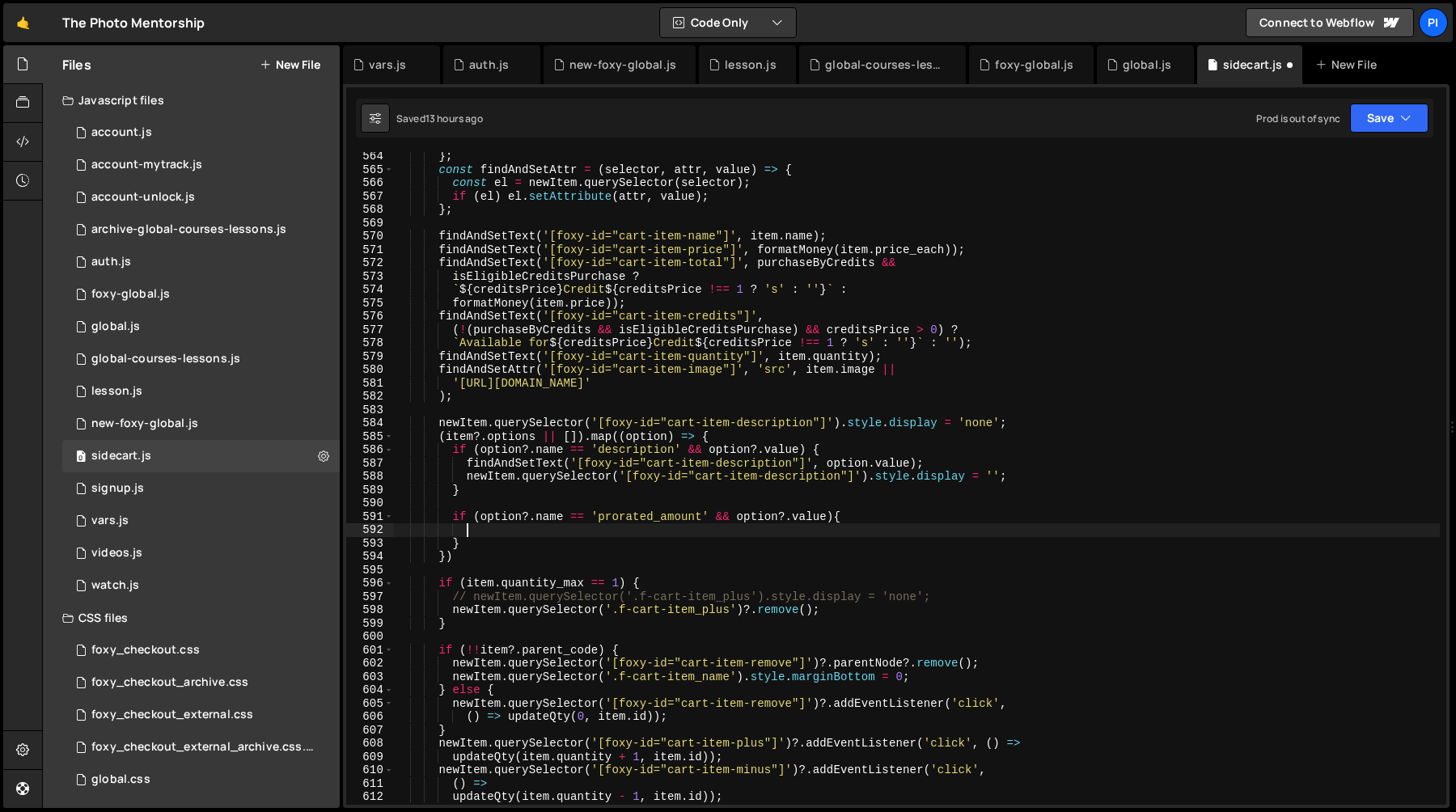
scroll to position [0, 4]
paste textarea "findAndSetText('[foxy-id="cart-item-price"]', formatMoney(item.price_each));"
click at [886, 525] on div "} ; const findAndSetAttr = ( selector , attr , value ) => { const el = newItem …" at bounding box center [917, 489] width 1046 height 679
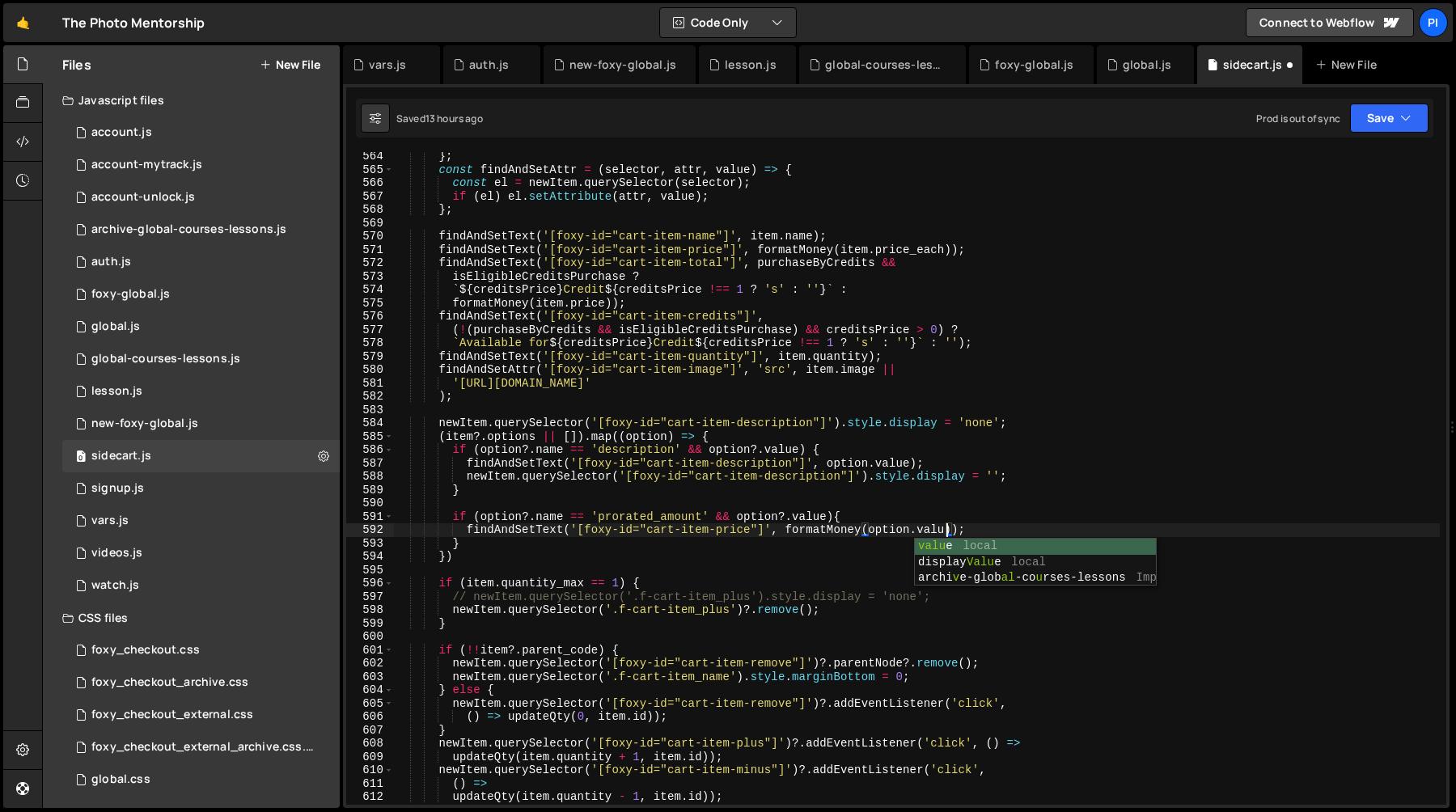
scroll to position [0, 38]
click at [818, 517] on div "} ; const findAndSetAttr = ( selector , attr , value ) => { const el = newItem …" at bounding box center [917, 489] width 1046 height 679
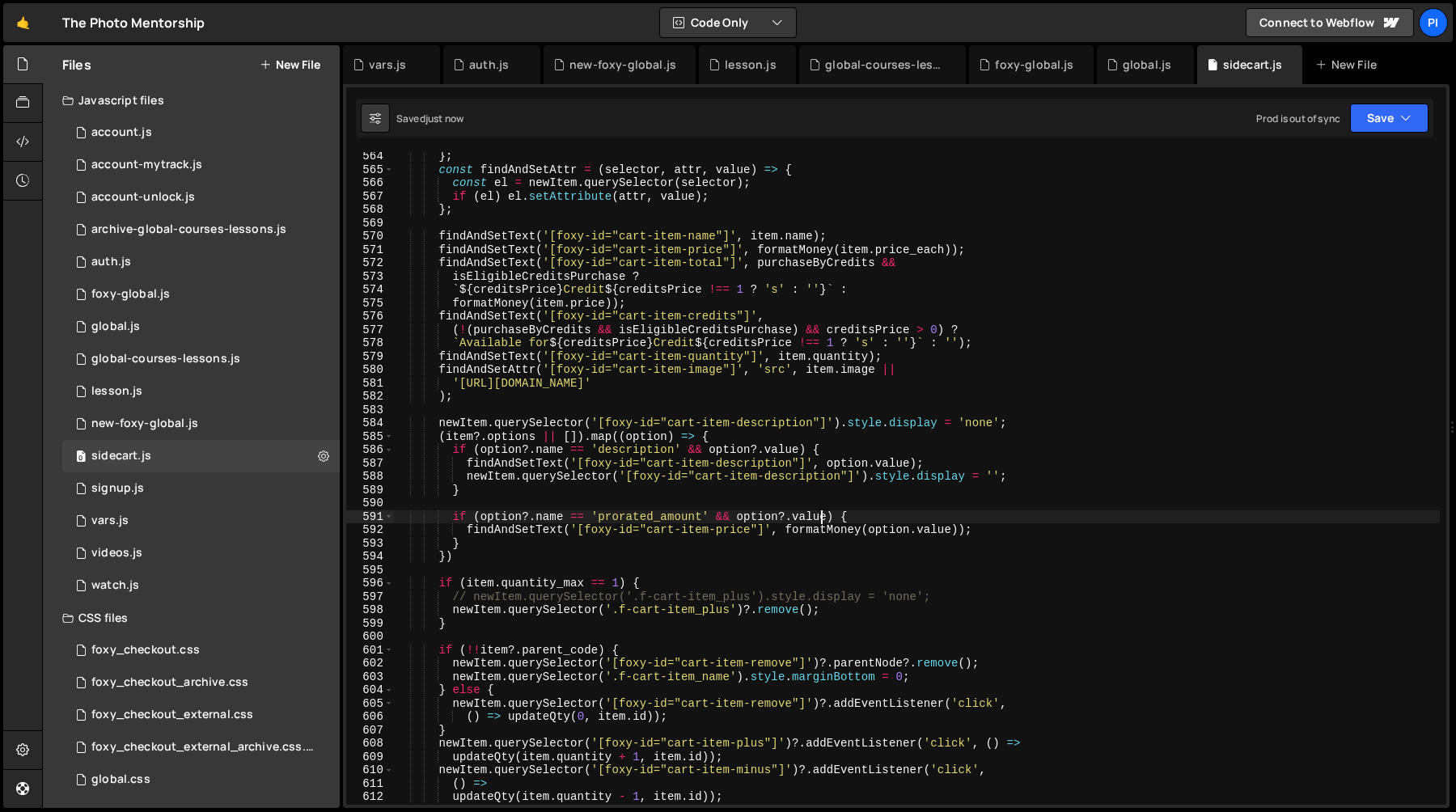
click at [690, 496] on div "} ; const findAndSetAttr = ( selector , attr , value ) => { const el = newItem …" at bounding box center [917, 489] width 1046 height 679
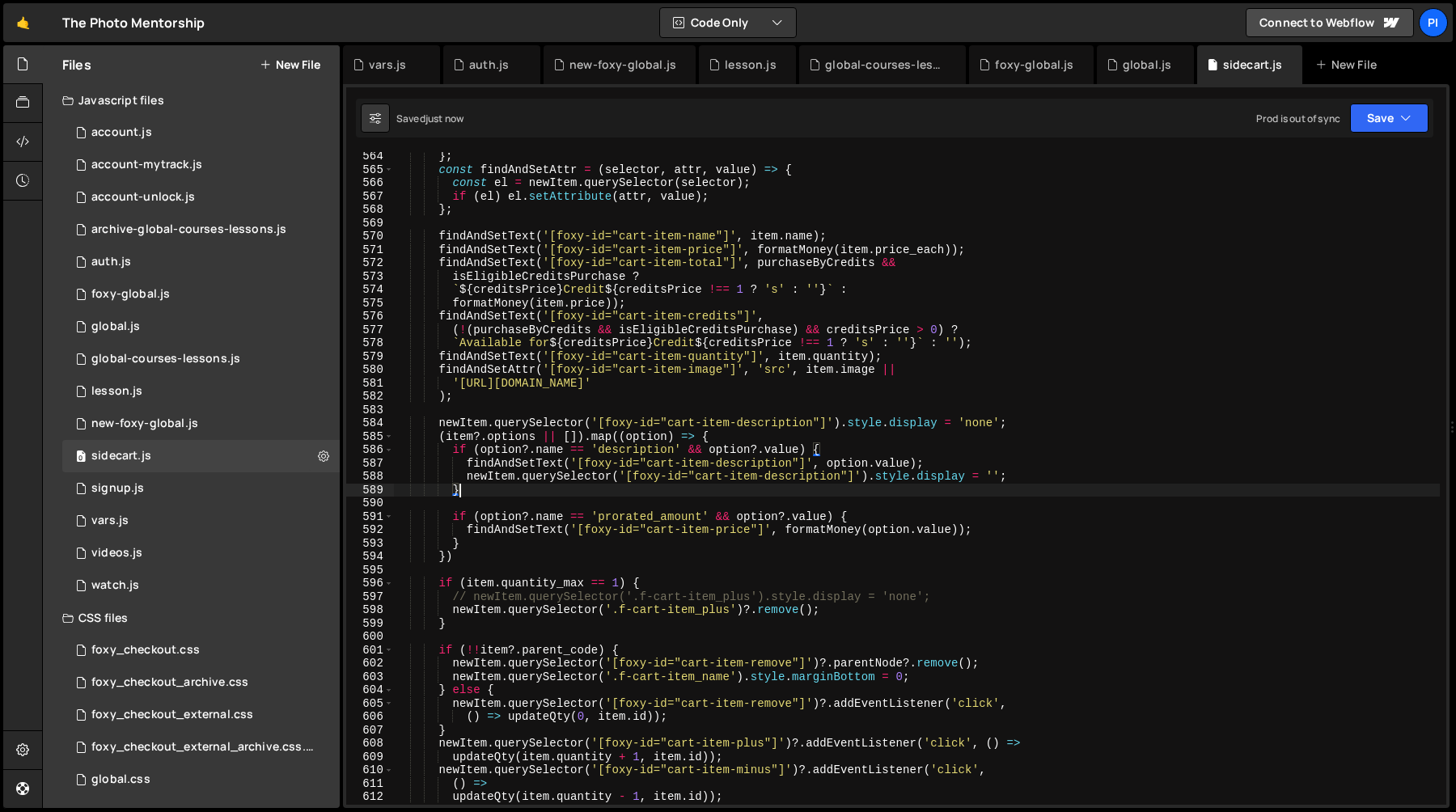
type textarea "}"
click at [1123, 71] on div "global.js" at bounding box center [1147, 65] width 48 height 16
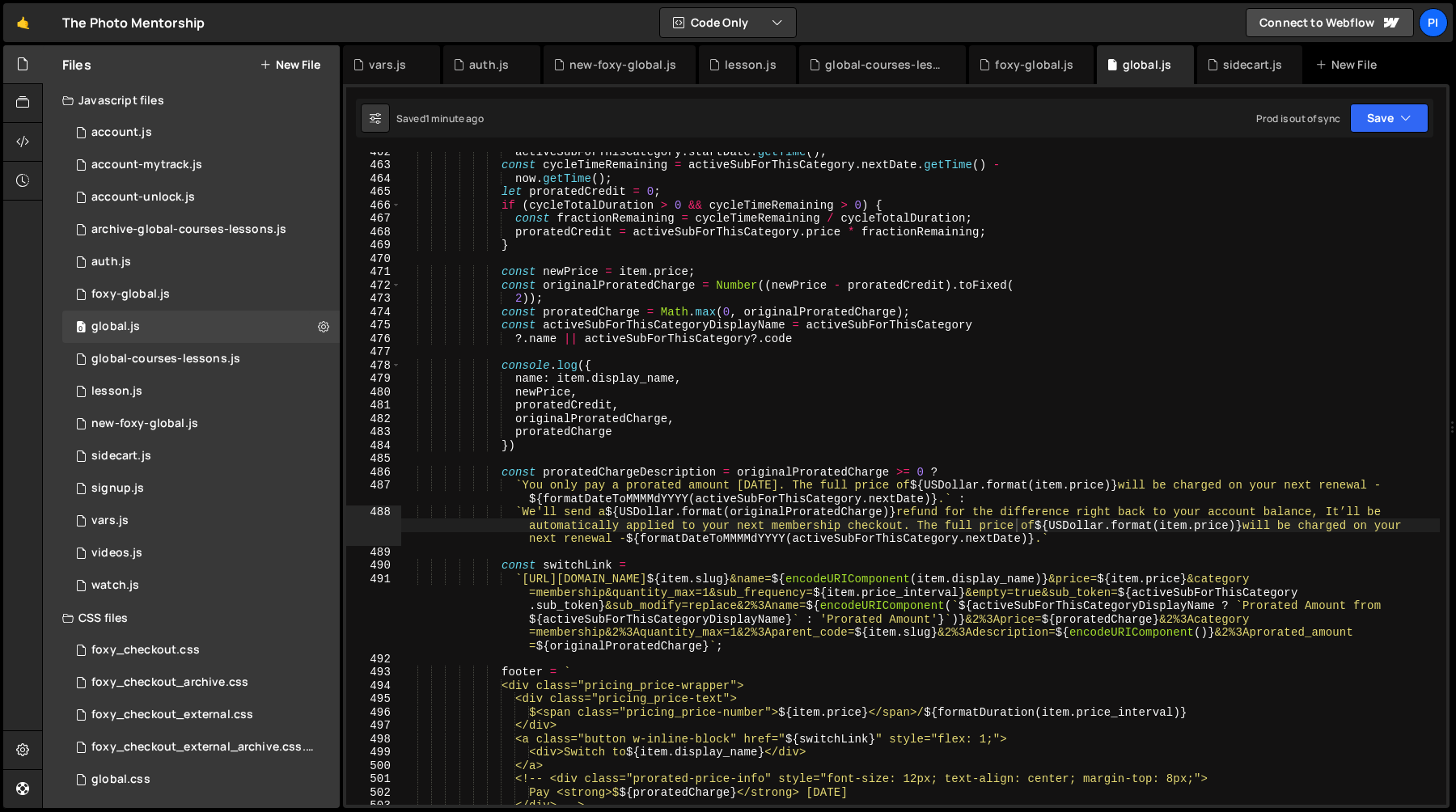
type textarea "const proratedChargeDescription = originalProratedCharge >= 0 ?"
click at [609, 472] on div "activeSubForThisCategory . startDate . getTime ( ) ; const cycleTimeRemaining =…" at bounding box center [920, 484] width 1039 height 679
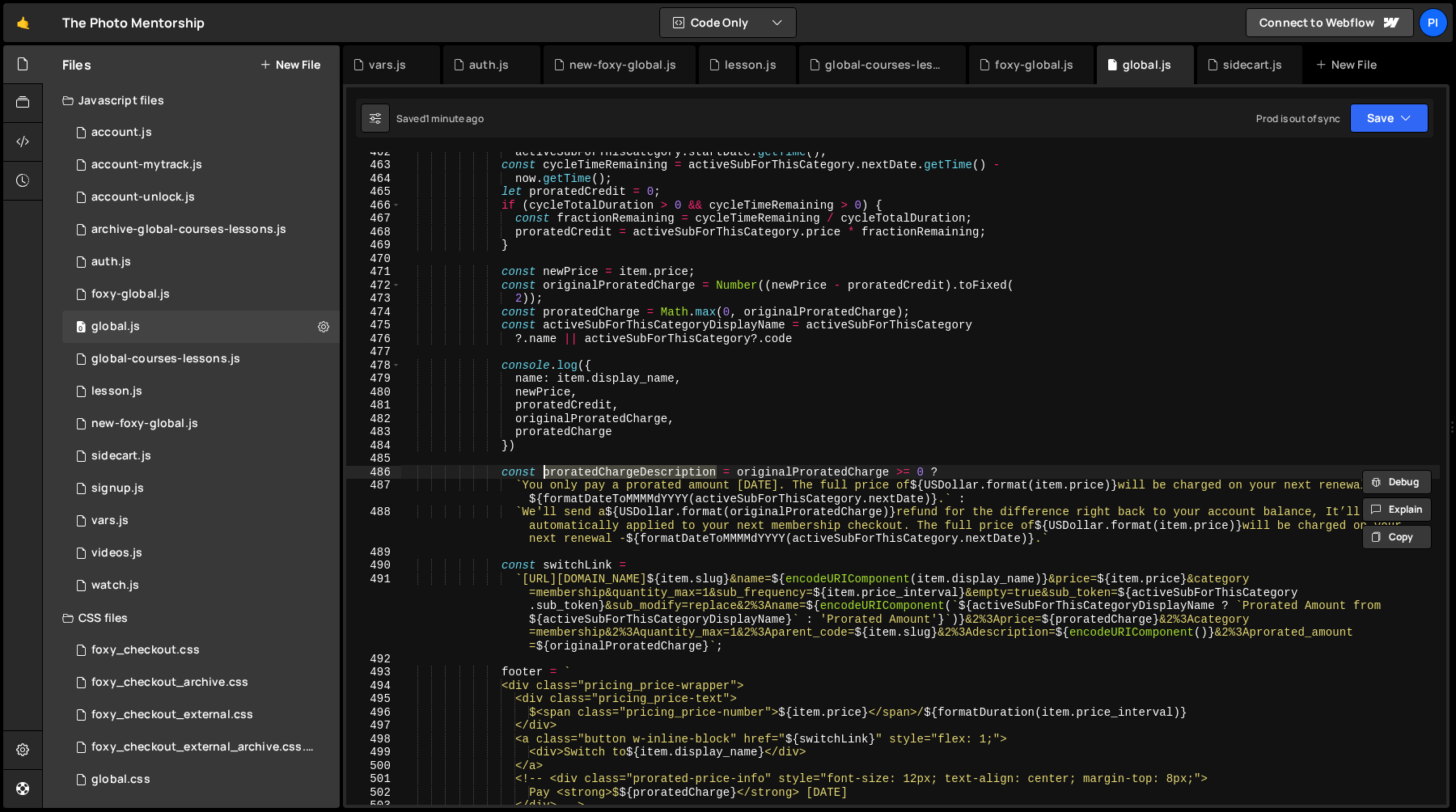
click at [1205, 628] on div "activeSubForThisCategory . startDate . getTime ( ) ; const cycleTimeRemaining =…" at bounding box center [920, 484] width 1039 height 679
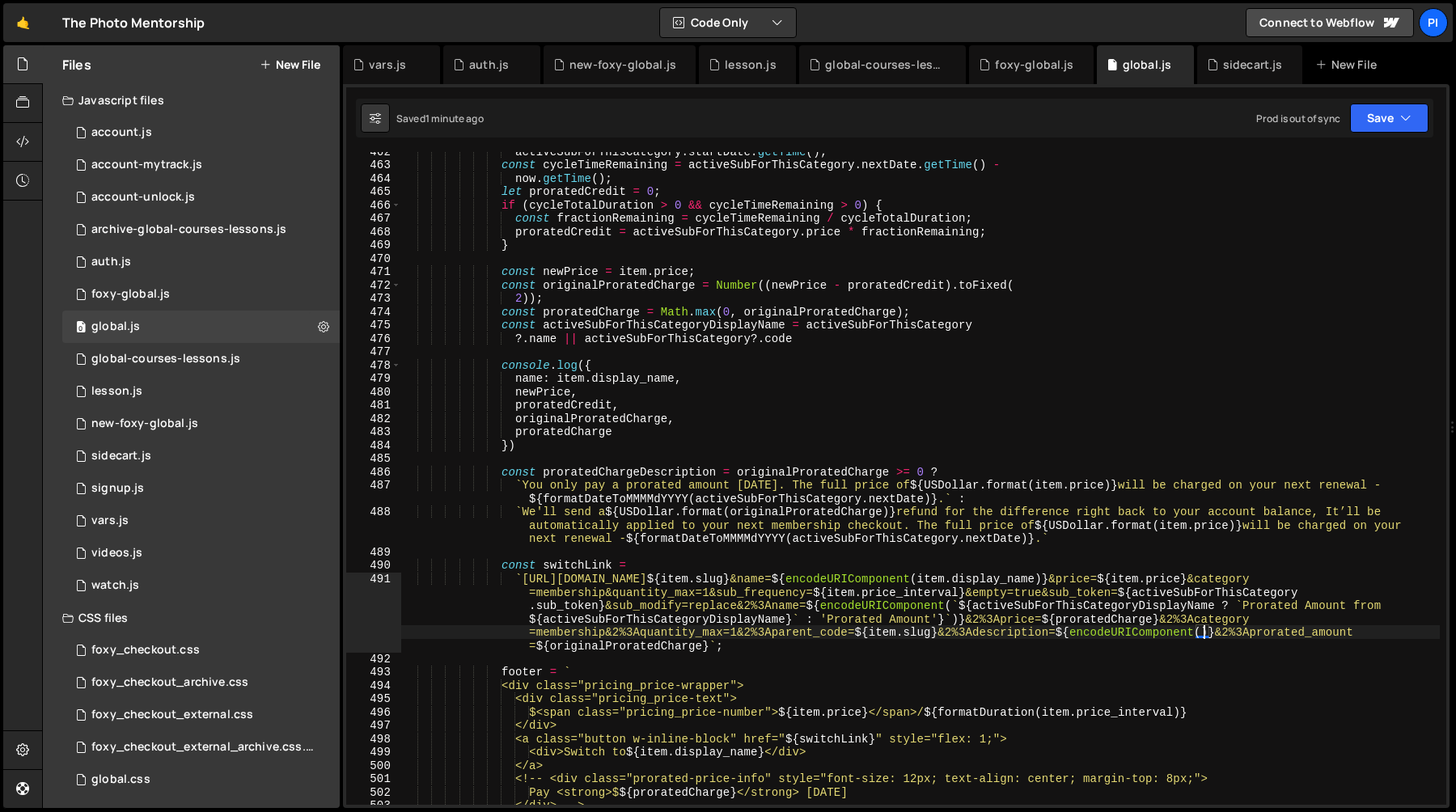
scroll to position [0, 0]
click at [1207, 66] on icon at bounding box center [1213, 65] width 12 height 16
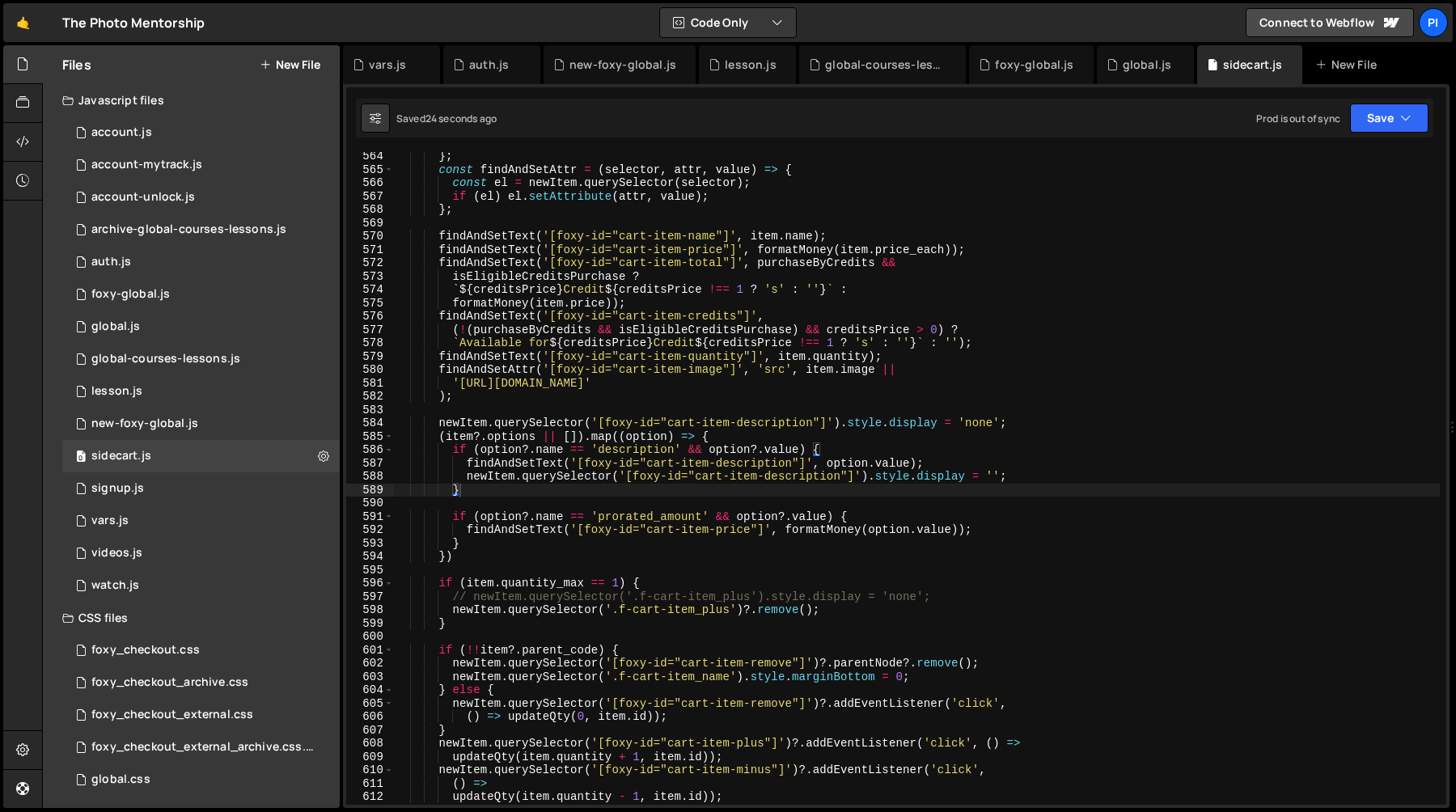
scroll to position [429, 0]
type textarea "if (option?.name == 'prorated_amount' && option?.value) {"
click at [643, 520] on div "} ; const findAndSetAttr = ( selector , attr , value ) => { const el = newItem …" at bounding box center [917, 489] width 1046 height 679
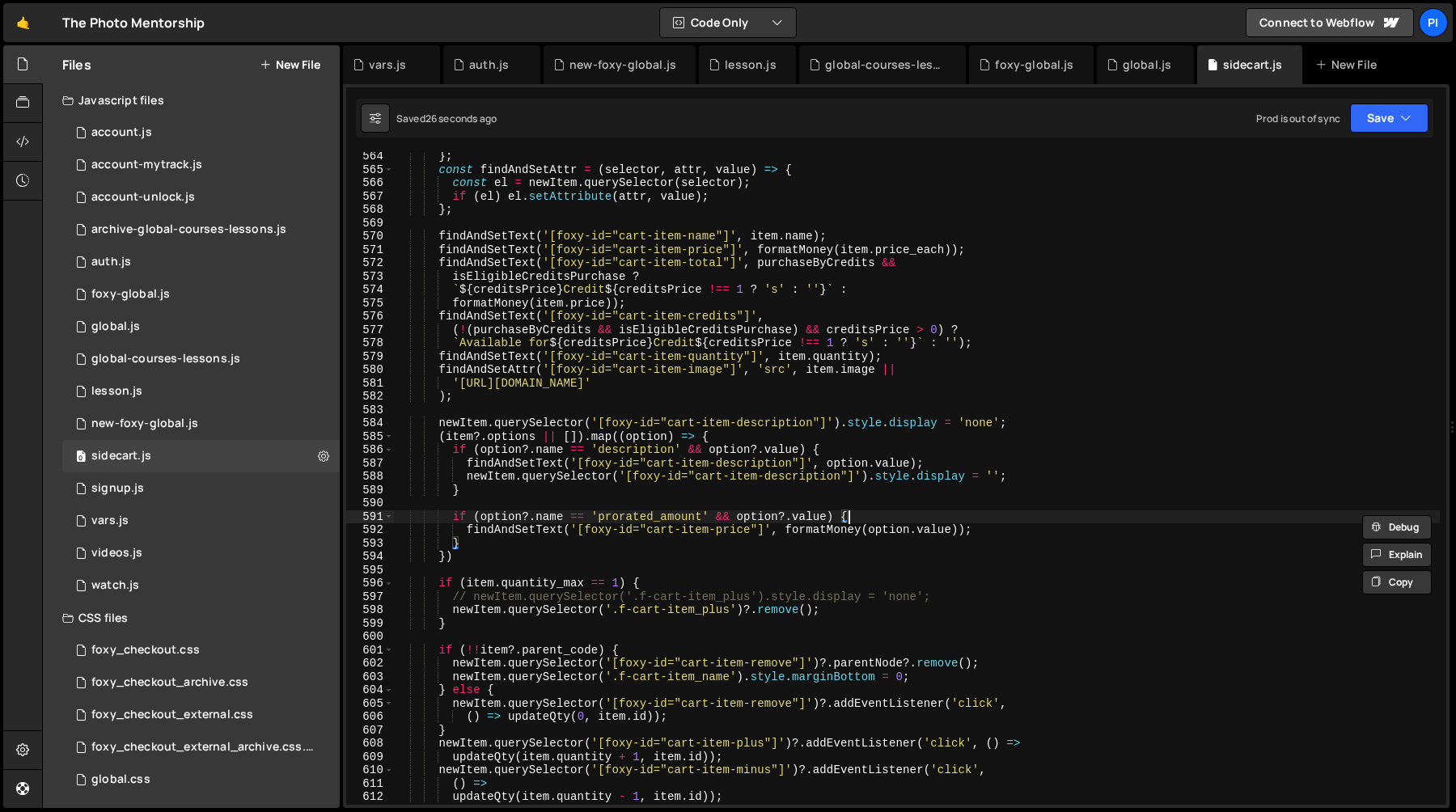
click at [895, 516] on div "} ; const findAndSetAttr = ( selector , attr , value ) => { const el = newItem …" at bounding box center [917, 489] width 1046 height 679
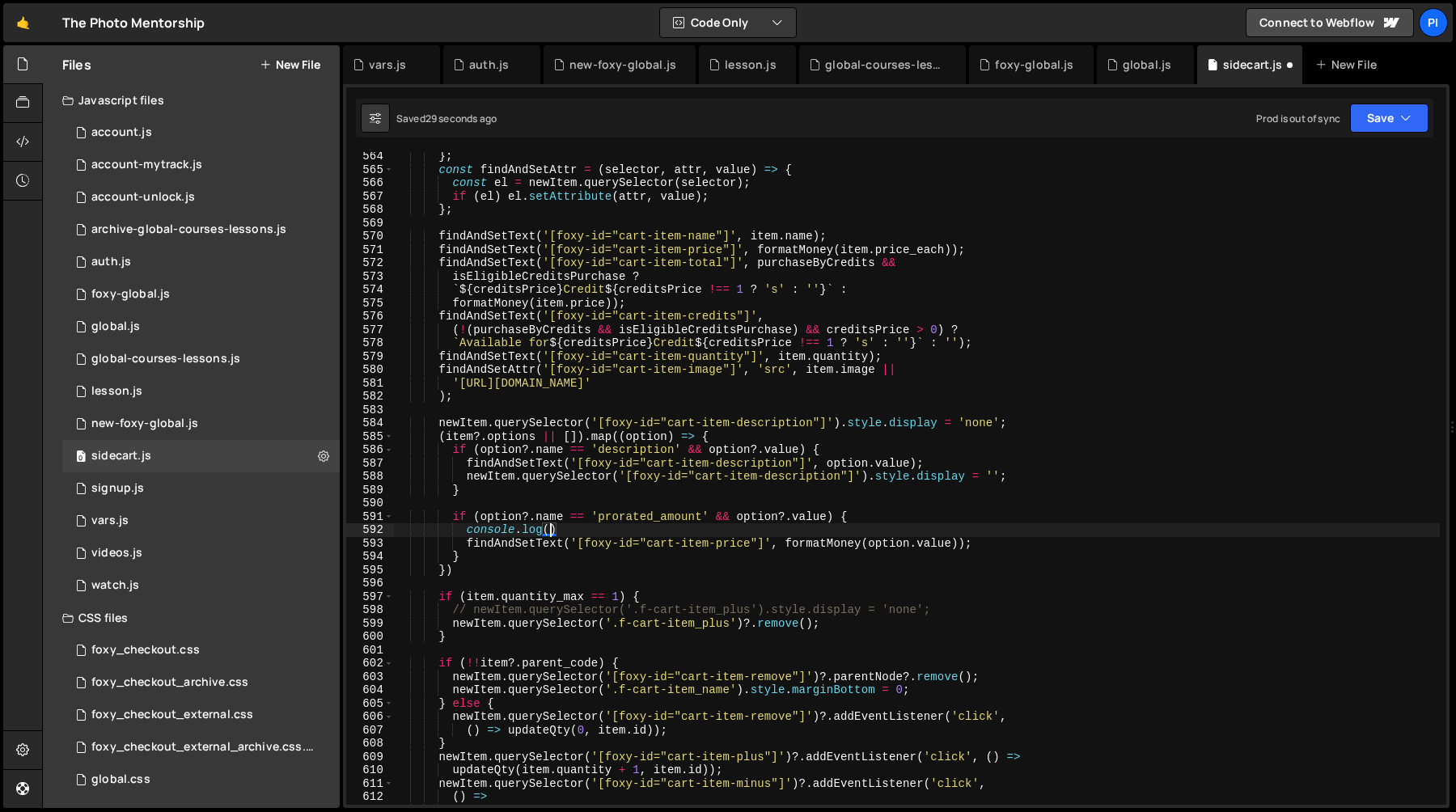
scroll to position [0, 10]
click at [788, 540] on div "} ; const findAndSetAttr = ( selector , attr , value ) => { const el = newItem …" at bounding box center [917, 489] width 1046 height 679
click at [958, 545] on div "} ; const findAndSetAttr = ( selector , attr , value ) => { const el = newItem …" at bounding box center [917, 489] width 1046 height 679
click at [547, 529] on div "} ; const findAndSetAttr = ( selector , attr , value ) => { const el = newItem …" at bounding box center [917, 489] width 1046 height 679
paste textarea "formatMoney(option.value)"
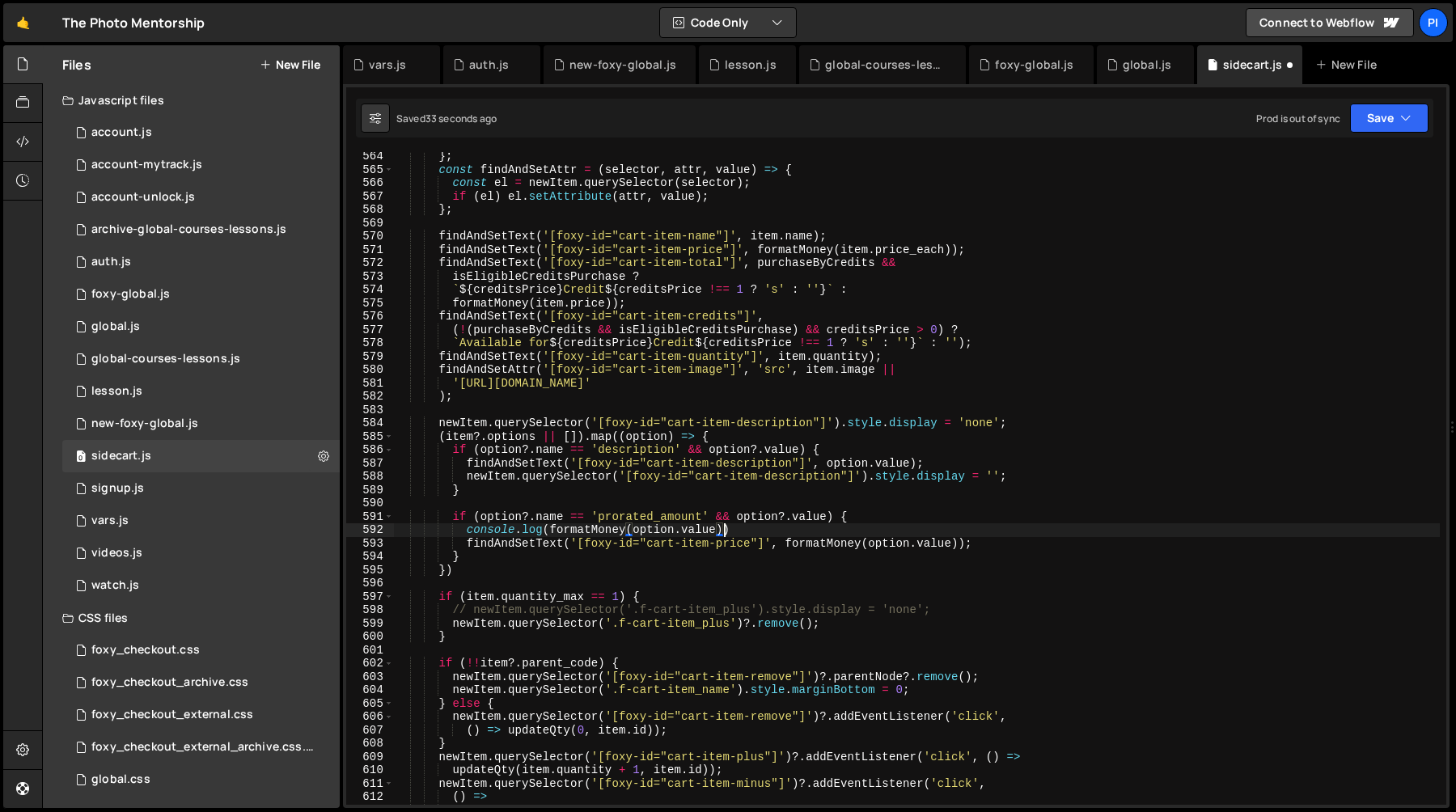
scroll to position [0, 22]
paste textarea "formatMoney(option.value)"
type textarea "console.log(formatMoney(option.value), option.value)"
click at [1110, 63] on icon at bounding box center [1112, 65] width 12 height 16
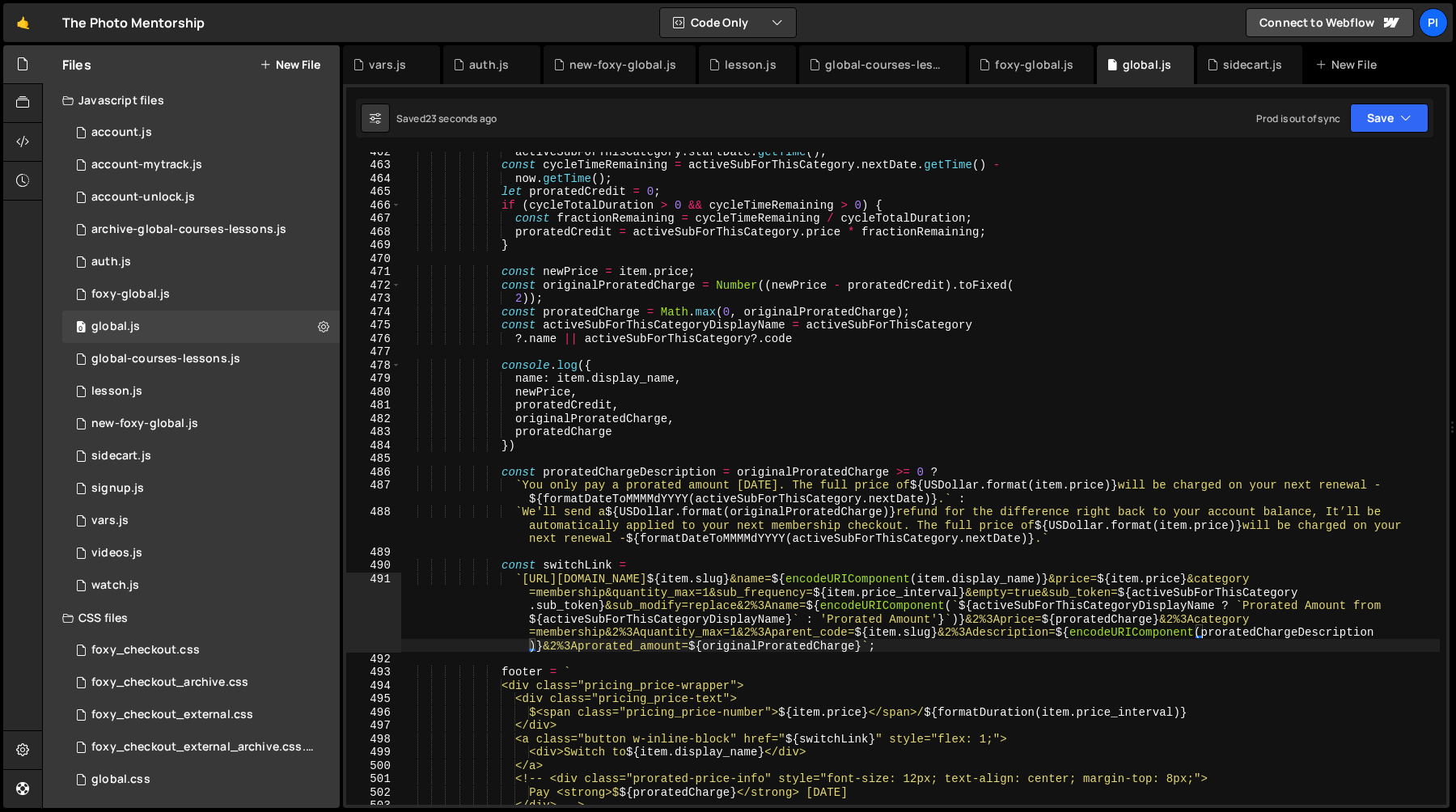
scroll to position [6171, 0]
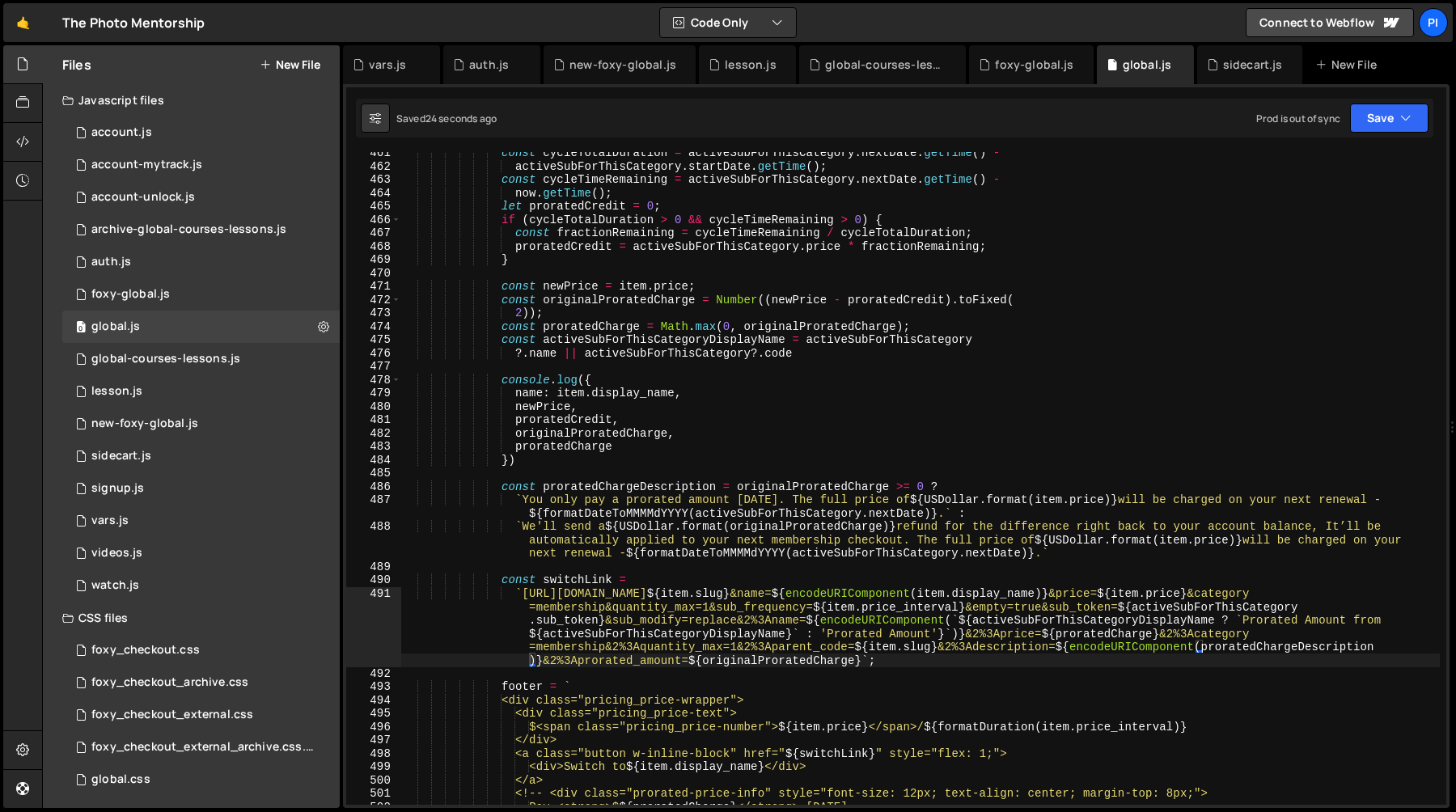
click at [467, 385] on div "const cycleTotalDuration = activeSubForThisCategory . nextDate . getTime ( ) - …" at bounding box center [920, 486] width 1039 height 679
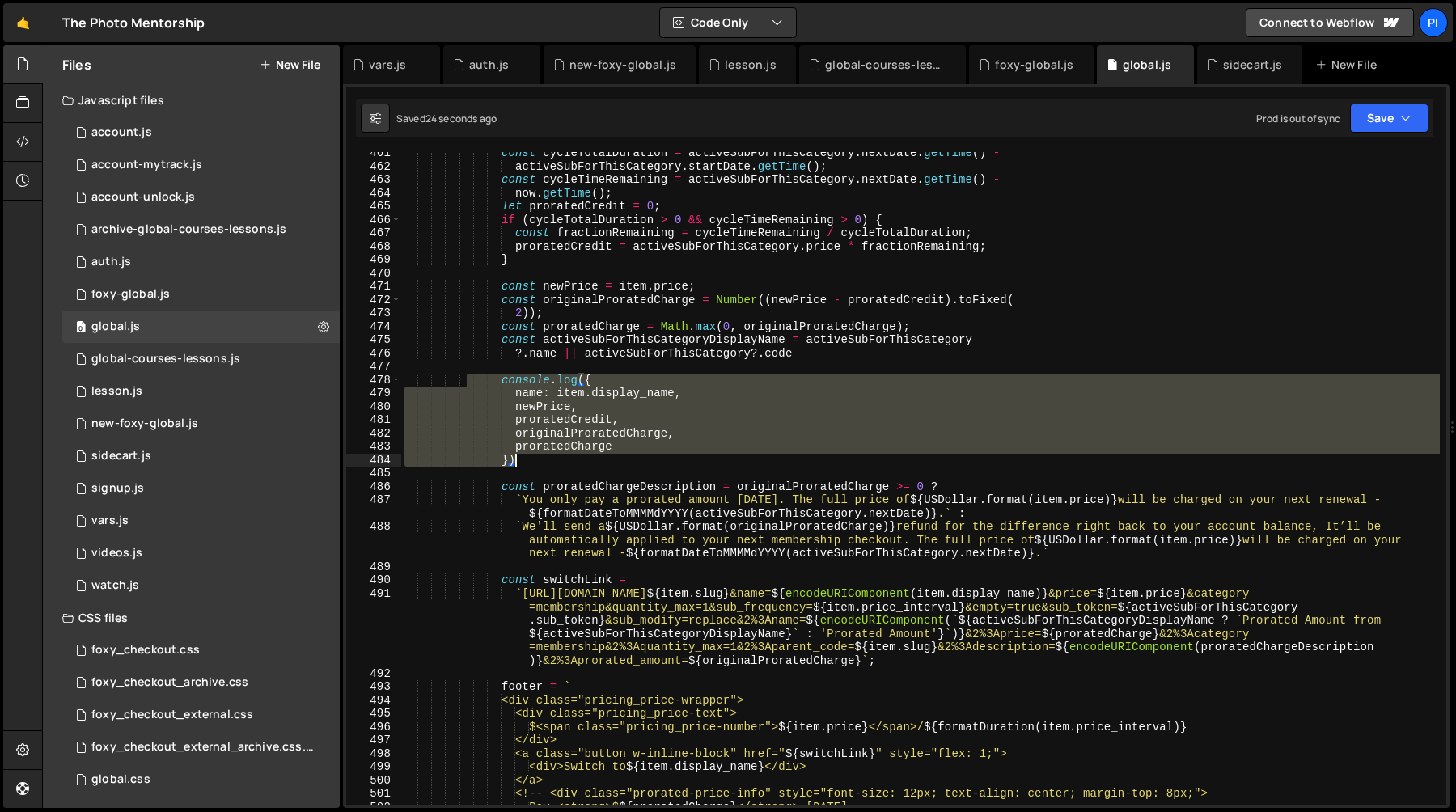
click at [555, 464] on div "const cycleTotalDuration = activeSubForThisCategory . nextDate . getTime ( ) - …" at bounding box center [920, 486] width 1039 height 679
type textarea "proratedCharge })"
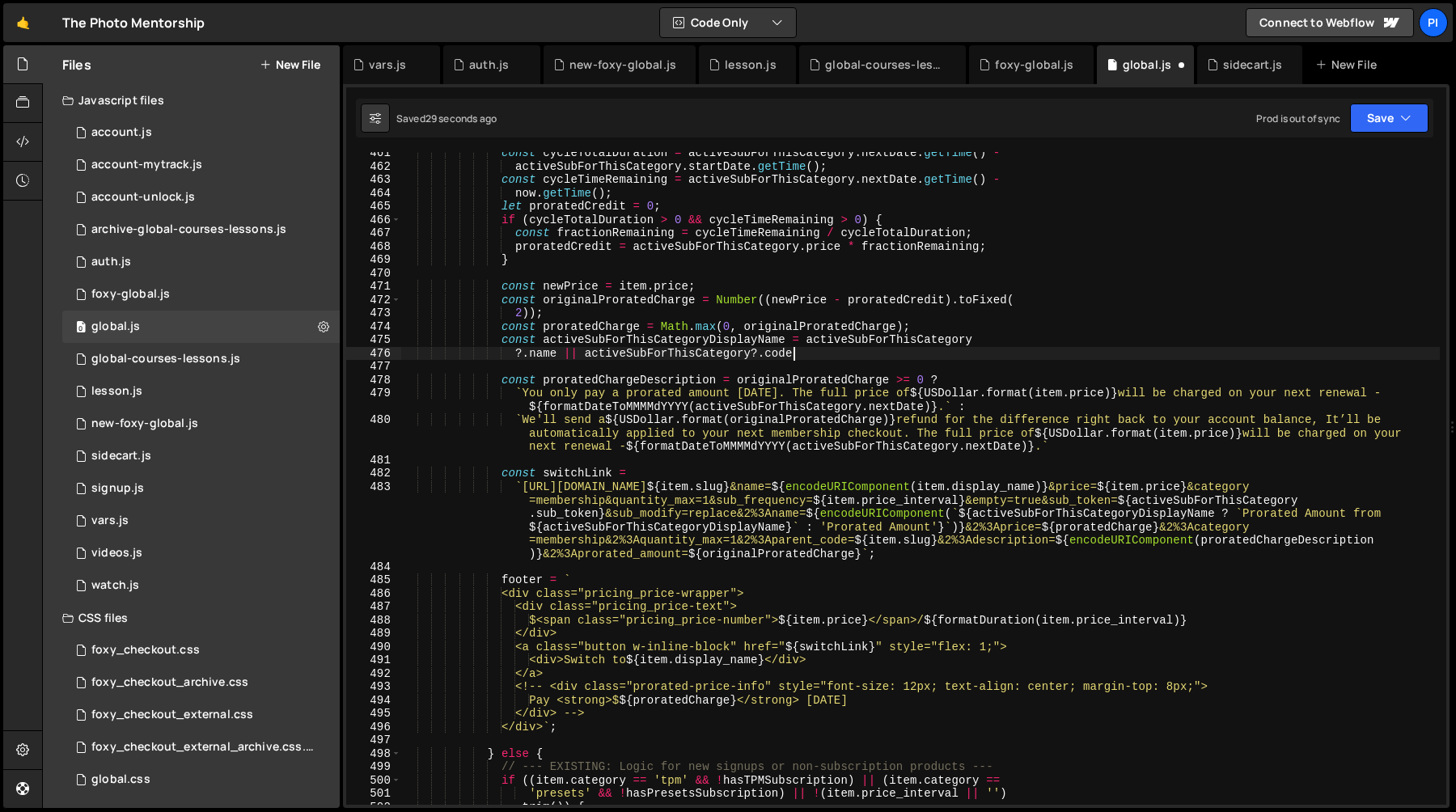
click at [893, 307] on div "const cycleTotalDuration = activeSubForThisCategory . nextDate . getTime ( ) - …" at bounding box center [920, 486] width 1039 height 679
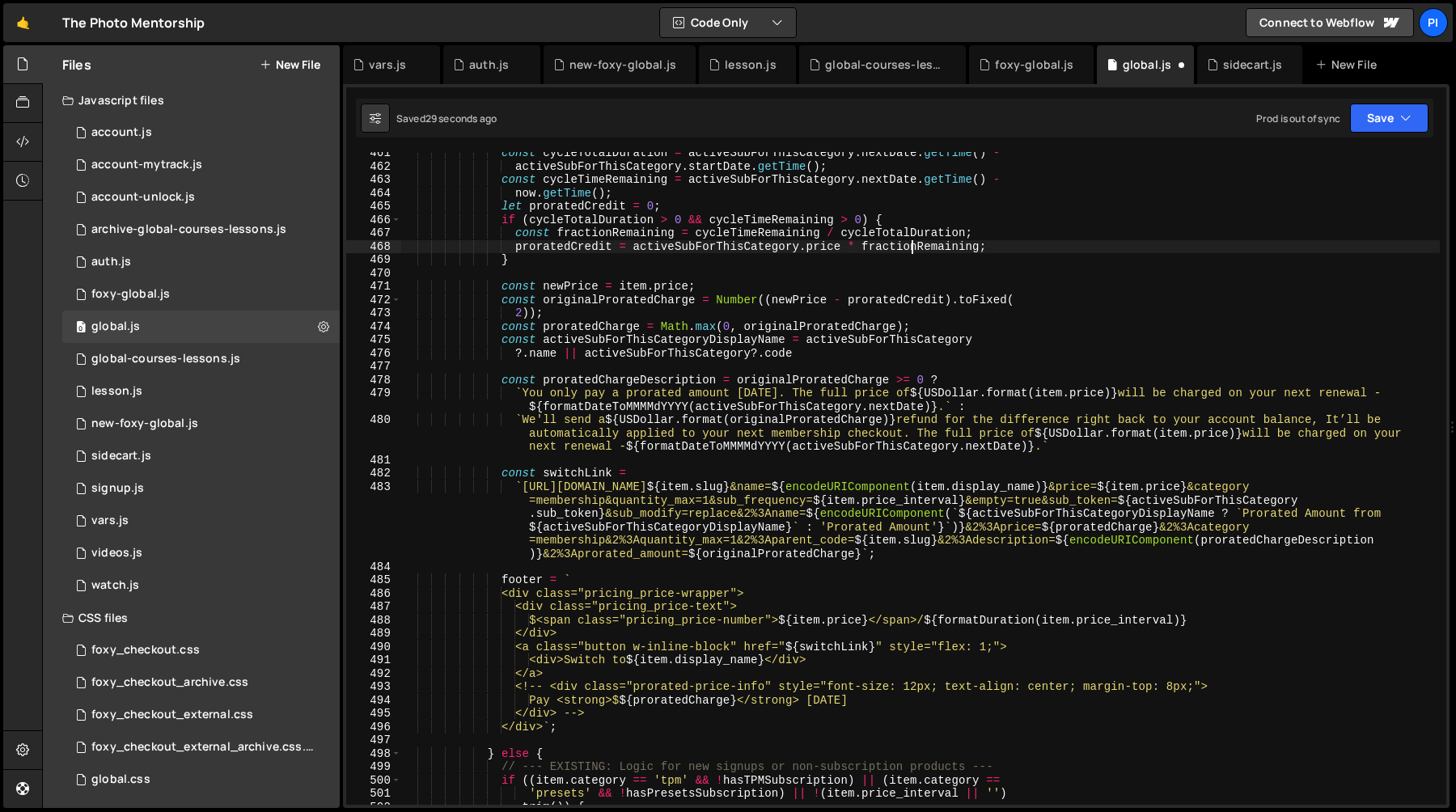
click at [909, 250] on div "const cycleTotalDuration = activeSubForThisCategory . nextDate . getTime ( ) - …" at bounding box center [920, 486] width 1039 height 679
click at [812, 260] on div "const cycleTotalDuration = activeSubForThisCategory . nextDate . getTime ( ) - …" at bounding box center [920, 486] width 1039 height 679
type textarea "}"
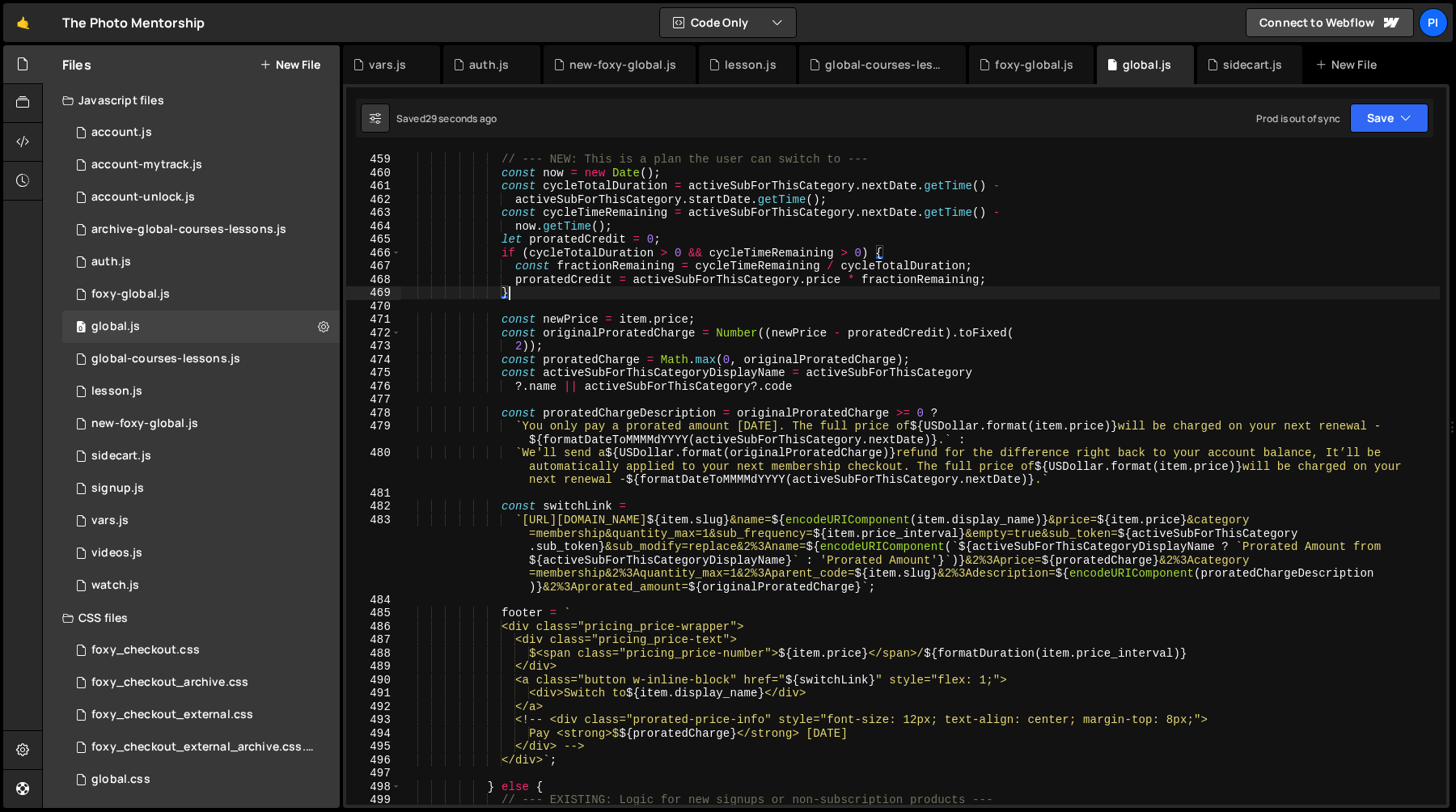
scroll to position [6138, 0]
click at [1233, 66] on div "sidecart.js" at bounding box center [1253, 65] width 60 height 16
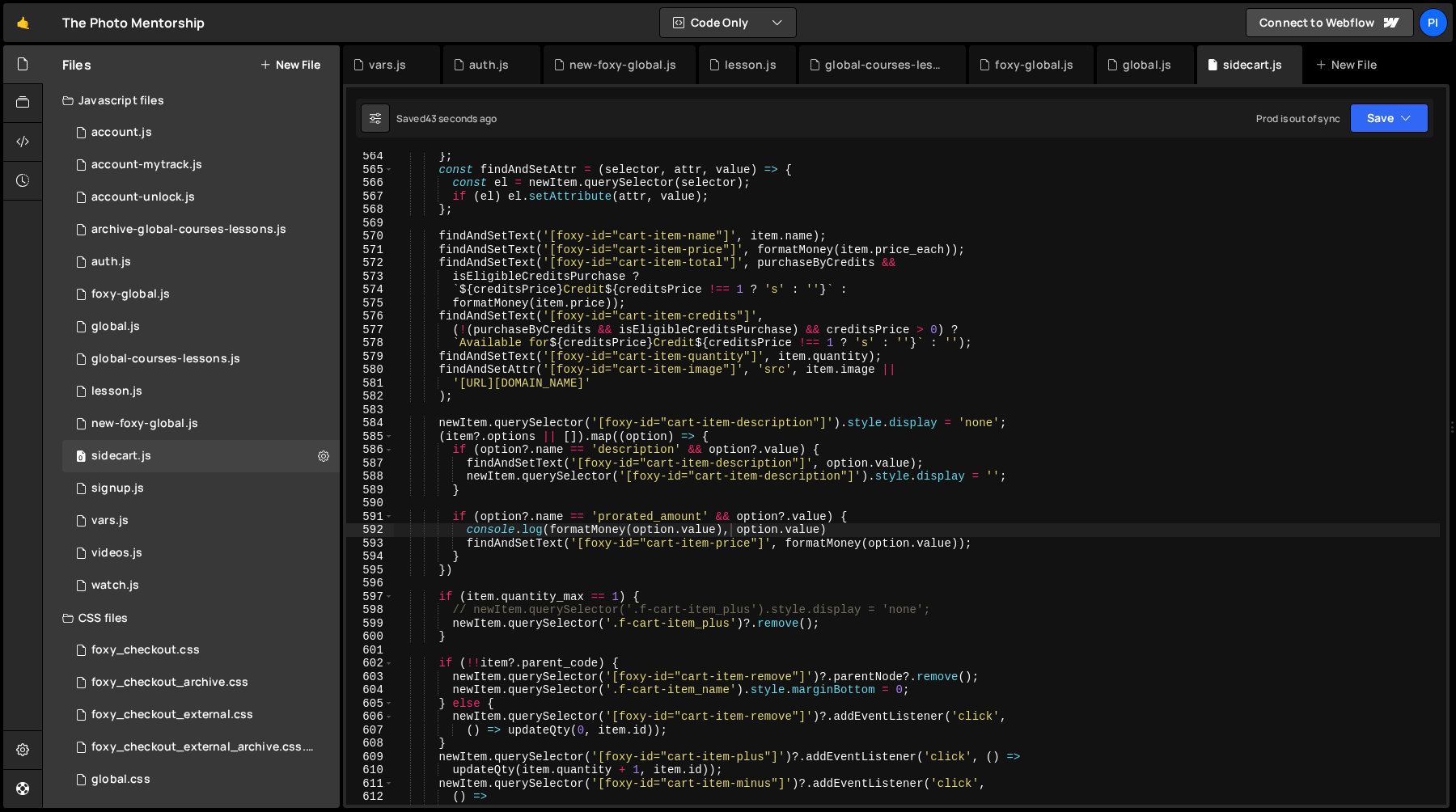
click at [455, 511] on div "} ; const findAndSetAttr = ( selector , attr , value ) => { const el = newItem …" at bounding box center [917, 489] width 1046 height 679
click at [1024, 422] on div "} ; const findAndSetAttr = ( selector , attr , value ) => { const el = newItem …" at bounding box center [917, 489] width 1046 height 679
type textarea "newItem.querySelector('[foxy-id="cart-item-description"]').style.display = 'non…"
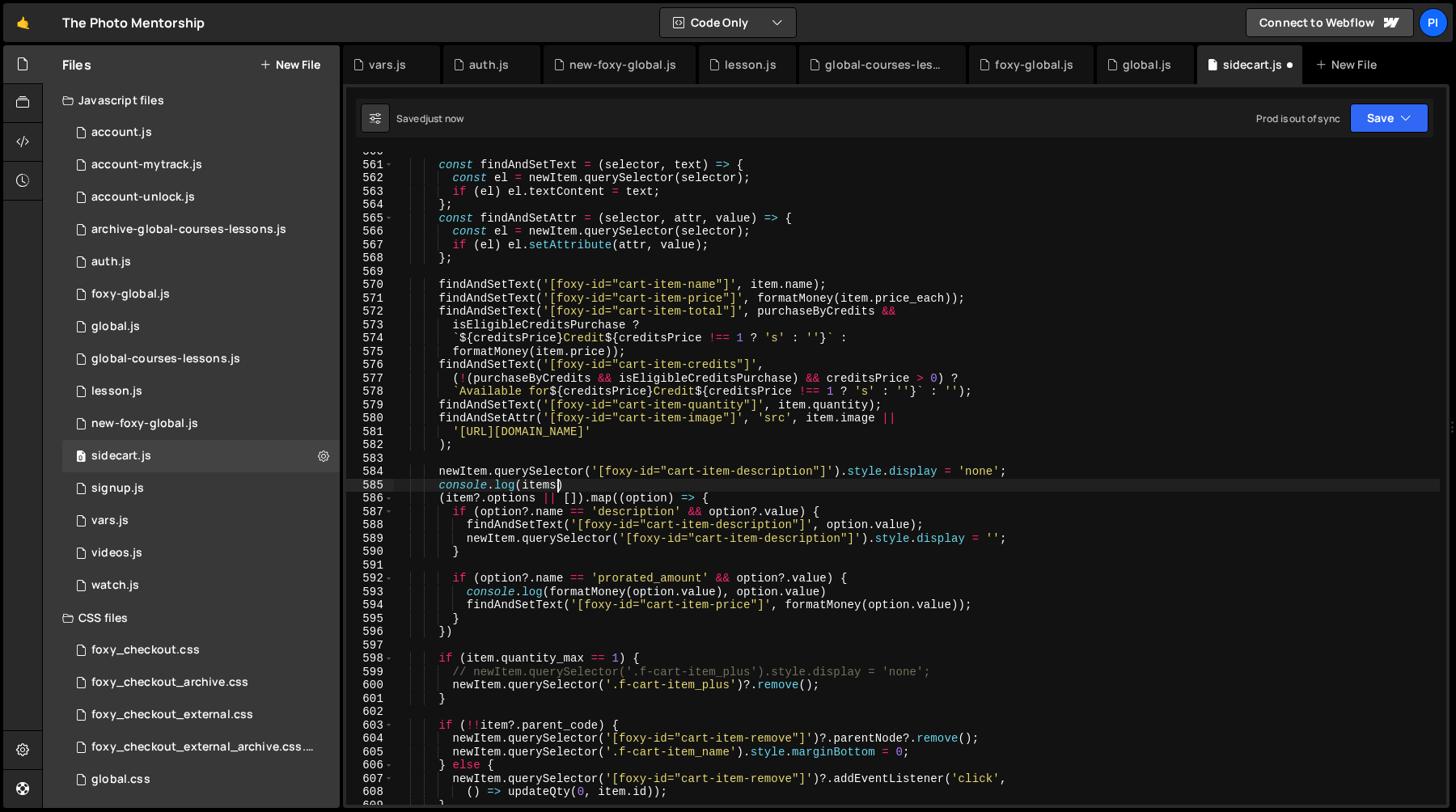
scroll to position [7480, 0]
click at [654, 484] on div "const findAndSetText = ( selector , text ) => { const el = newItem . querySelec…" at bounding box center [917, 484] width 1046 height 679
click at [555, 488] on div "const findAndSetText = ( selector , text ) => { const el = newItem . querySelec…" at bounding box center [917, 484] width 1046 height 679
click at [657, 489] on div "const findAndSetText = ( selector , text ) => { const el = newItem . querySelec…" at bounding box center [917, 484] width 1046 height 679
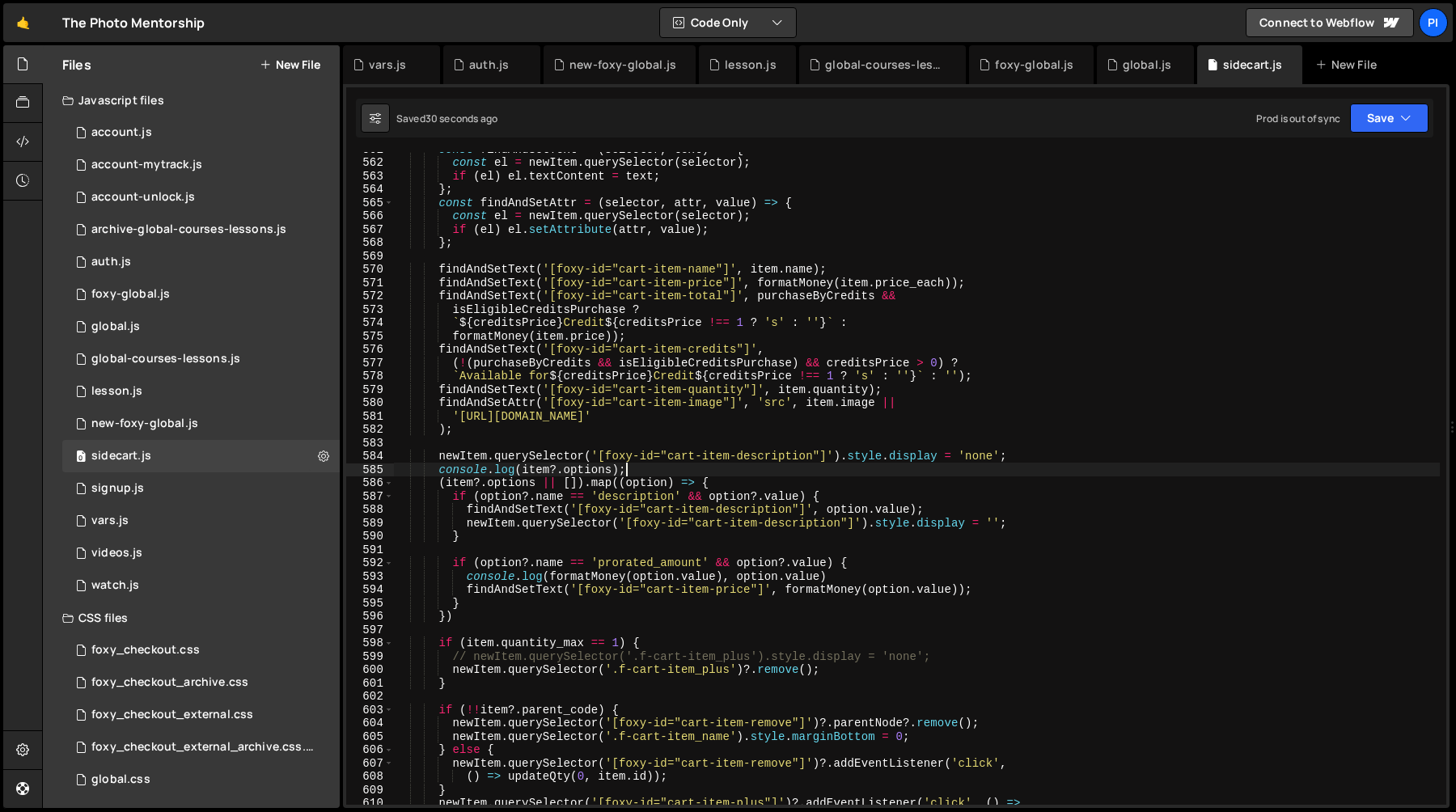
scroll to position [7496, 0]
click at [662, 566] on div "const findAndSetText = ( selector , text ) => { const el = newItem . querySelec…" at bounding box center [917, 482] width 1046 height 679
click at [536, 542] on div "const findAndSetText = ( selector , text ) => { const el = newItem . querySelec…" at bounding box center [917, 482] width 1046 height 679
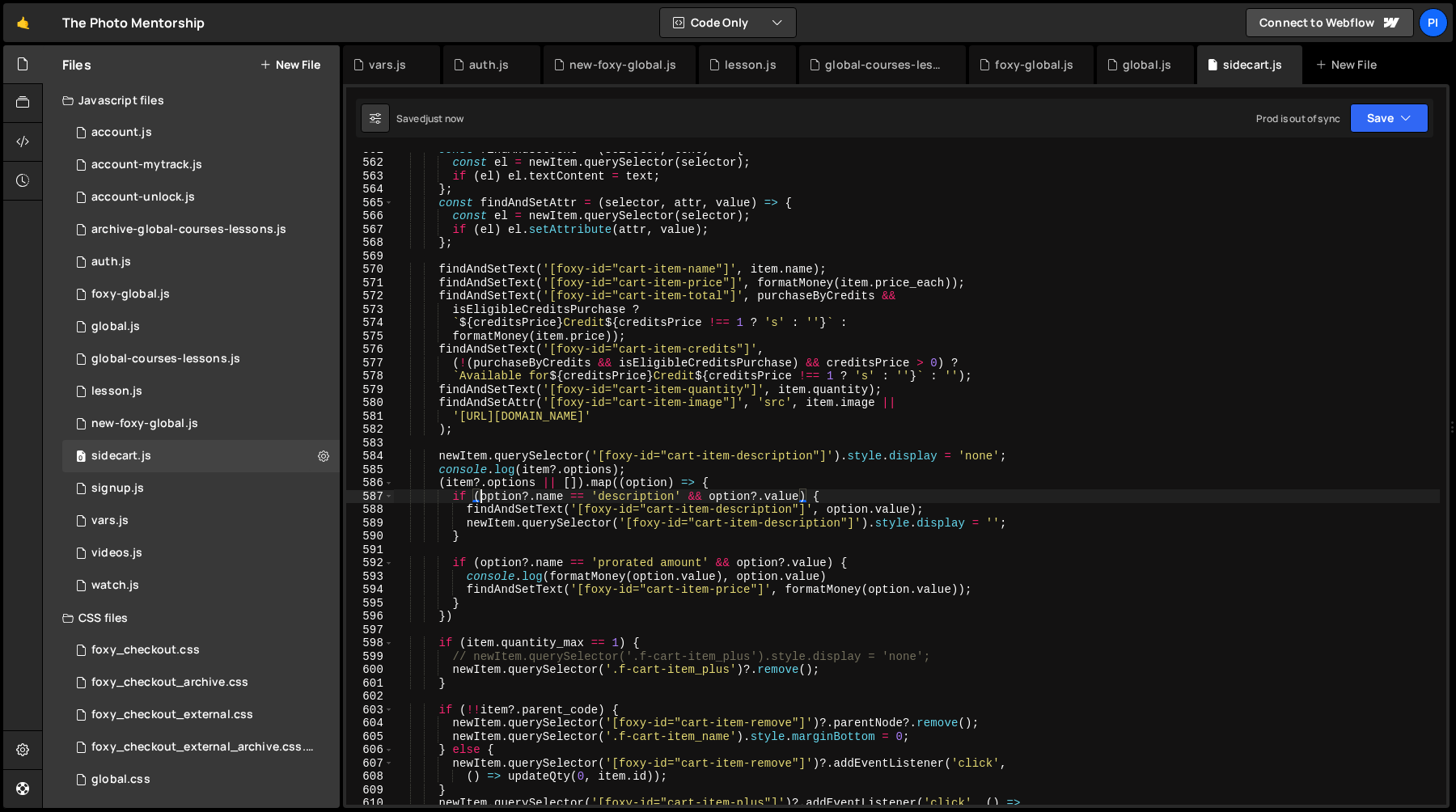
click at [481, 493] on div "const findAndSetText = ( selector , text ) => { const el = newItem . querySelec…" at bounding box center [917, 482] width 1046 height 679
click at [682, 493] on div "const findAndSetText = ( selector , text ) => { const el = newItem . querySelec…" at bounding box center [917, 482] width 1046 height 679
paste textarea "option?.name == 'description'"
click at [558, 497] on div "const findAndSetText = ( selector , text ) => { const el = newItem . querySelec…" at bounding box center [917, 482] width 1046 height 679
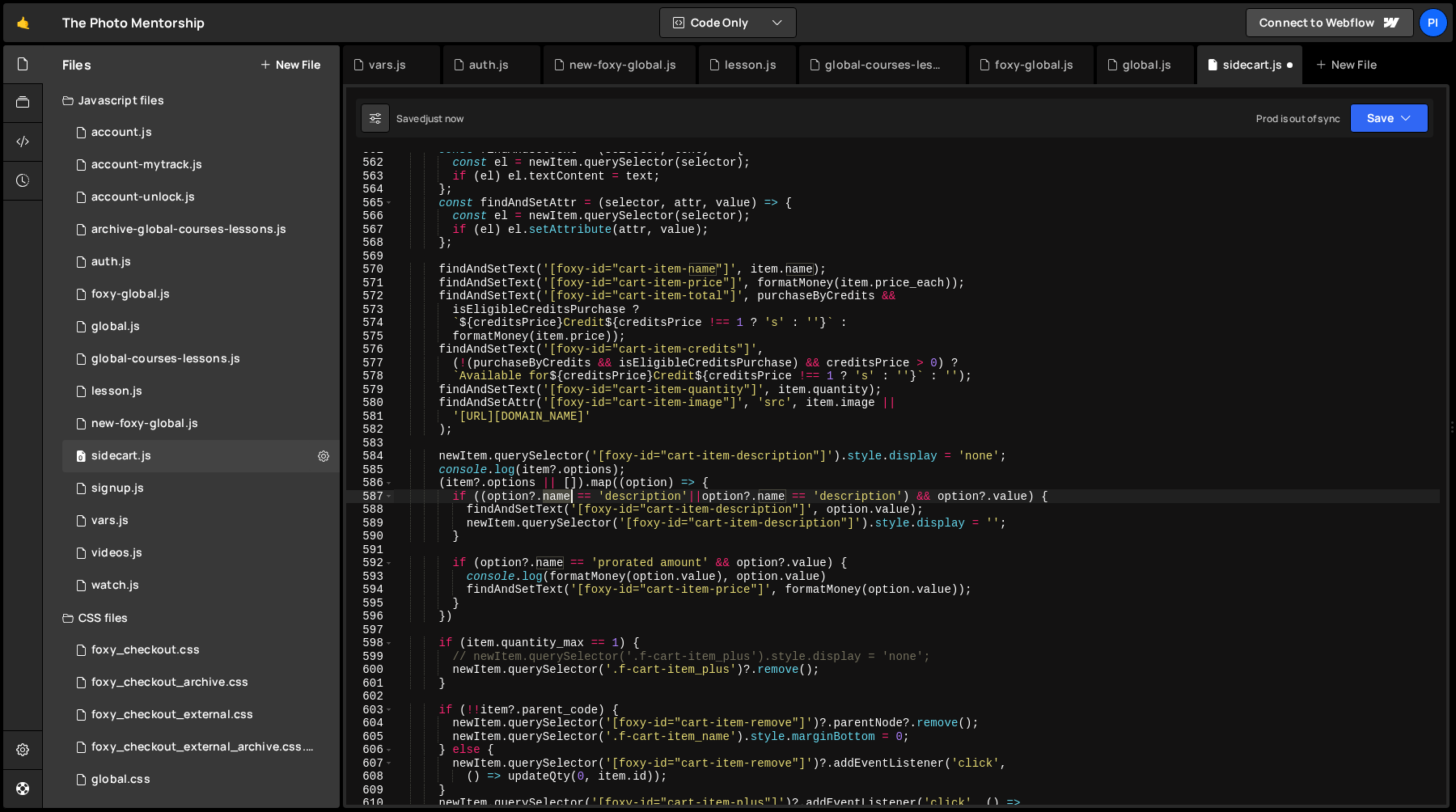
click at [558, 497] on div "const findAndSetText = ( selector , text ) => { const el = newItem . querySelec…" at bounding box center [917, 482] width 1046 height 679
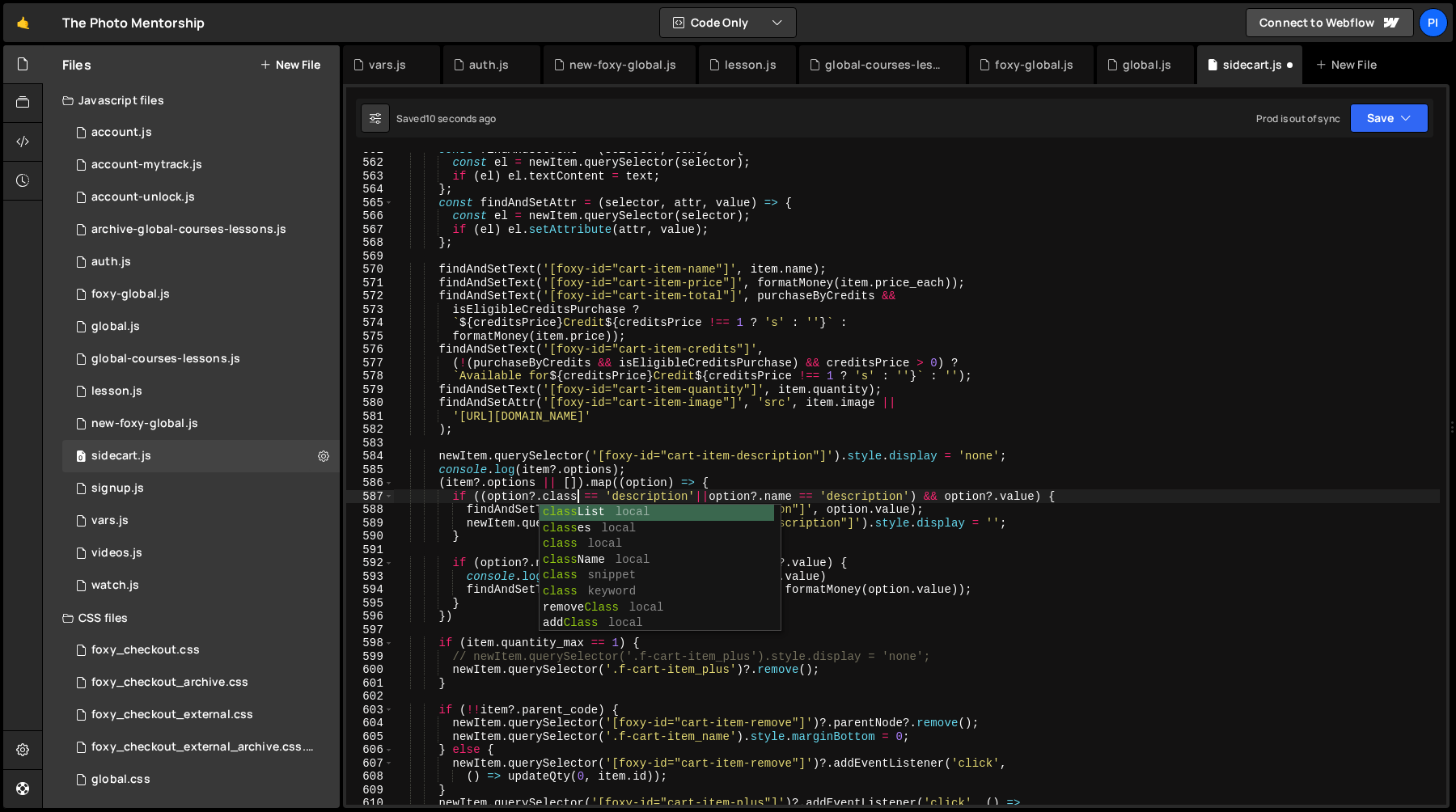
scroll to position [0, 12]
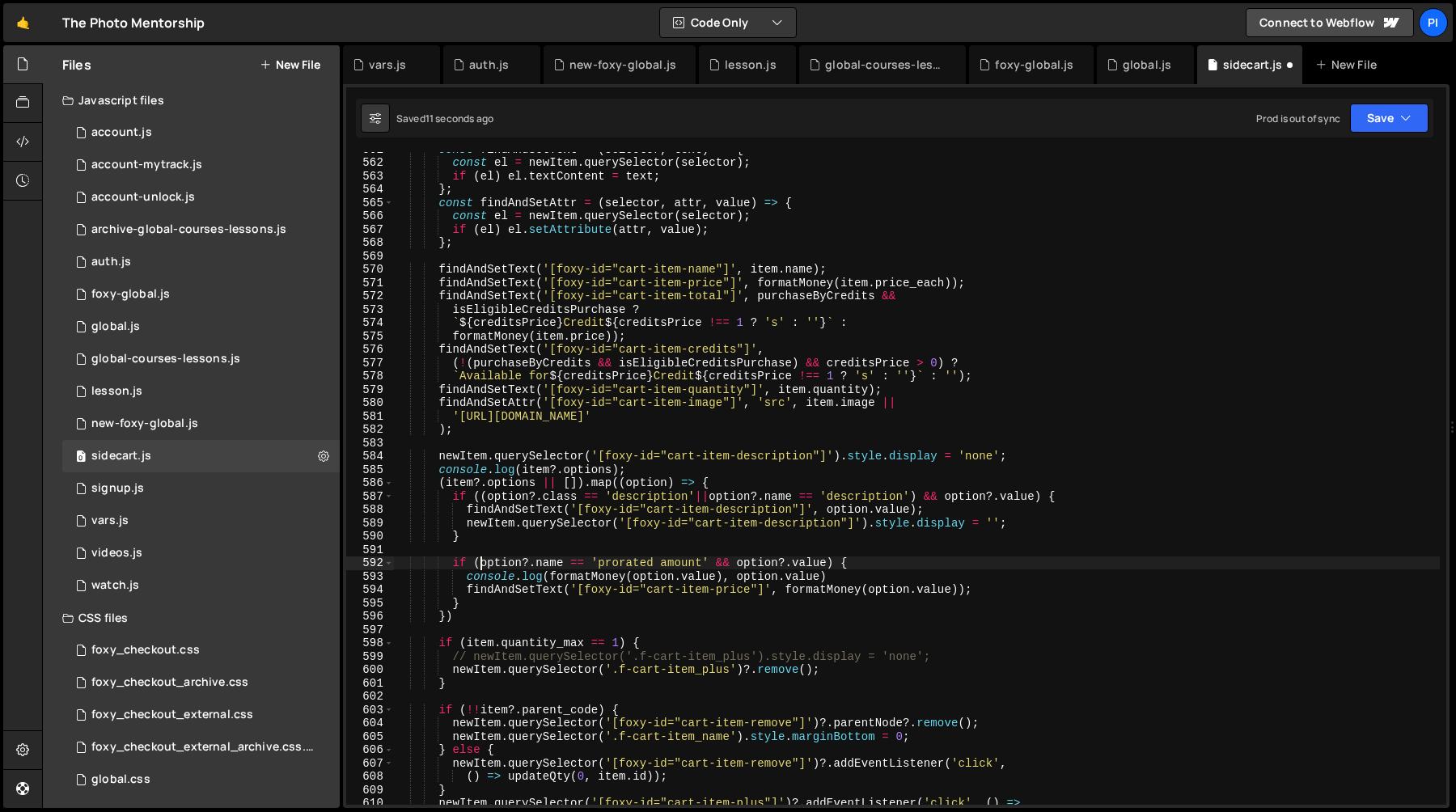
click at [481, 566] on div "const findAndSetText = ( selector , text ) => { const el = newItem . querySelec…" at bounding box center [917, 482] width 1046 height 679
click at [711, 562] on div "const findAndSetText = ( selector , text ) => { const el = newItem . querySelec…" at bounding box center [917, 482] width 1046 height 679
paste textarea "option?.name == 'prorated amount'"
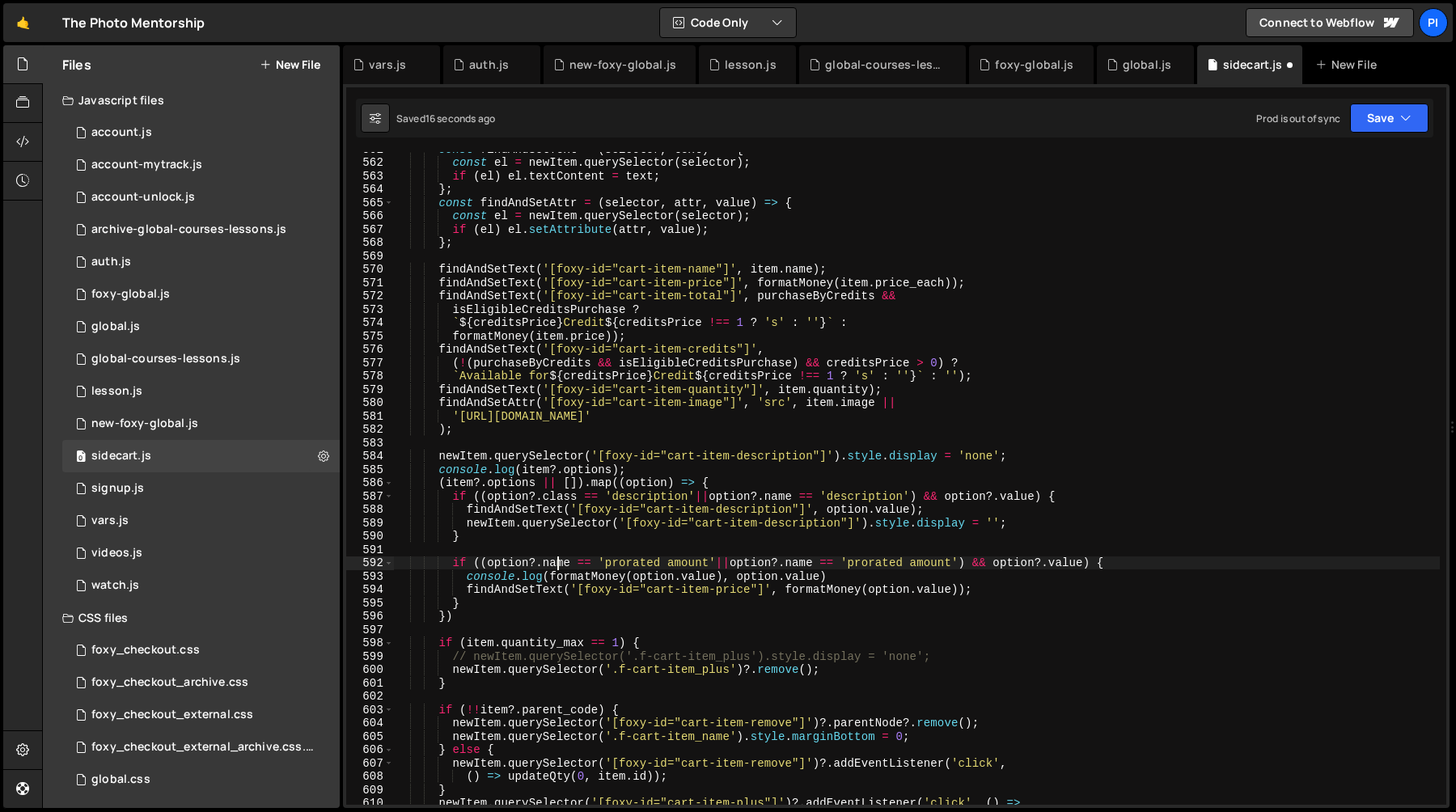
click at [560, 565] on div "const findAndSetText = ( selector , text ) => { const el = newItem . querySelec…" at bounding box center [917, 482] width 1046 height 679
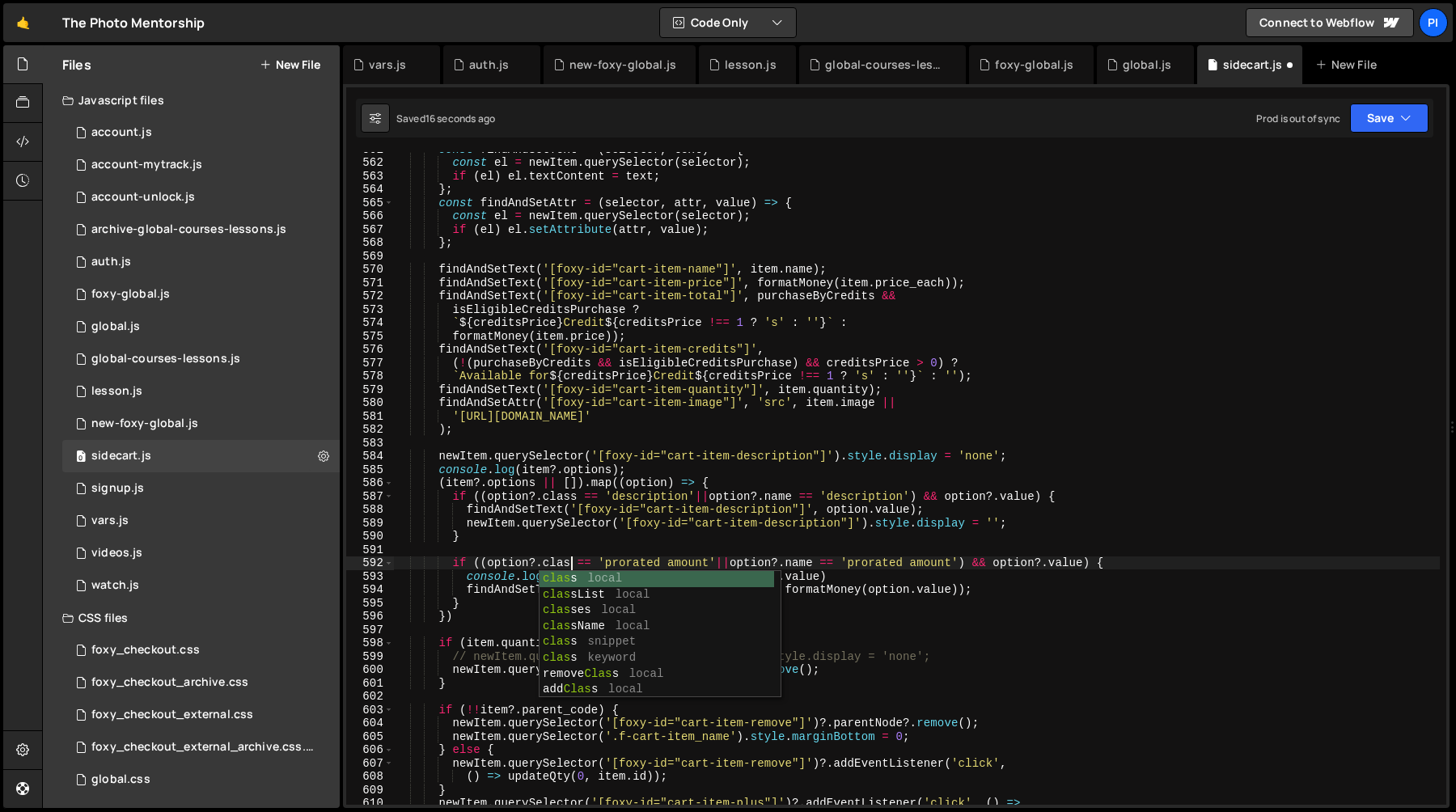
scroll to position [0, 12]
click at [676, 563] on div "const findAndSetText = ( selector , text ) => { const el = newItem . querySelec…" at bounding box center [917, 482] width 1046 height 679
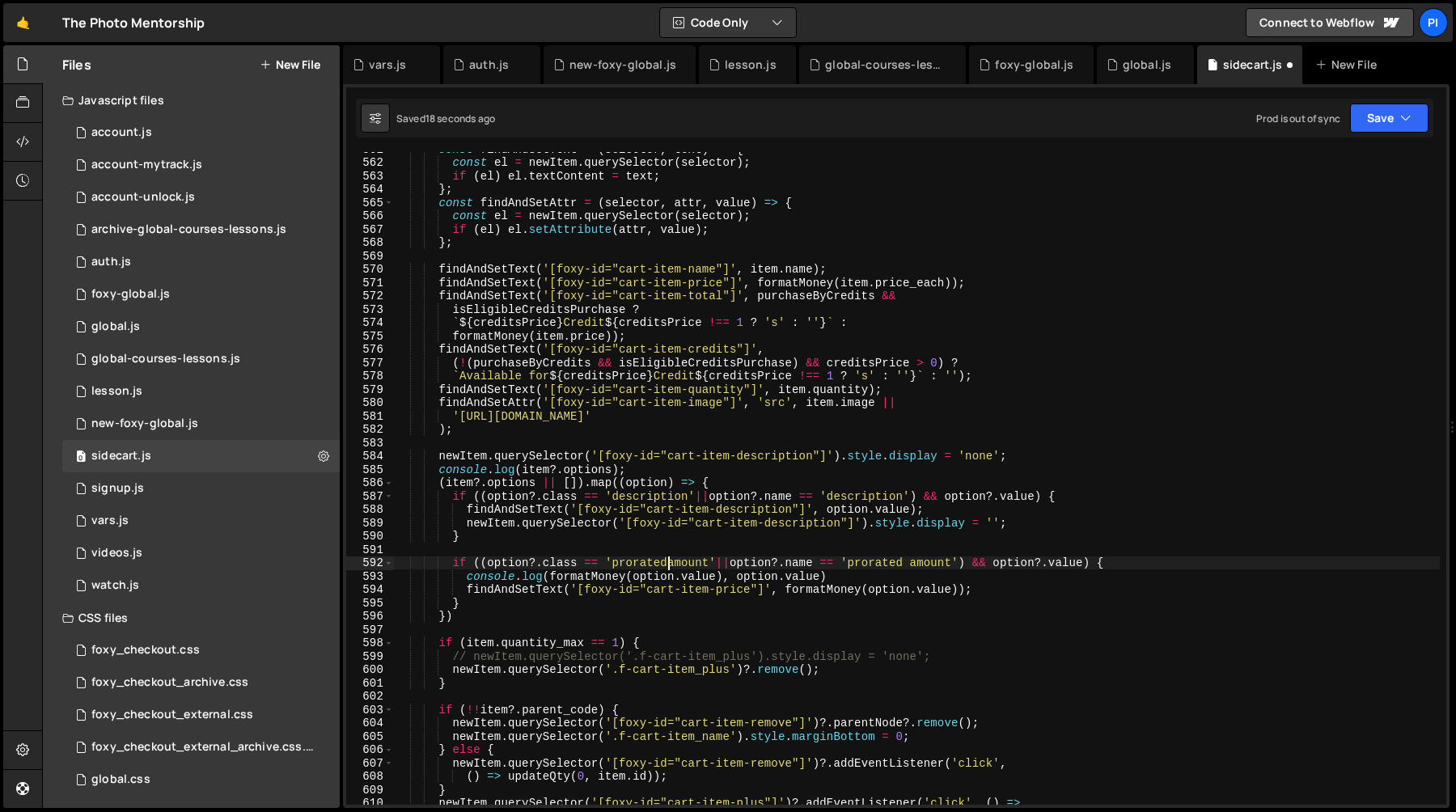
type textarea "if ((option?.class == 'prorated_amount'||option?.name == 'prorated amount') && …"
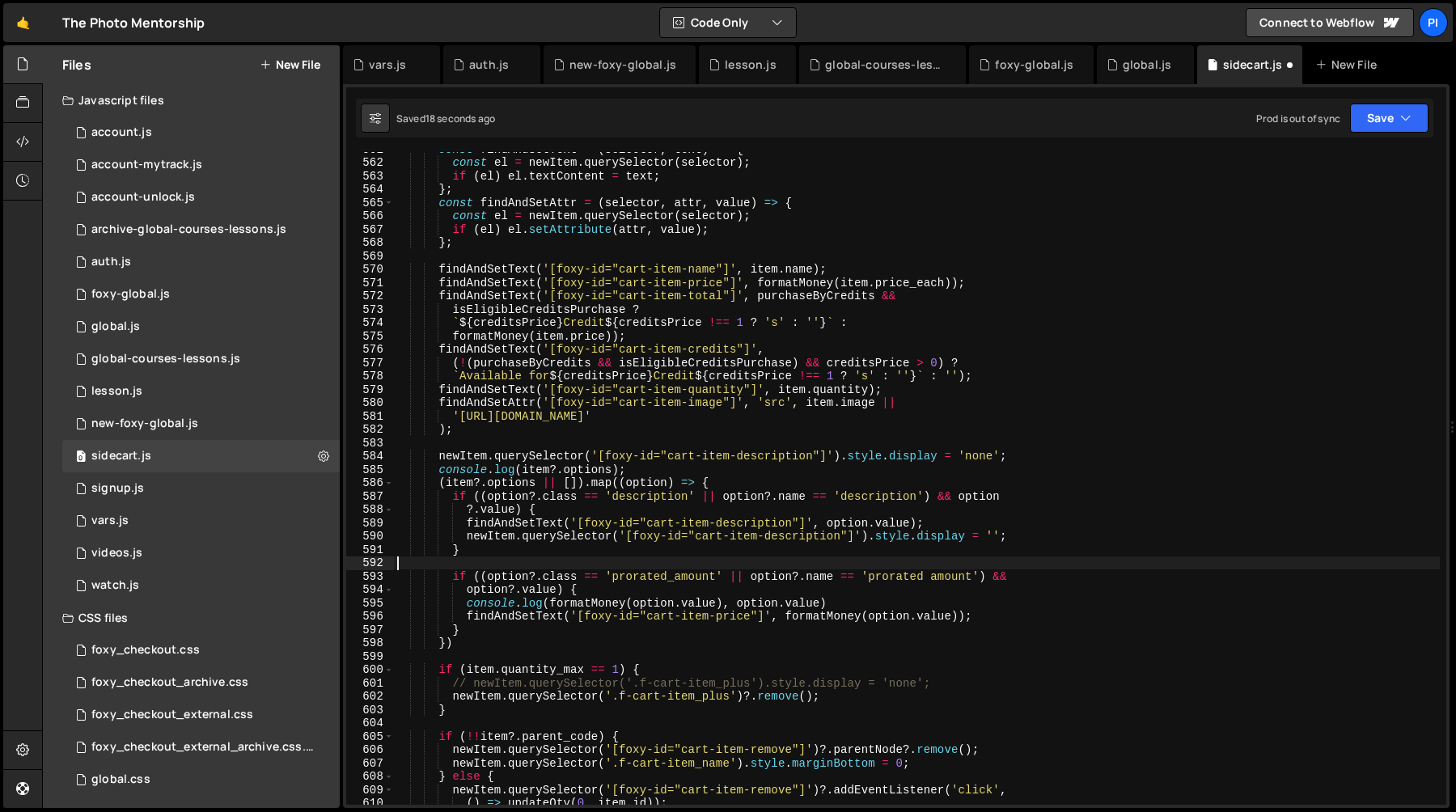
scroll to position [0, 0]
click at [886, 619] on div "const findAndSetText = ( selector , text ) => { const el = newItem . querySelec…" at bounding box center [917, 482] width 1046 height 679
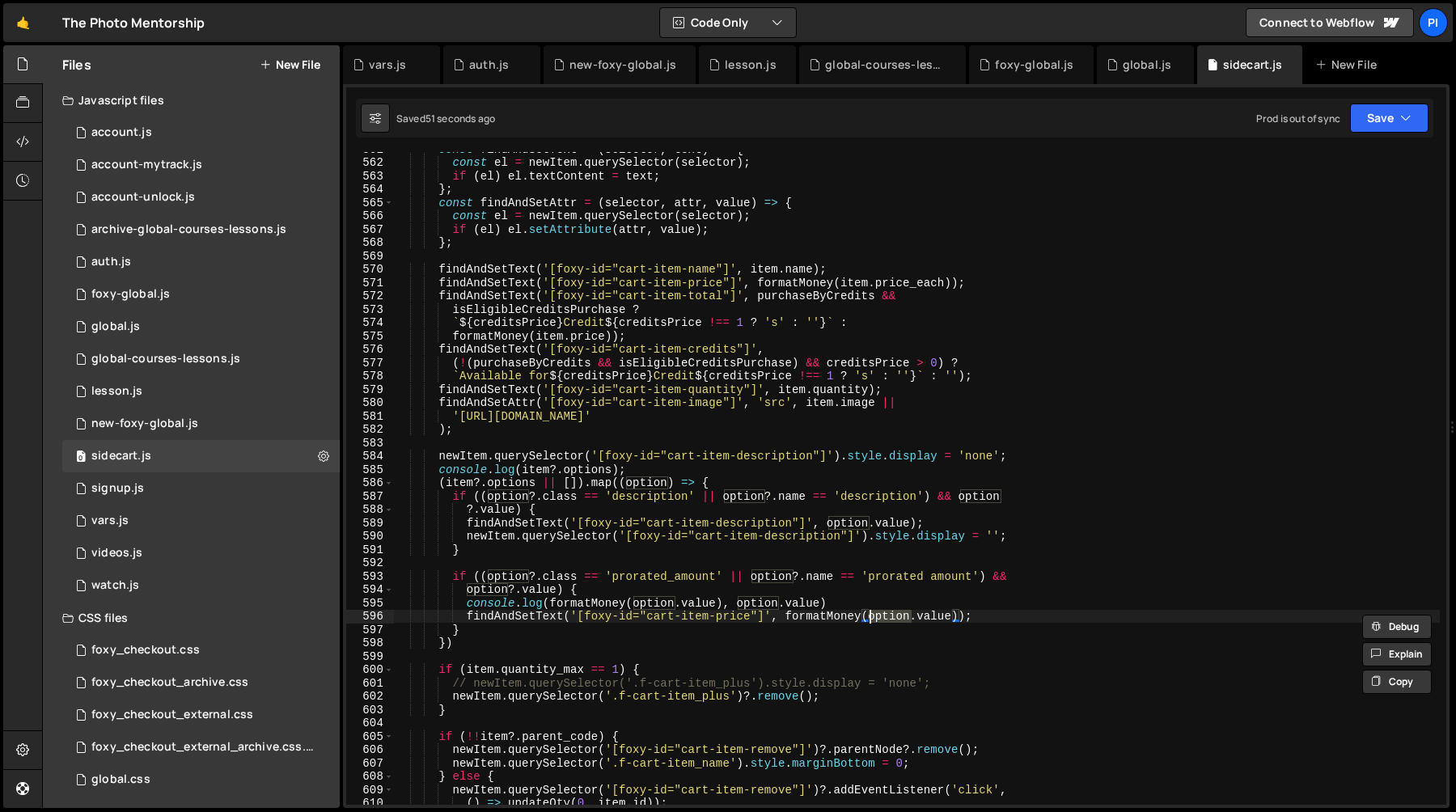
click at [891, 622] on div "const findAndSetText = ( selector , text ) => { const el = newItem . querySelec…" at bounding box center [917, 479] width 1046 height 652
click at [891, 622] on div "const findAndSetText = ( selector , text ) => { const el = newItem . querySelec…" at bounding box center [917, 482] width 1046 height 679
paste textarea "option.value)"
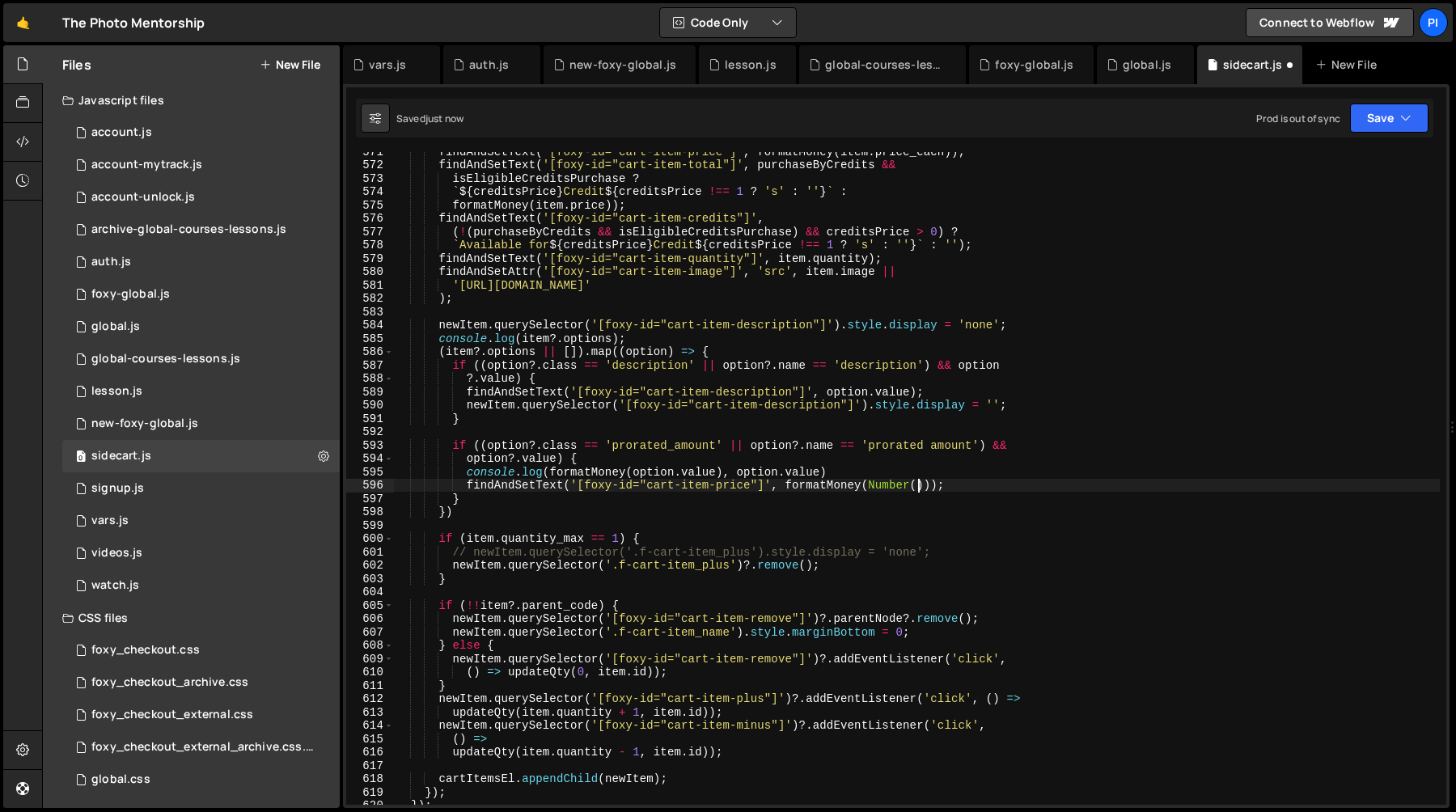
scroll to position [7627, 0]
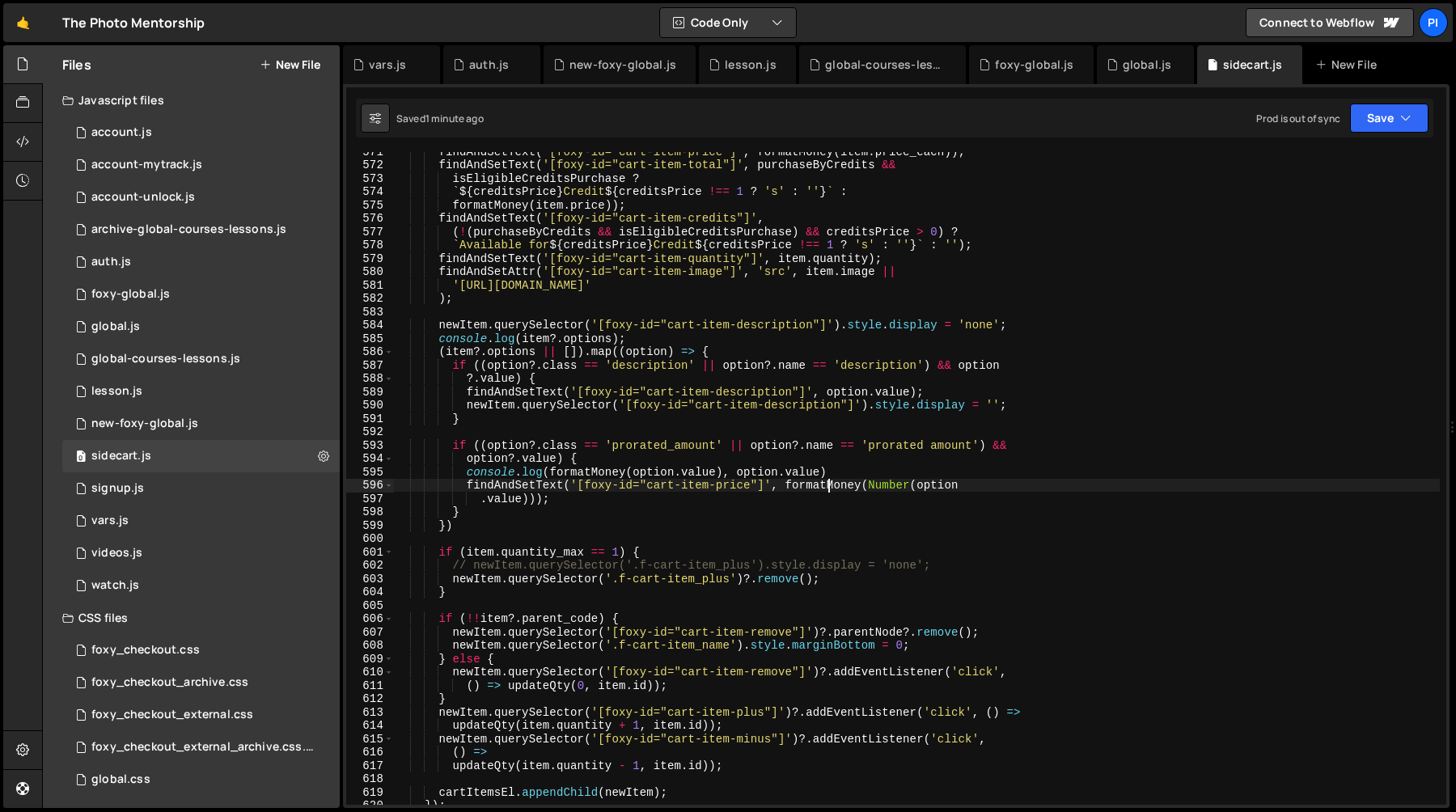
click at [827, 487] on div "findAndSetText ( '[foxy-id="cart-item-price"]' , formatMoney ( item . price_eac…" at bounding box center [917, 484] width 1046 height 679
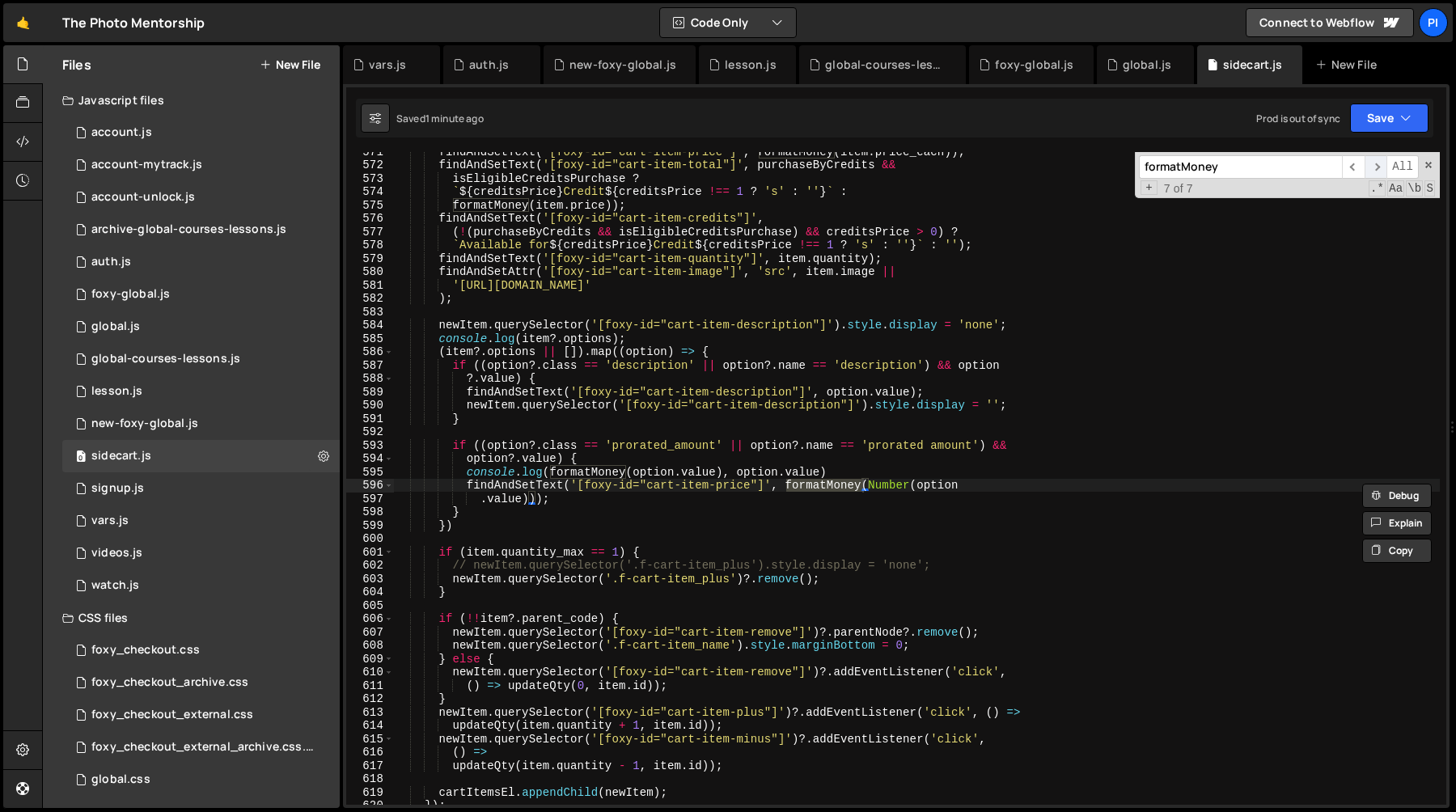
click at [1365, 167] on span "​" at bounding box center [1376, 167] width 22 height 23
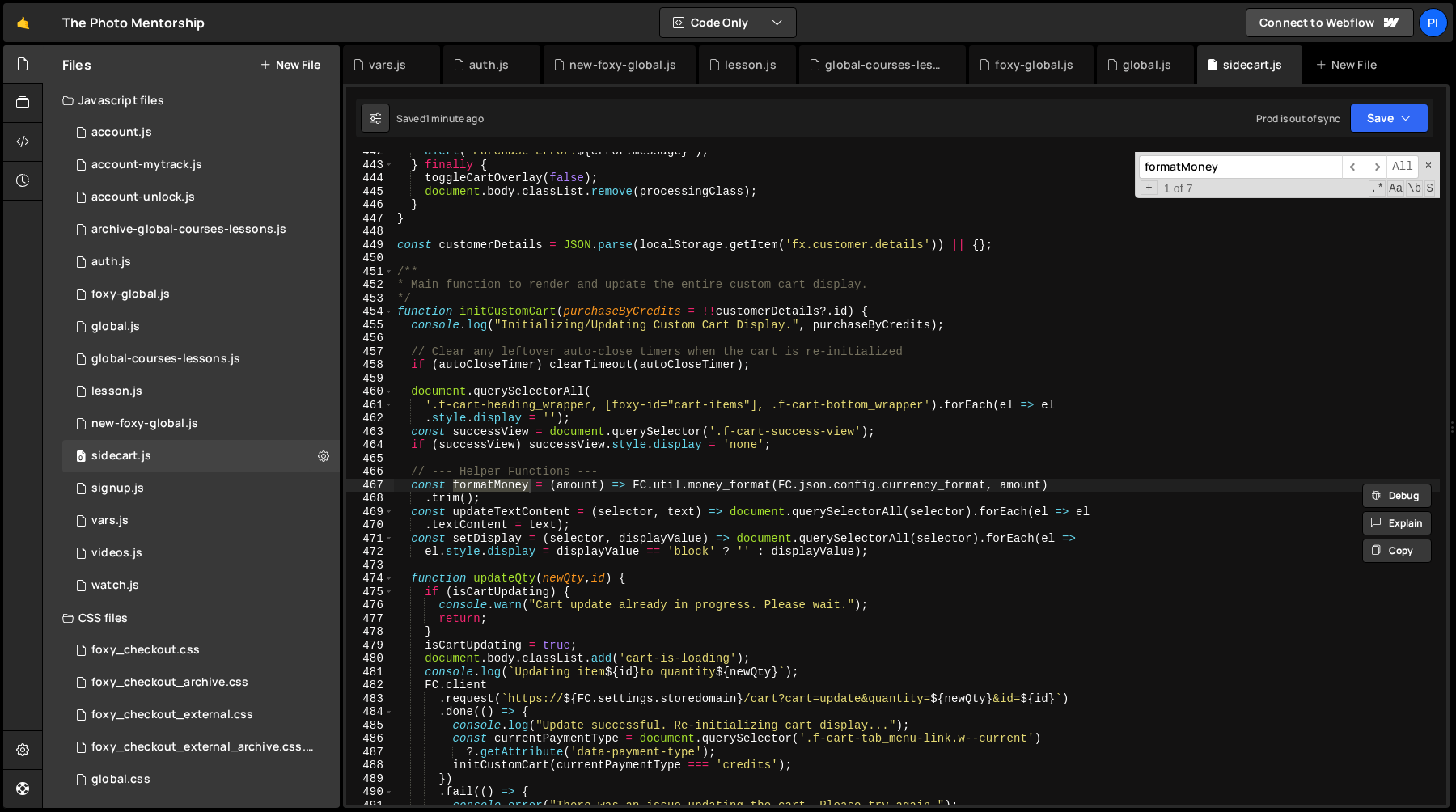
click at [599, 500] on div "alert ( ` Purchase Error: ${ error . message } ` ) ; } finally { toggleCartOver…" at bounding box center [917, 484] width 1046 height 679
click at [1098, 478] on div "alert ( ` Purchase Error: ${ error . message } ` ) ; } finally { toggleCartOver…" at bounding box center [917, 484] width 1046 height 679
click at [727, 485] on div "alert ( ` Purchase Error: ${ error . message } ` ) ; } finally { toggleCartOver…" at bounding box center [917, 484] width 1046 height 679
click at [826, 481] on div "alert ( ` Purchase Error: ${ error . message } ` ) ; } finally { toggleCartOver…" at bounding box center [917, 484] width 1046 height 679
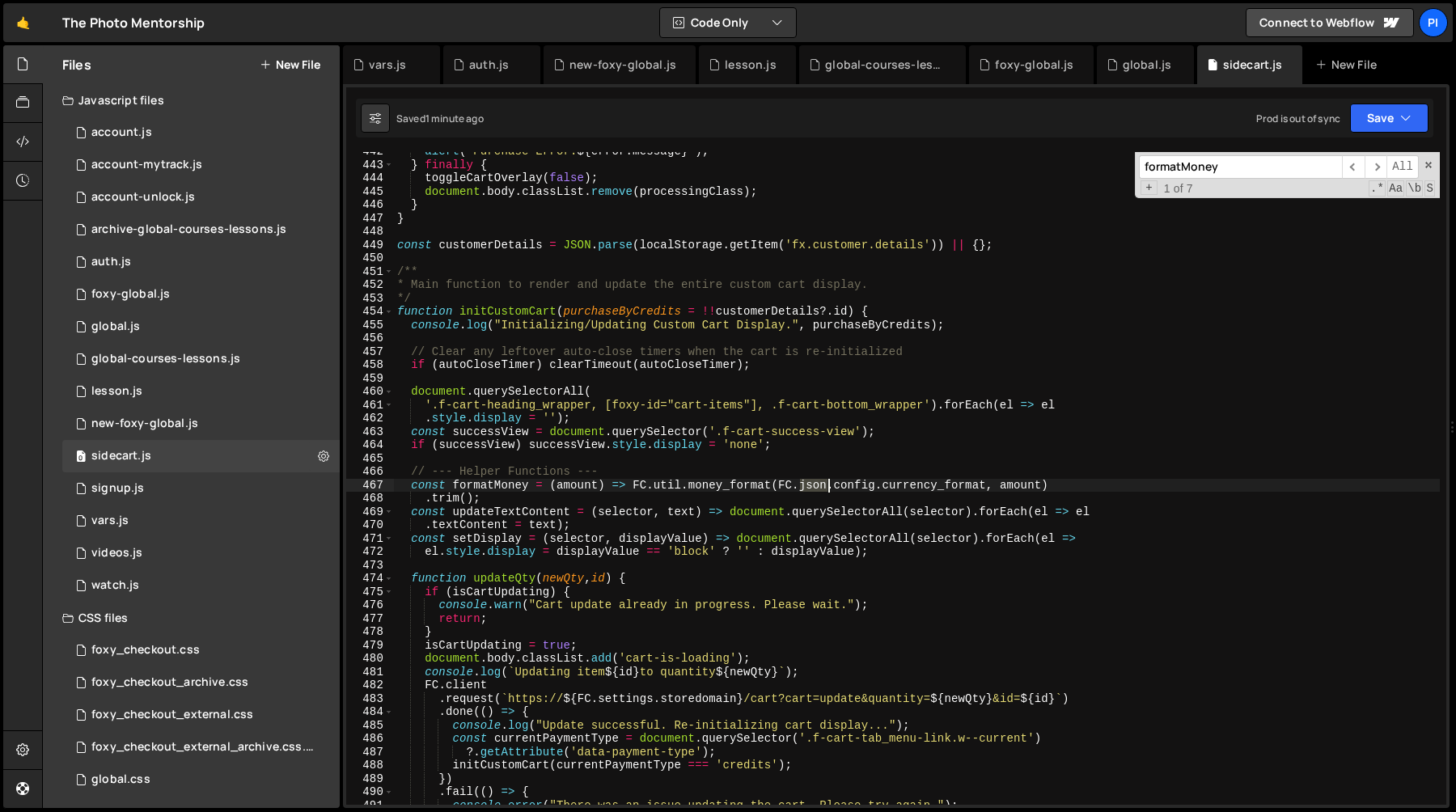
click at [826, 481] on div "alert ( ` Purchase Error: ${ error . message } ` ) ; } finally { toggleCartOver…" at bounding box center [917, 484] width 1046 height 679
click at [922, 485] on div "alert ( ` Purchase Error: ${ error . message } ` ) ; } finally { toggleCartOver…" at bounding box center [917, 484] width 1046 height 679
click at [1350, 167] on span "​" at bounding box center [1353, 167] width 22 height 23
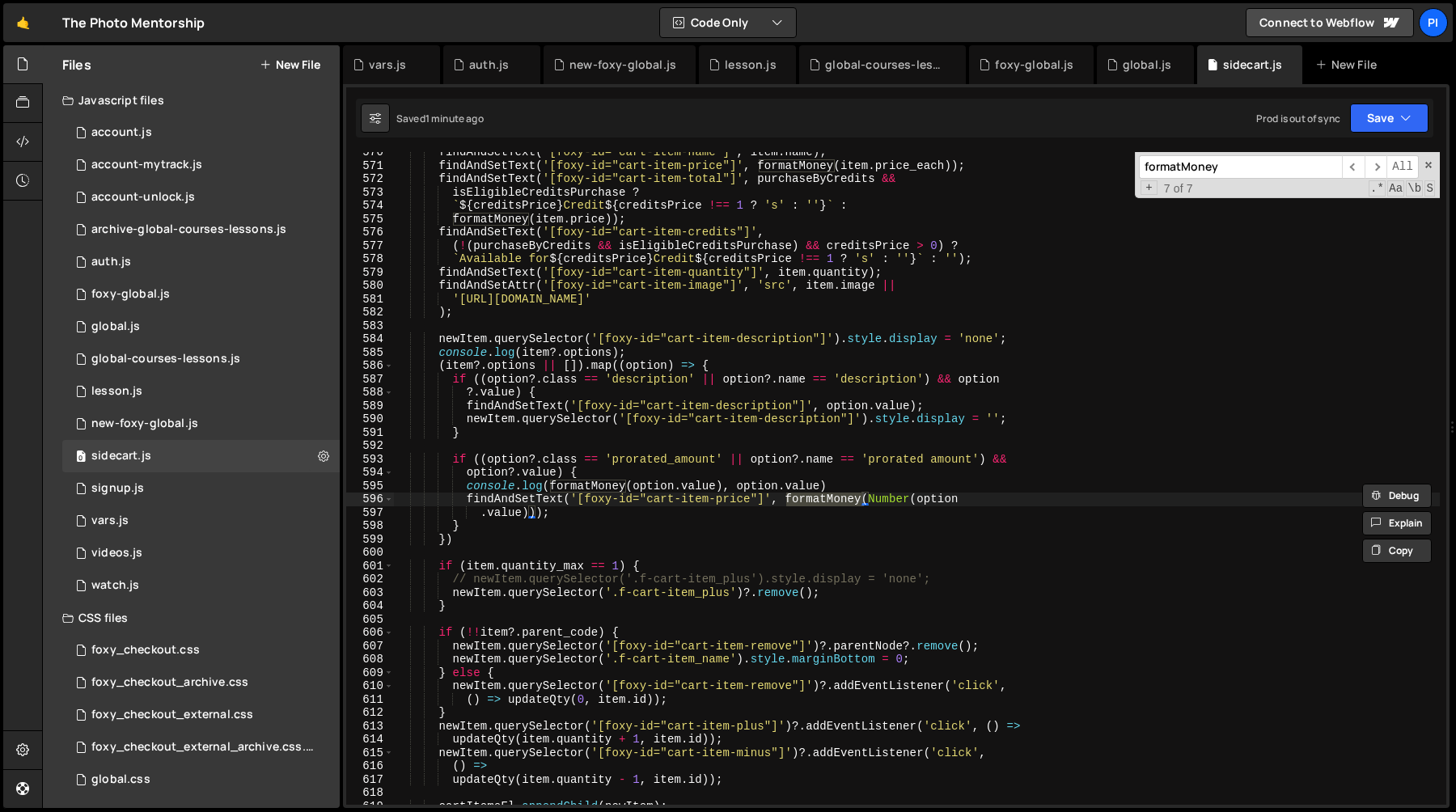
scroll to position [7609, 0]
click at [866, 502] on div "findAndSetText ( '[foxy-id="cart-item-name"]' , item . name ) ; findAndSetText …" at bounding box center [917, 479] width 1046 height 652
click at [874, 502] on div "findAndSetText ( '[foxy-id="cart-item-name"]' , item . name ) ; findAndSetText …" at bounding box center [917, 488] width 1046 height 679
click at [919, 504] on div "findAndSetText ( '[foxy-id="cart-item-name"]' , item . name ) ; findAndSetText …" at bounding box center [917, 488] width 1046 height 679
click at [867, 505] on div "findAndSetText ( '[foxy-id="cart-item-name"]' , item . name ) ; findAndSetText …" at bounding box center [917, 488] width 1046 height 679
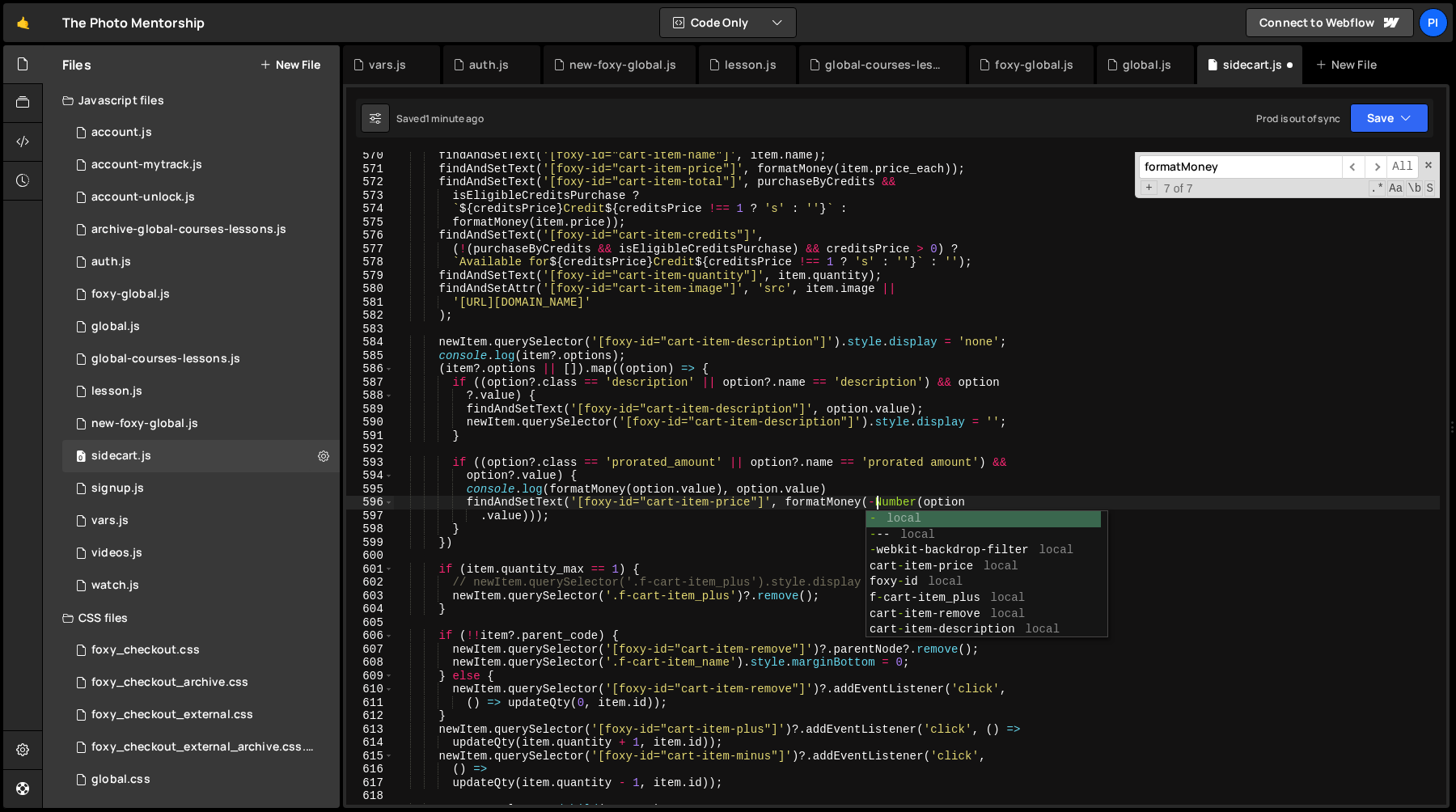
click at [886, 491] on div "findAndSetText ( '[foxy-id="cart-item-name"]' , item . name ) ; findAndSetText …" at bounding box center [917, 488] width 1046 height 679
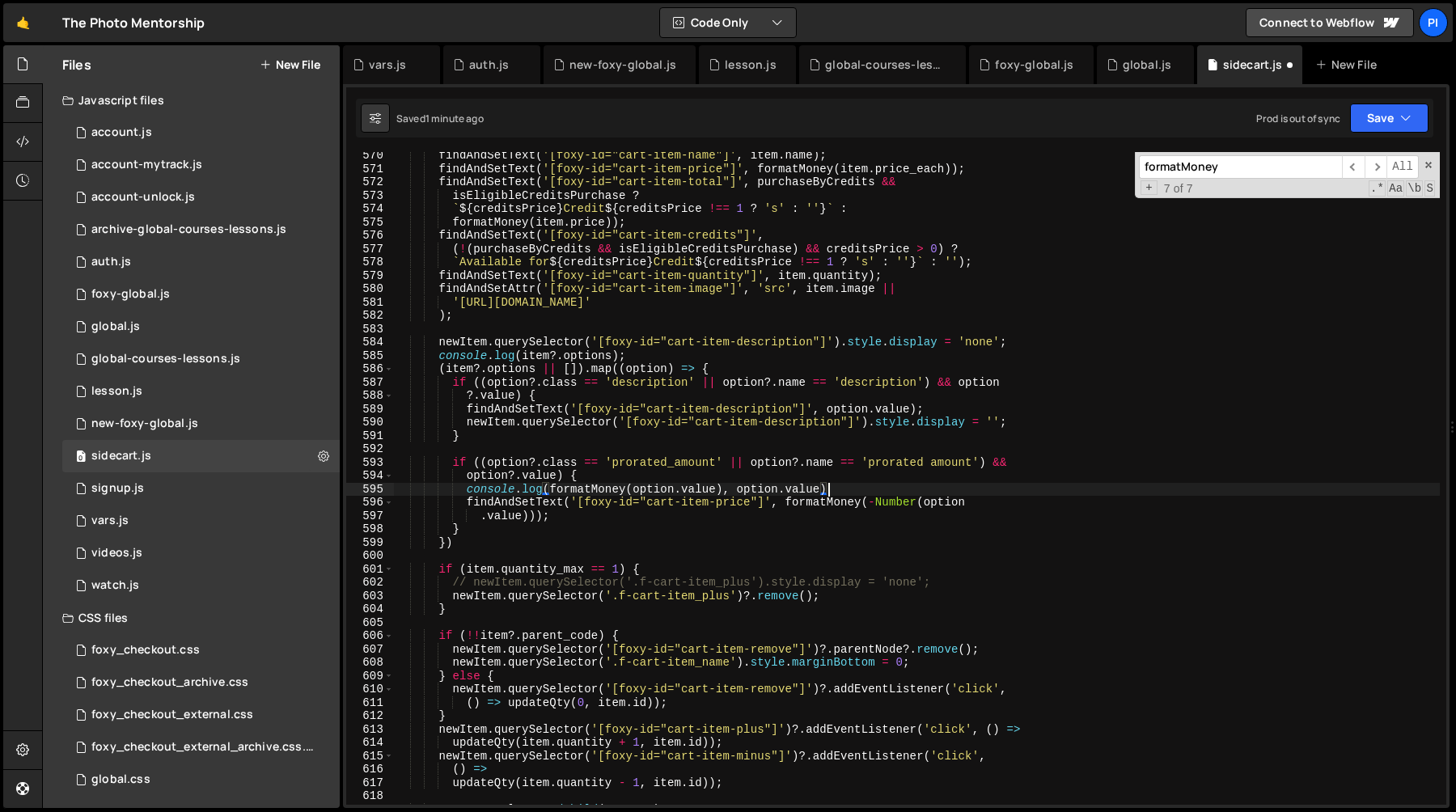
scroll to position [0, 29]
click at [856, 496] on div "findAndSetText ( '[foxy-id="cart-item-name"]' , item . name ) ; findAndSetText …" at bounding box center [917, 488] width 1046 height 679
click at [842, 514] on div "findAndSetText ( '[foxy-id="cart-item-name"]' , item . name ) ; findAndSetText …" at bounding box center [917, 488] width 1046 height 679
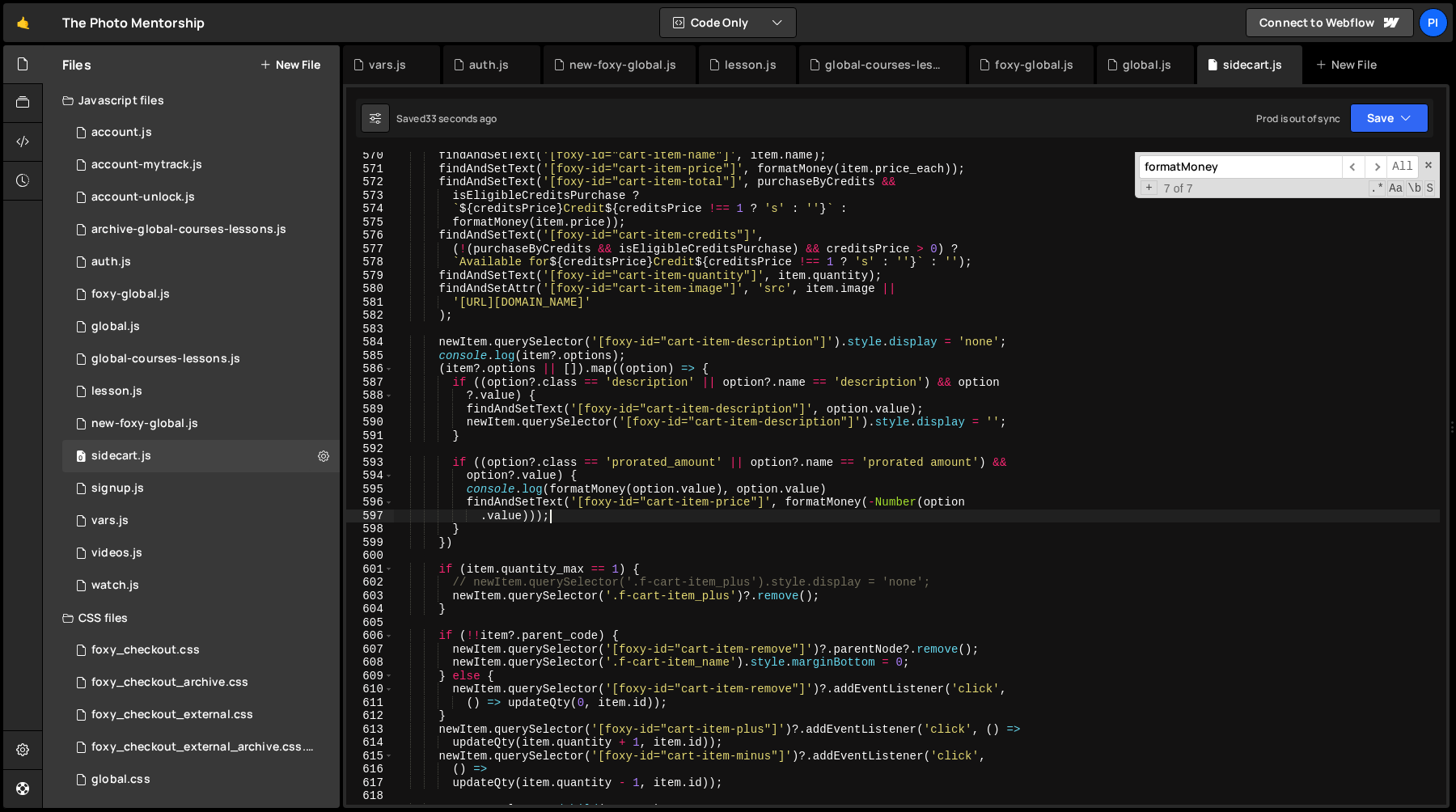
scroll to position [0, 10]
click at [836, 503] on div "findAndSetText ( '[foxy-id="cart-item-name"]' , item . name ) ; findAndSetText …" at bounding box center [917, 488] width 1046 height 679
click at [905, 503] on div "findAndSetText ( '[foxy-id="cart-item-name"]' , item . name ) ; findAndSetText …" at bounding box center [917, 488] width 1046 height 679
click at [876, 503] on div "findAndSetText ( '[foxy-id="cart-item-name"]' , item . name ) ; findAndSetText …" at bounding box center [917, 488] width 1046 height 679
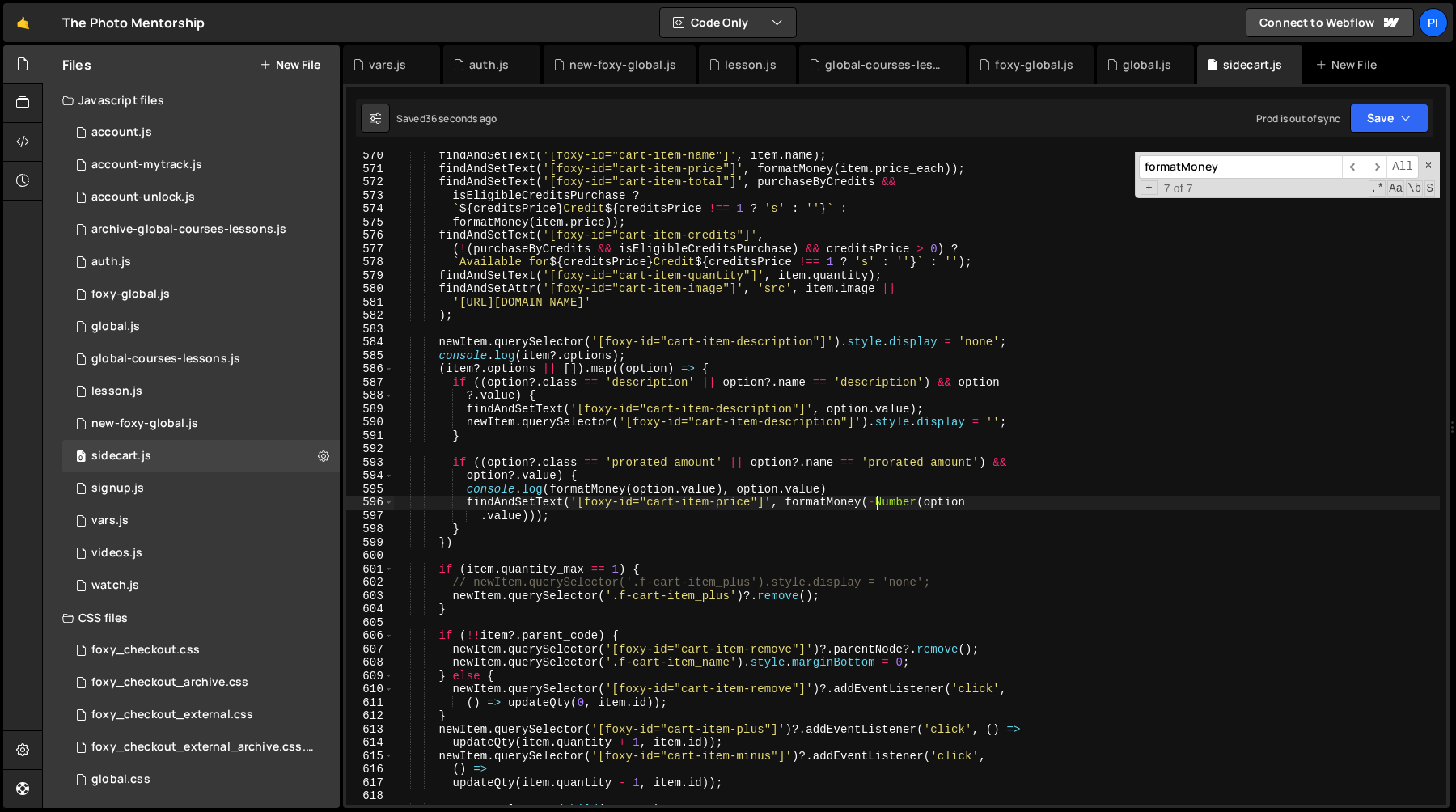
click at [482, 521] on div "findAndSetText ( '[foxy-id="cart-item-name"]' , item . name ) ; findAndSetText …" at bounding box center [917, 488] width 1046 height 679
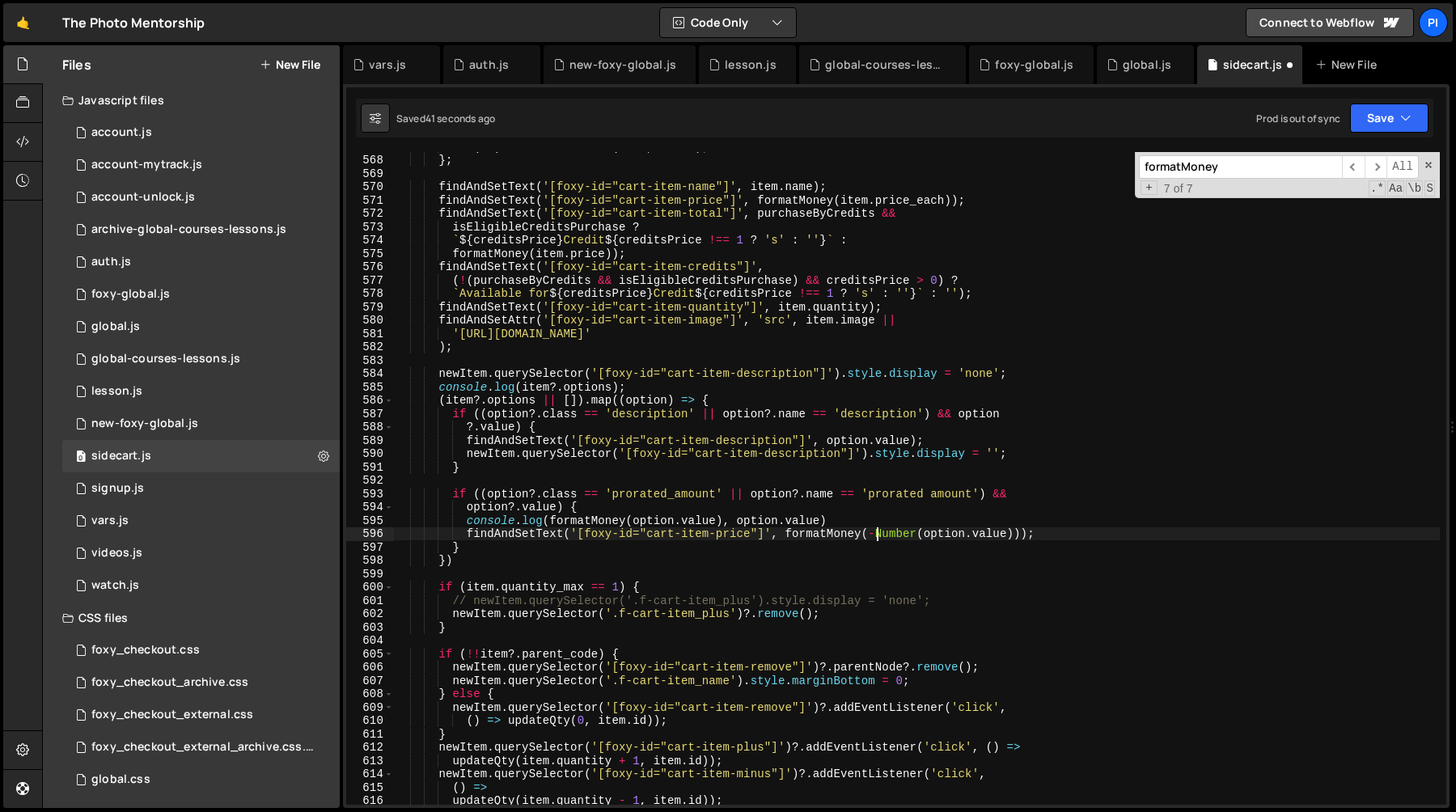
scroll to position [7566, 0]
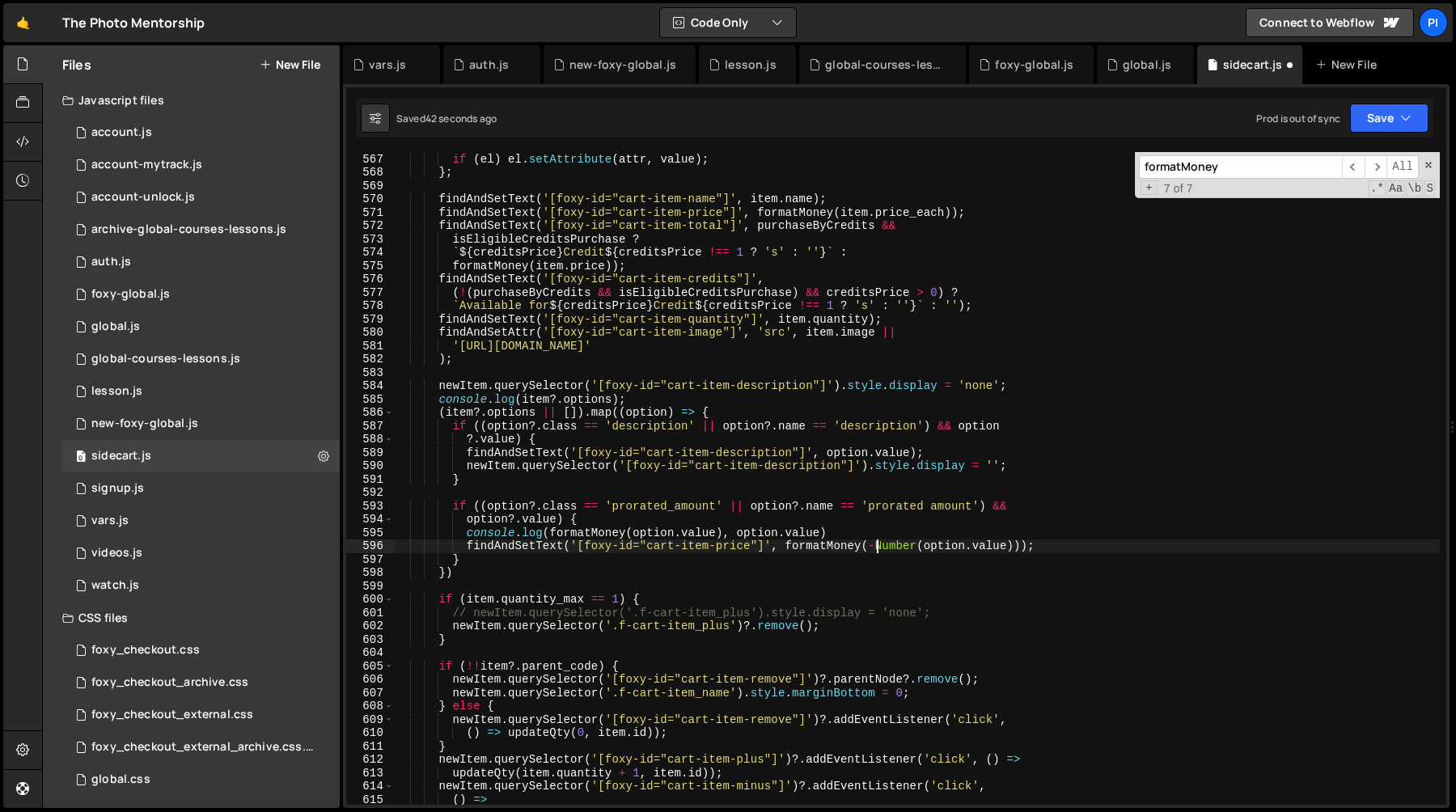
click at [860, 213] on div "const el = newItem . querySelector ( selector ) ; if ( el ) el . setAttribute (…" at bounding box center [917, 479] width 1046 height 679
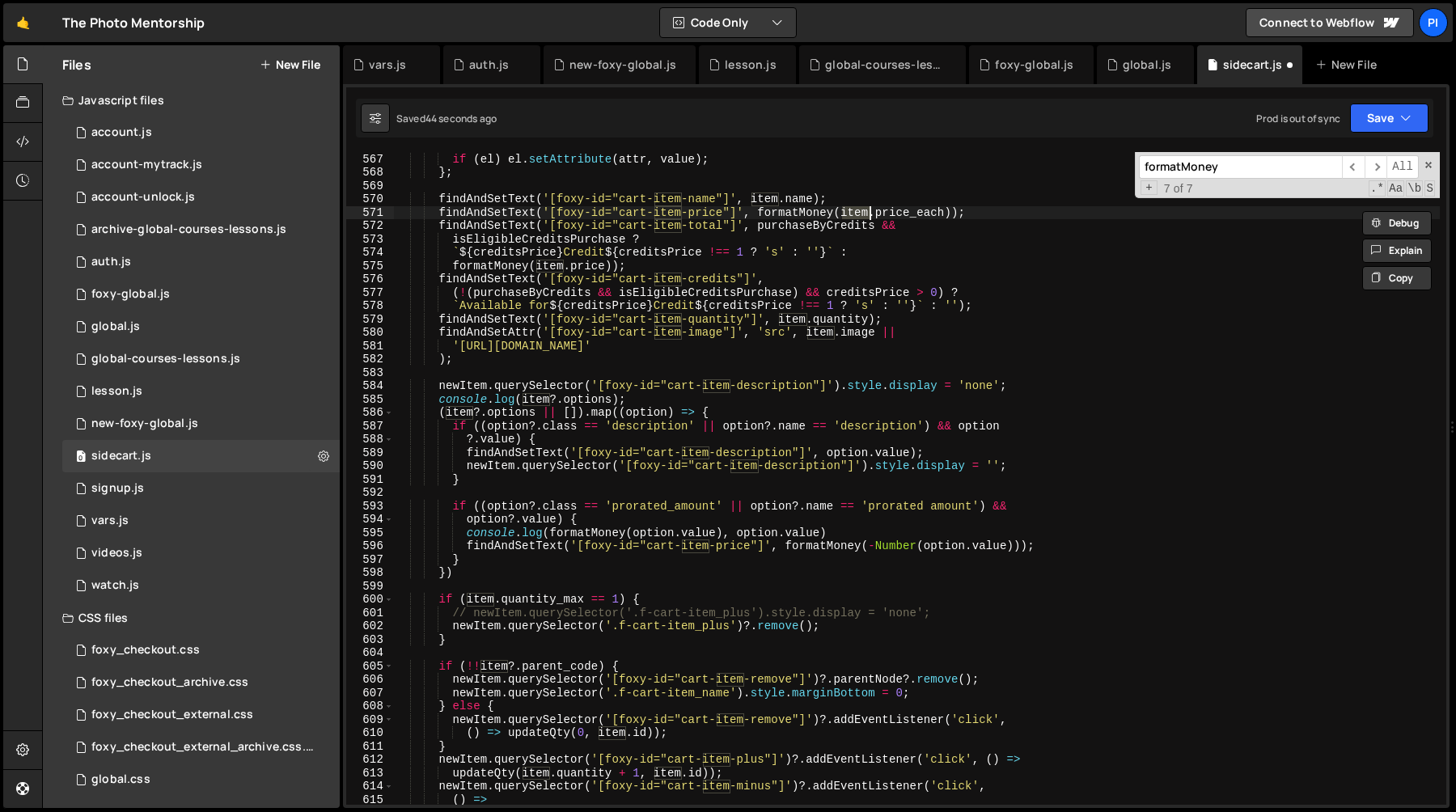
click at [571, 396] on div "const el = newItem . querySelector ( selector ) ; if ( el ) el . setAttribute (…" at bounding box center [917, 479] width 1046 height 679
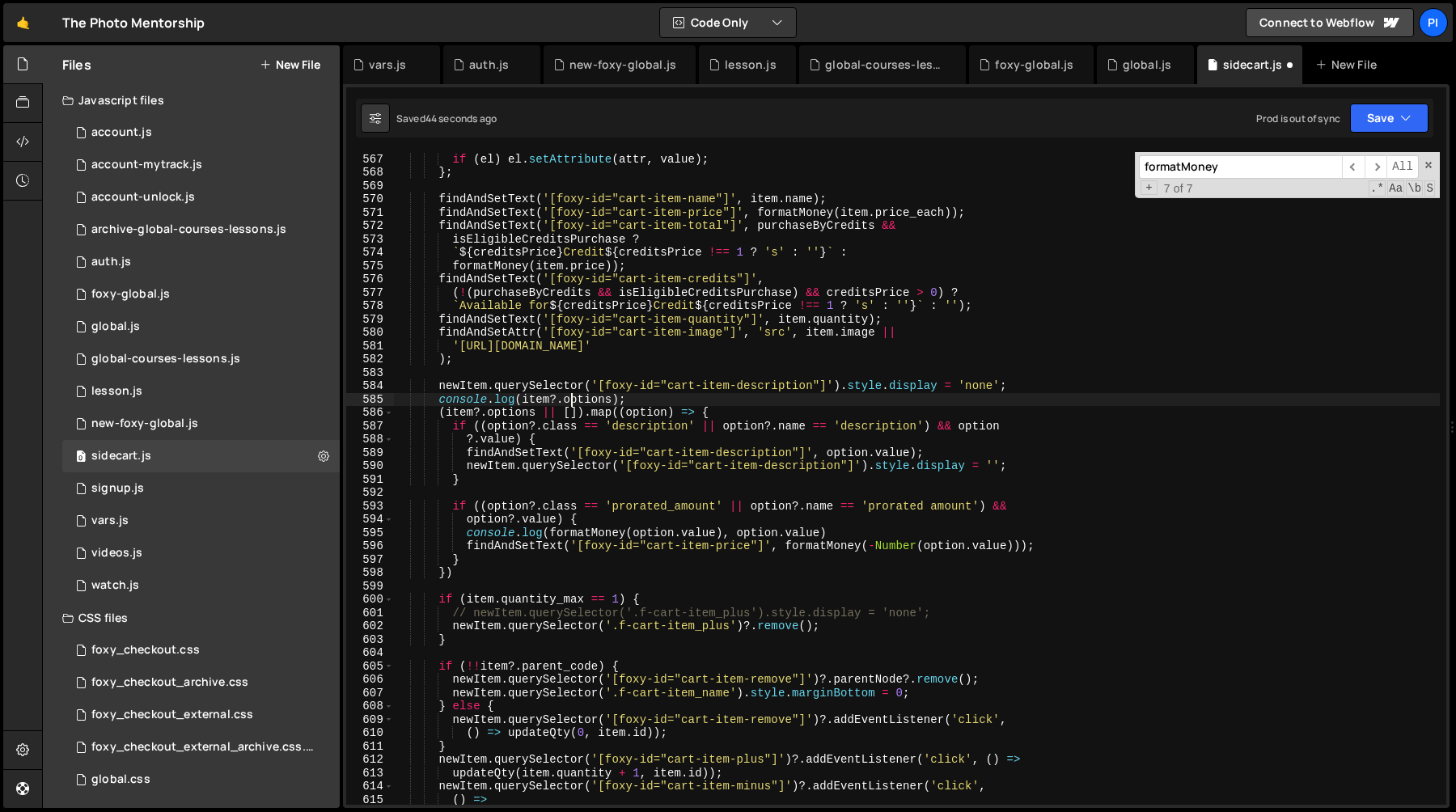
click at [571, 396] on div "const el = newItem . querySelector ( selector ) ; if ( el ) el . setAttribute (…" at bounding box center [917, 479] width 1046 height 679
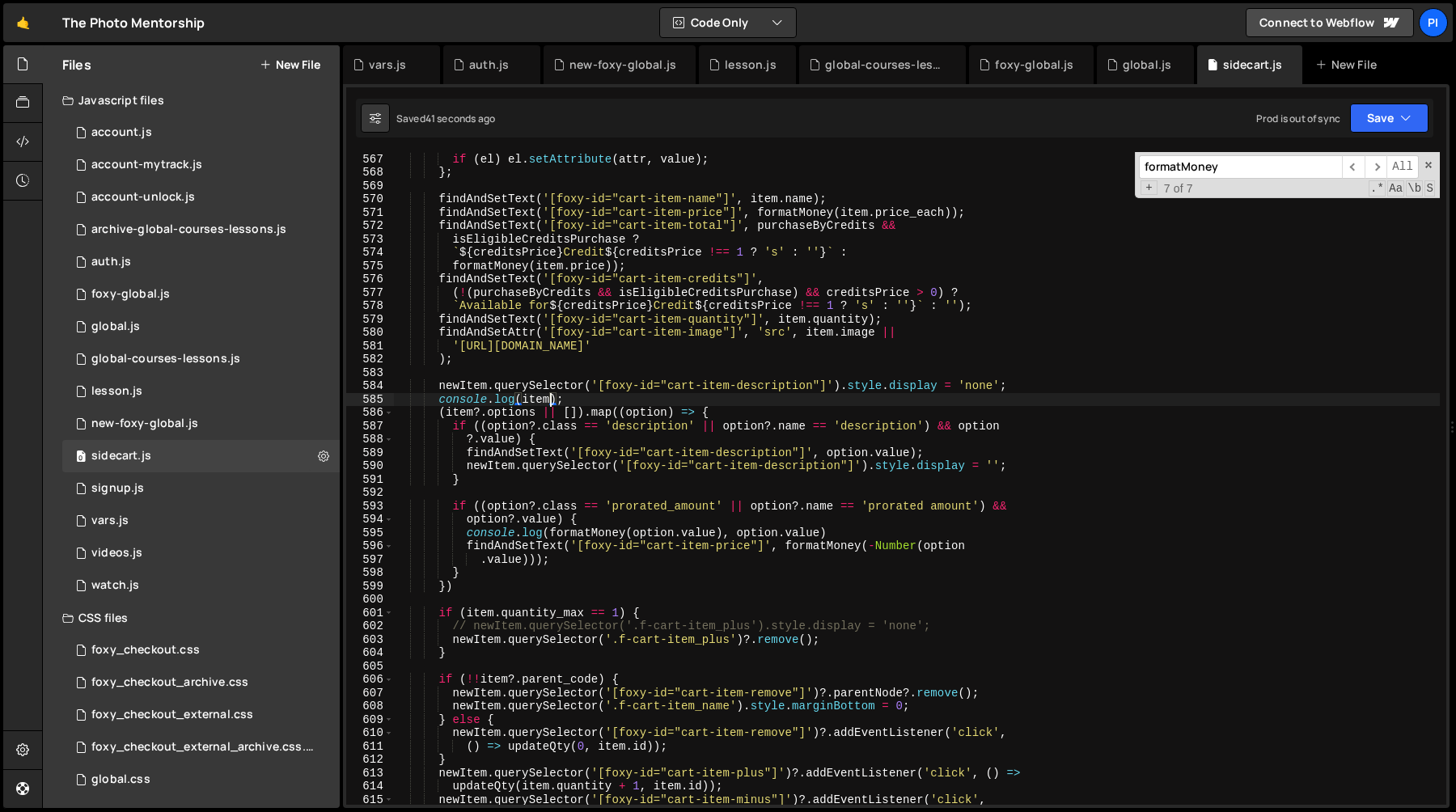
click at [670, 412] on div "const el = newItem . querySelector ( selector ) ; if ( el ) el . setAttribute (…" at bounding box center [917, 479] width 1046 height 679
click at [841, 550] on div "const el = newItem . querySelector ( selector ) ; if ( el ) el . setAttribute (…" at bounding box center [917, 479] width 1046 height 679
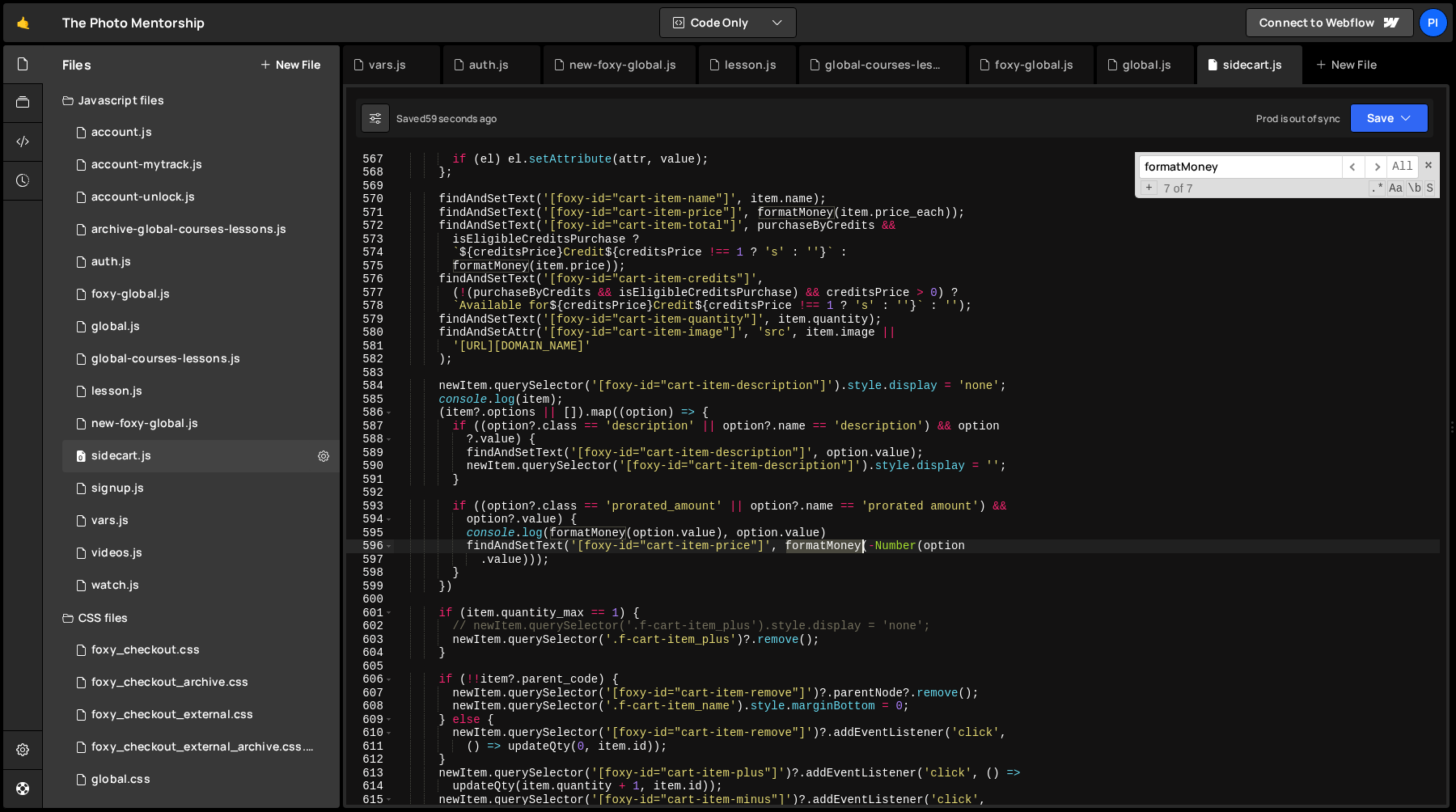
click at [841, 550] on div "const el = newItem . querySelector ( selector ) ; if ( el ) el . setAttribute (…" at bounding box center [917, 479] width 1046 height 679
click at [889, 543] on div "const el = newItem . querySelector ( selector ) ; if ( el ) el . setAttribute (…" at bounding box center [917, 479] width 1046 height 679
click at [826, 547] on div "const el = newItem . querySelector ( selector ) ; if ( el ) el . setAttribute (…" at bounding box center [917, 479] width 1046 height 679
click at [872, 548] on div "const el = newItem . querySelector ( selector ) ; if ( el ) el . setAttribute (…" at bounding box center [917, 479] width 1046 height 679
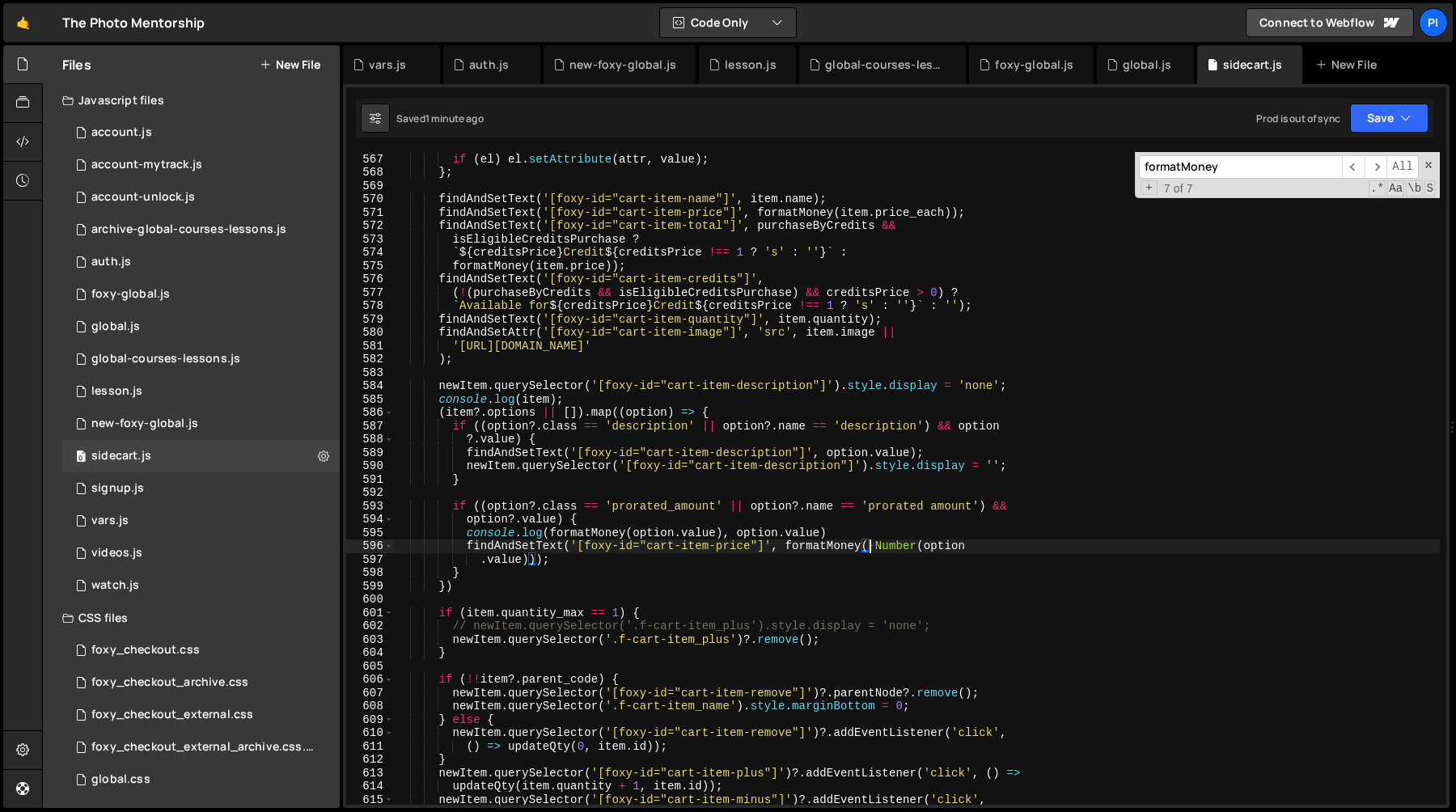
click at [565, 533] on div "const el = newItem . querySelector ( selector ) ; if ( el ) el . setAttribute (…" at bounding box center [917, 479] width 1046 height 679
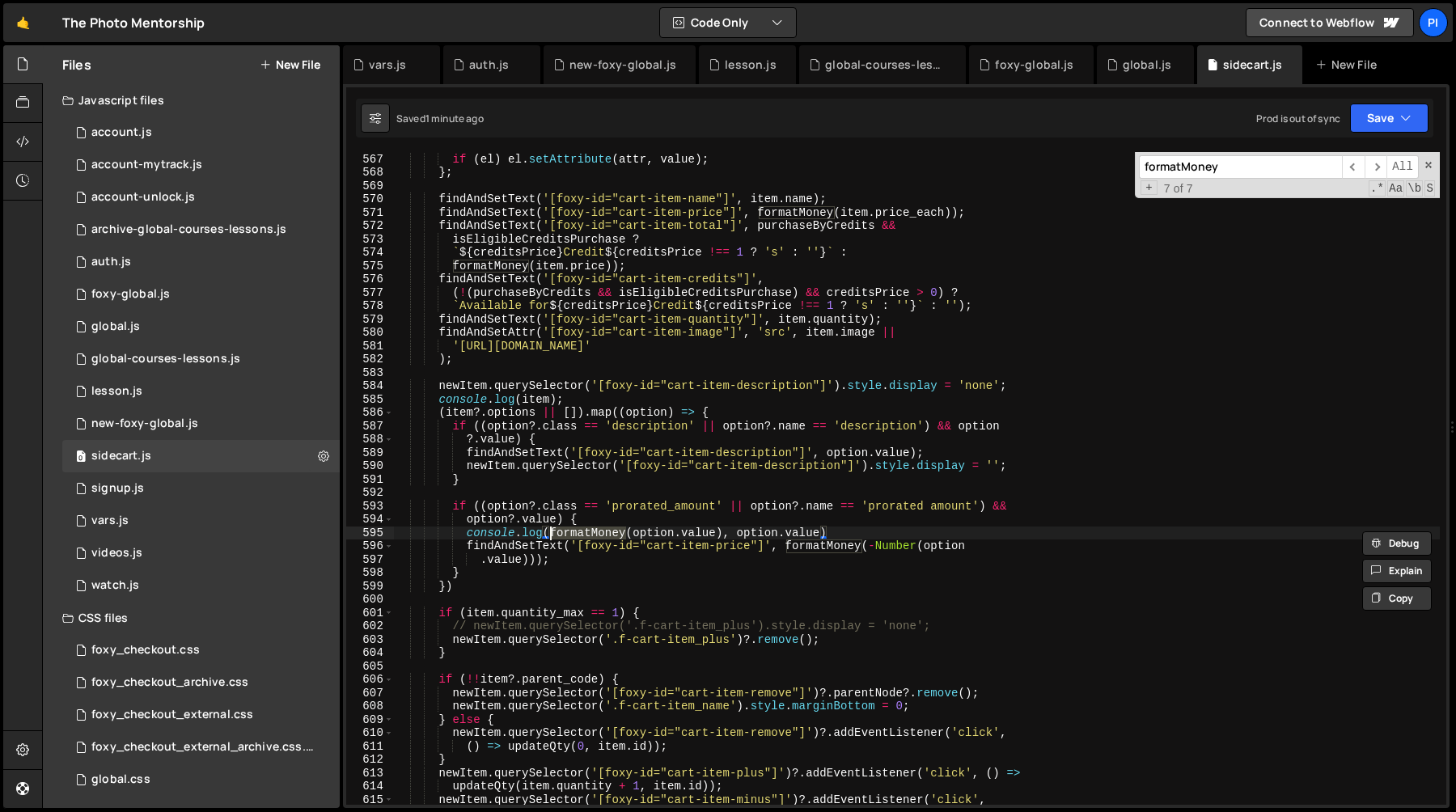
click at [728, 529] on div "const el = newItem . querySelector ( selector ) ; if ( el ) el . setAttribute (…" at bounding box center [917, 479] width 1046 height 679
click at [728, 537] on div "const el = newItem . querySelector ( selector ) ; if ( el ) el . setAttribute (…" at bounding box center [917, 479] width 1046 height 652
click at [720, 537] on div "const el = newItem . querySelector ( selector ) ; if ( el ) el . setAttribute (…" at bounding box center [917, 479] width 1046 height 679
click at [724, 537] on div "const el = newItem . querySelector ( selector ) ; if ( el ) el . setAttribute (…" at bounding box center [917, 479] width 1046 height 679
click at [552, 537] on div "const el = newItem . querySelector ( selector ) ; if ( el ) el . setAttribute (…" at bounding box center [917, 479] width 1046 height 679
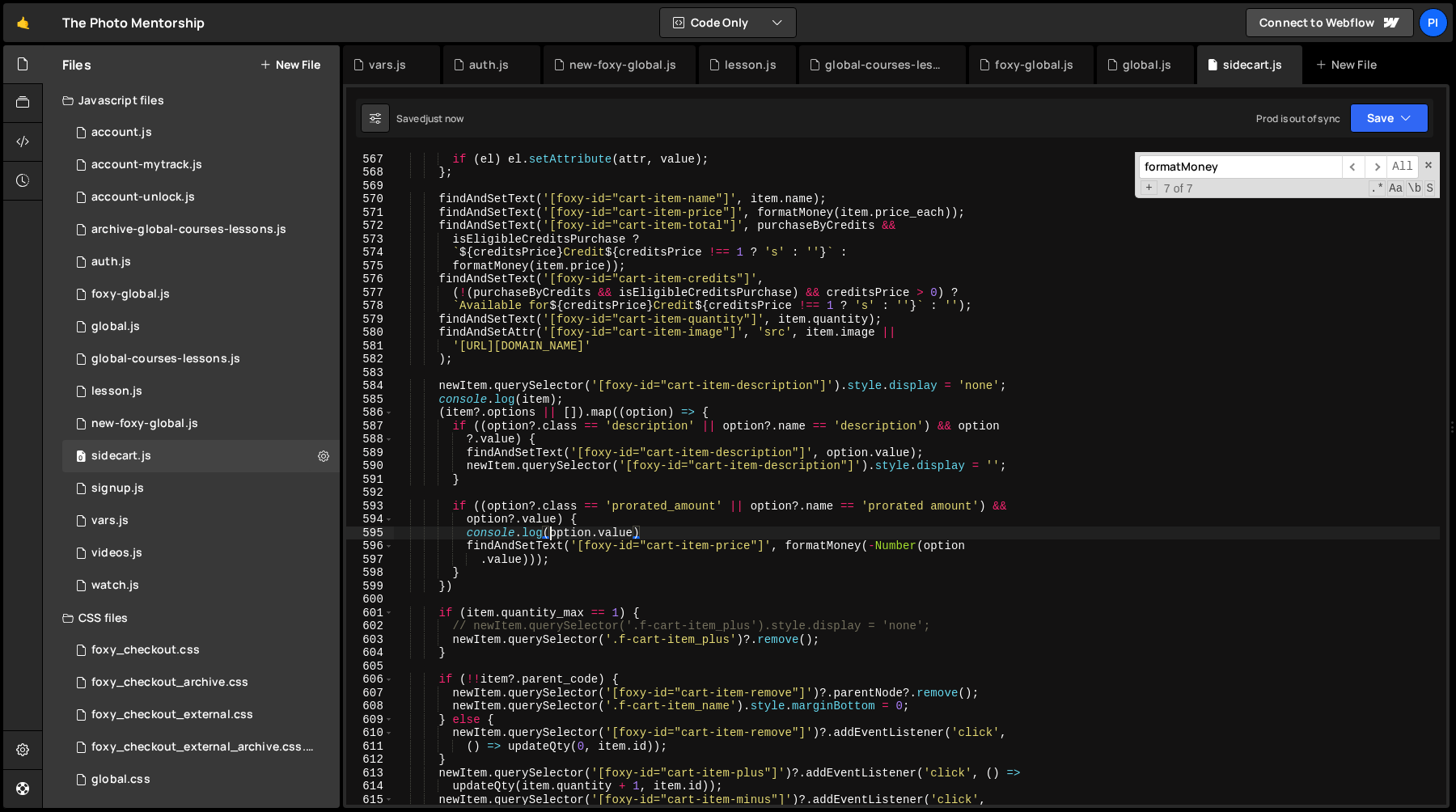
click at [659, 529] on div "const el = newItem . querySelector ( selector ) ; if ( el ) el . setAttribute (…" at bounding box center [917, 479] width 1046 height 679
click at [642, 521] on div "const el = newItem . querySelector ( selector ) ; if ( el ) el . setAttribute (…" at bounding box center [917, 479] width 1046 height 679
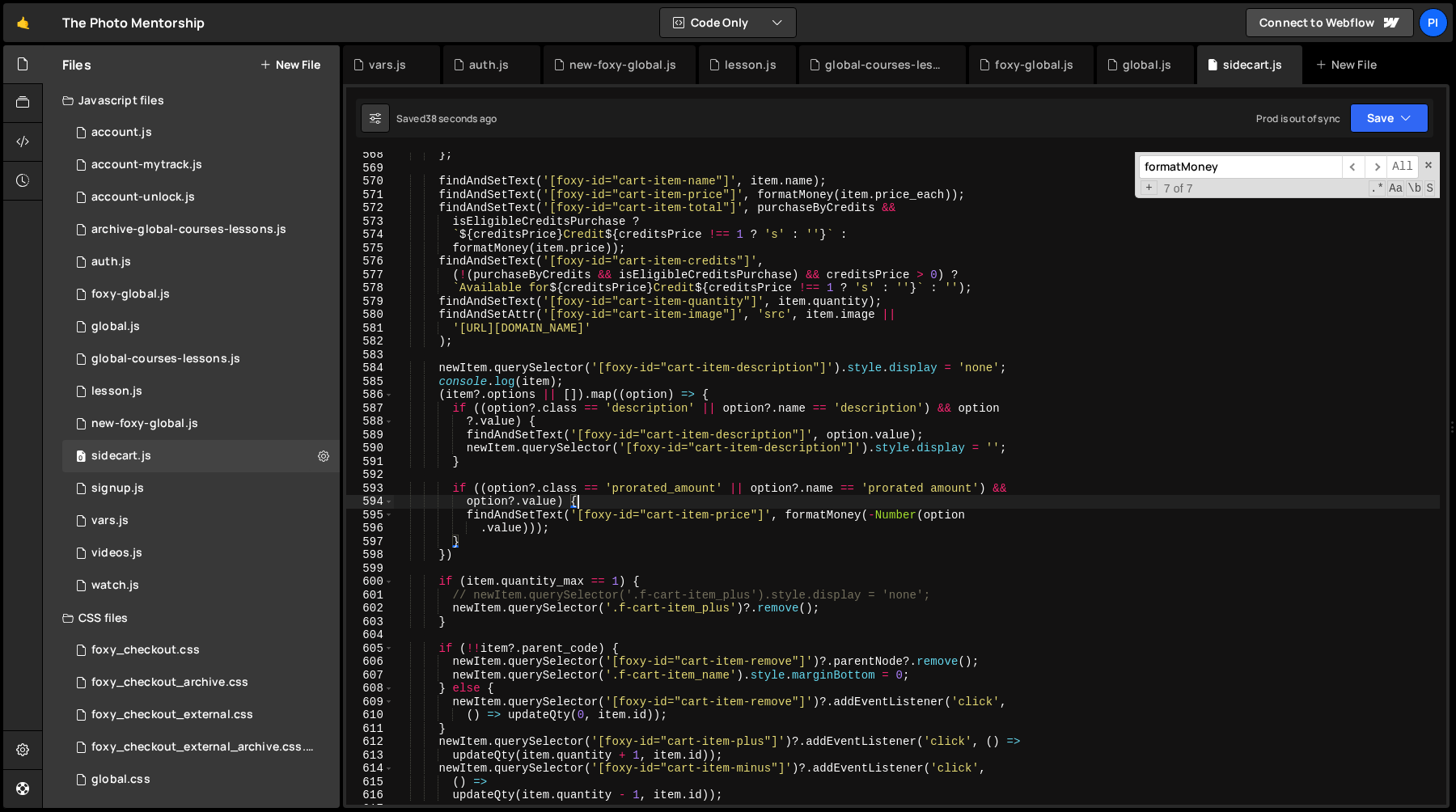
scroll to position [7584, 0]
click at [467, 517] on div "} ; findAndSetText ( '[foxy-id="cart-item-name"]' , item . name ) ; findAndSetT…" at bounding box center [917, 488] width 1046 height 679
click at [585, 529] on div "} ; findAndSetText ( '[foxy-id="cart-item-name"]' , item . name ) ; findAndSetT…" at bounding box center [917, 488] width 1046 height 679
click at [605, 503] on div "} ; findAndSetText ( '[foxy-id="cart-item-name"]' , item . name ) ; findAndSetT…" at bounding box center [917, 488] width 1046 height 679
type textarea "option?.value) {"
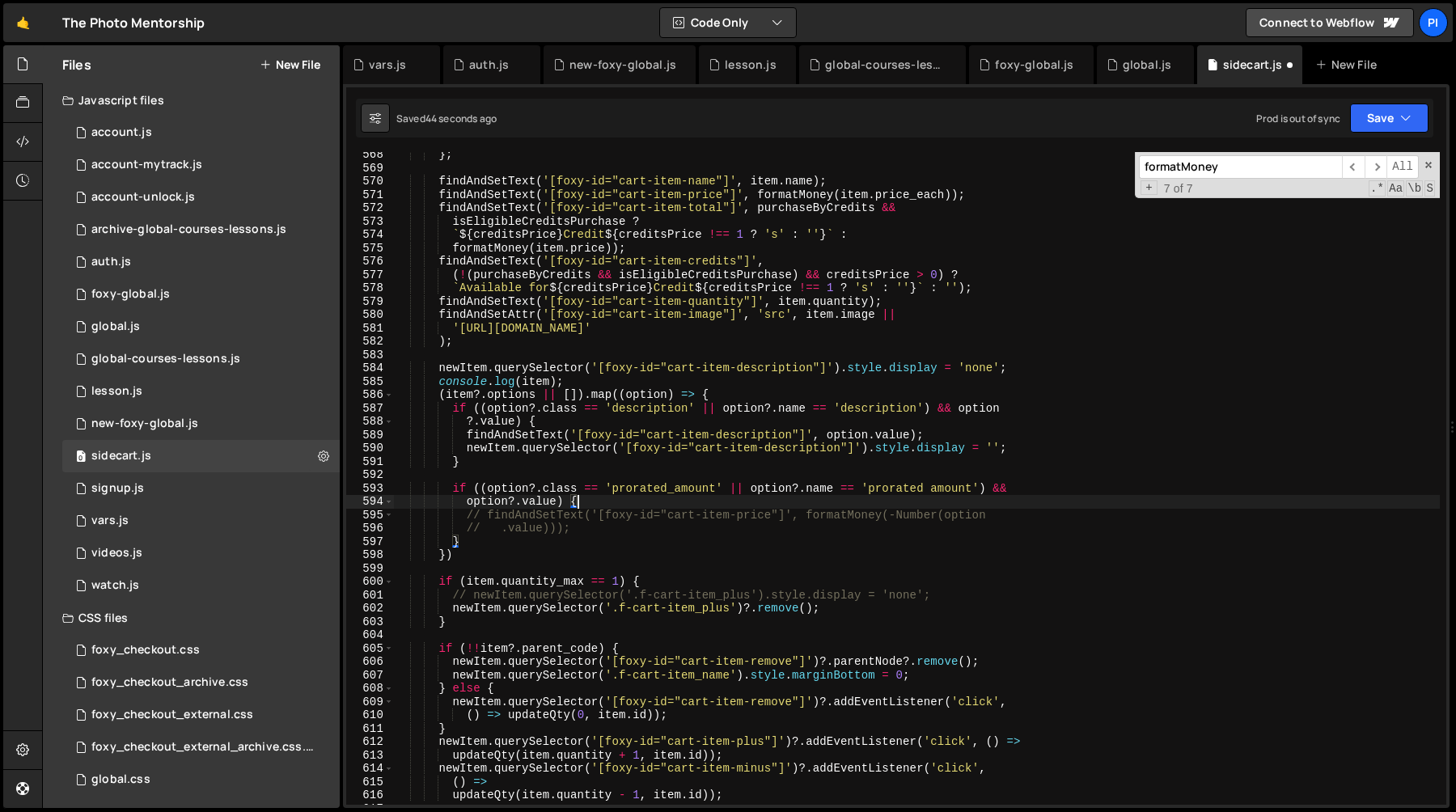
scroll to position [0, 4]
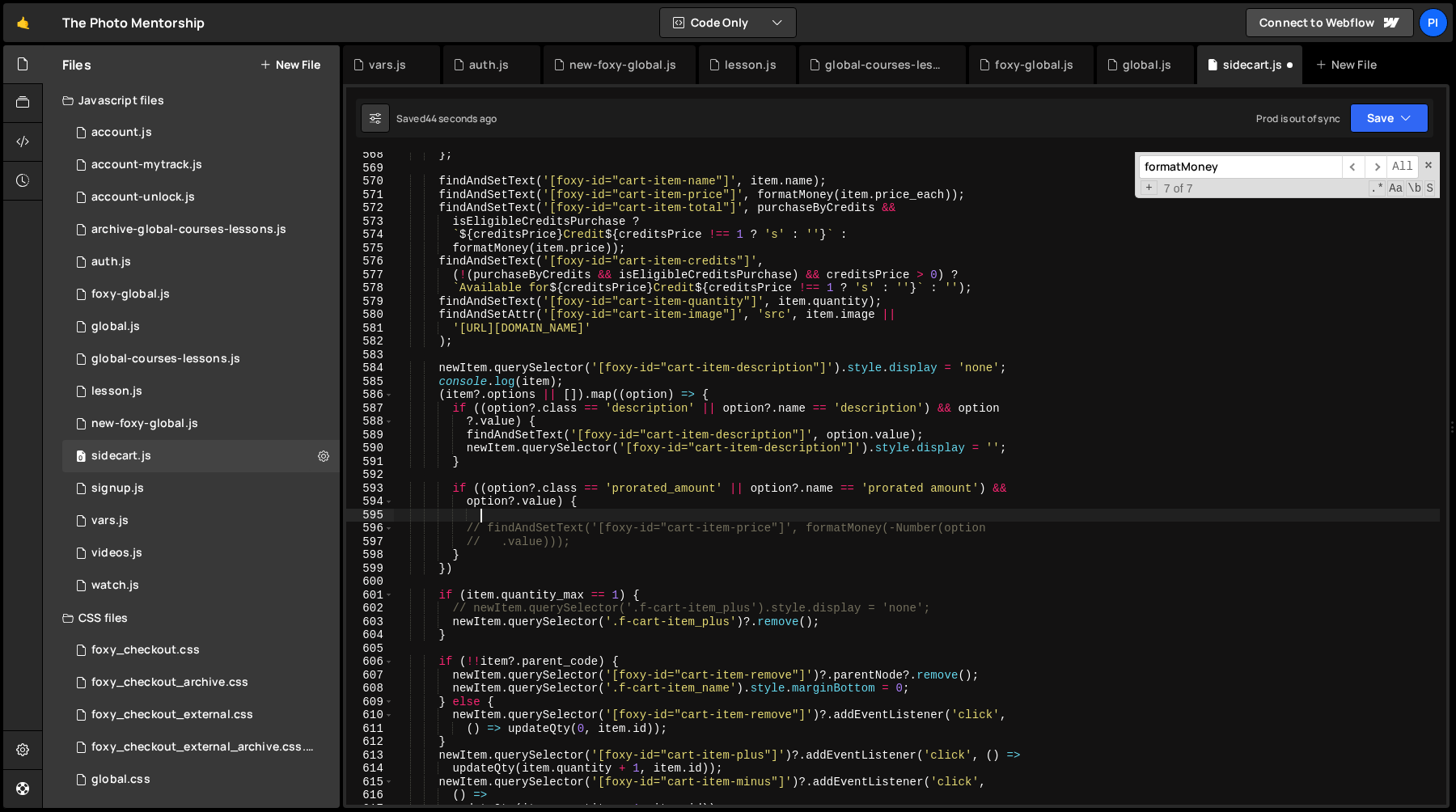
paste textarea ".value)));"
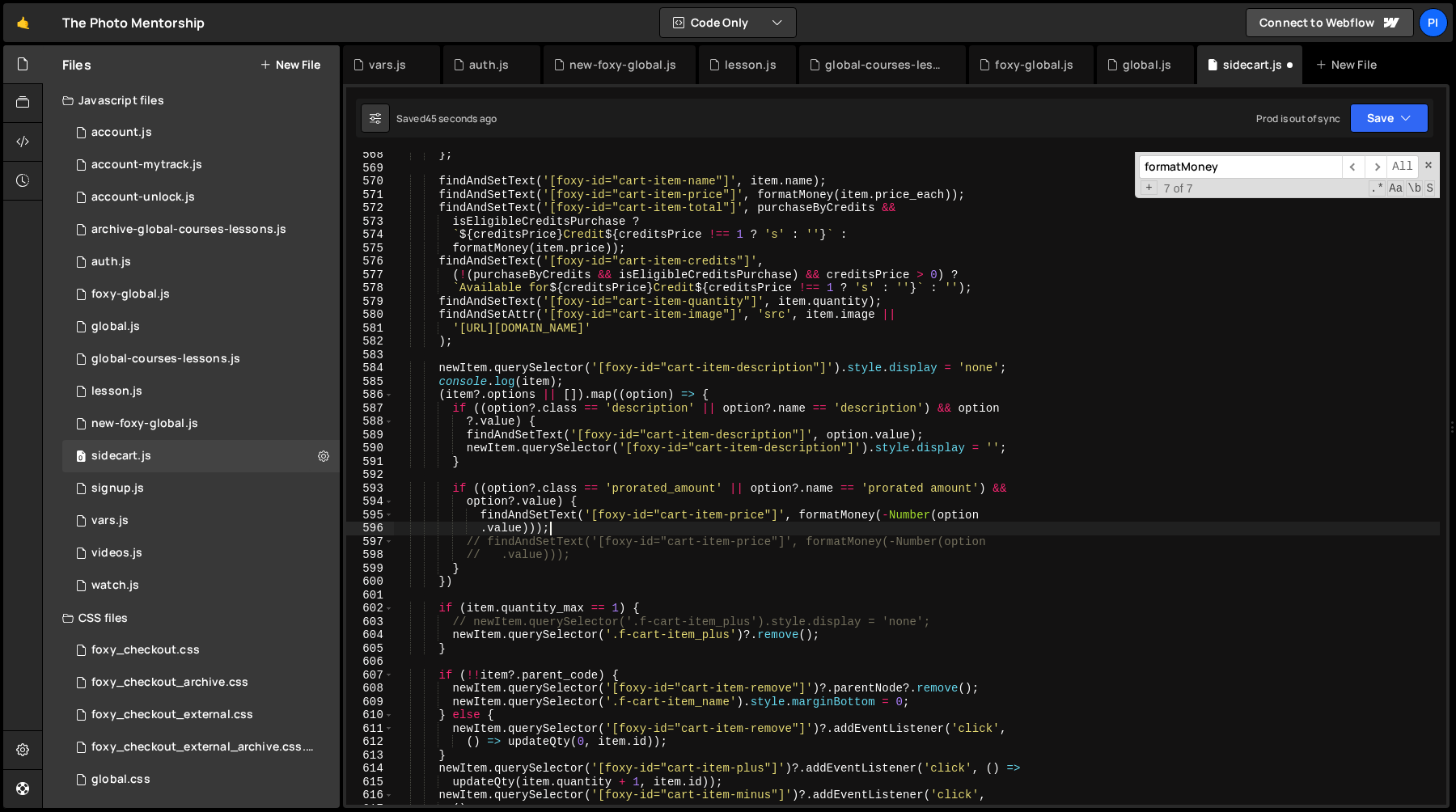
click at [480, 514] on div "} ; findAndSetText ( '[foxy-id="cart-item-name"]' , item . name ) ; findAndSetT…" at bounding box center [917, 488] width 1046 height 679
click at [578, 515] on div "} ; findAndSetText ( '[foxy-id="cart-item-name"]' , item . name ) ; findAndSetT…" at bounding box center [917, 488] width 1046 height 679
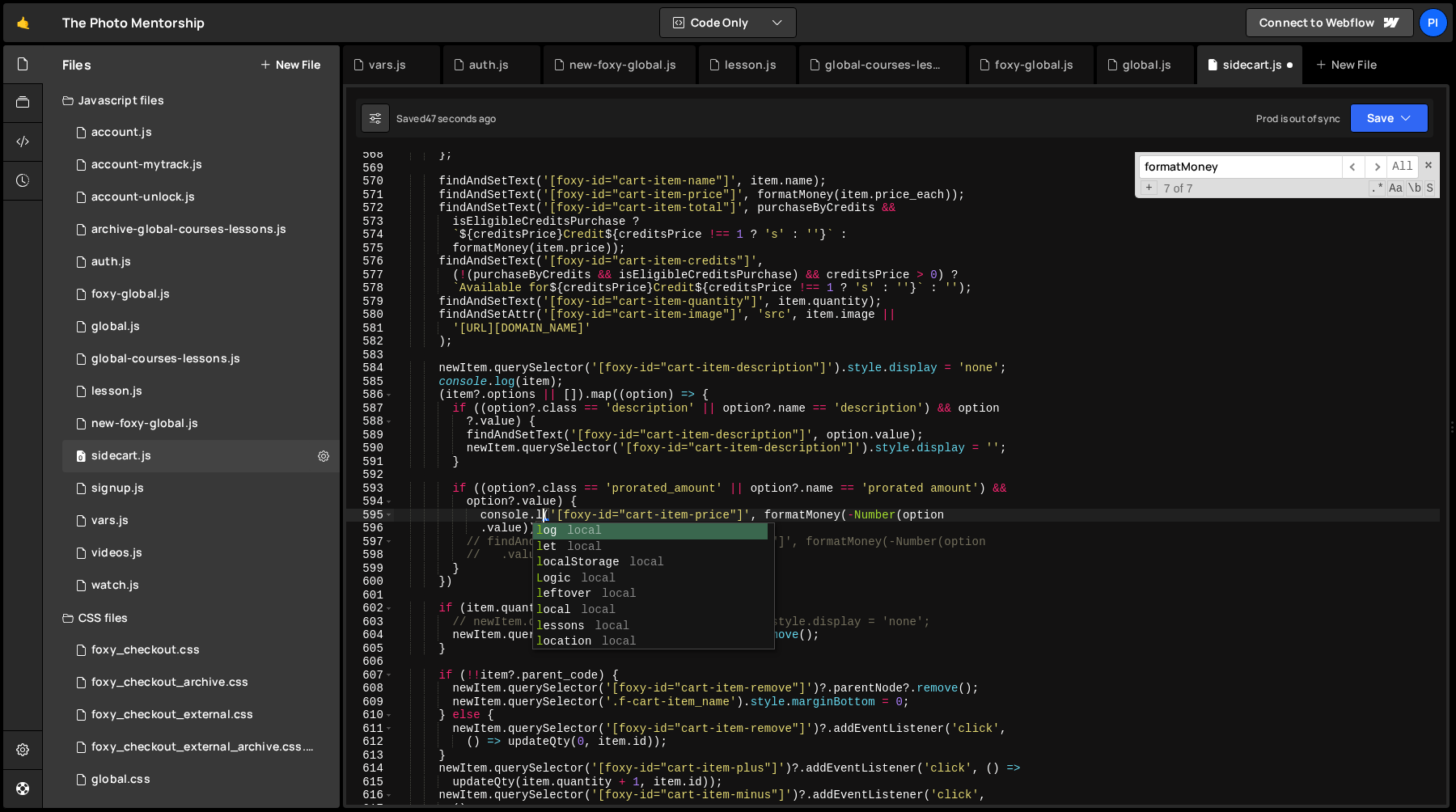
scroll to position [0, 11]
click at [786, 513] on div "} ; findAndSetText ( '[foxy-id="cart-item-name"]' , item . name ) ; findAndSetT…" at bounding box center [917, 488] width 1046 height 679
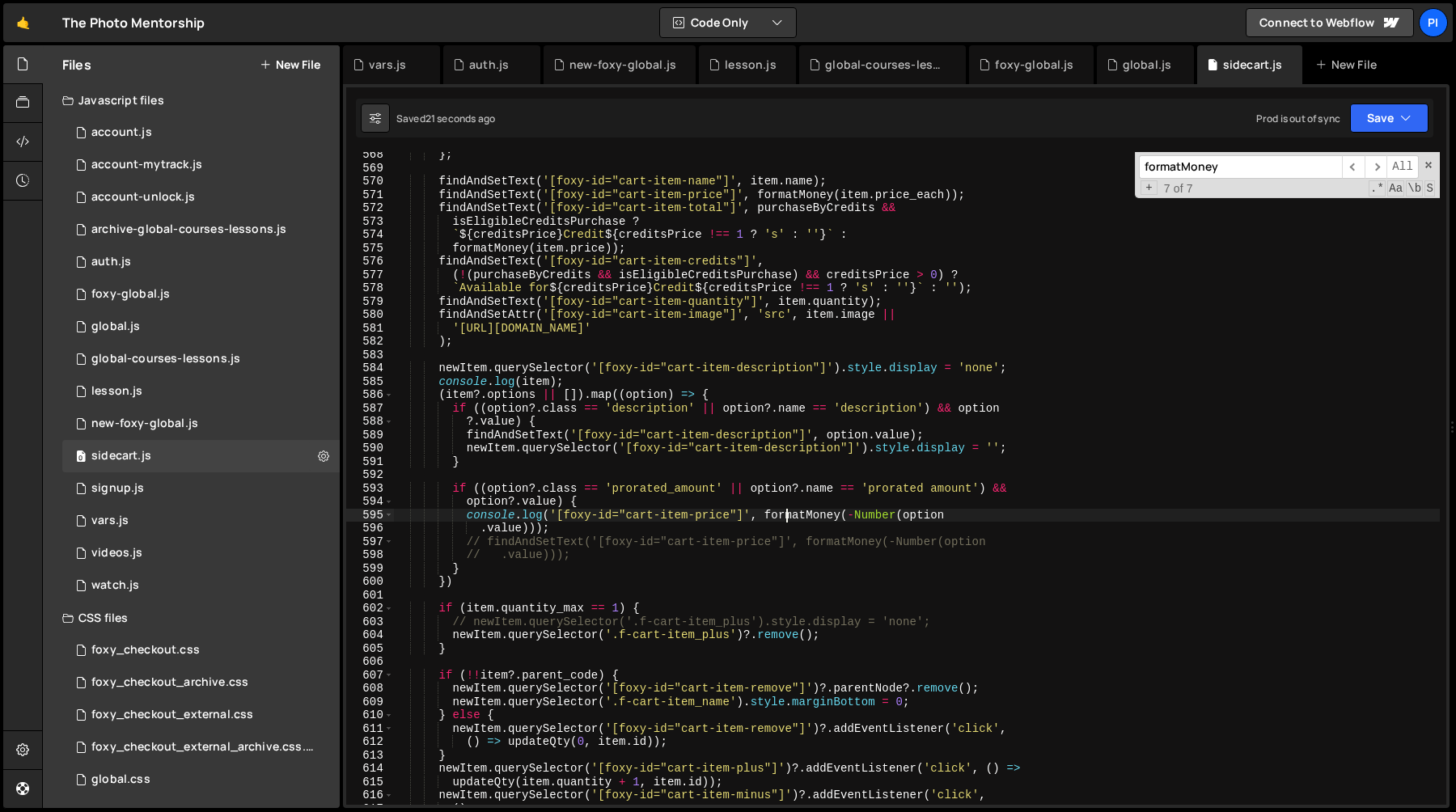
click at [760, 421] on div "} ; findAndSetText ( '[foxy-id="cart-item-name"]' , item . name ) ; findAndSetT…" at bounding box center [917, 488] width 1046 height 679
click at [737, 500] on div "} ; findAndSetText ( '[foxy-id="cart-item-name"]' , item . name ) ; findAndSetT…" at bounding box center [917, 488] width 1046 height 679
click at [646, 520] on div "} ; findAndSetText ( '[foxy-id="cart-item-name"]' , item . name ) ; findAndSetT…" at bounding box center [917, 488] width 1046 height 679
click at [633, 503] on div "} ; findAndSetText ( '[foxy-id="cart-item-name"]' , item . name ) ; findAndSetT…" at bounding box center [917, 488] width 1046 height 679
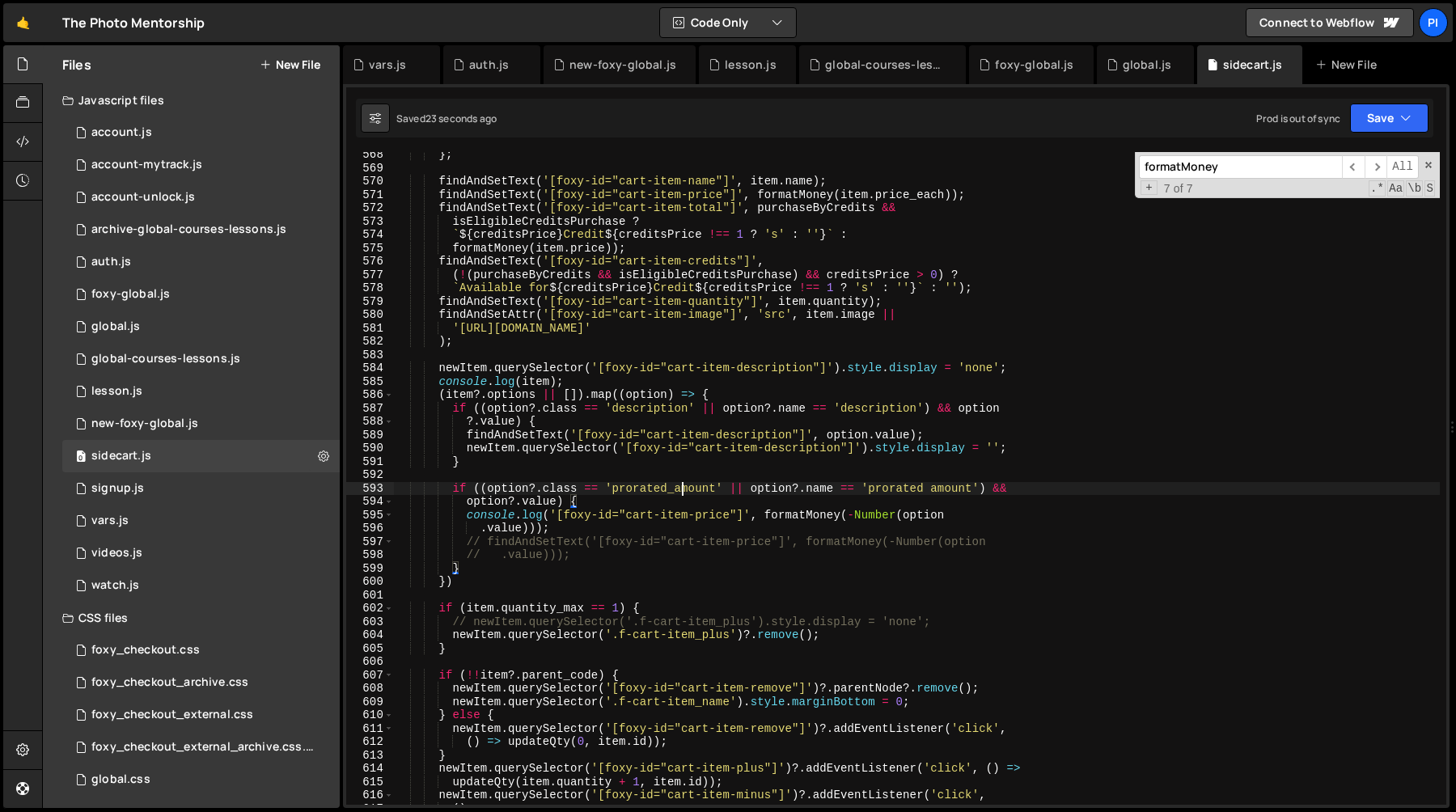
click at [679, 483] on div "} ; findAndSetText ( '[foxy-id="cart-item-name"]' , item . name ) ; findAndSetT…" at bounding box center [917, 488] width 1046 height 679
click at [545, 507] on div "} ; findAndSetText ( '[foxy-id="cart-item-name"]' , item . name ) ; findAndSetT…" at bounding box center [917, 488] width 1046 height 679
click at [563, 533] on div "} ; findAndSetText ( '[foxy-id="cart-item-name"]' , item . name ) ; findAndSetT…" at bounding box center [917, 488] width 1046 height 679
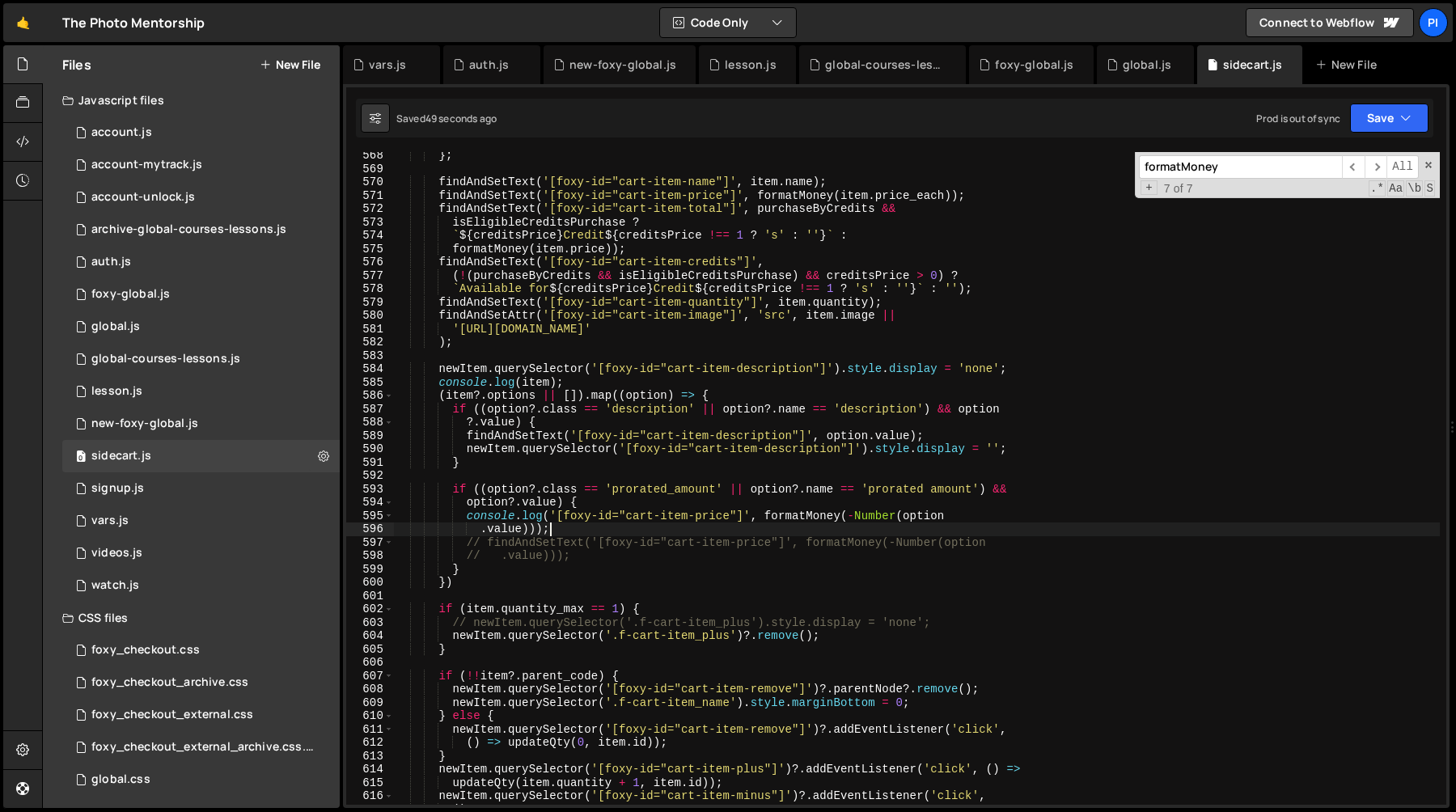
click at [563, 513] on div "} ; findAndSetText ( '[foxy-id="cart-item-name"]' , item . name ) ; findAndSetT…" at bounding box center [917, 488] width 1046 height 679
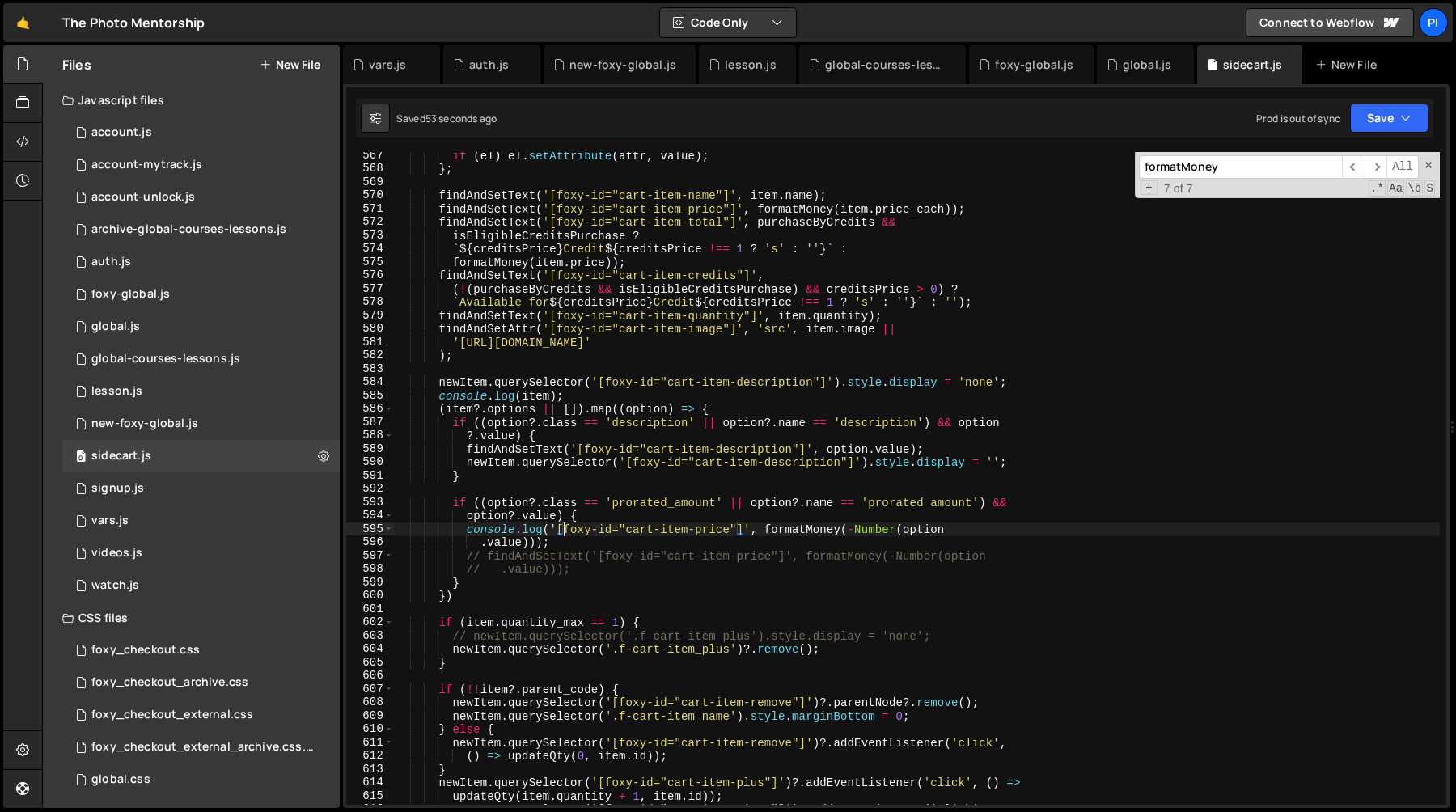
scroll to position [7570, 0]
click at [518, 559] on div "if ( el ) el . setAttribute ( attr , value ) ; } ; findAndSetText ( '[foxy-id="…" at bounding box center [917, 488] width 1046 height 679
click at [853, 530] on div "if ( el ) el . setAttribute ( attr , value ) ; } ; findAndSetText ( '[foxy-id="…" at bounding box center [917, 488] width 1046 height 679
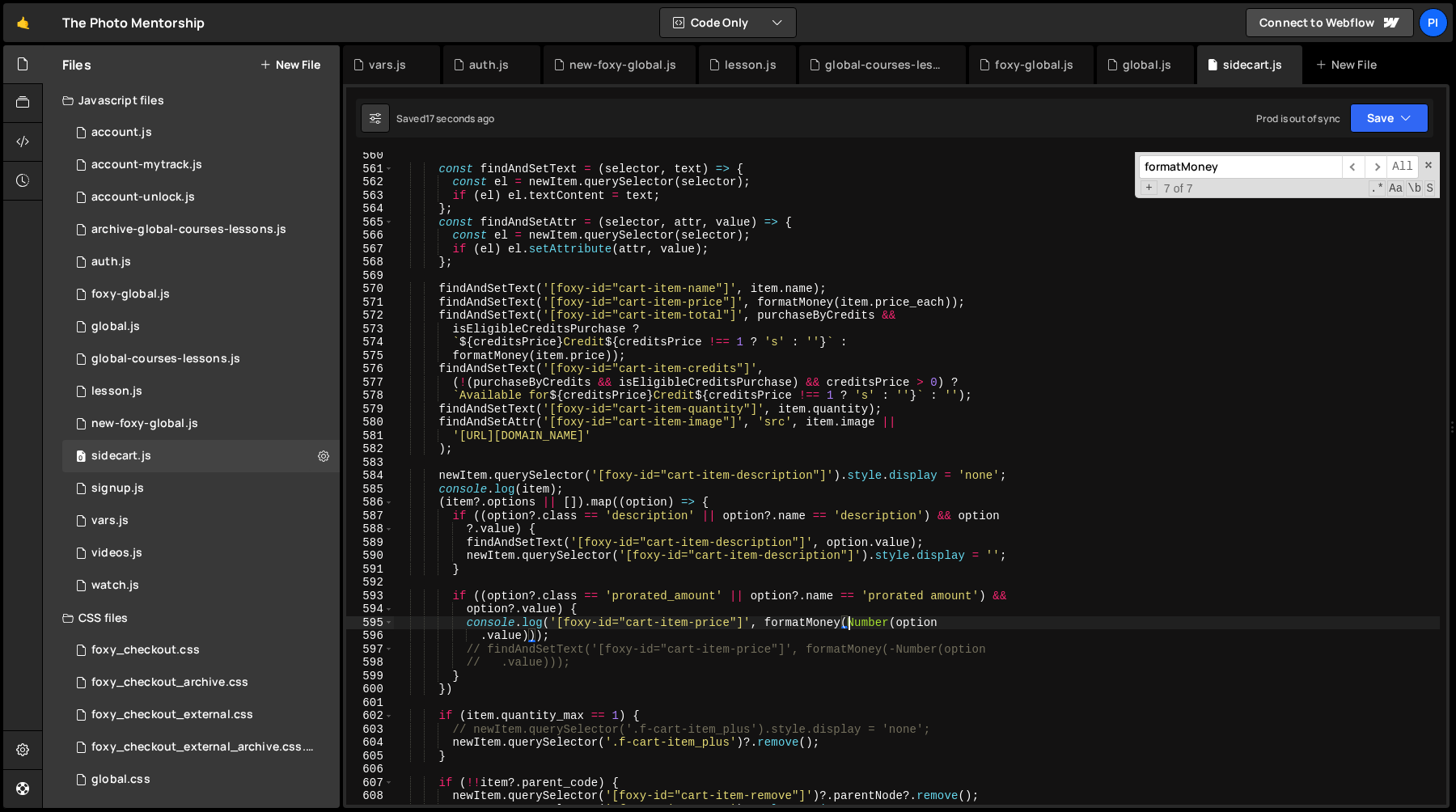
scroll to position [7457, 0]
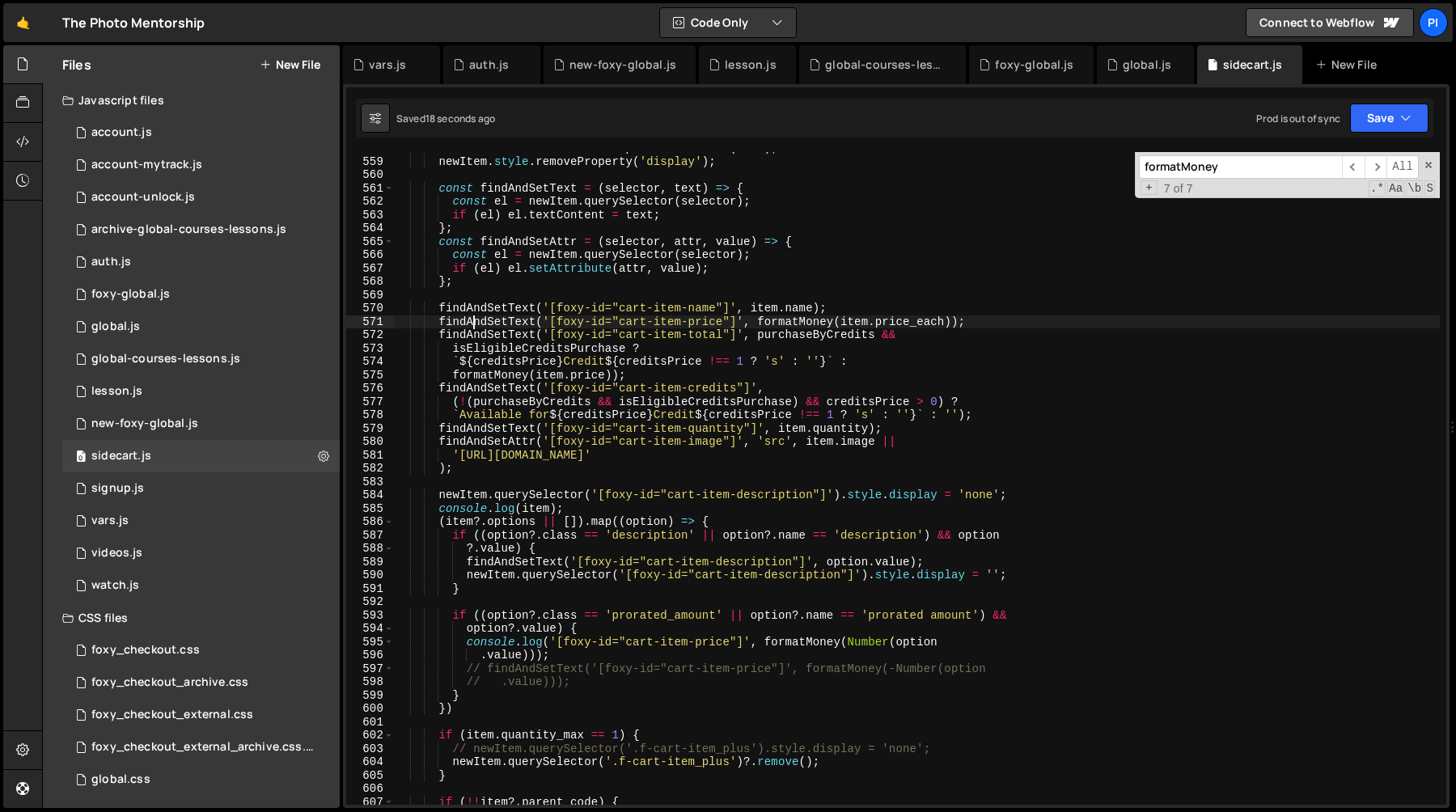
click at [473, 323] on div "const newItem = cartItemTemplate . cloneNode ( true ) ; newItem . style . remov…" at bounding box center [917, 481] width 1046 height 679
type textarea "findAndSetText('[foxy-id="cart-item-price"]', formatMoney(item.price_each));"
click at [473, 323] on div "const newItem = cartItemTemplate . cloneNode ( true ) ; newItem . style . remov…" at bounding box center [917, 481] width 1046 height 679
type input "findAndSetText"
click at [1354, 168] on span "​" at bounding box center [1353, 167] width 22 height 23
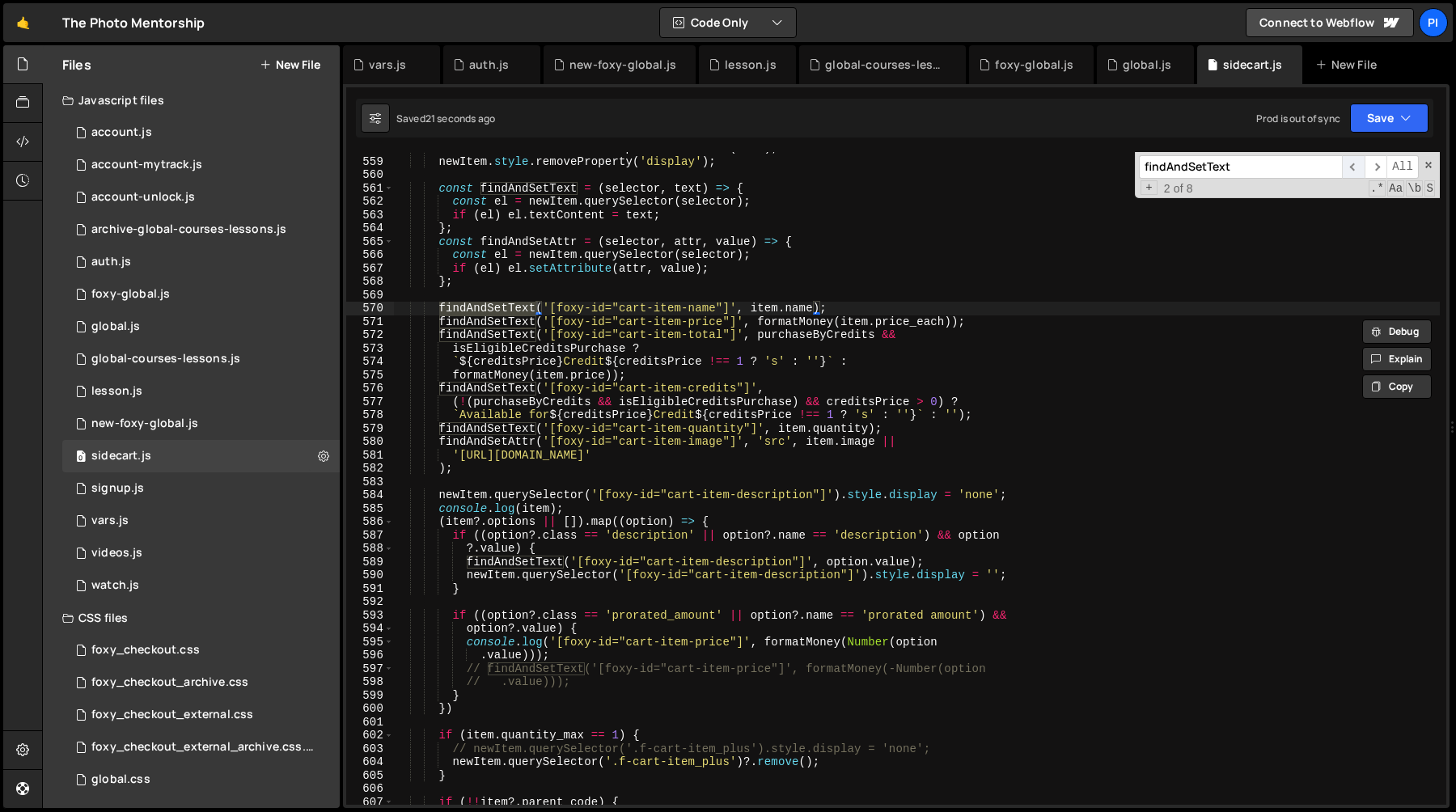
click at [1354, 168] on span "​" at bounding box center [1353, 167] width 22 height 23
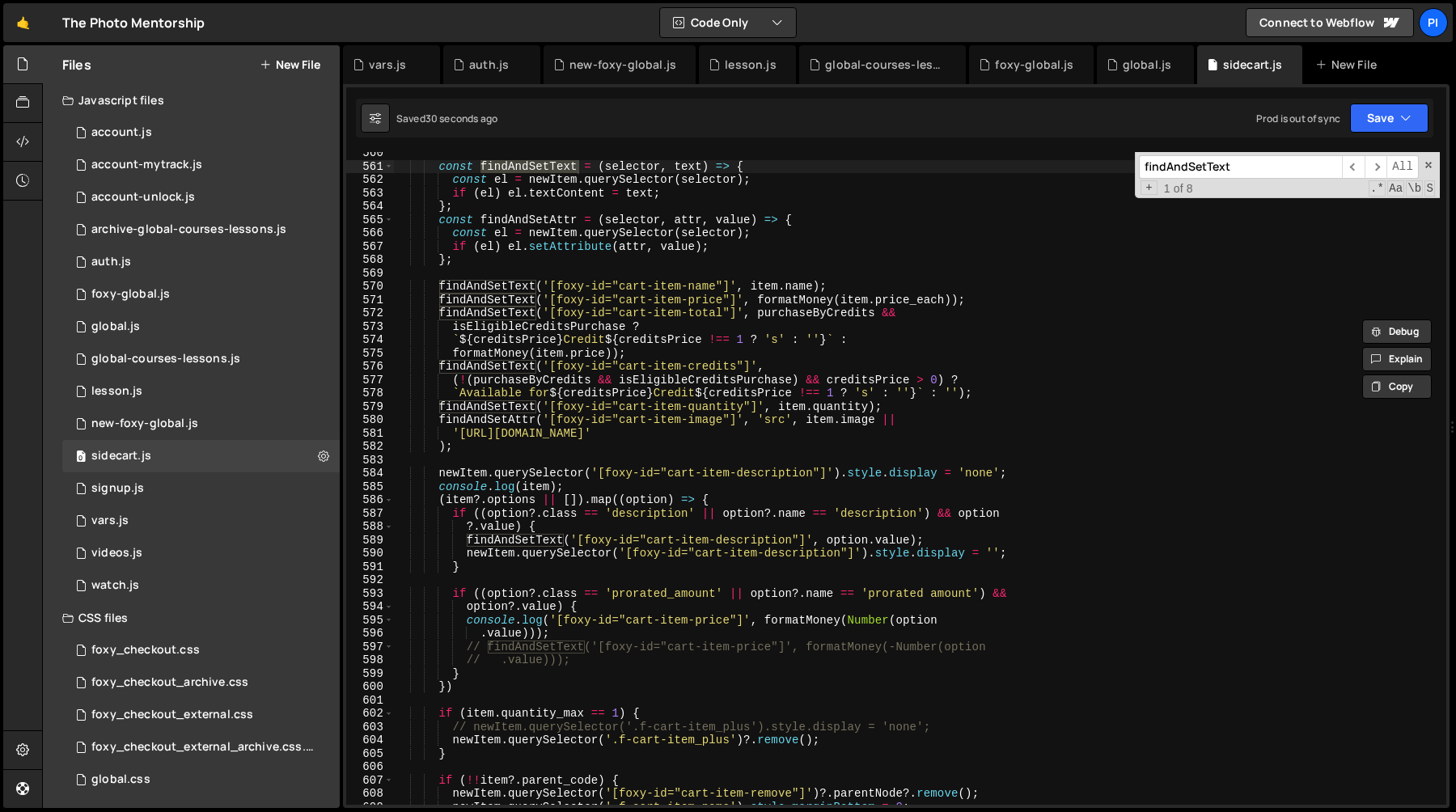
scroll to position [7480, 0]
click at [479, 651] on div "const findAndSetText = ( selector , text ) => { const el = newItem . querySelec…" at bounding box center [917, 485] width 1046 height 679
click at [619, 656] on div "const findAndSetText = ( selector , text ) => { const el = newItem . querySelec…" at bounding box center [917, 485] width 1046 height 679
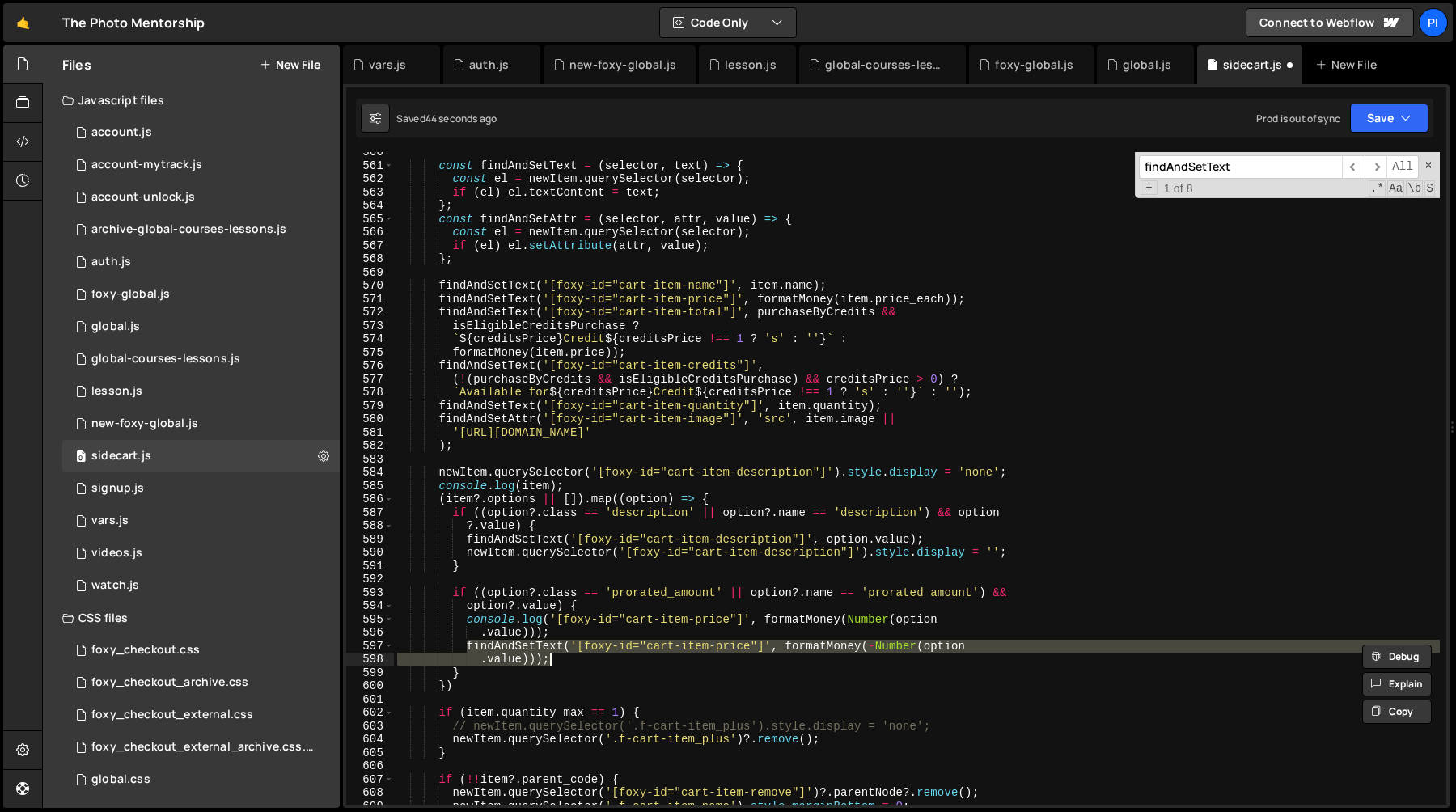
click at [617, 301] on div "const findAndSetText = ( selector , text ) => { const el = newItem . querySelec…" at bounding box center [917, 485] width 1046 height 679
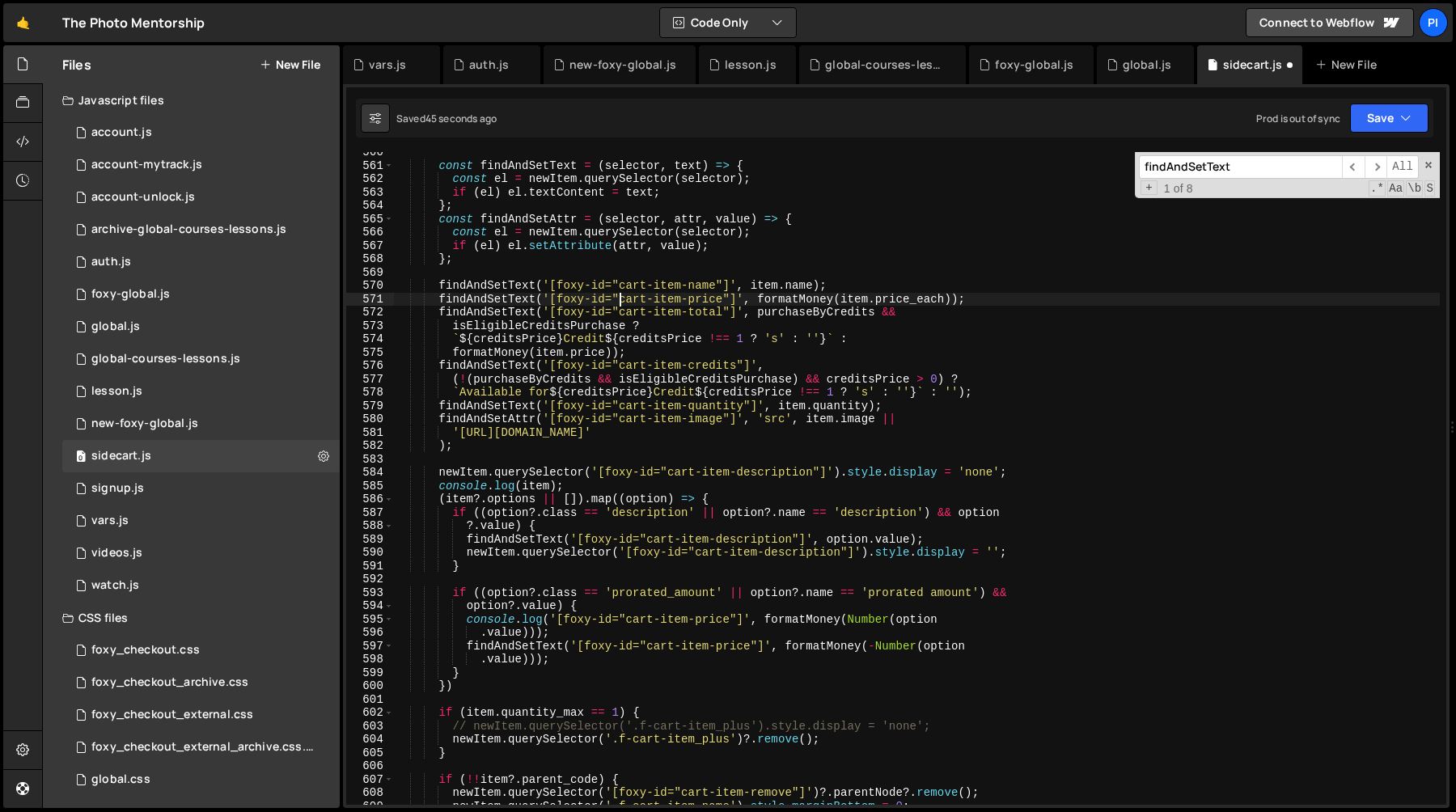
click at [724, 300] on div "const findAndSetText = ( selector , text ) => { const el = newItem . querySelec…" at bounding box center [917, 485] width 1046 height 679
click at [782, 310] on div "const findAndSetText = ( selector , text ) => { const el = newItem . querySelec…" at bounding box center [917, 485] width 1046 height 679
click at [736, 649] on div "const findAndSetText = ( selector , text ) => { const el = newItem . querySelec…" at bounding box center [917, 485] width 1046 height 679
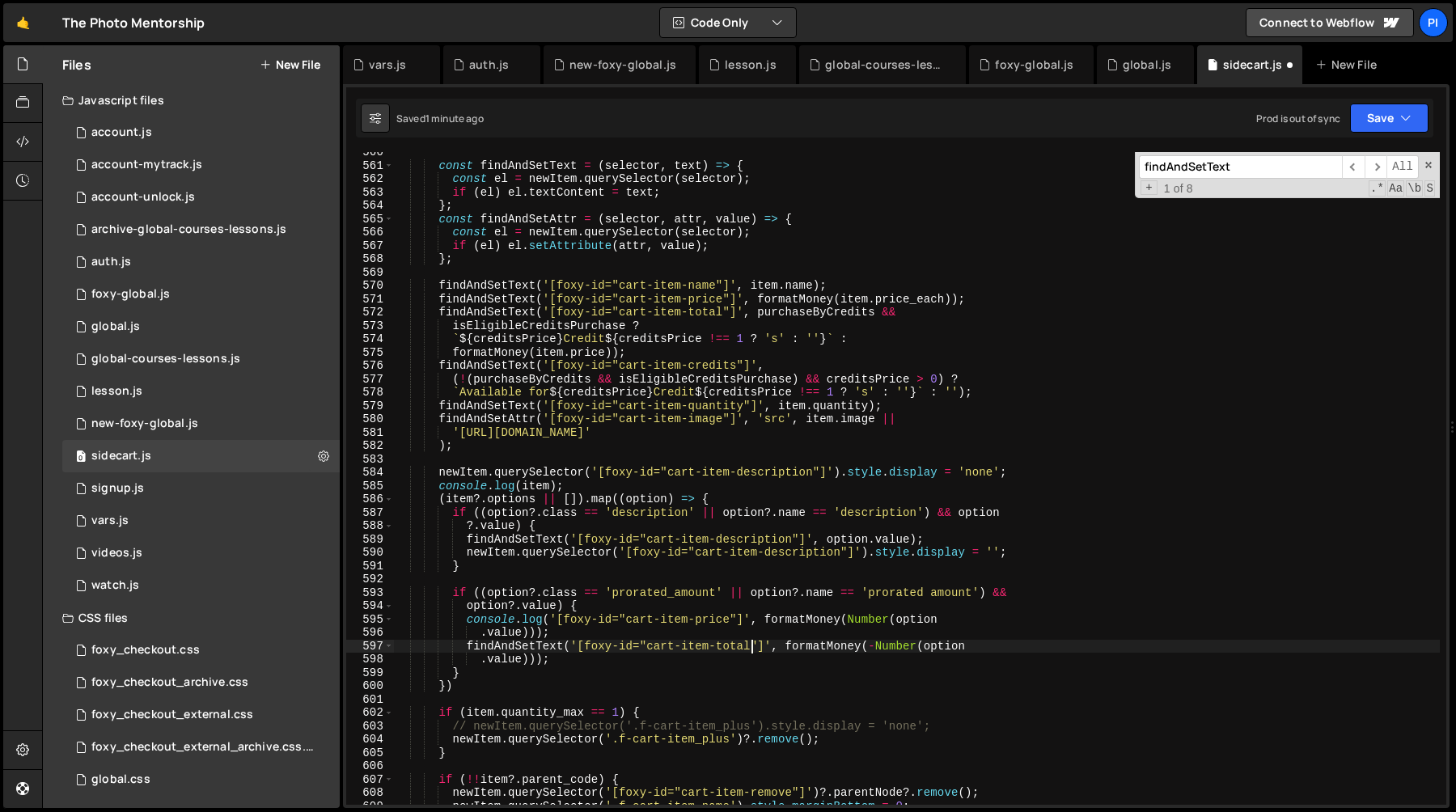
click at [720, 628] on div "const findAndSetText = ( selector , text ) => { const el = newItem . querySelec…" at bounding box center [917, 485] width 1046 height 679
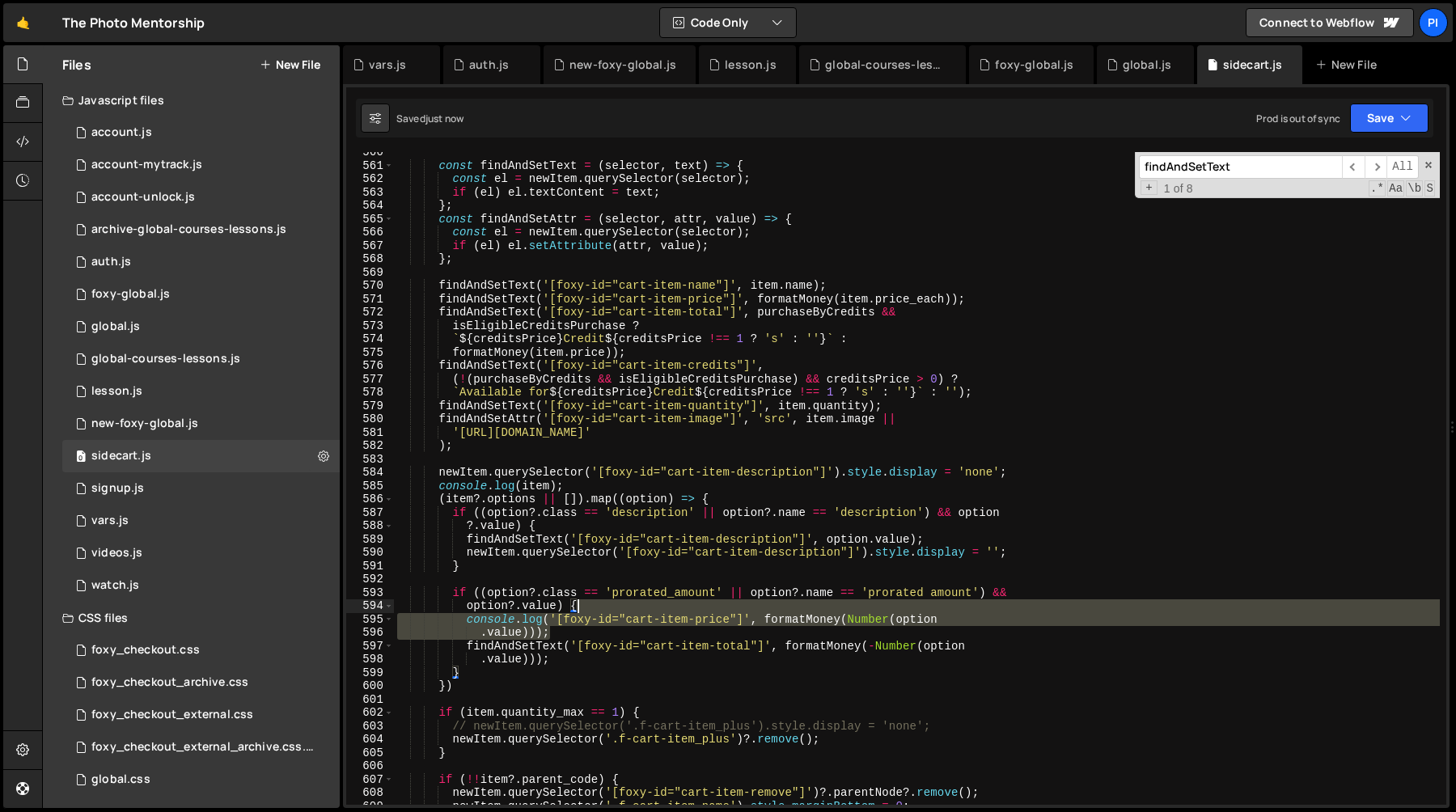
click at [598, 607] on div "const findAndSetText = ( selector , text ) => { const el = newItem . querySelec…" at bounding box center [917, 485] width 1046 height 679
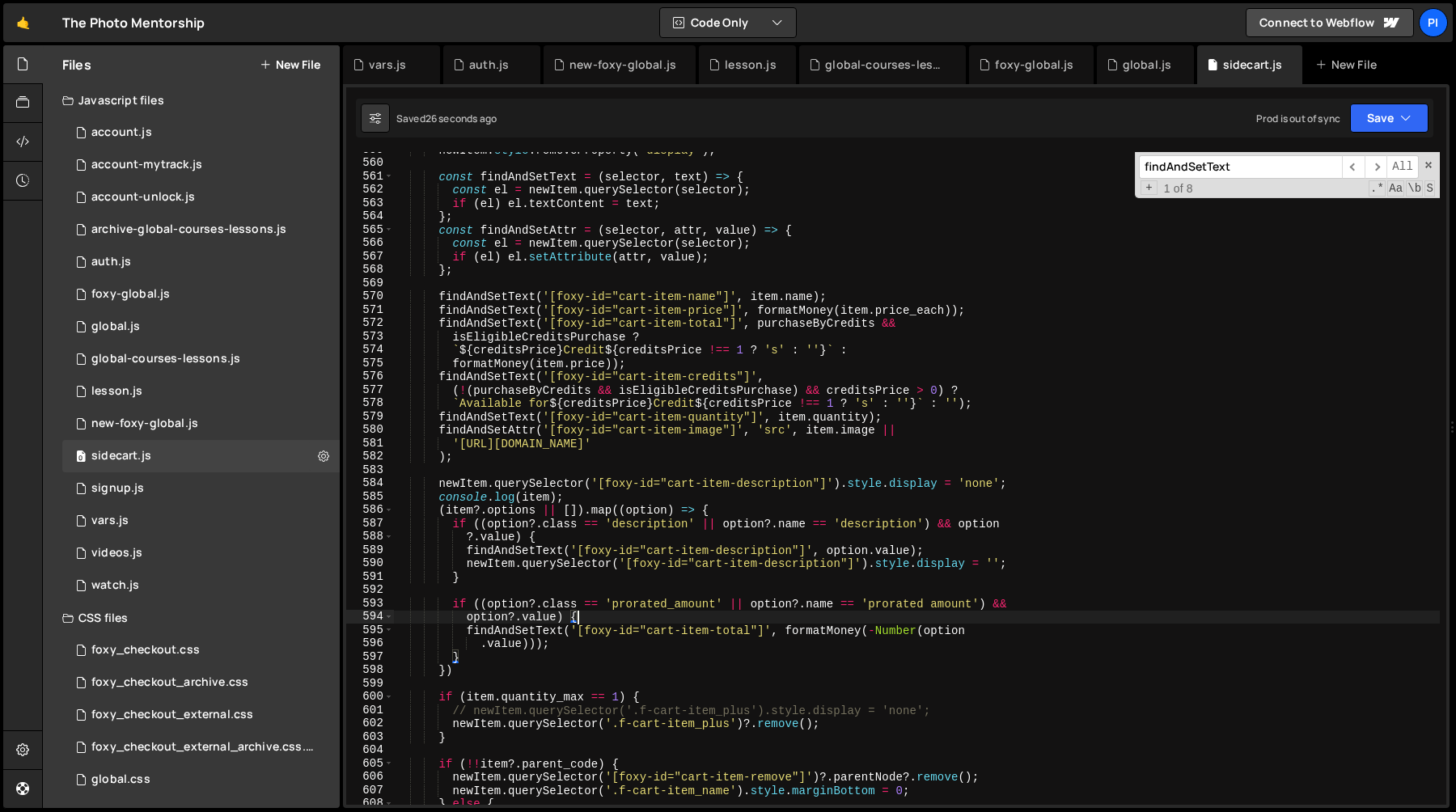
scroll to position [7467, 0]
click at [872, 634] on div "newItem . style . removeProperty ( 'display' ) ; const findAndSetText = ( selec…" at bounding box center [917, 484] width 1046 height 679
type textarea "findAndSetText('[foxy-id="cart-item-total"]', formatMoney(Number(option"
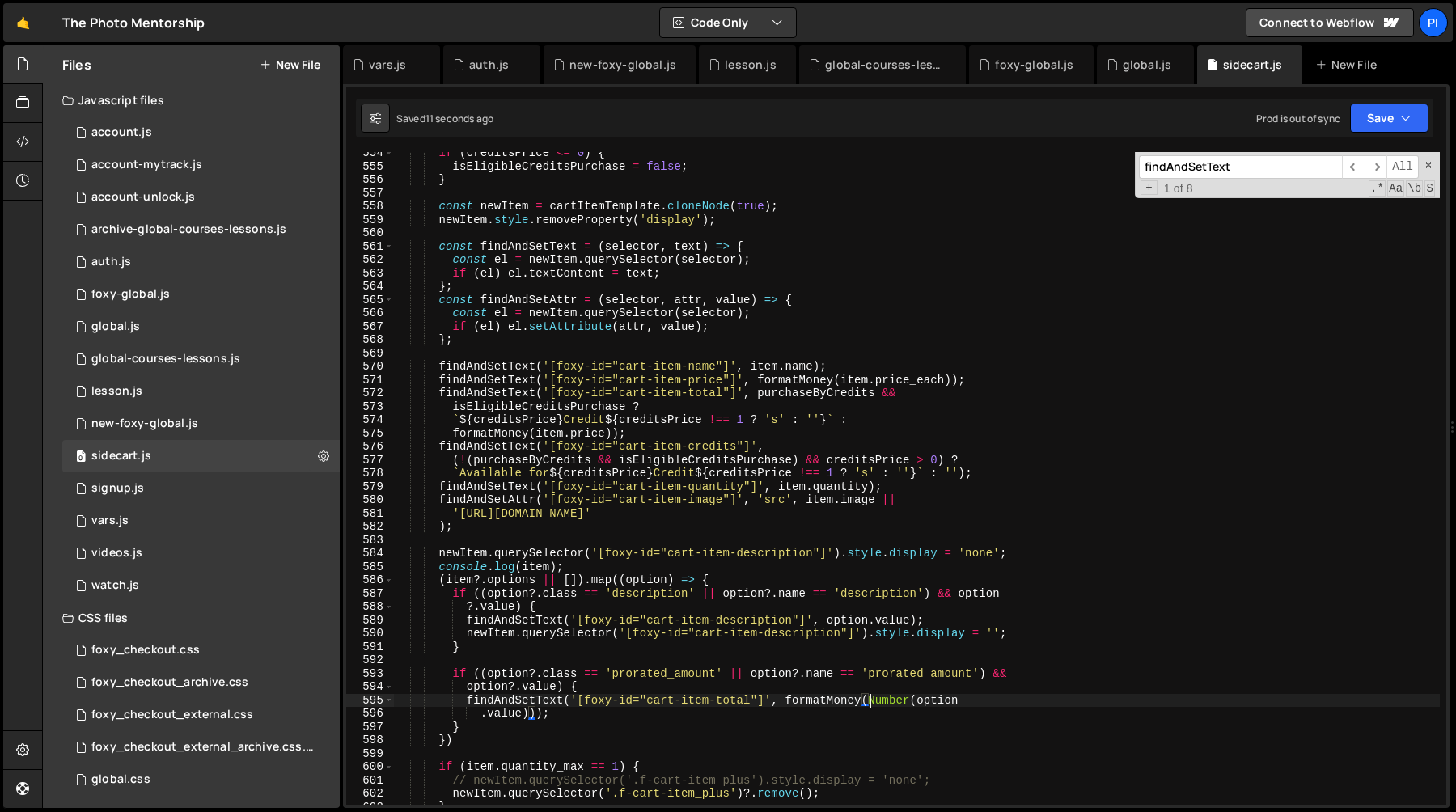
scroll to position [7399, 0]
click at [1123, 65] on div "global.js" at bounding box center [1147, 65] width 48 height 16
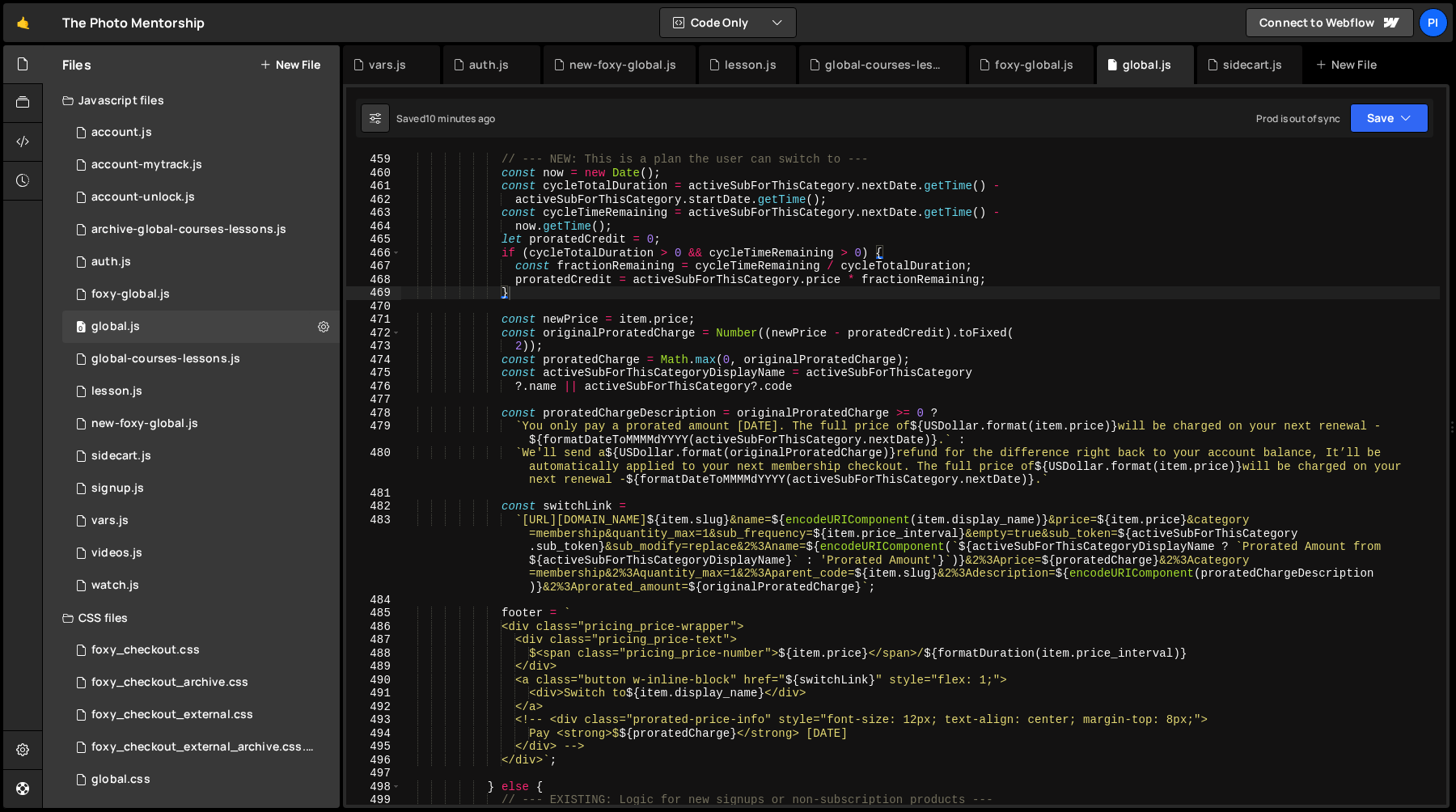
click at [1161, 465] on div "} else if ( canSwitch ) { // --- NEW: This is a plan the user can switch to ---…" at bounding box center [920, 479] width 1039 height 679
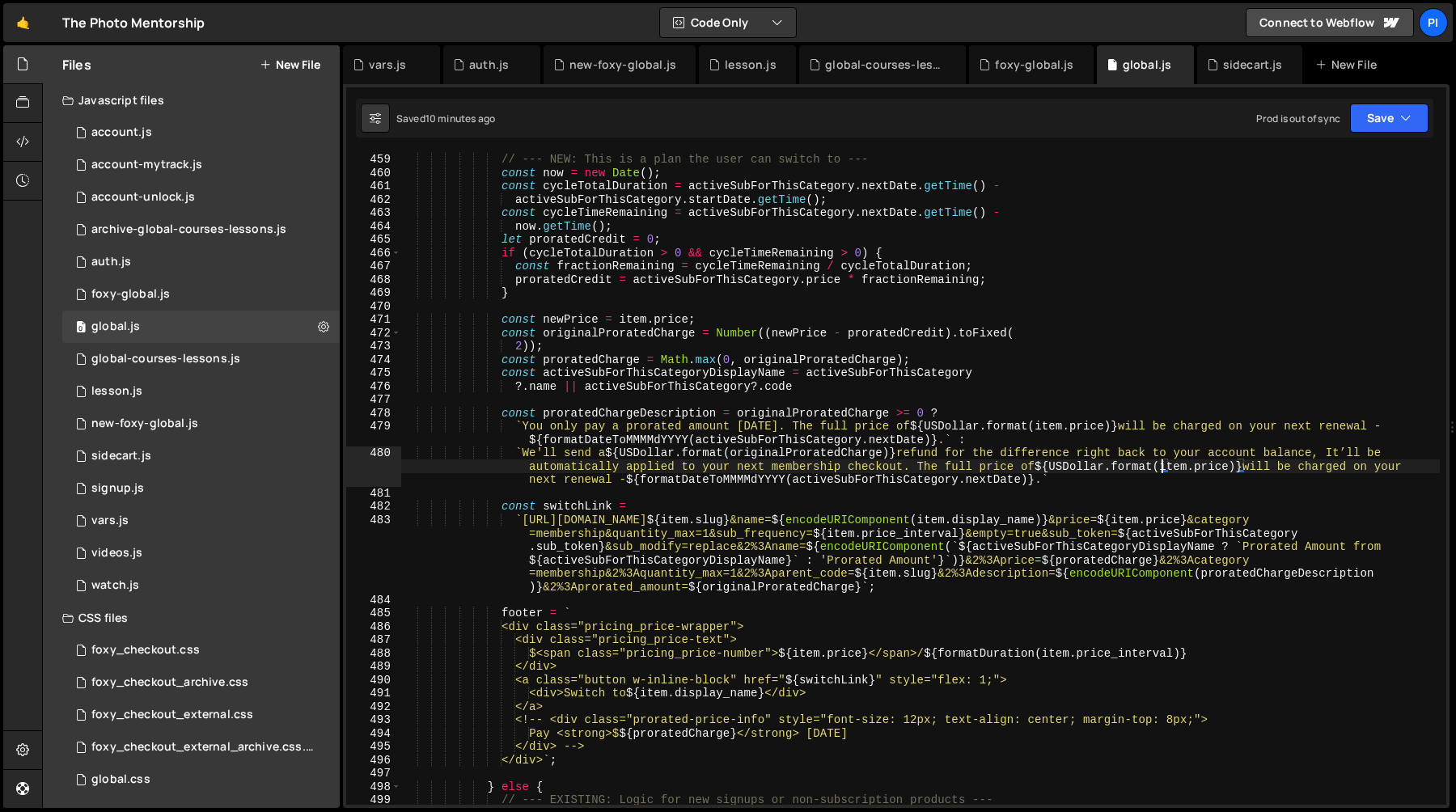
click at [1161, 465] on div "} else if ( canSwitch ) { // --- NEW: This is a plan the user can switch to ---…" at bounding box center [920, 479] width 1039 height 679
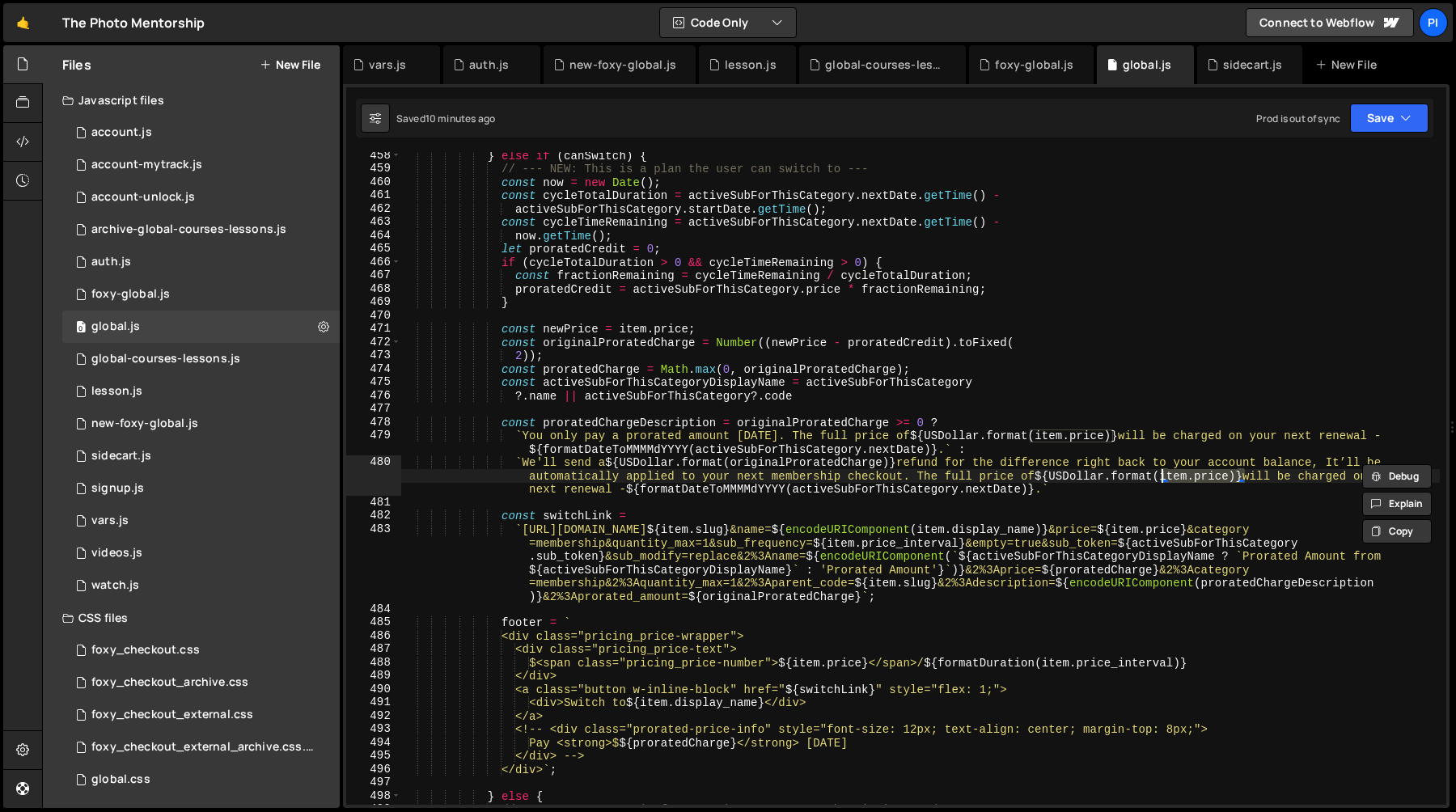
scroll to position [6121, 0]
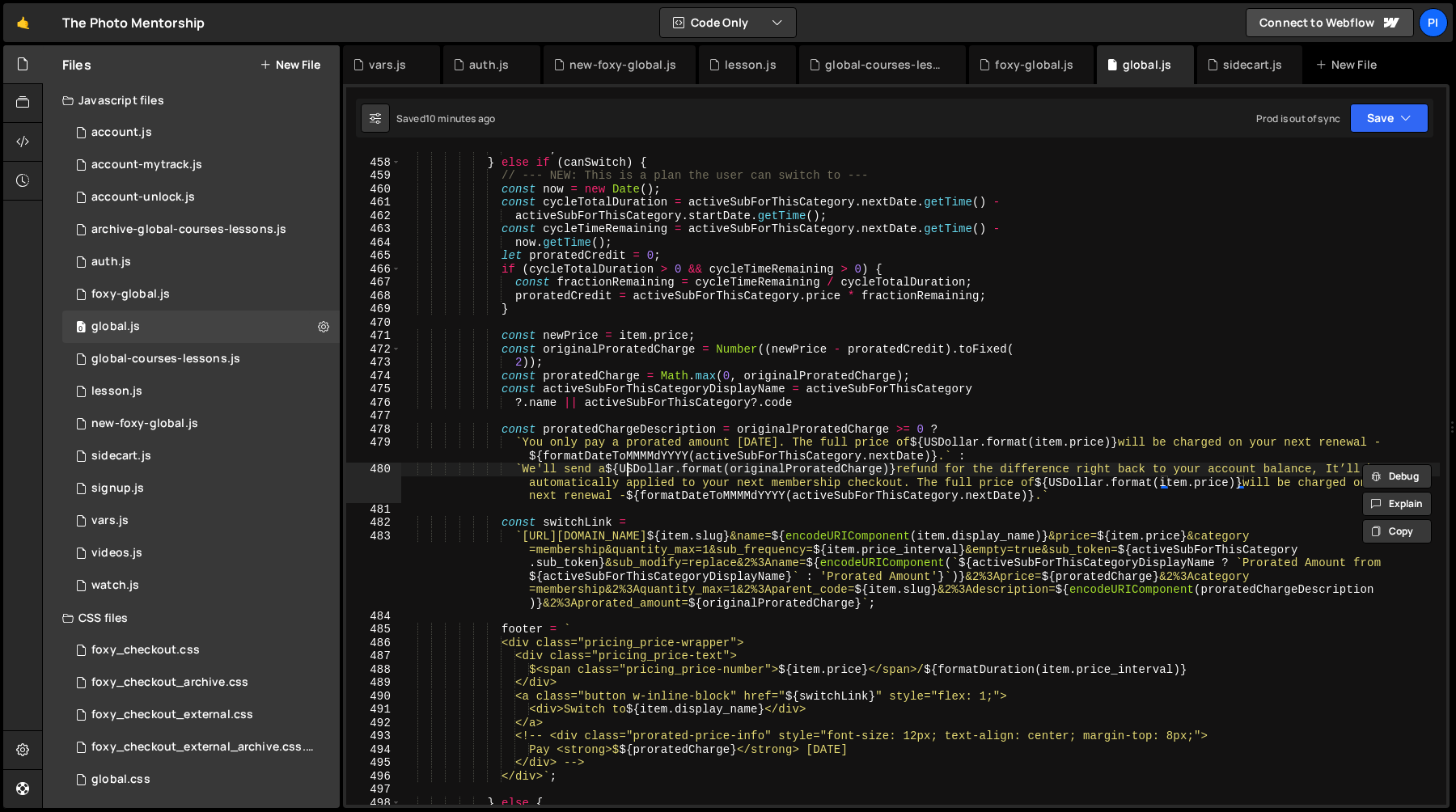
click at [627, 472] on div "</div> ` ; } else if ( canSwitch ) { // --- NEW: This is a plan the user can sw…" at bounding box center [920, 482] width 1039 height 679
click at [738, 470] on div "</div> ` ; } else if ( canSwitch ) { // --- NEW: This is a plan the user can sw…" at bounding box center [920, 482] width 1039 height 679
click at [814, 470] on div "</div> ` ; } else if ( canSwitch ) { // --- NEW: This is a plan the user can sw…" at bounding box center [920, 482] width 1039 height 679
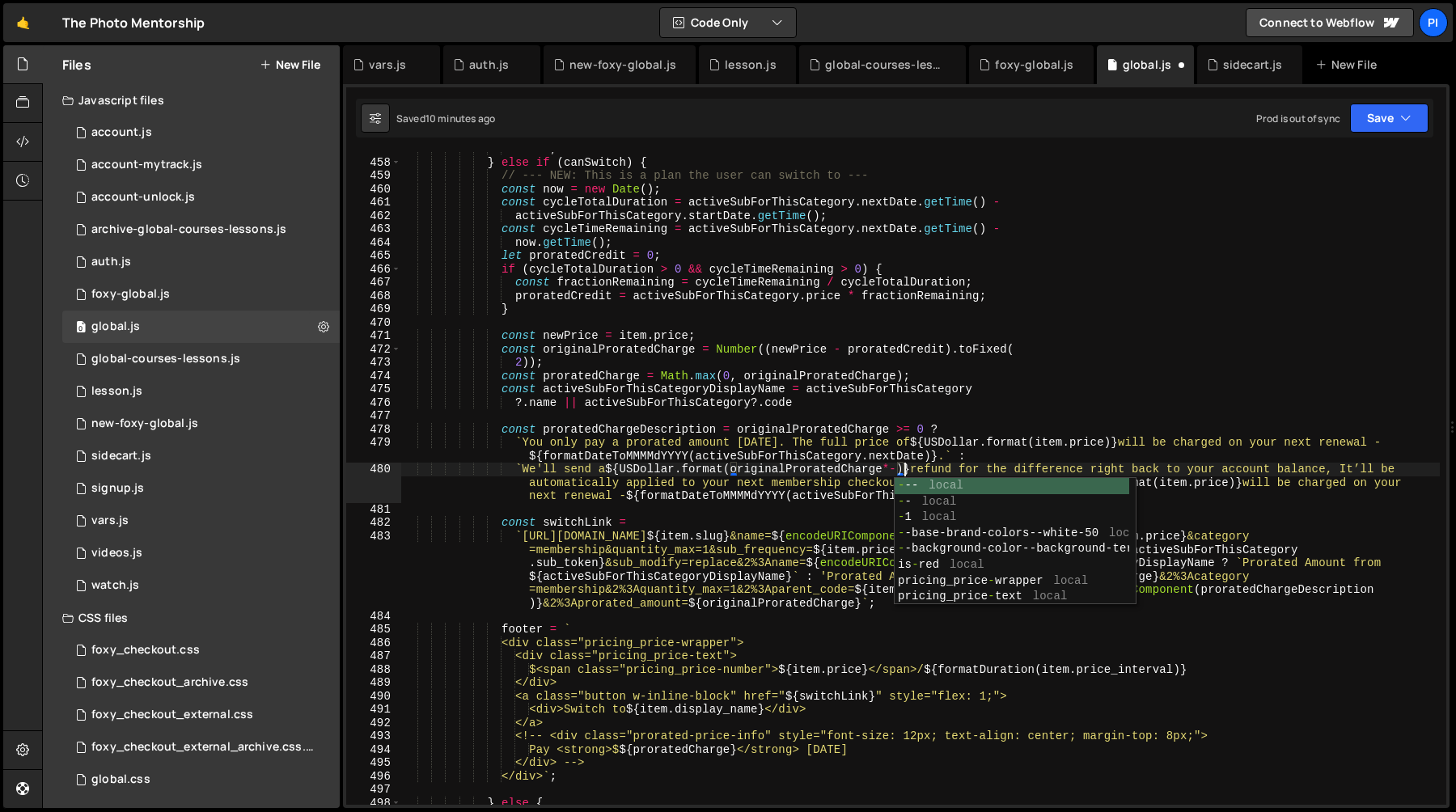
scroll to position [0, 35]
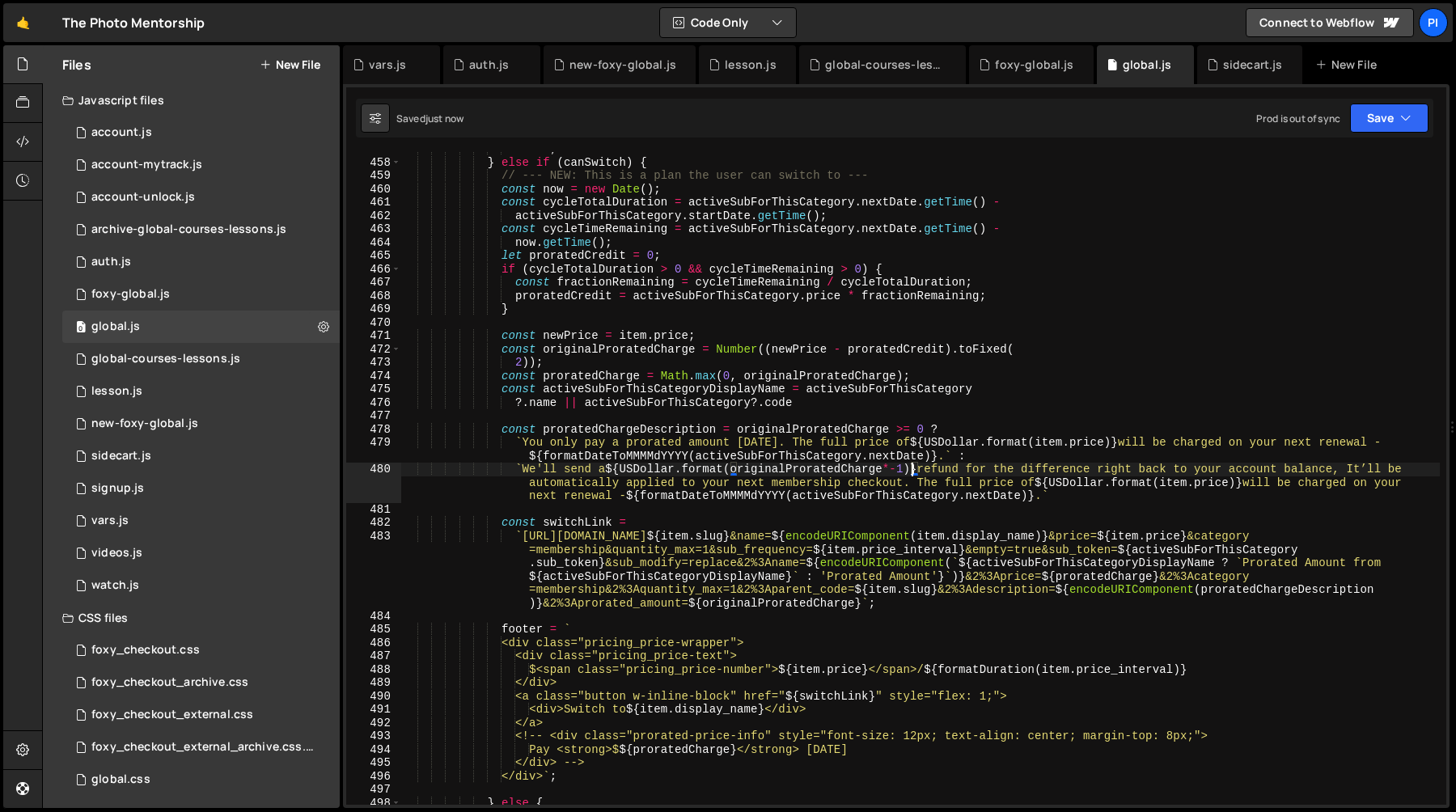
click at [802, 463] on div "</div> ` ; } else if ( canSwitch ) { // --- NEW: This is a plan the user can sw…" at bounding box center [920, 482] width 1039 height 679
click at [893, 474] on div "</div> ` ; } else if ( canSwitch ) { // --- NEW: This is a plan the user can sw…" at bounding box center [920, 482] width 1039 height 679
click at [912, 437] on div "</div> ` ; } else if ( canSwitch ) { // --- NEW: This is a plan the user can sw…" at bounding box center [920, 482] width 1039 height 679
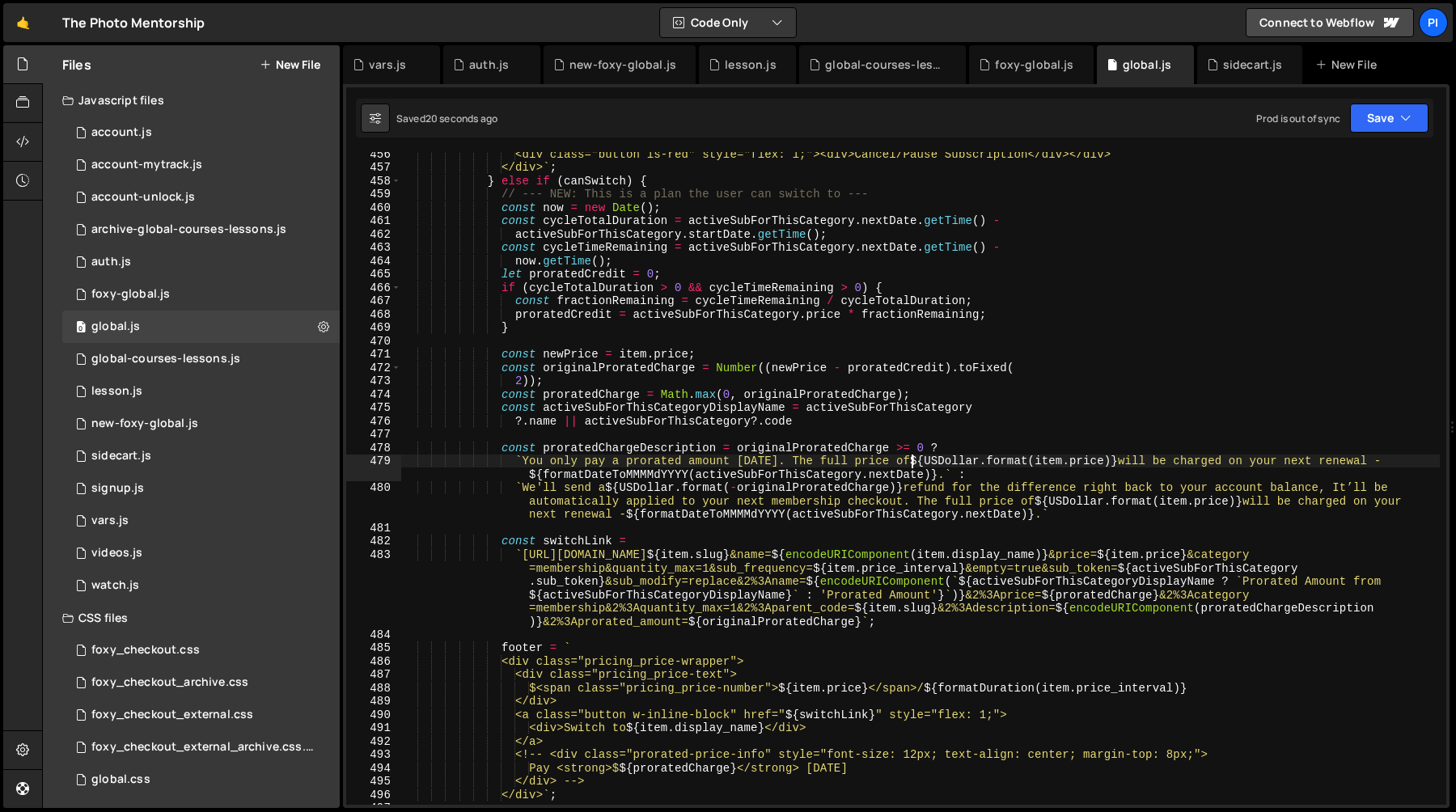
scroll to position [6103, 0]
click at [1353, 490] on div "<div class="button is-red" style="flex: 1;"><div>Cancel/Pause Subscription</div…" at bounding box center [920, 487] width 1039 height 679
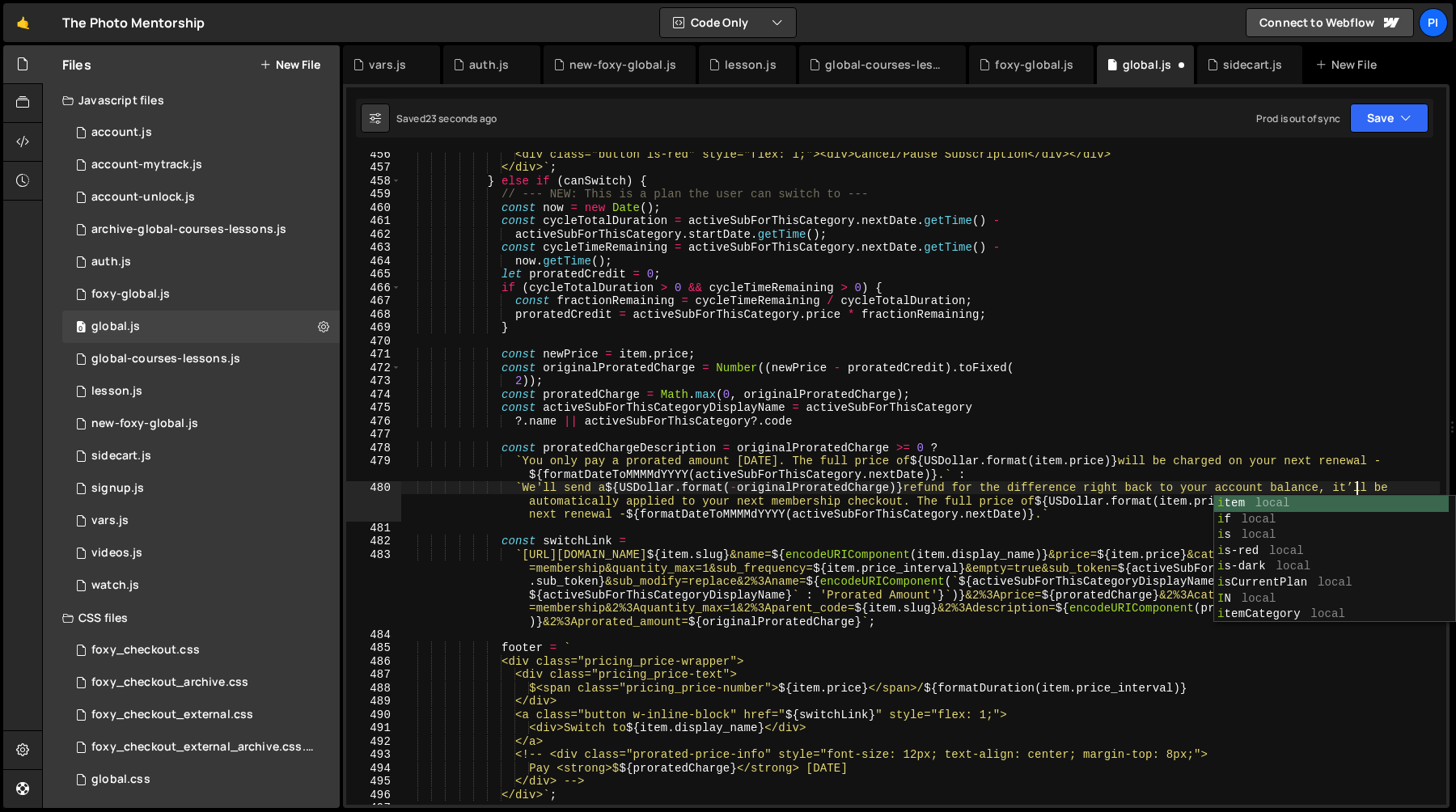
scroll to position [0, 66]
click at [1316, 471] on div "<div class="button is-red" style="flex: 1;"><div>Cancel/Pause Subscription</div…" at bounding box center [920, 487] width 1039 height 679
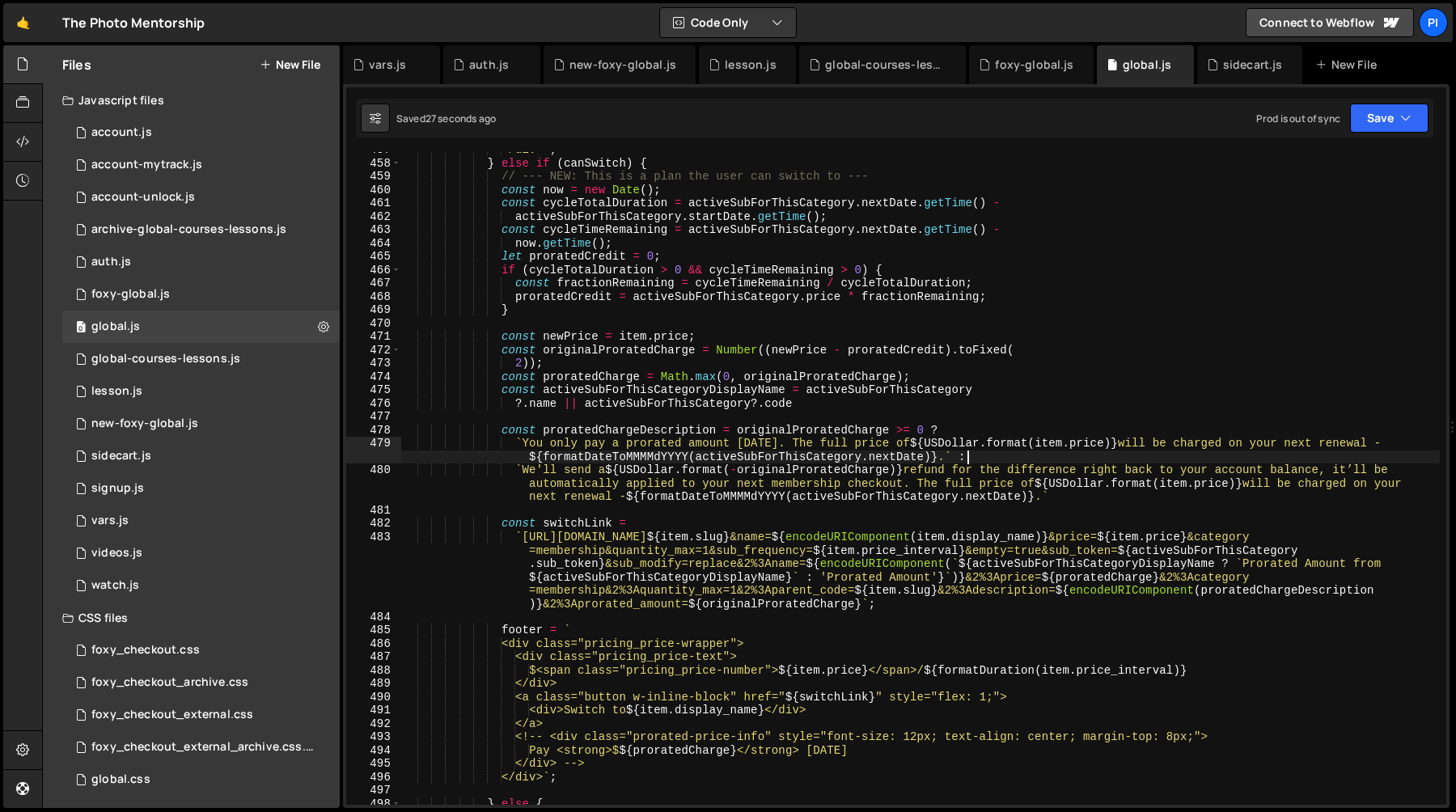
scroll to position [6122, 0]
click at [919, 485] on div "</div> ` ; } else if ( canSwitch ) { // --- NEW: This is a plan the user can sw…" at bounding box center [920, 482] width 1039 height 679
type textarea "`We'll send a ${USDollar.format(-originalProratedCharge)} refund for the differ…"
click at [1049, 496] on div "</div> ` ; } else if ( canSwitch ) { // --- NEW: This is a plan the user can sw…" at bounding box center [920, 482] width 1039 height 679
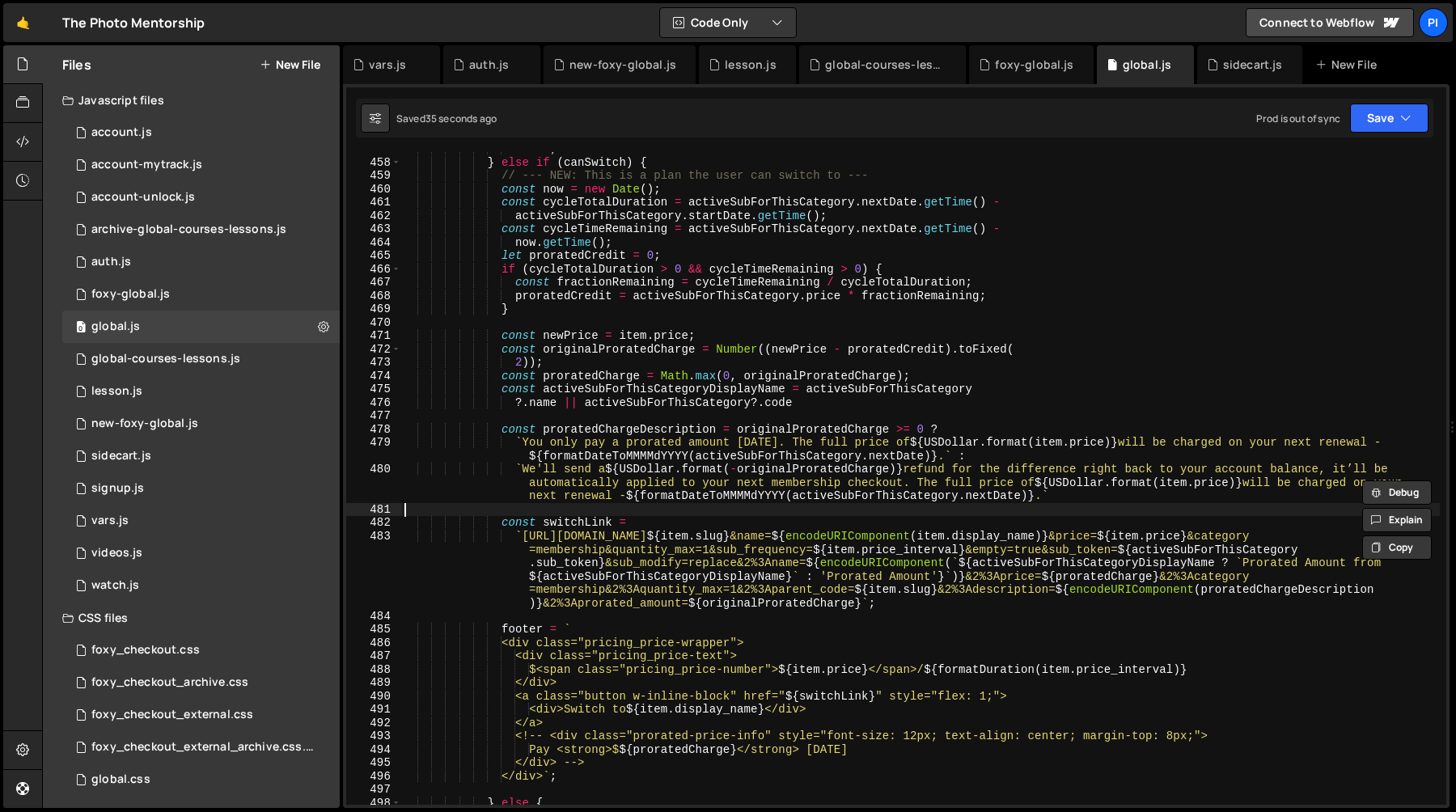
click at [1076, 509] on div "</div> ` ; } else if ( canSwitch ) { // --- NEW: This is a plan the user can sw…" at bounding box center [920, 482] width 1039 height 679
click at [1056, 502] on div "</div> ` ; } else if ( canSwitch ) { // --- NEW: This is a plan the user can sw…" at bounding box center [920, 482] width 1039 height 679
type textarea "`We'll send a ${USDollar.format(-originalProratedCharge)} refund for the differ…"
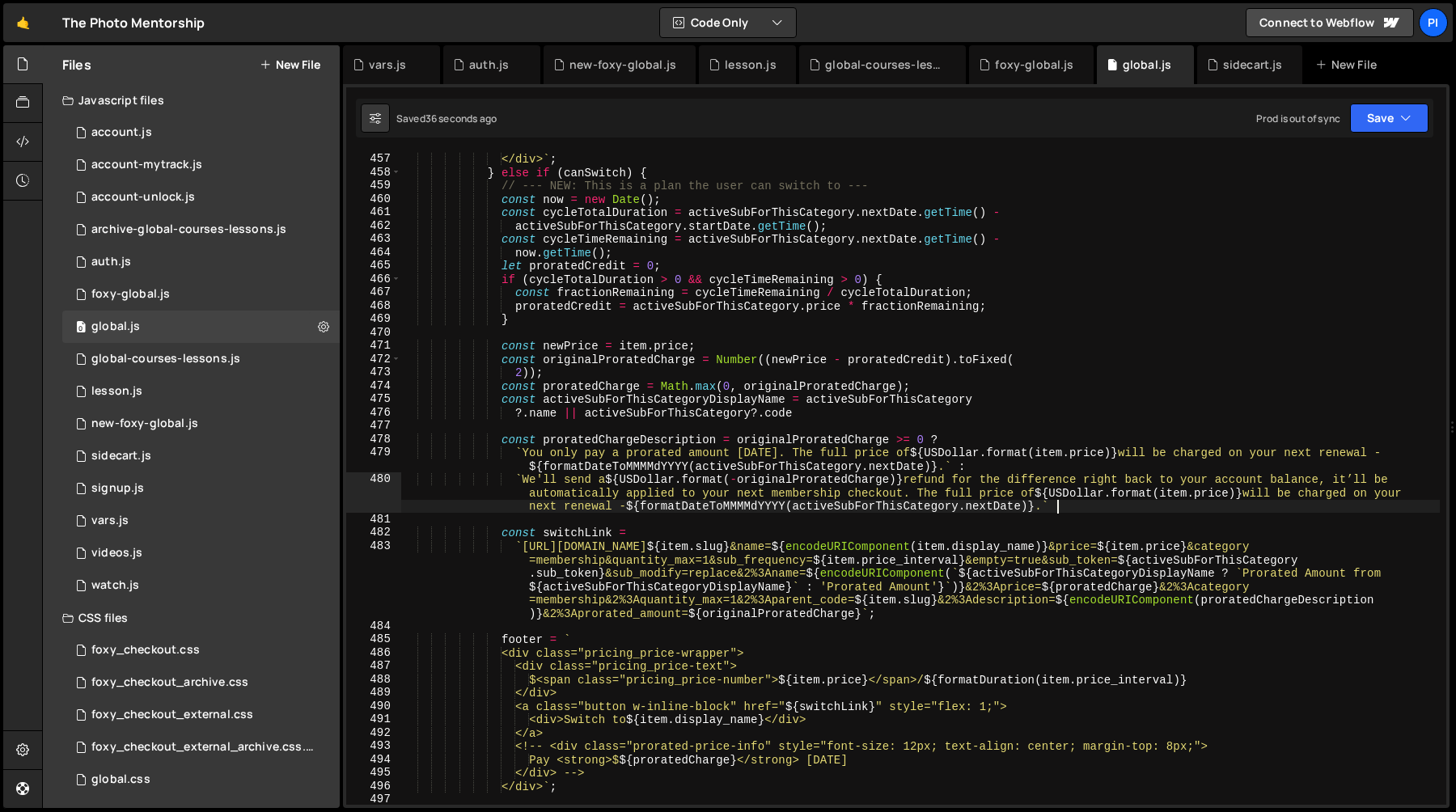
scroll to position [6096, 0]
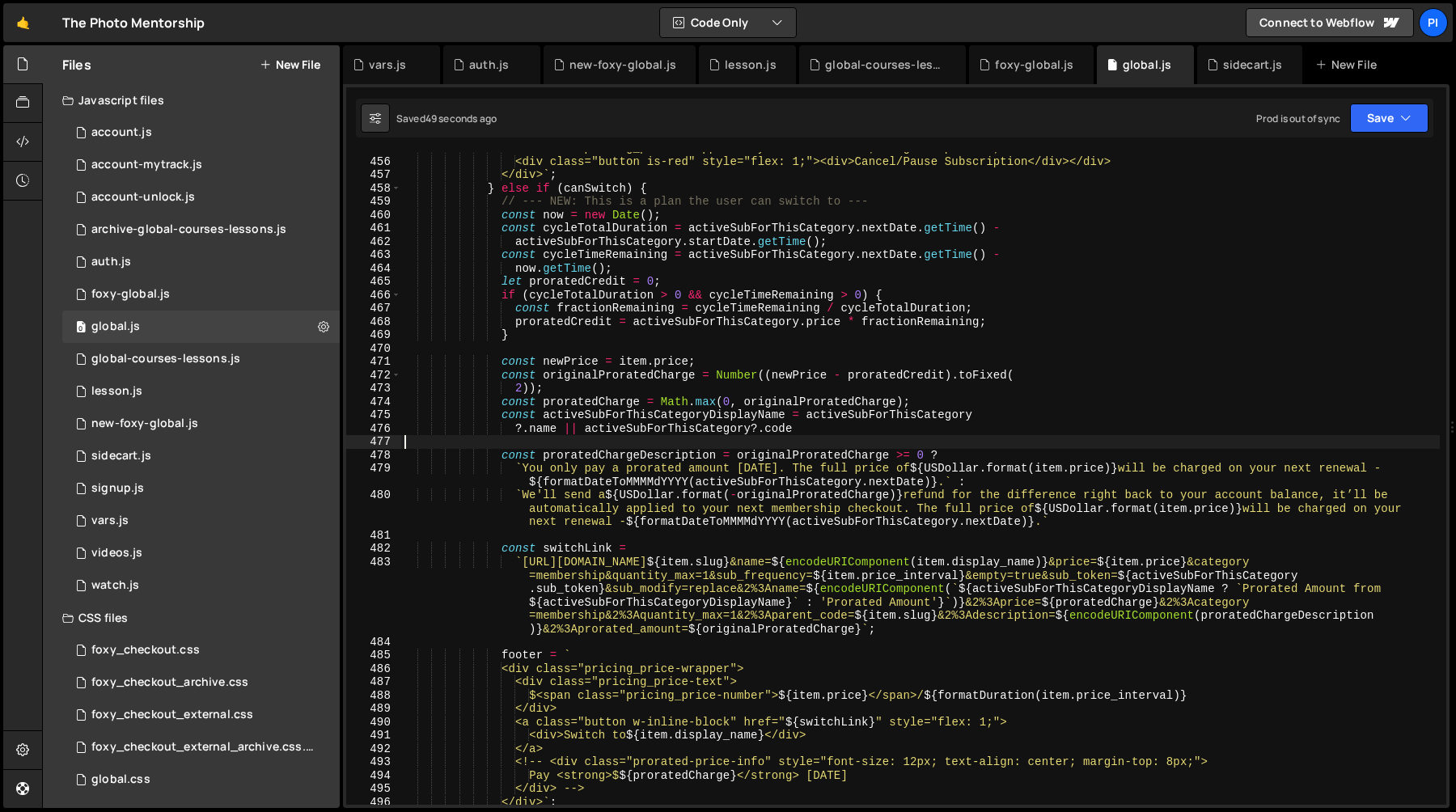
click at [868, 438] on div "<div class="pricing_price-wrapper" style="width: 100%; margin-top: 1rem;"> <div…" at bounding box center [920, 481] width 1039 height 679
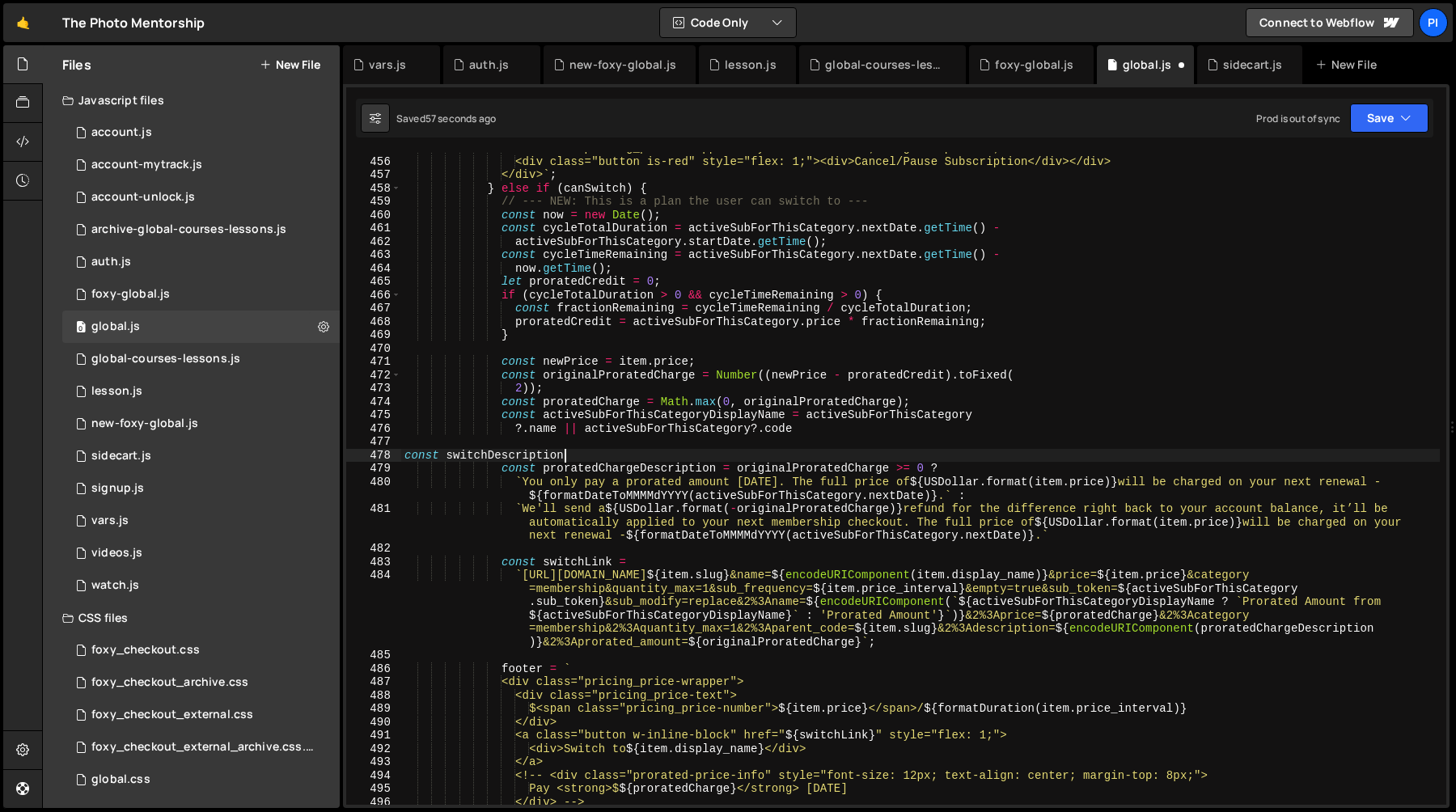
scroll to position [0, 11]
click at [917, 522] on div "<div class="pricing_price-wrapper" style="width: 100%; margin-top: 1rem;"> <div…" at bounding box center [920, 481] width 1039 height 679
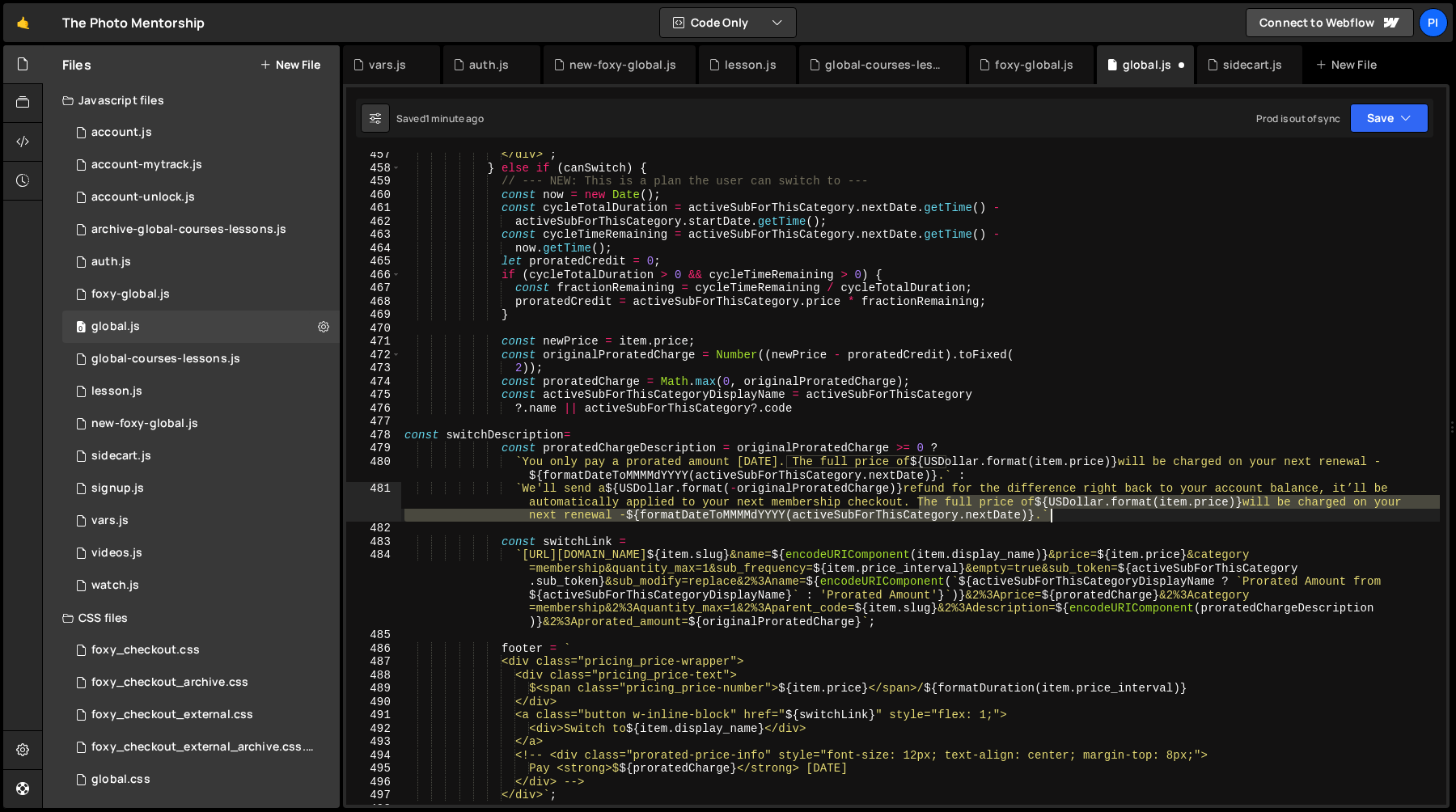
click at [1049, 516] on div "</div> ` ; } else if ( canSwitch ) { // --- NEW: This is a plan the user can sw…" at bounding box center [920, 488] width 1039 height 679
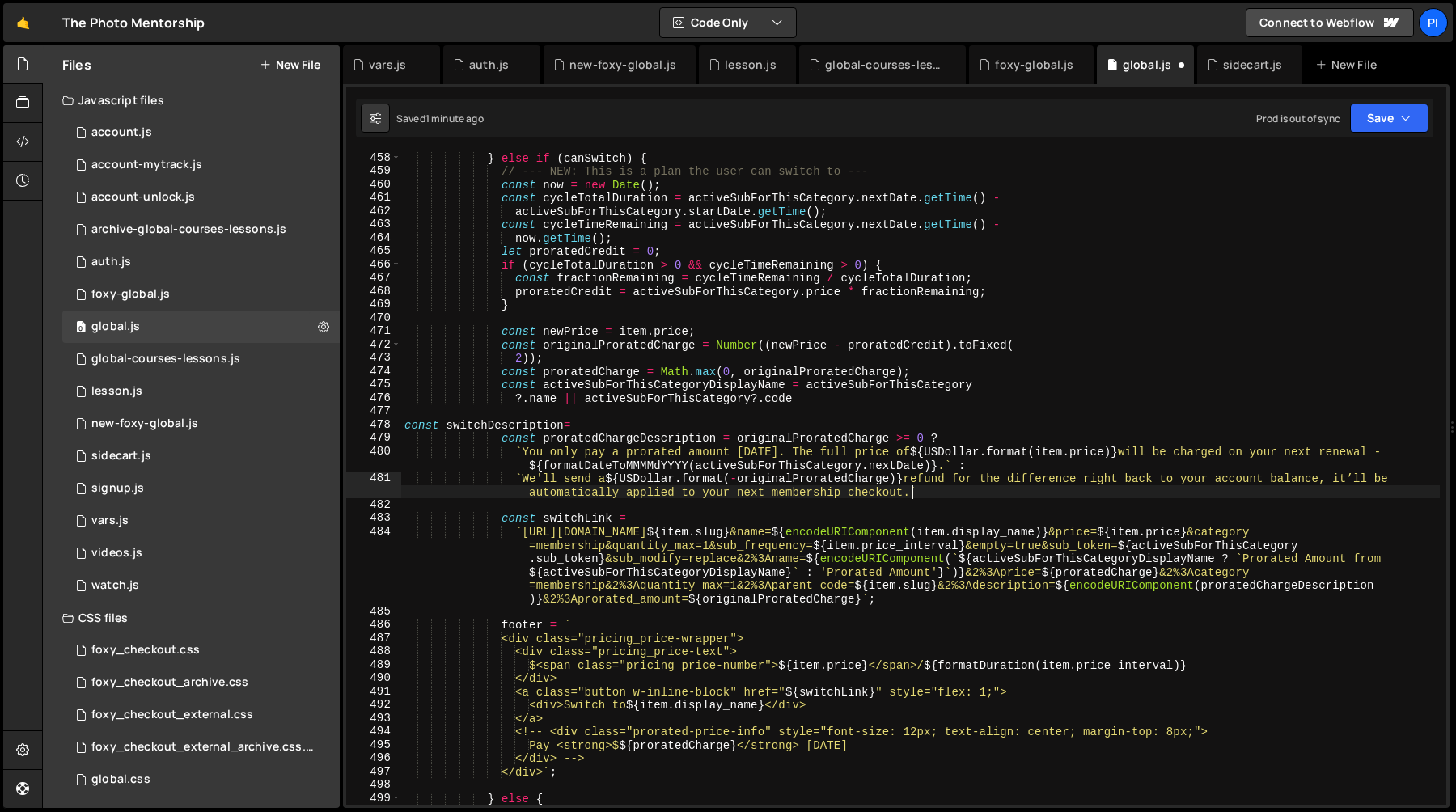
scroll to position [6143, 0]
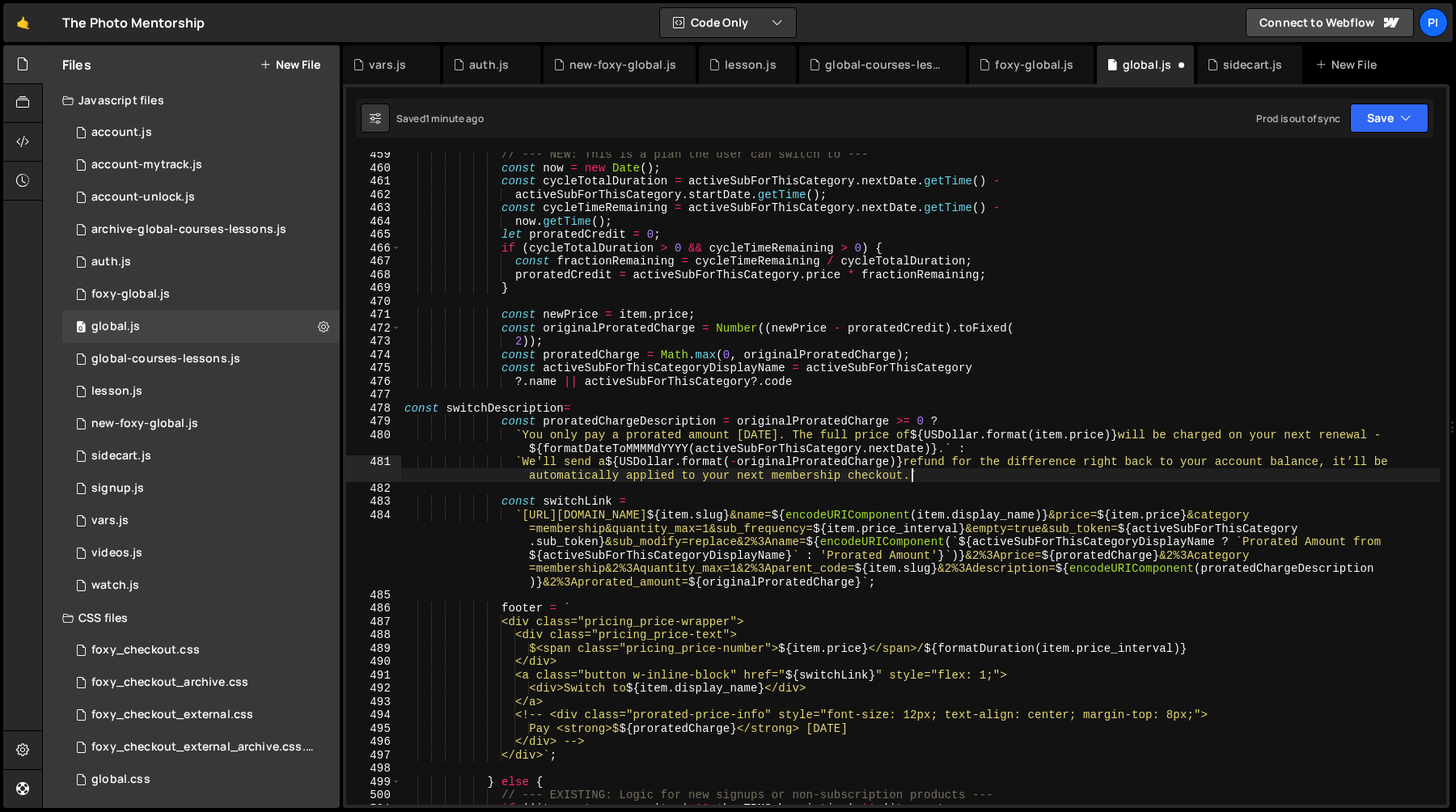
click at [785, 435] on div "// --- NEW: This is a plan the user can switch to --- const now = new Date ( ) …" at bounding box center [920, 488] width 1039 height 679
click at [585, 408] on div "// --- NEW: This is a plan the user can switch to --- const now = new Date ( ) …" at bounding box center [920, 488] width 1039 height 679
paste textarea "The full price of ${USDollar.format(item.price)} will be charged on your next r…"
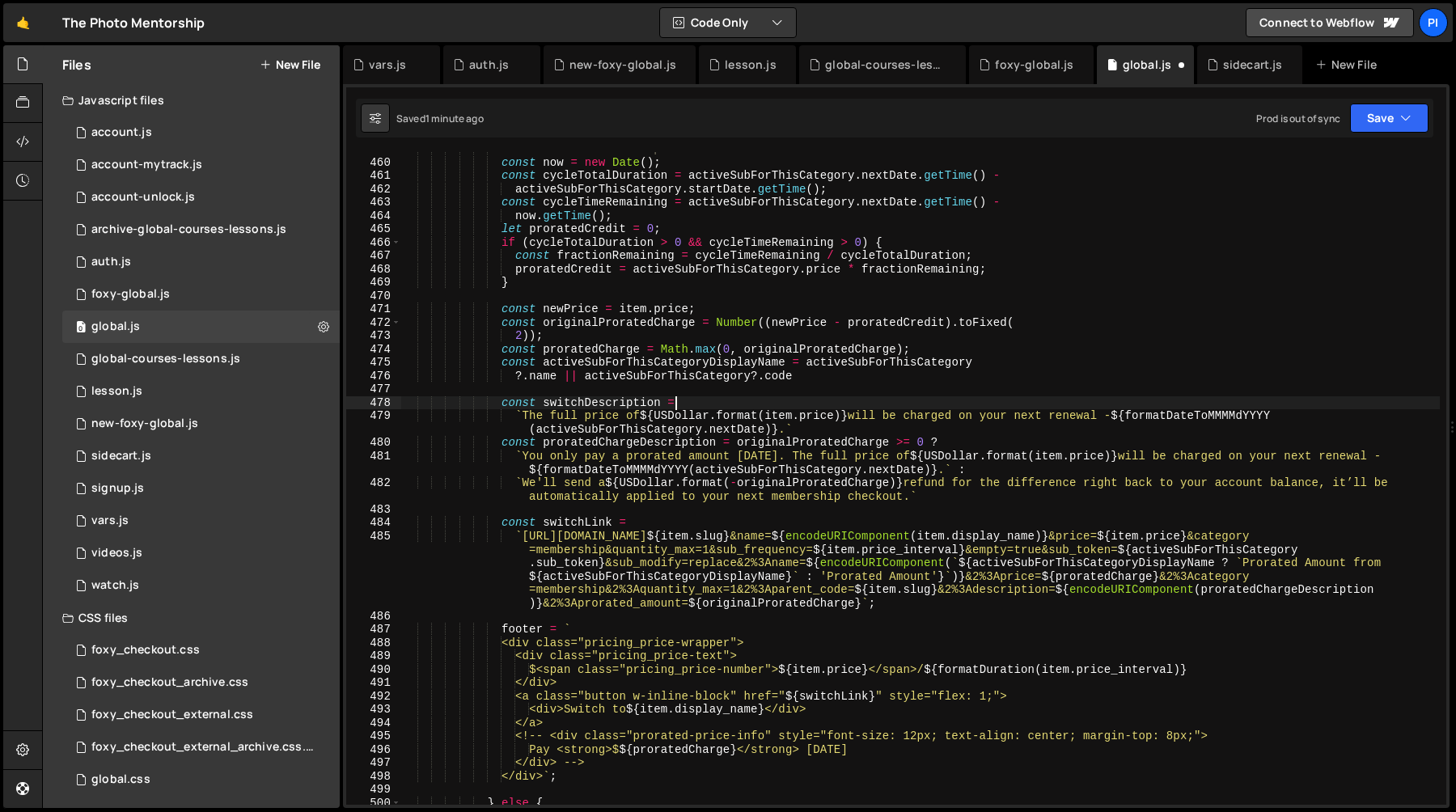
scroll to position [6164, 0]
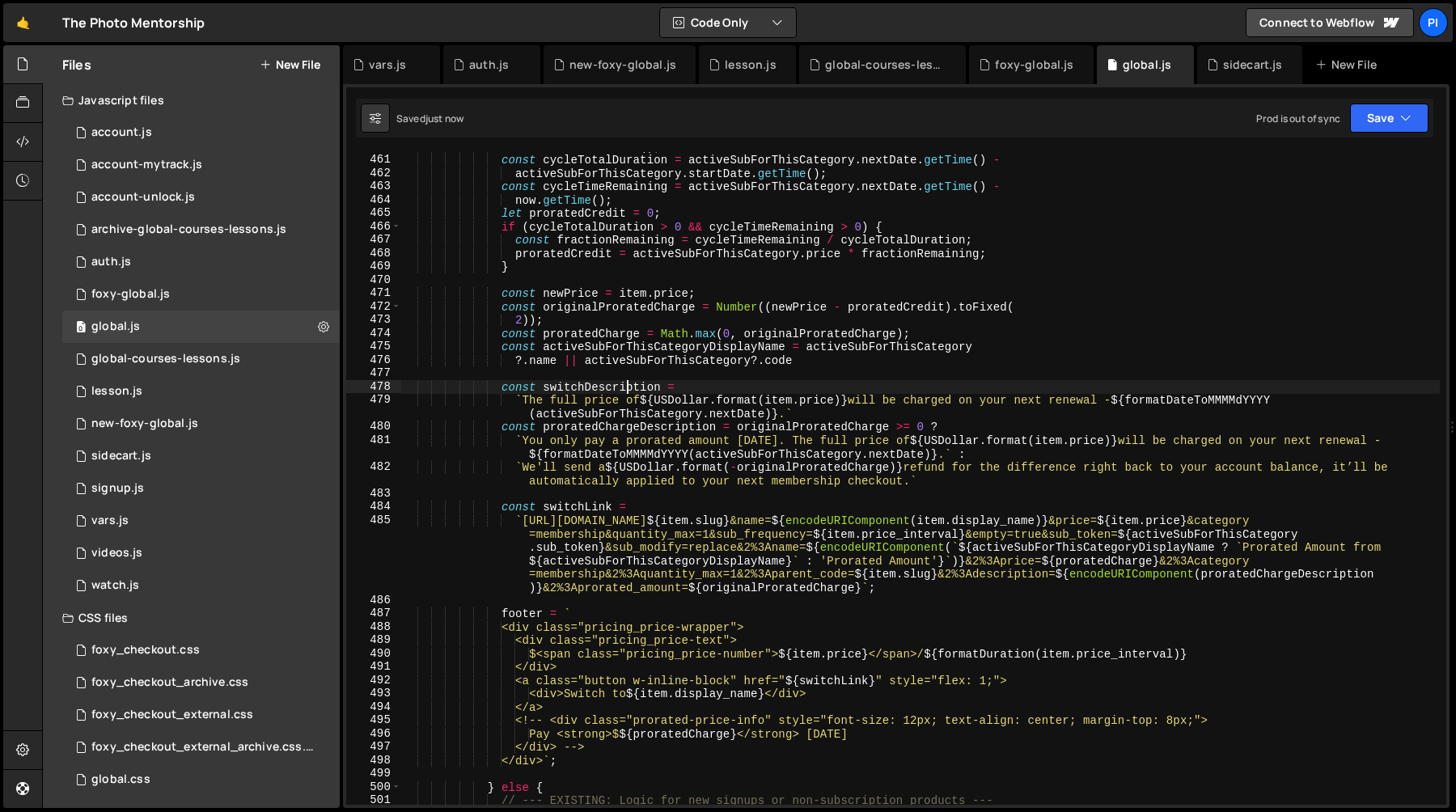
click at [624, 385] on div "const now = new Date ( ) ; const cycleTotalDuration = activeSubForThisCategory …" at bounding box center [920, 480] width 1039 height 679
click at [737, 548] on div "const now = new Date ( ) ; const cycleTotalDuration = activeSubForThisCategory …" at bounding box center [920, 480] width 1039 height 679
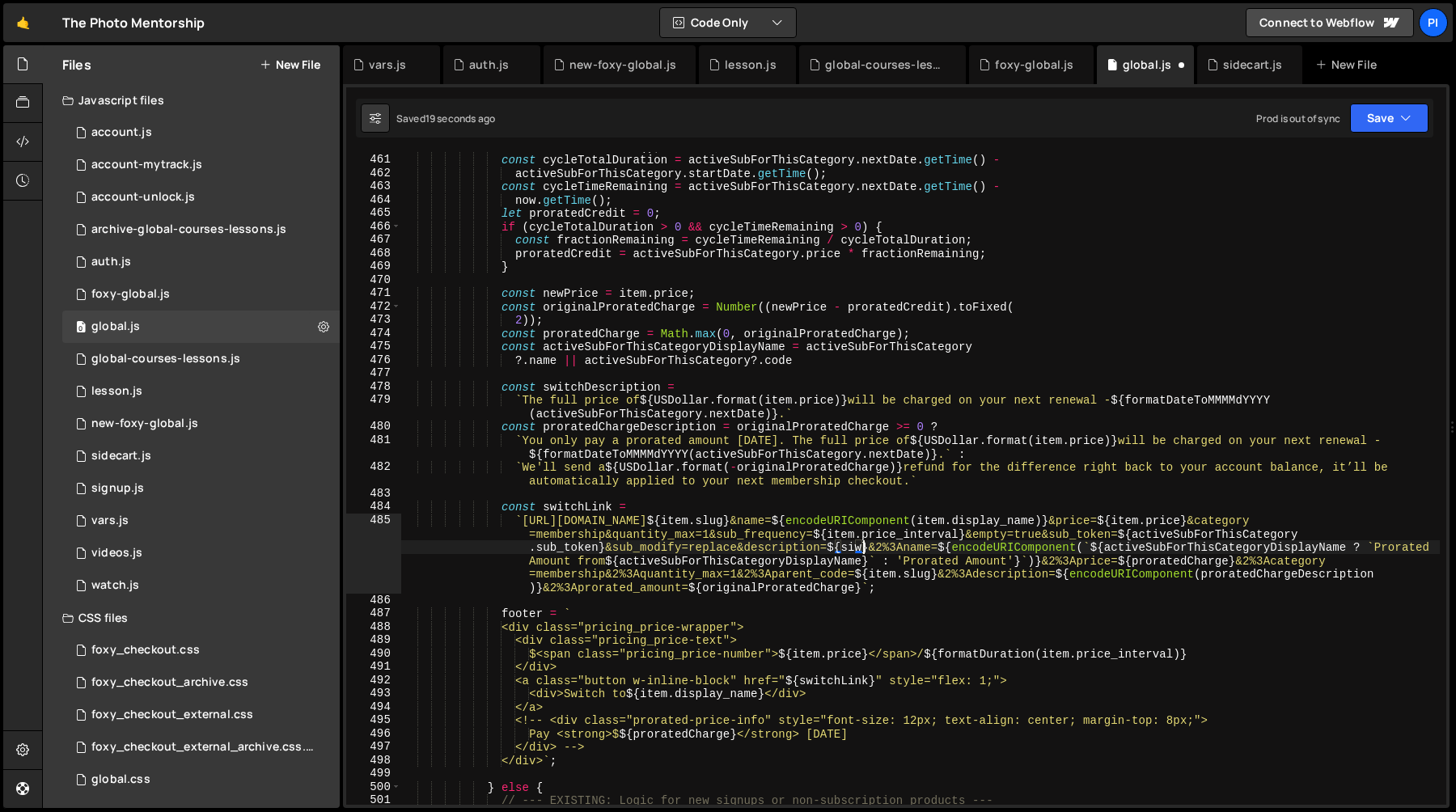
scroll to position [0, 144]
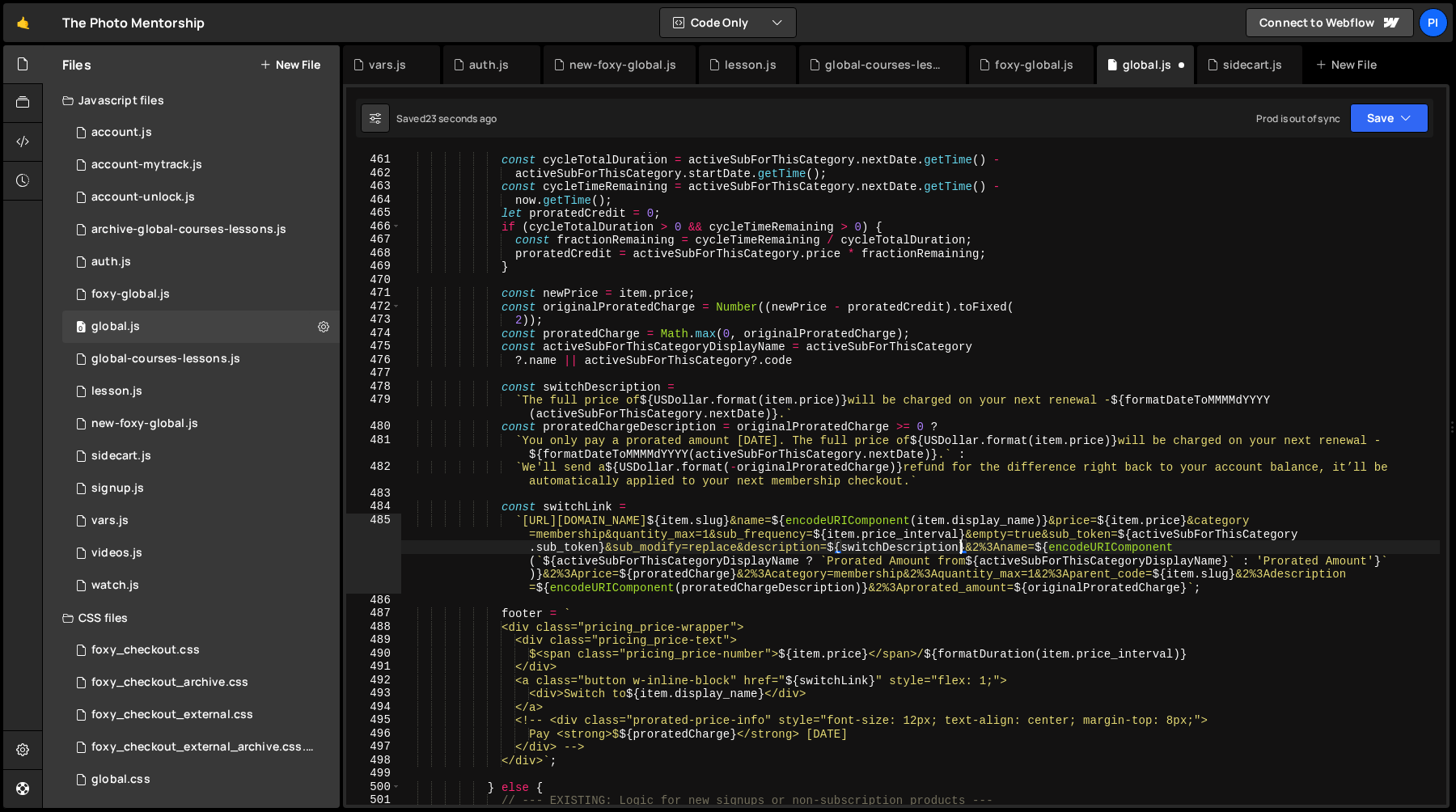
click at [873, 439] on div "const now = new Date ( ) ; const cycleTotalDuration = activeSubForThisCategory …" at bounding box center [920, 480] width 1039 height 679
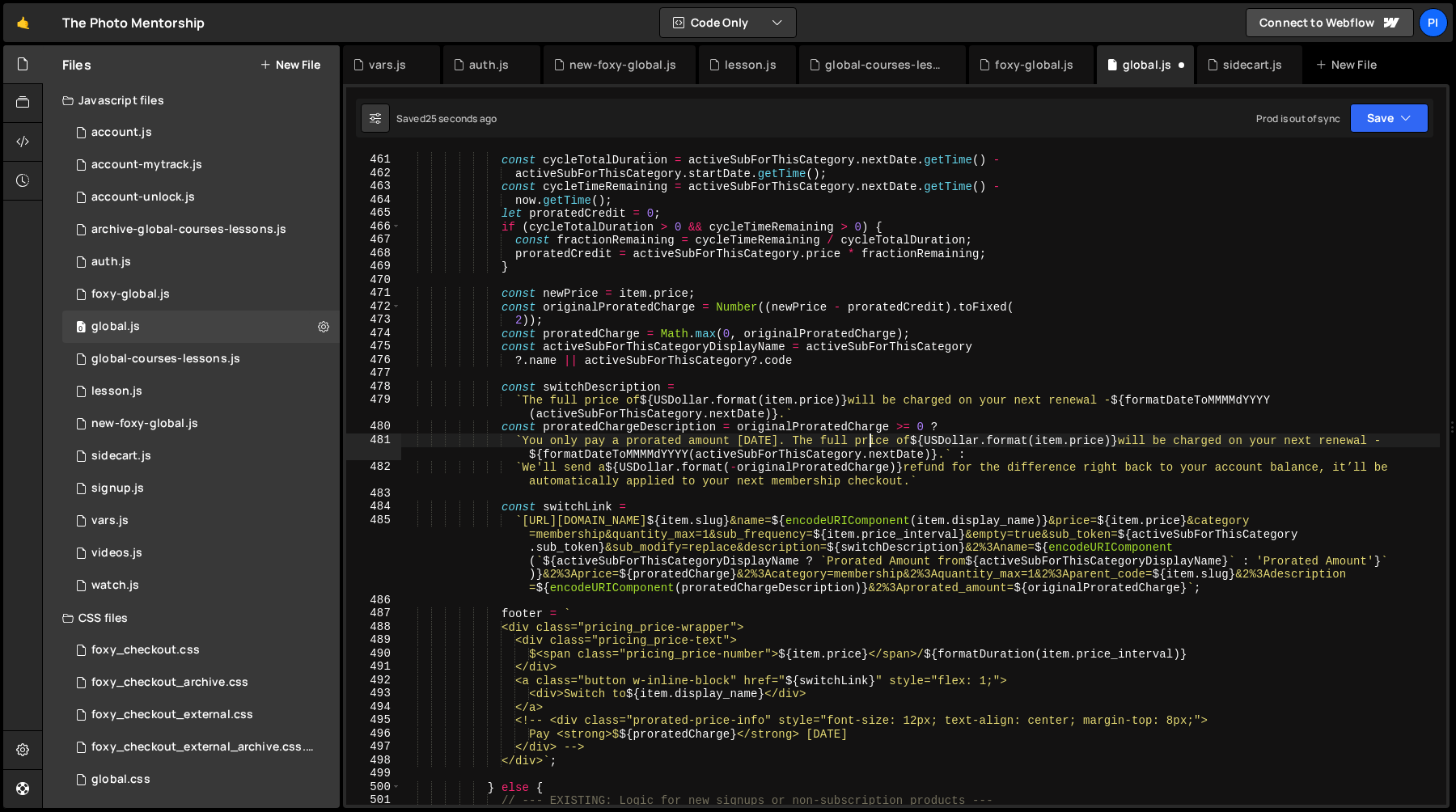
click at [1148, 442] on div "const now = new Date ( ) ; const cycleTotalDuration = activeSubForThisCategory …" at bounding box center [920, 480] width 1039 height 679
click at [776, 446] on div "const now = new Date ( ) ; const cycleTotalDuration = activeSubForThisCategory …" at bounding box center [920, 480] width 1039 height 679
click at [777, 445] on div "const now = new Date ( ) ; const cycleTotalDuration = activeSubForThisCategory …" at bounding box center [920, 480] width 1039 height 679
click at [945, 454] on div "const now = new Date ( ) ; const cycleTotalDuration = activeSubForThisCategory …" at bounding box center [920, 480] width 1039 height 679
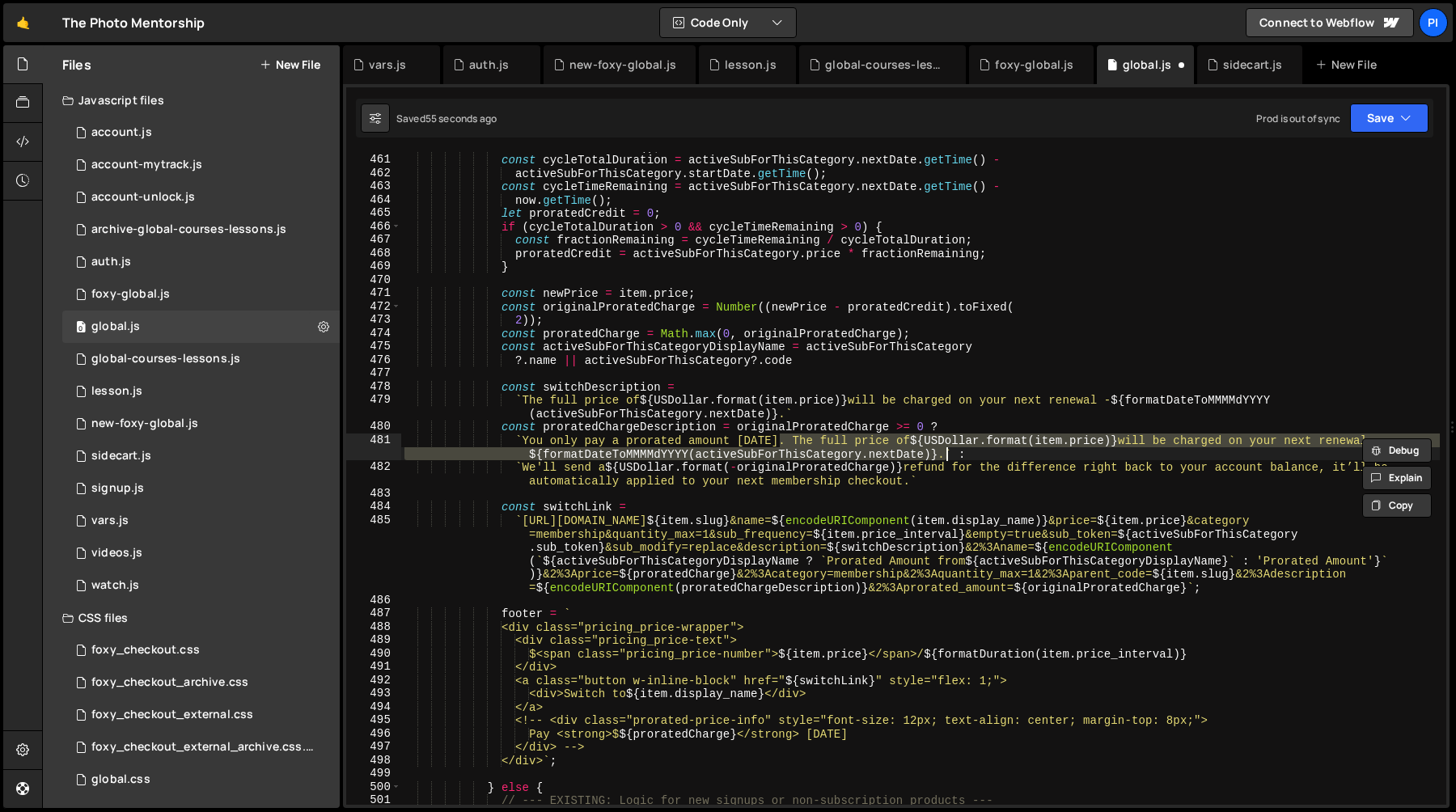
scroll to position [0, 27]
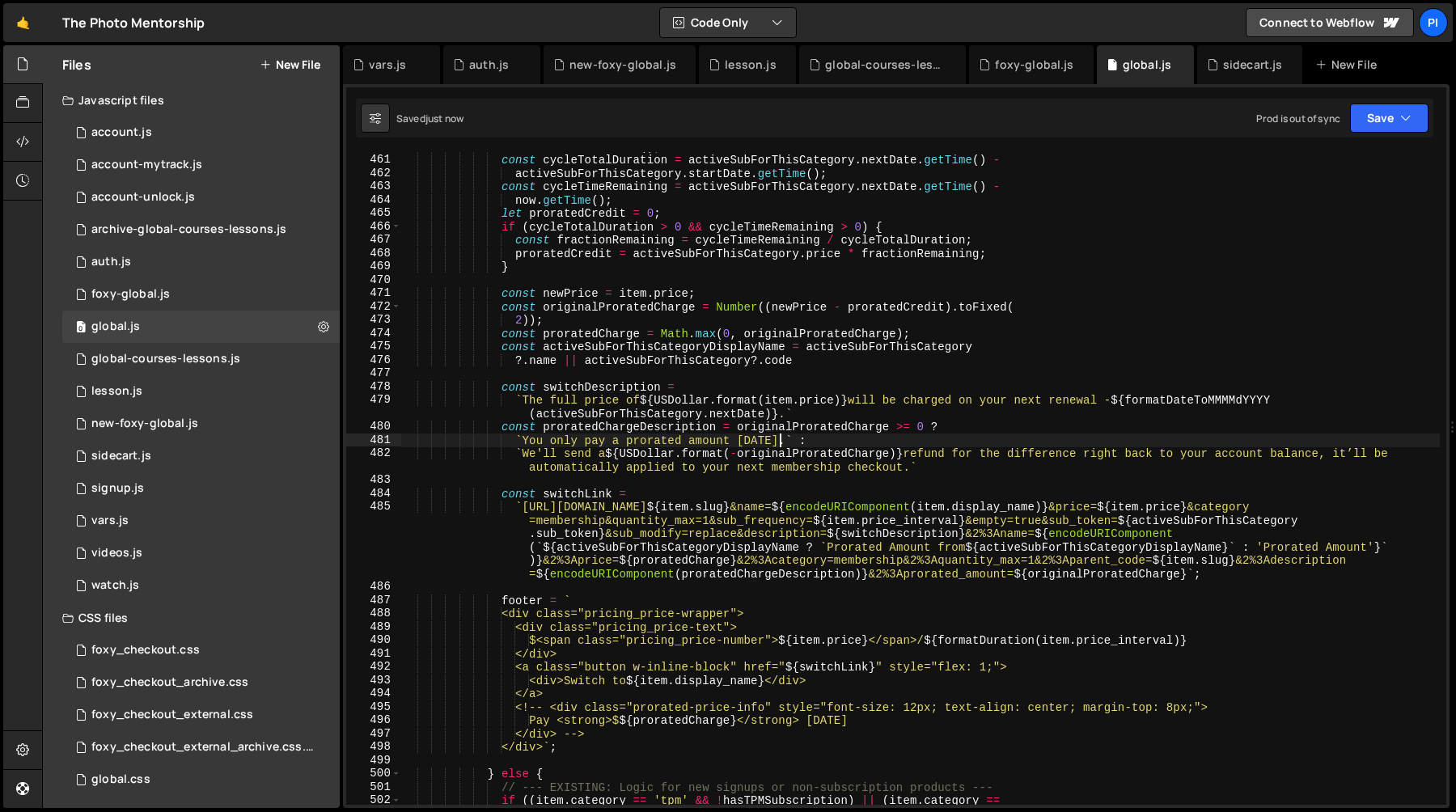
type textarea "`You only pay a prorated amount [DATE].` :"
click at [747, 370] on div "const now = new Date ( ) ; const cycleTotalDuration = activeSubForThisCategory …" at bounding box center [920, 480] width 1039 height 679
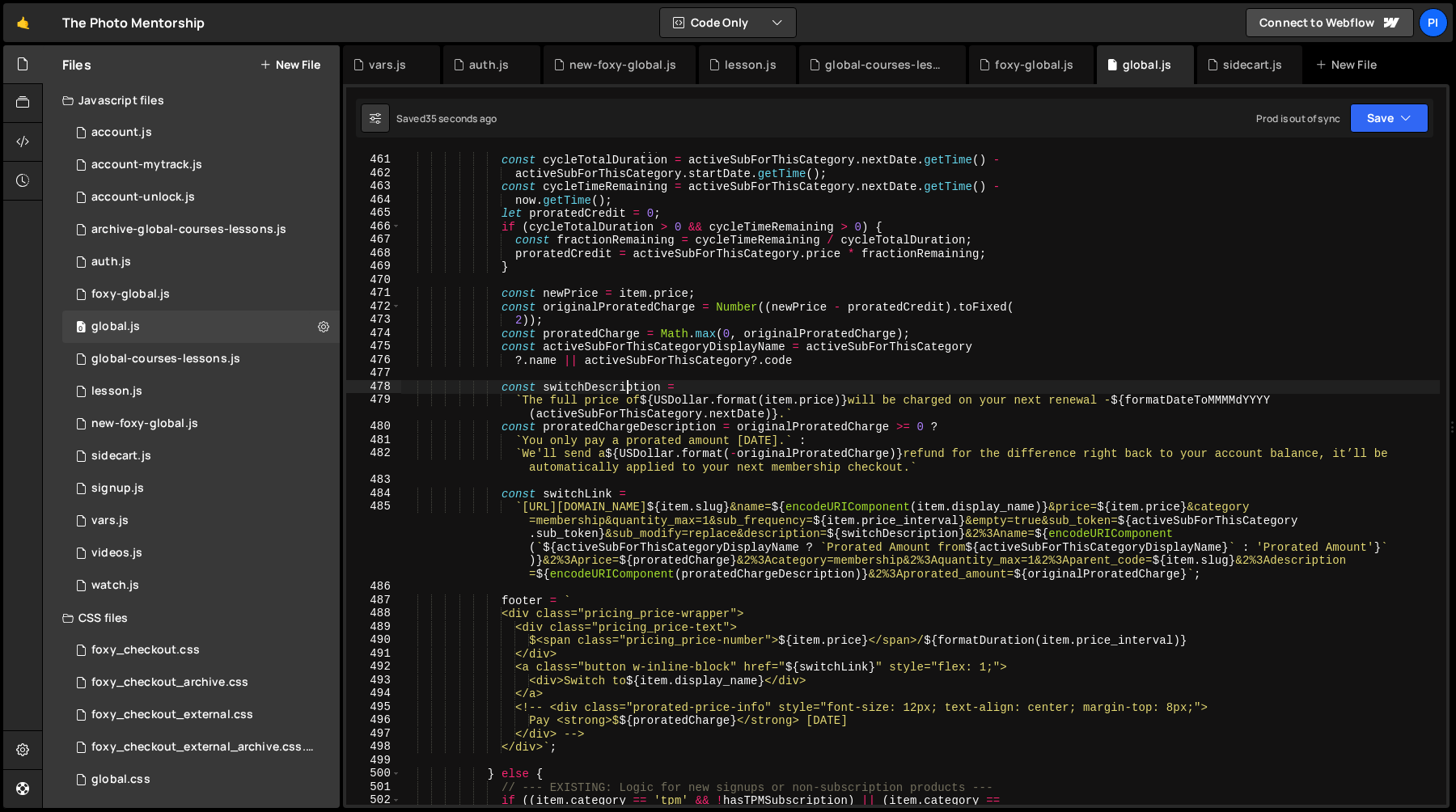
click at [626, 385] on div "const now = new Date ( ) ; const cycleTotalDuration = activeSubForThisCategory …" at bounding box center [920, 480] width 1039 height 679
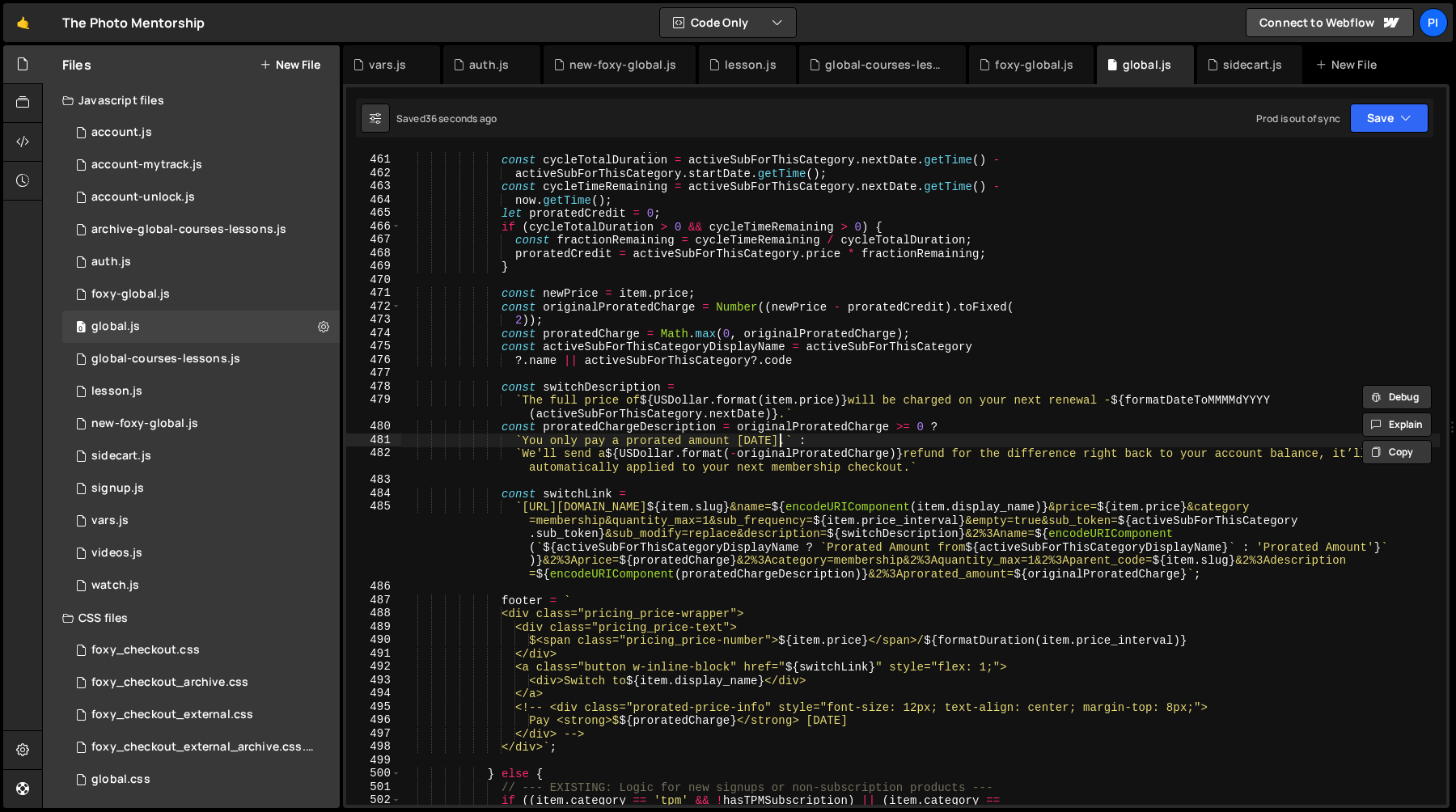
click at [781, 440] on div "const now = new Date ( ) ; const cycleTotalDuration = activeSubForThisCategory …" at bounding box center [920, 480] width 1039 height 679
paste textarea "switchDescription"
click at [912, 468] on div "const now = new Date ( ) ; const cycleTotalDuration = activeSubForThisCategory …" at bounding box center [920, 480] width 1039 height 679
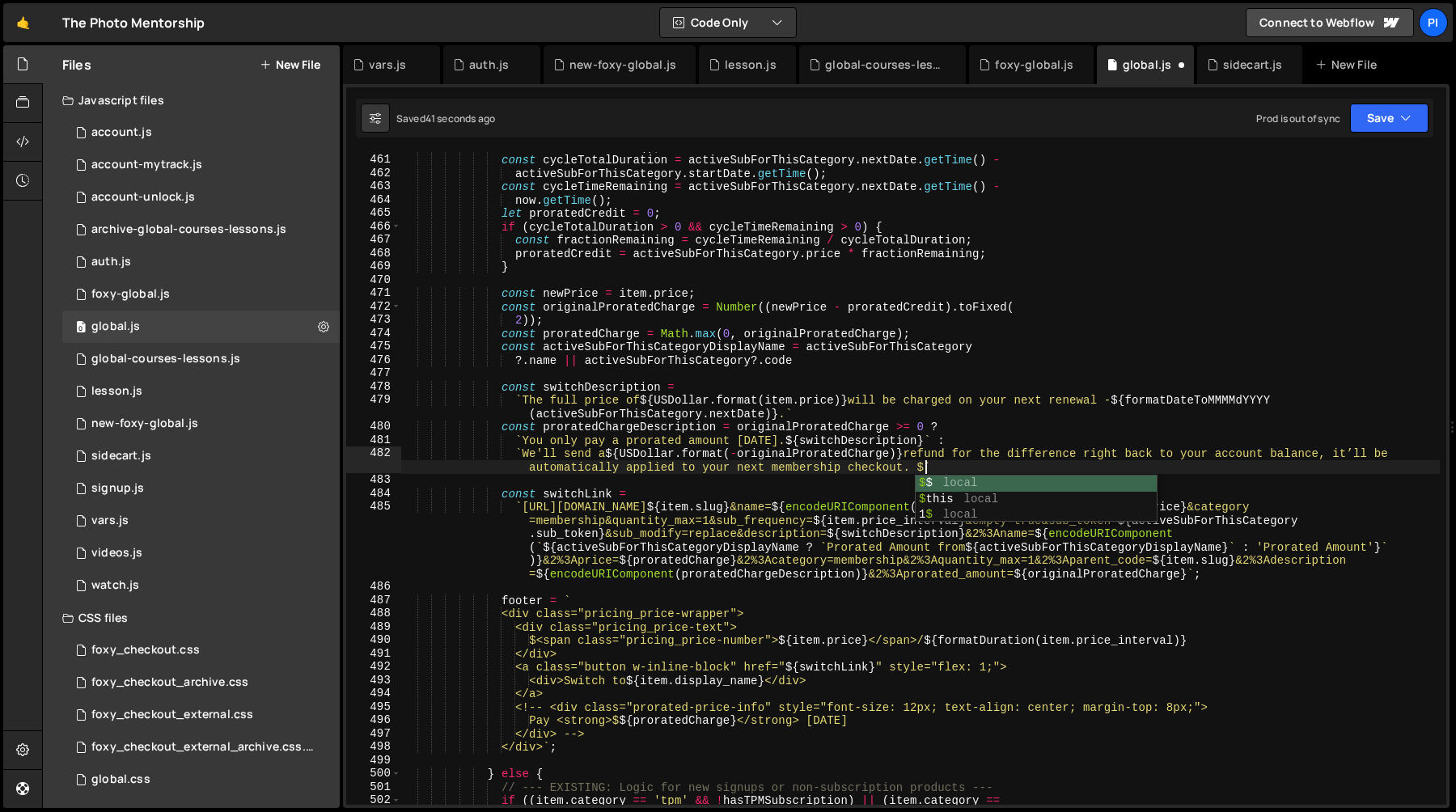
scroll to position [0, 99]
paste textarea "switchDescription"
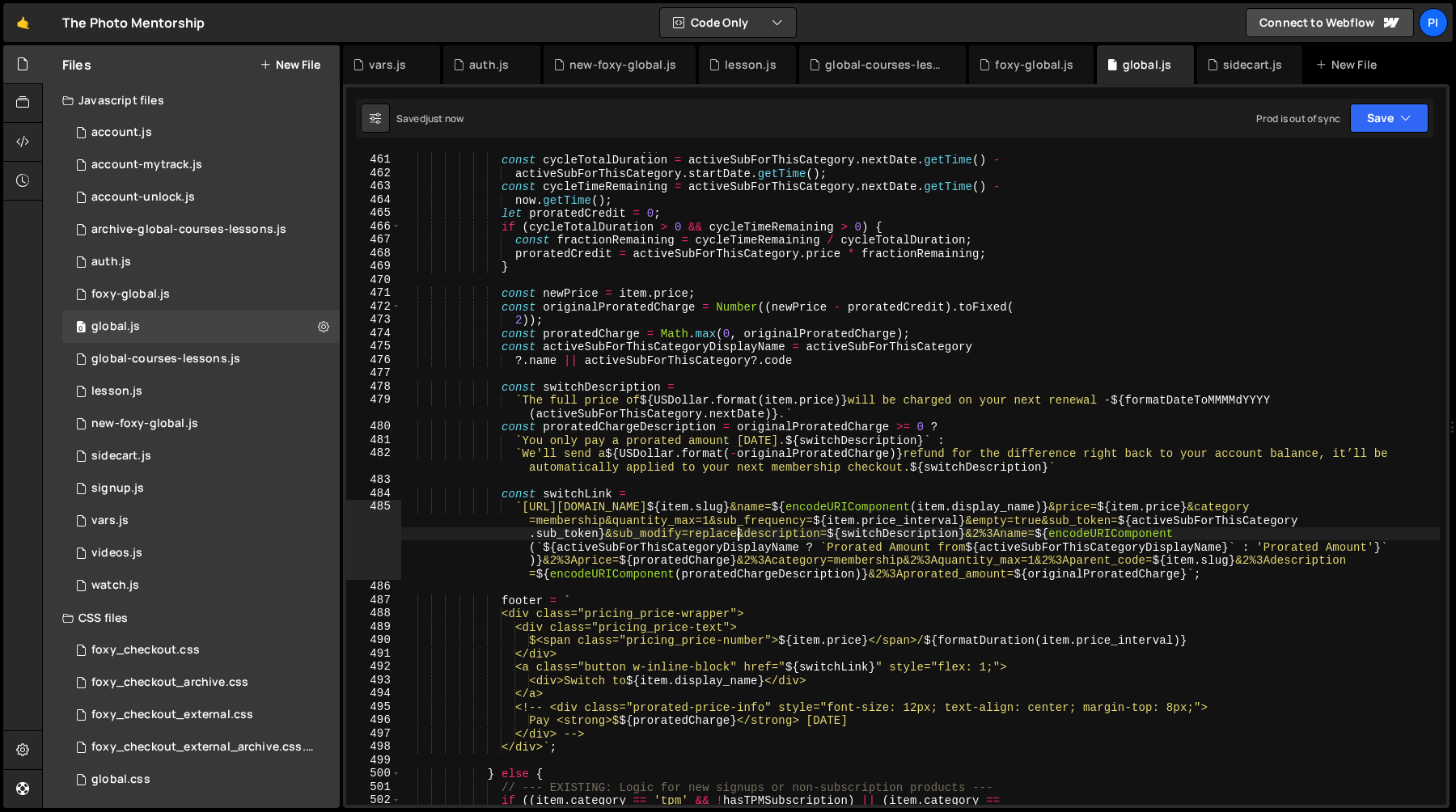
click at [736, 537] on div "const now = new Date ( ) ; const cycleTotalDuration = activeSubForThisCategory …" at bounding box center [920, 480] width 1039 height 679
click at [967, 536] on div "const now = new Date ( ) ; const cycleTotalDuration = activeSubForThisCategory …" at bounding box center [920, 480] width 1039 height 679
type textarea "`https://[DOMAIN_NAME]/cart?code=${item.slug}&name=${encodeURIComponent(item.di…"
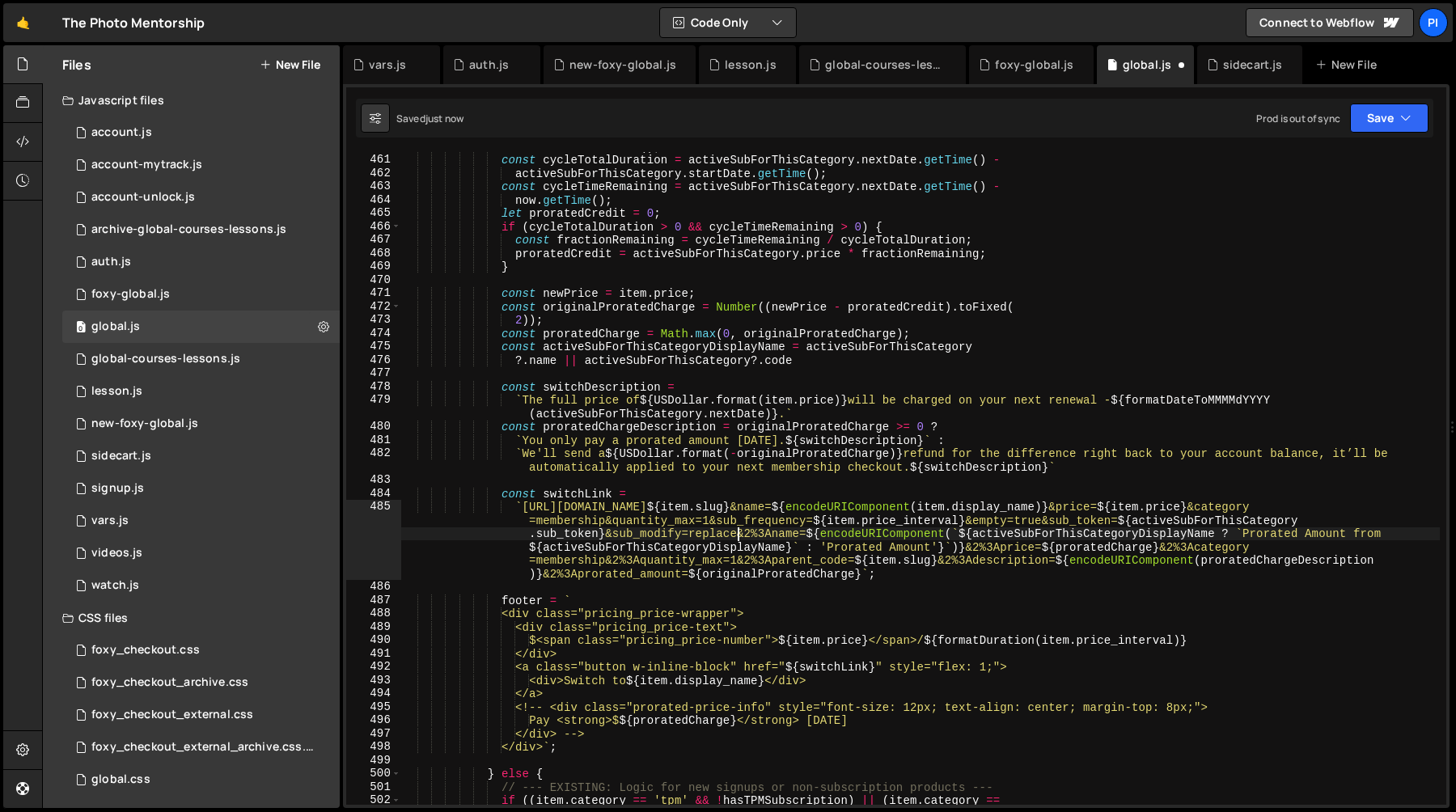
click at [828, 477] on div "const now = new Date ( ) ; const cycleTotalDuration = activeSubForThisCategory …" at bounding box center [920, 480] width 1039 height 679
click at [403, 69] on div "vars.js" at bounding box center [388, 65] width 37 height 16
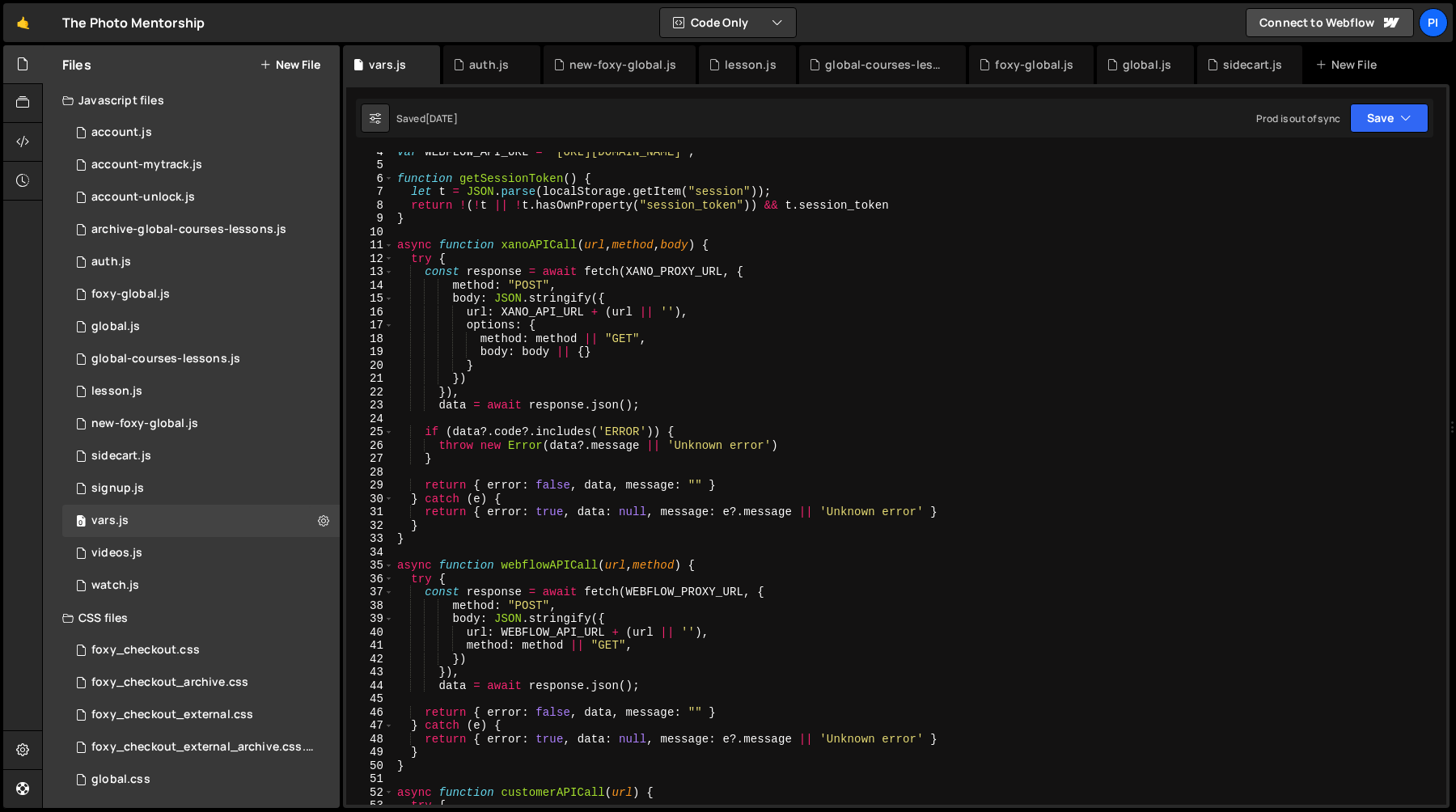
scroll to position [49, 0]
